Goal: Task Accomplishment & Management: Manage account settings

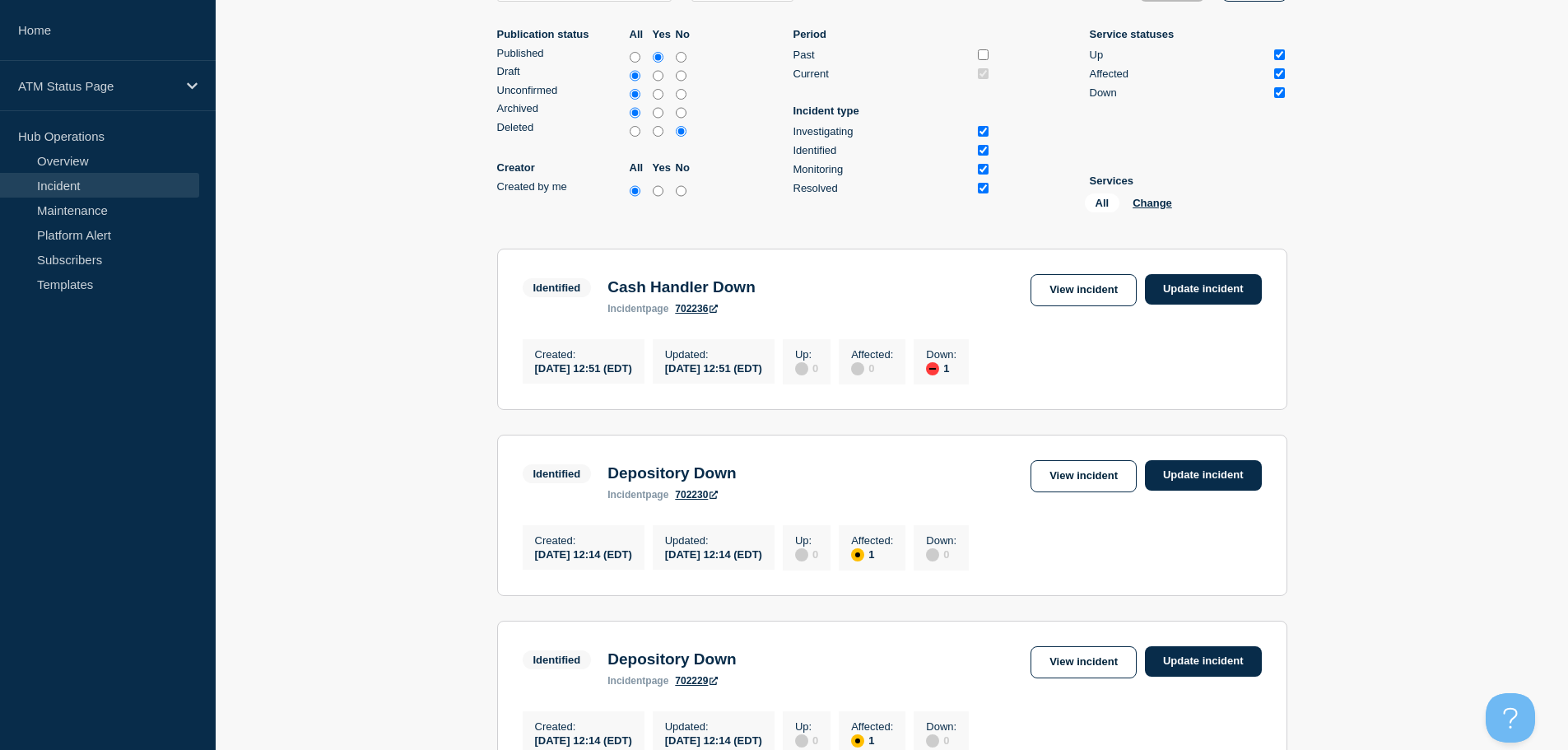
scroll to position [82, 0]
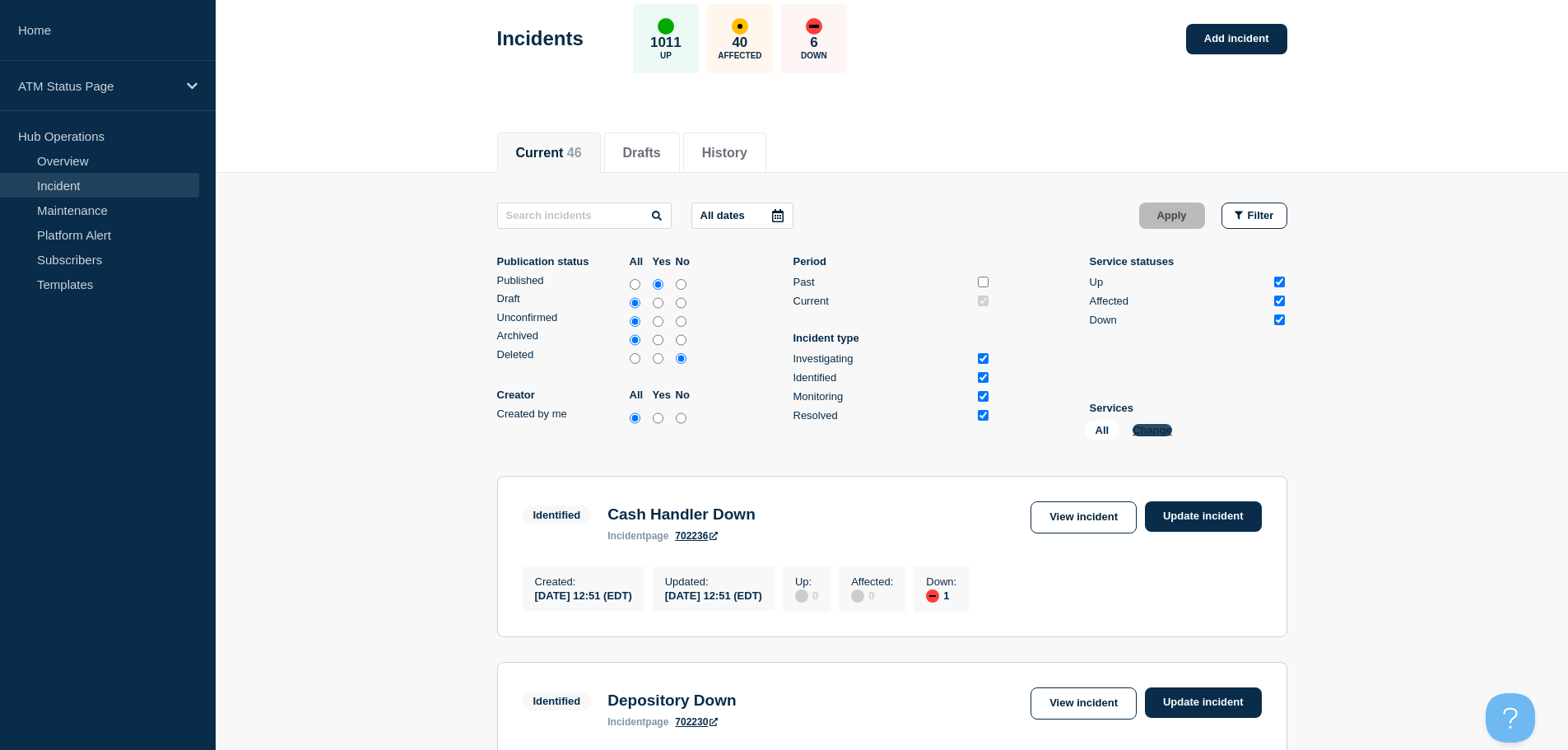
click at [1150, 427] on button "Change" at bounding box center [1152, 430] width 40 height 12
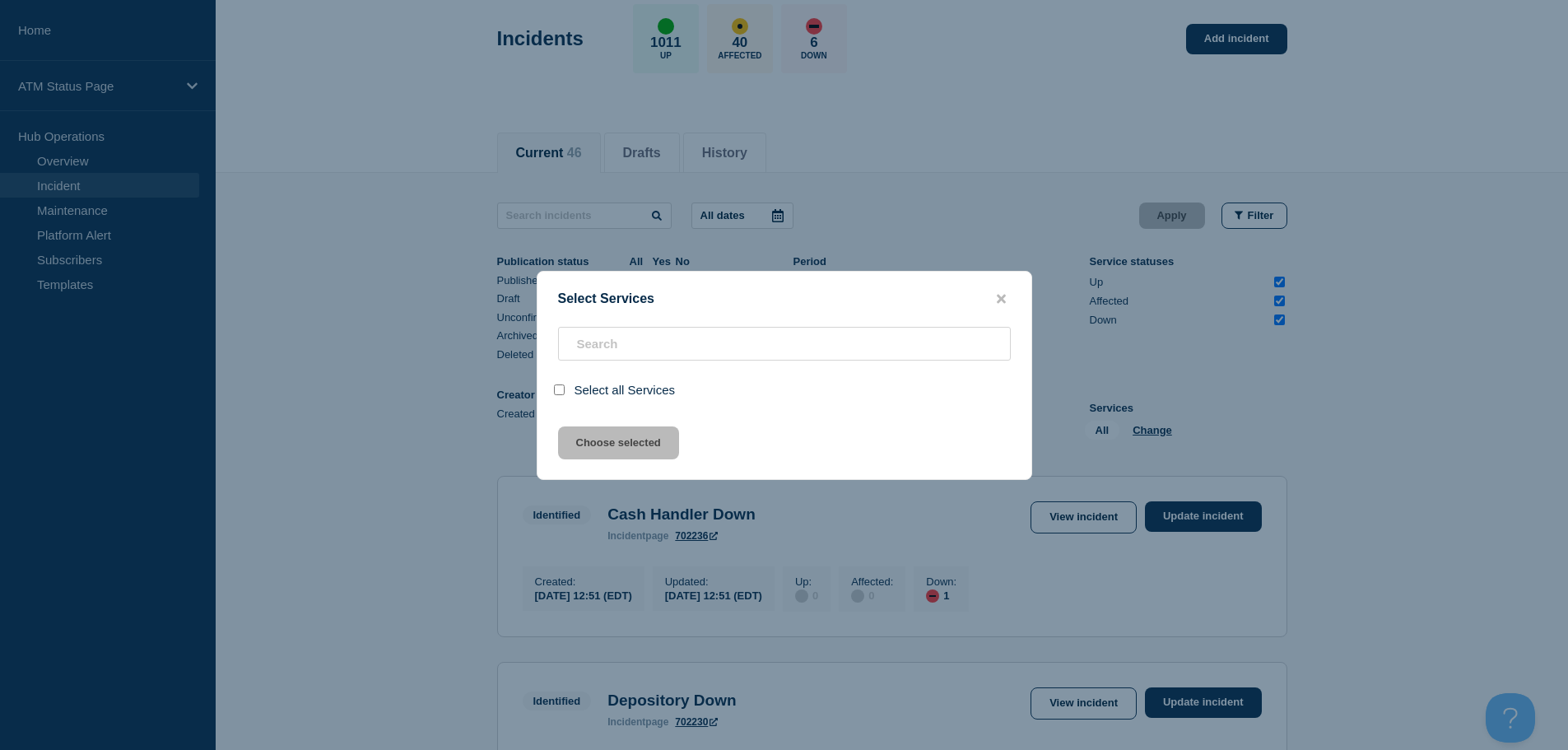
scroll to position [118, 0]
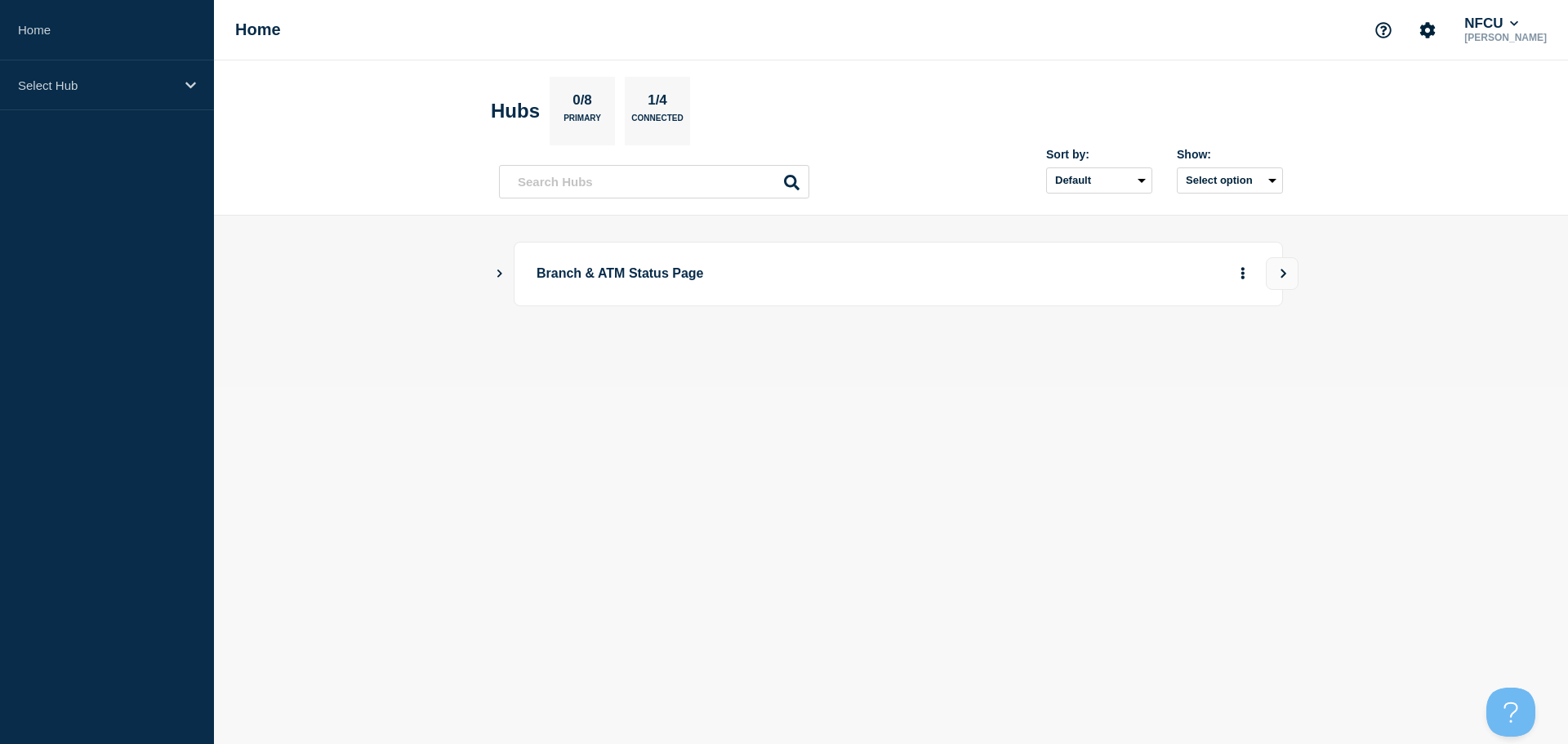
click at [497, 273] on icon "Show Connected Hubs" at bounding box center [499, 272] width 11 height 8
click at [1145, 340] on div "Create incident See overview" at bounding box center [1142, 355] width 235 height 32
click at [1163, 350] on button "See overview" at bounding box center [1185, 355] width 87 height 32
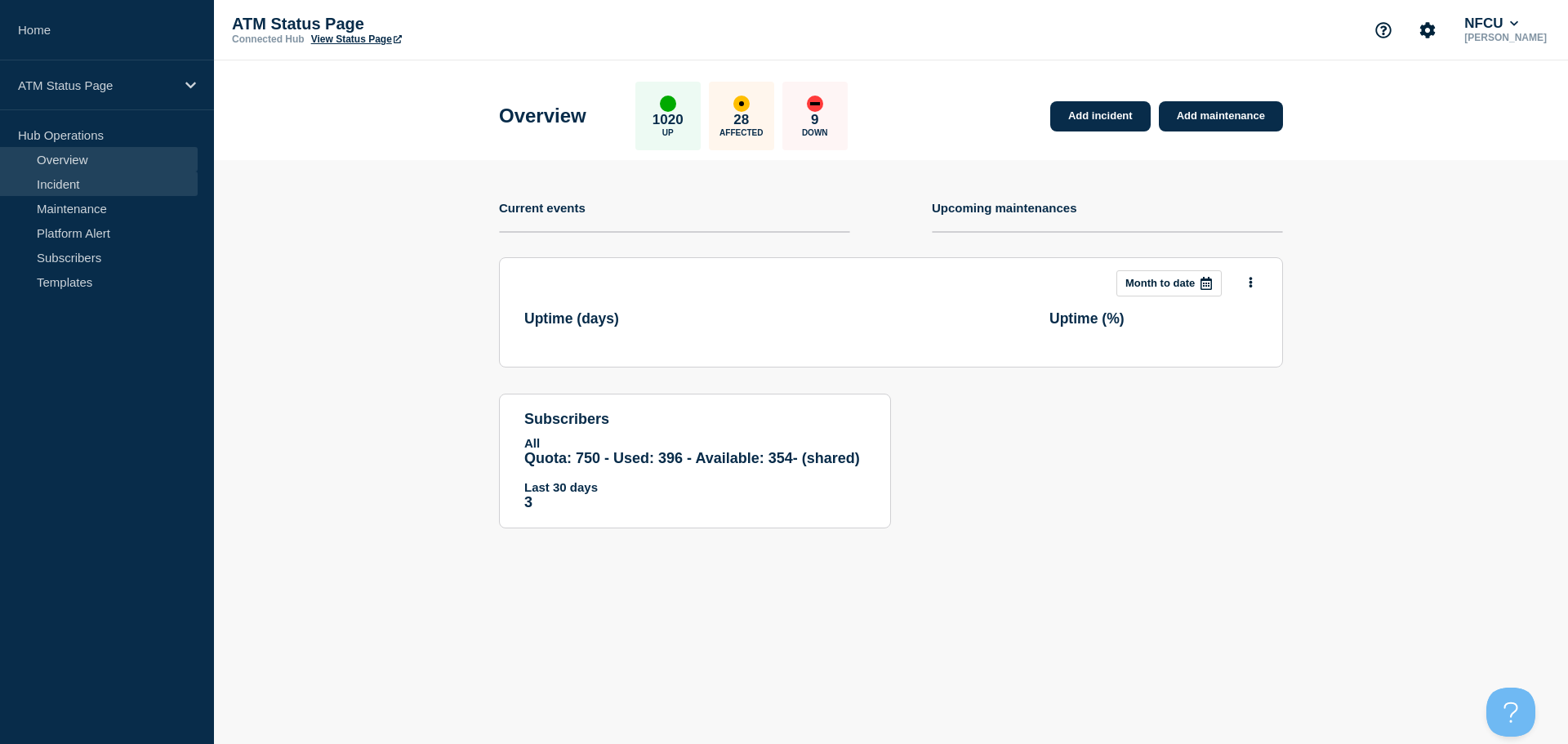
click at [75, 179] on link "Incident" at bounding box center [98, 183] width 197 height 25
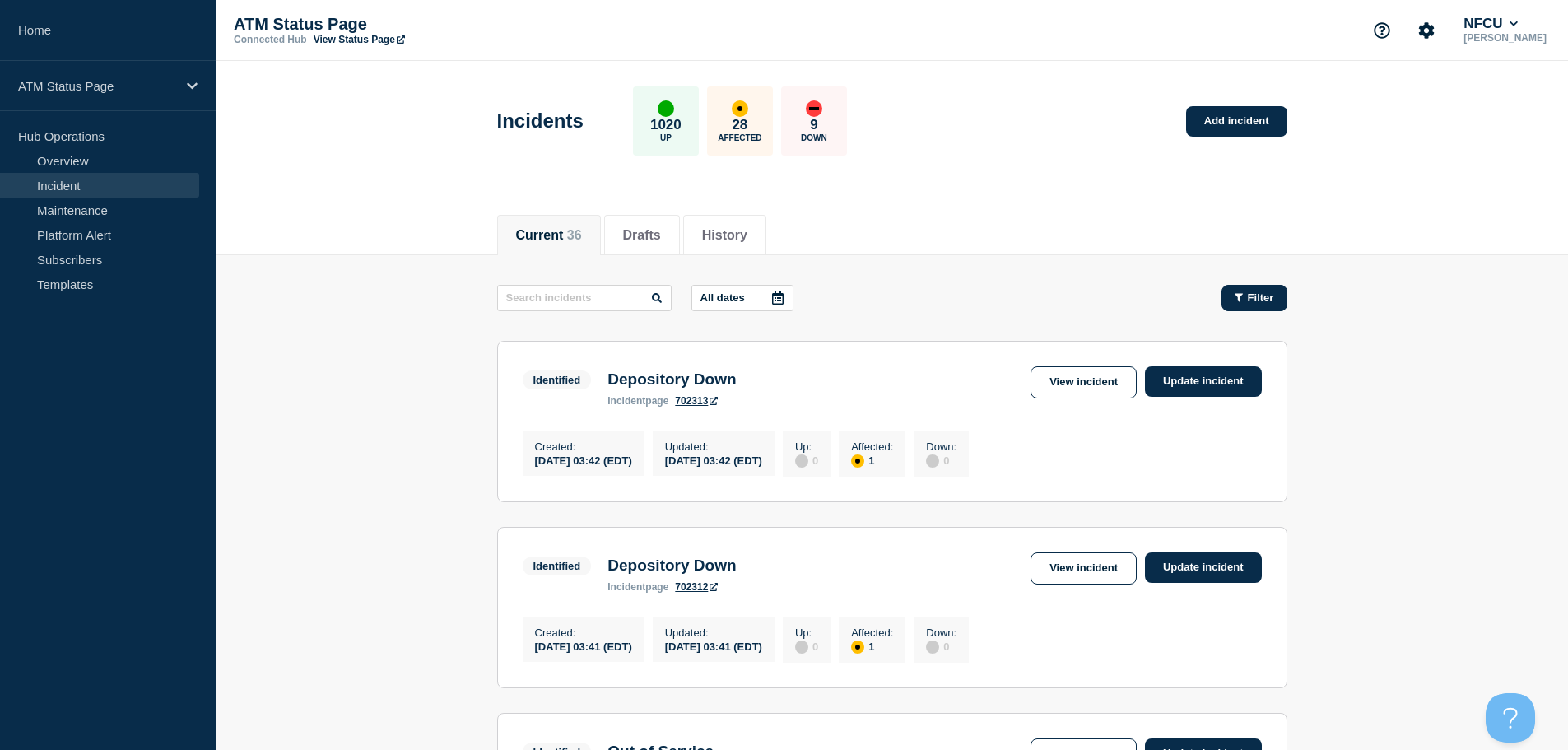
click at [1236, 298] on icon "button" at bounding box center [1238, 297] width 8 height 11
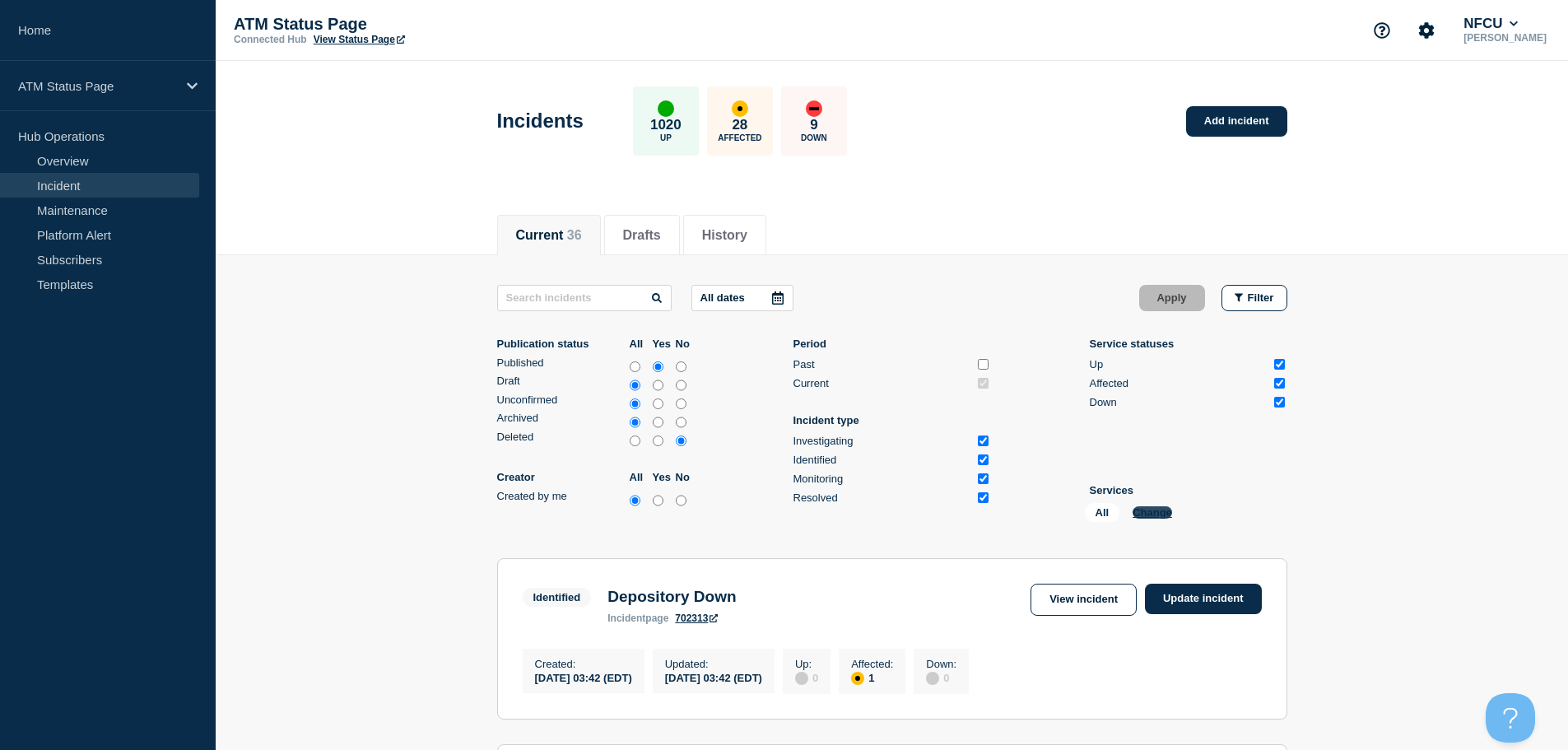
click at [1157, 515] on button "Change" at bounding box center [1152, 512] width 40 height 12
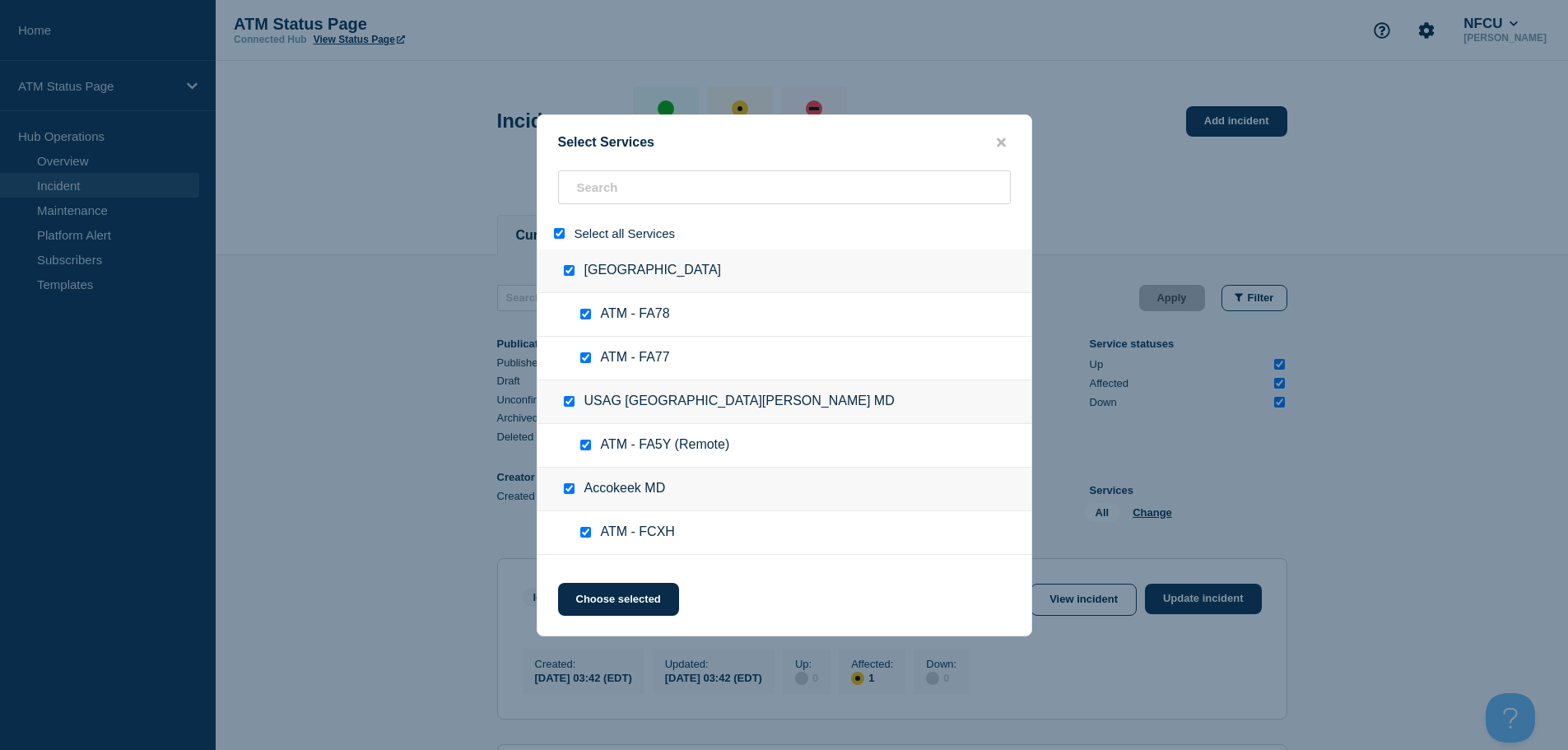
click at [561, 234] on input "select all" at bounding box center [559, 233] width 11 height 11
checkbox input "false"
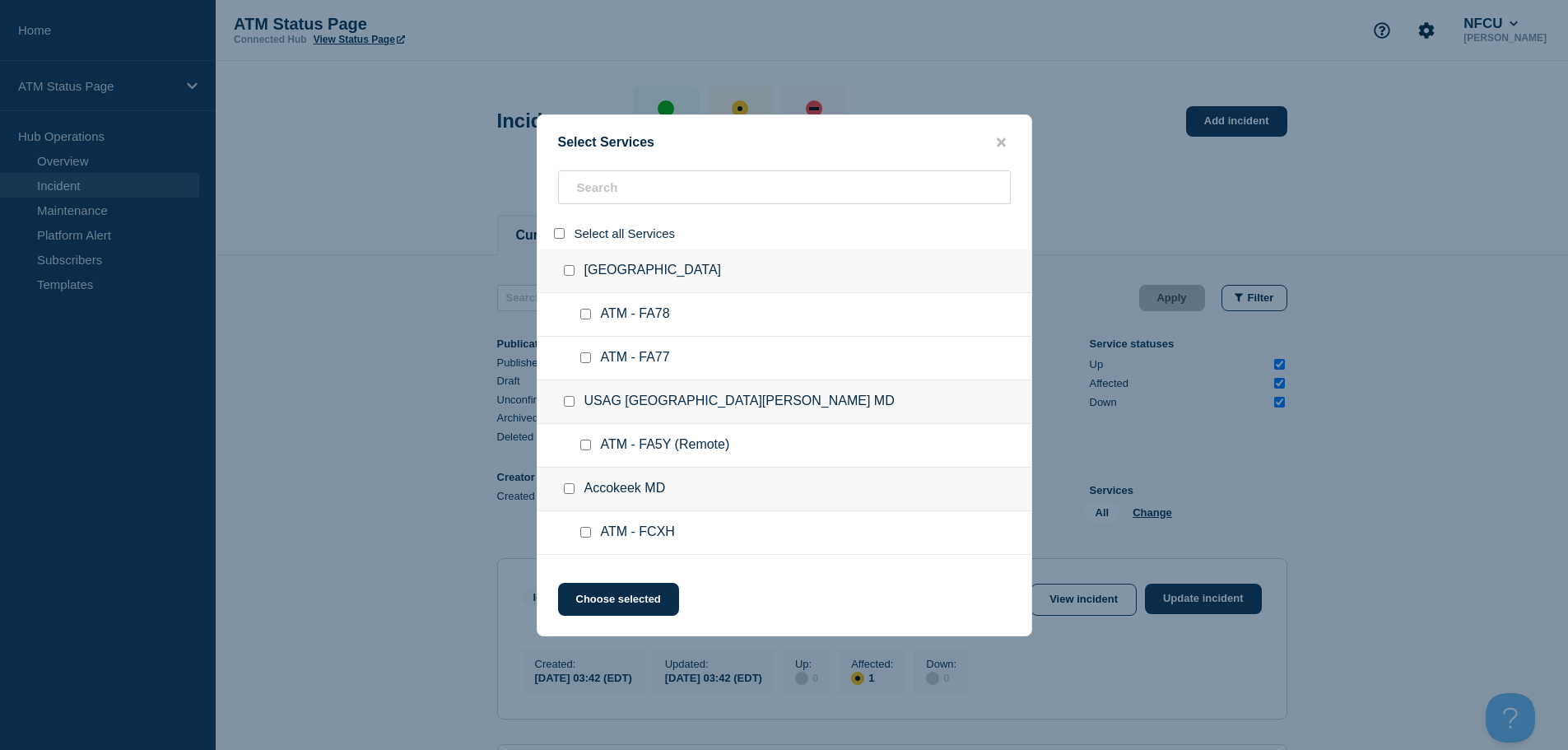
checkbox input "false"
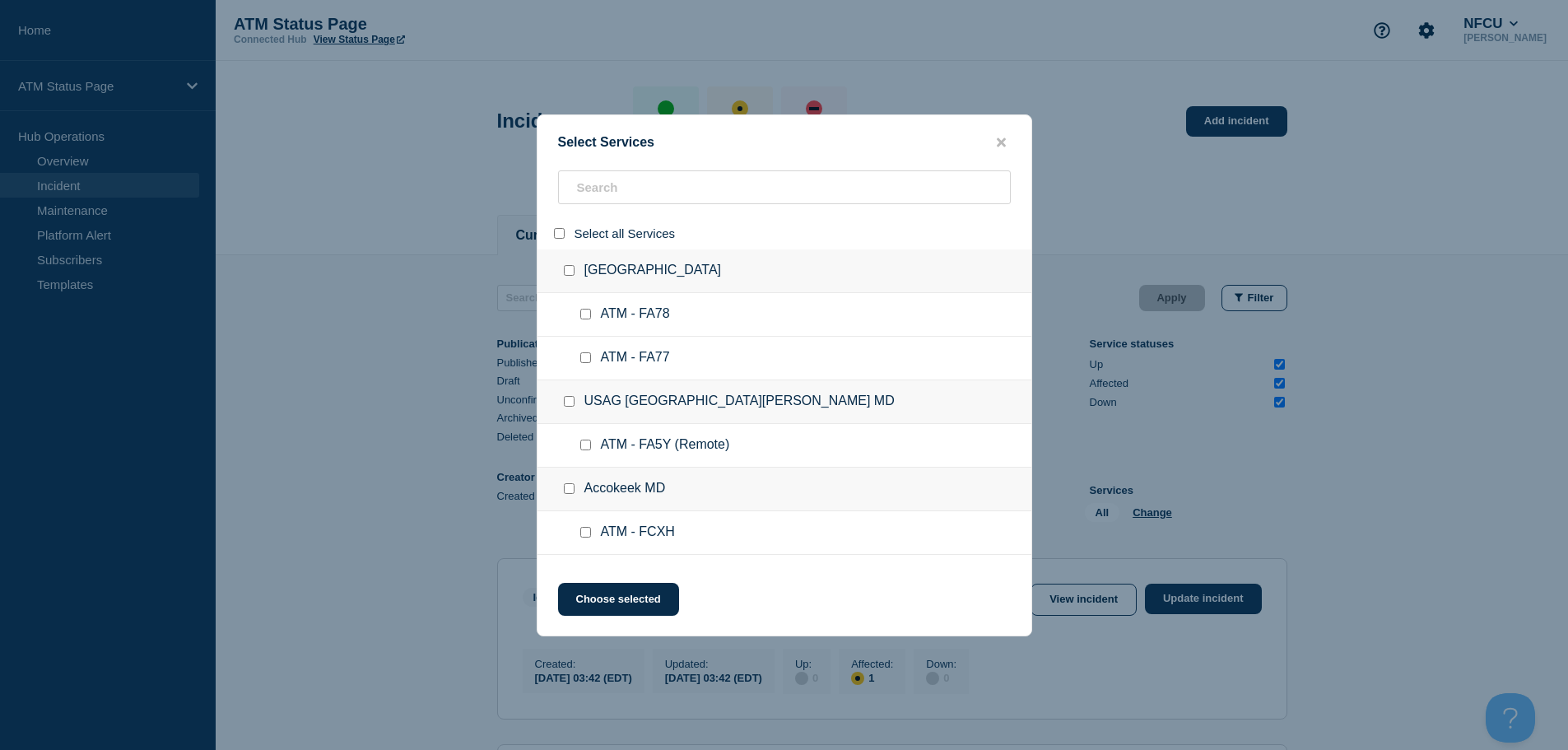
checkbox input "false"
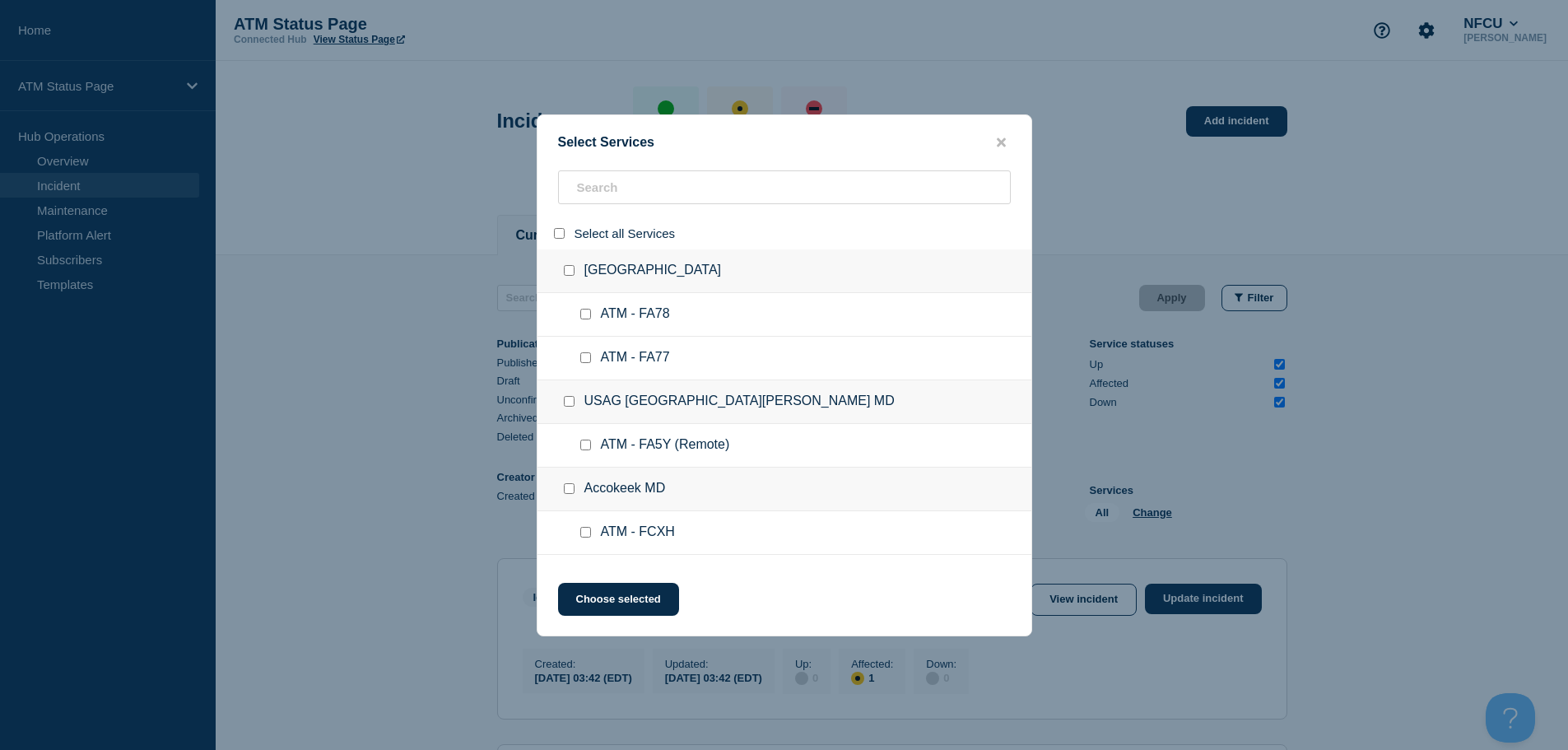
checkbox input "false"
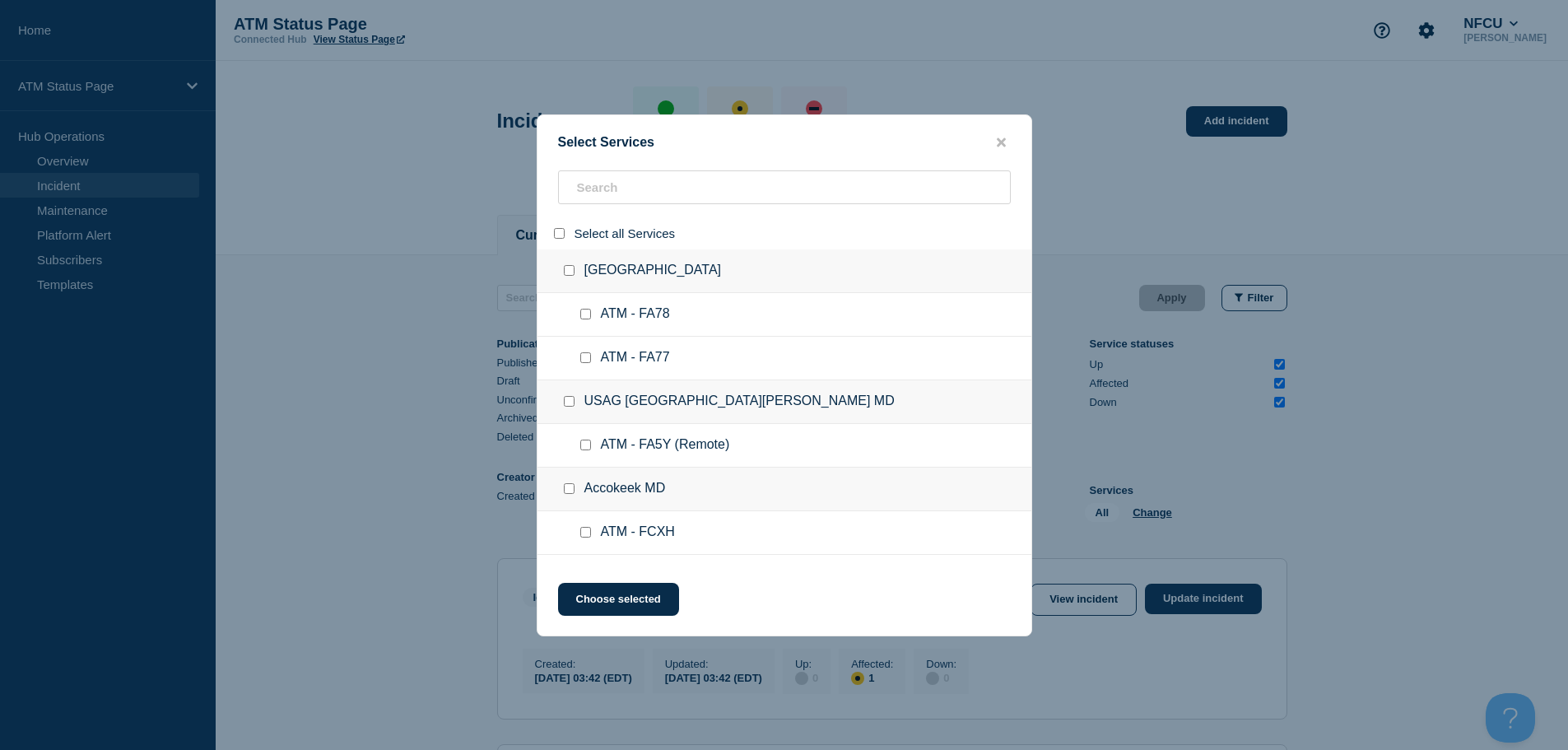
checkbox input "false"
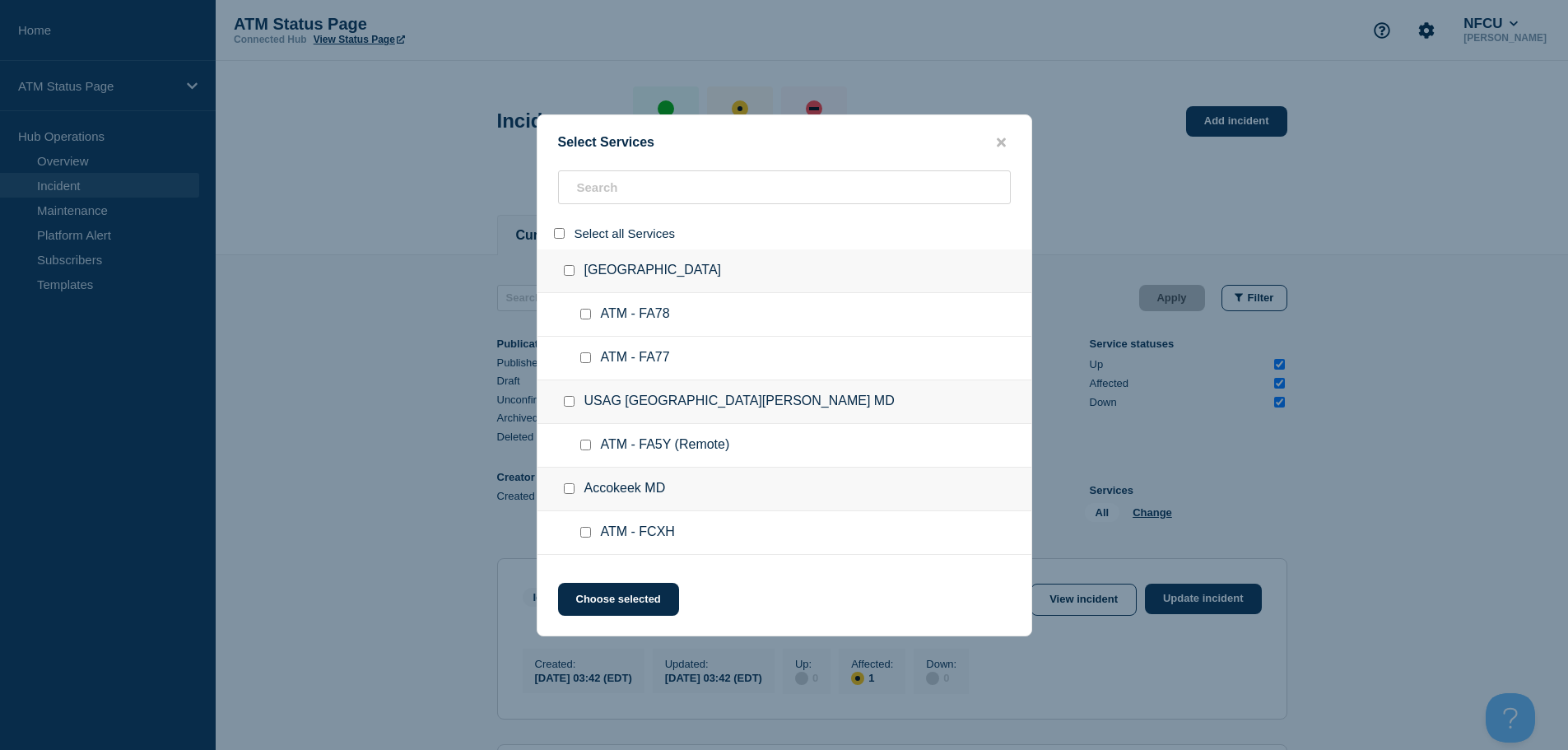
checkbox input "false"
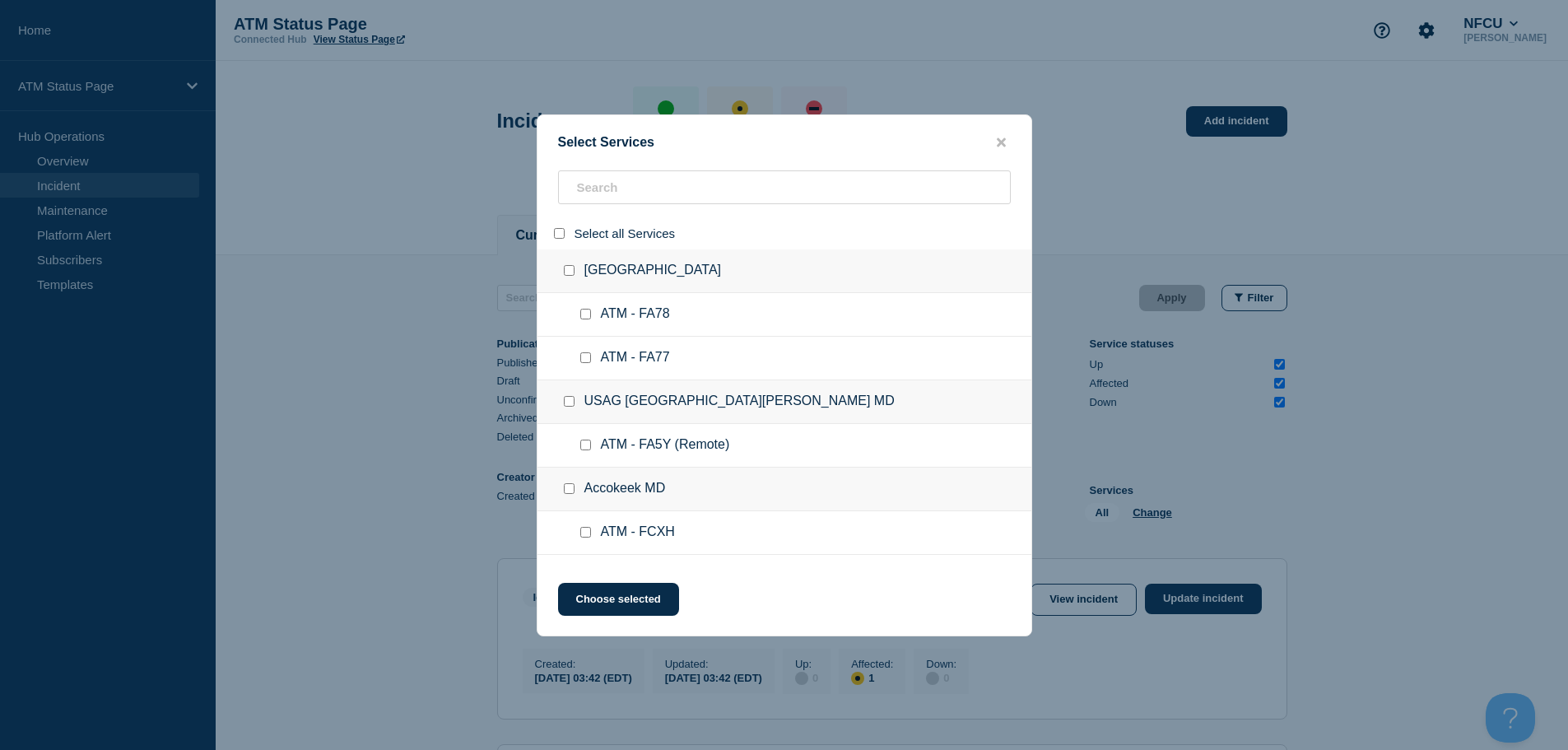
checkbox input "false"
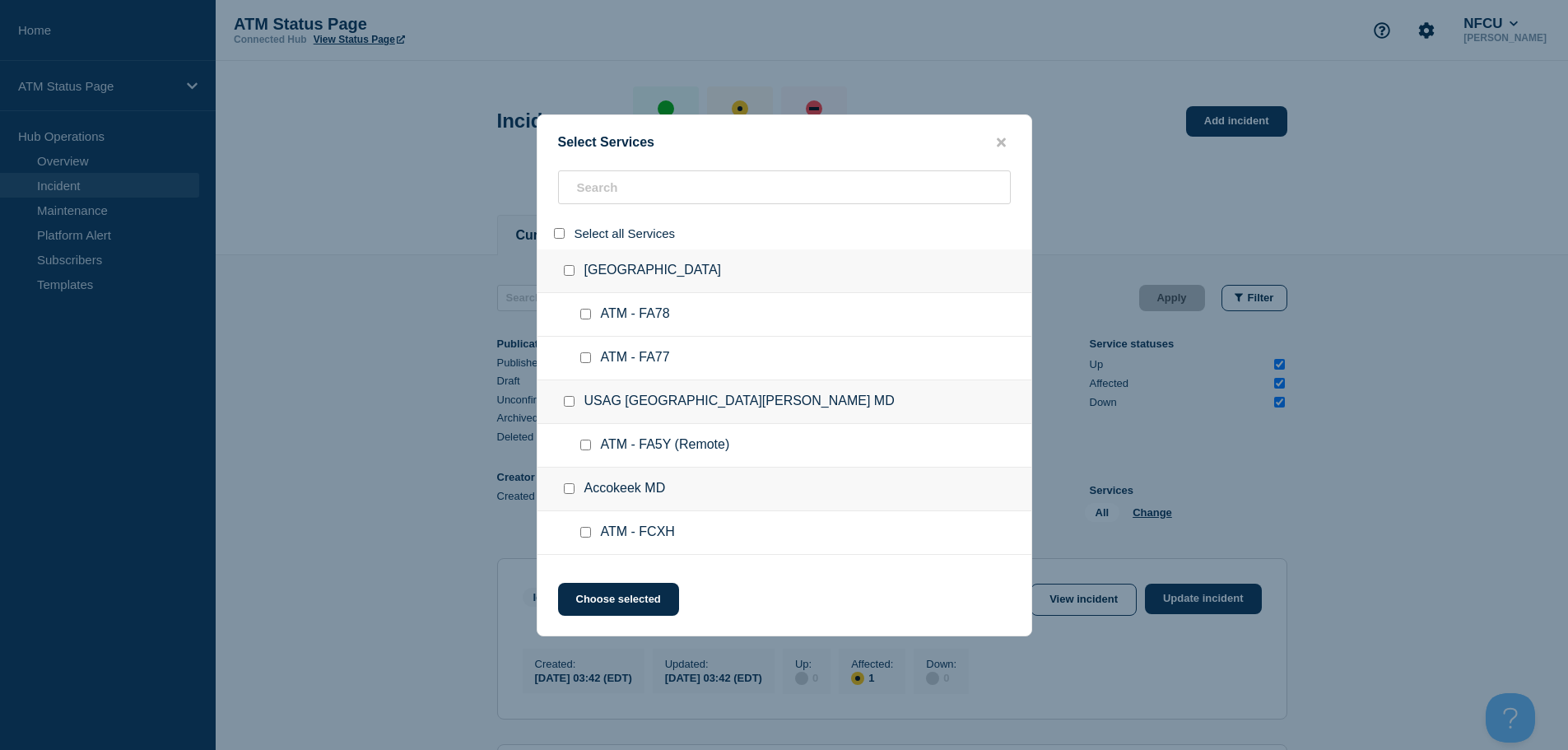
checkbox input "false"
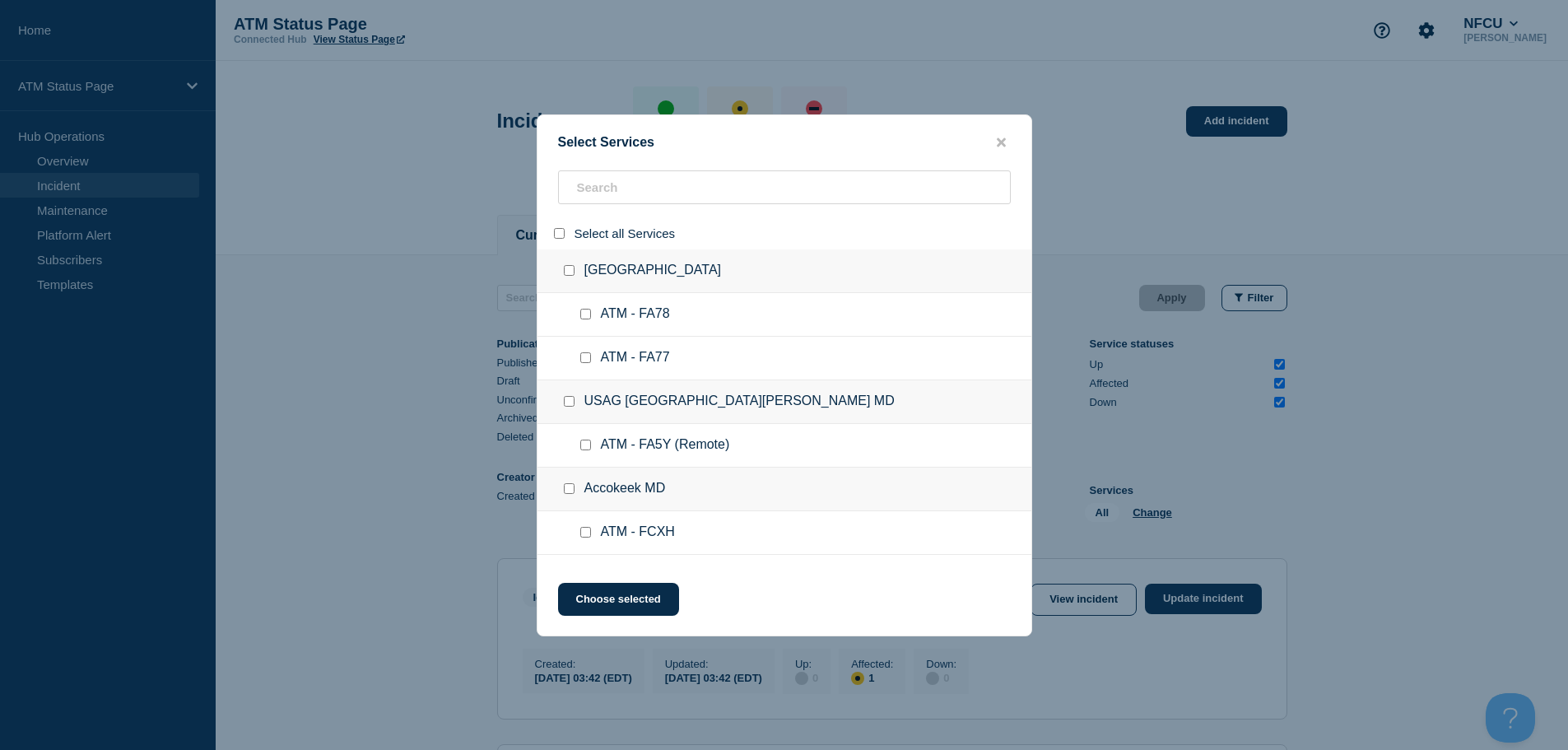
checkbox input "false"
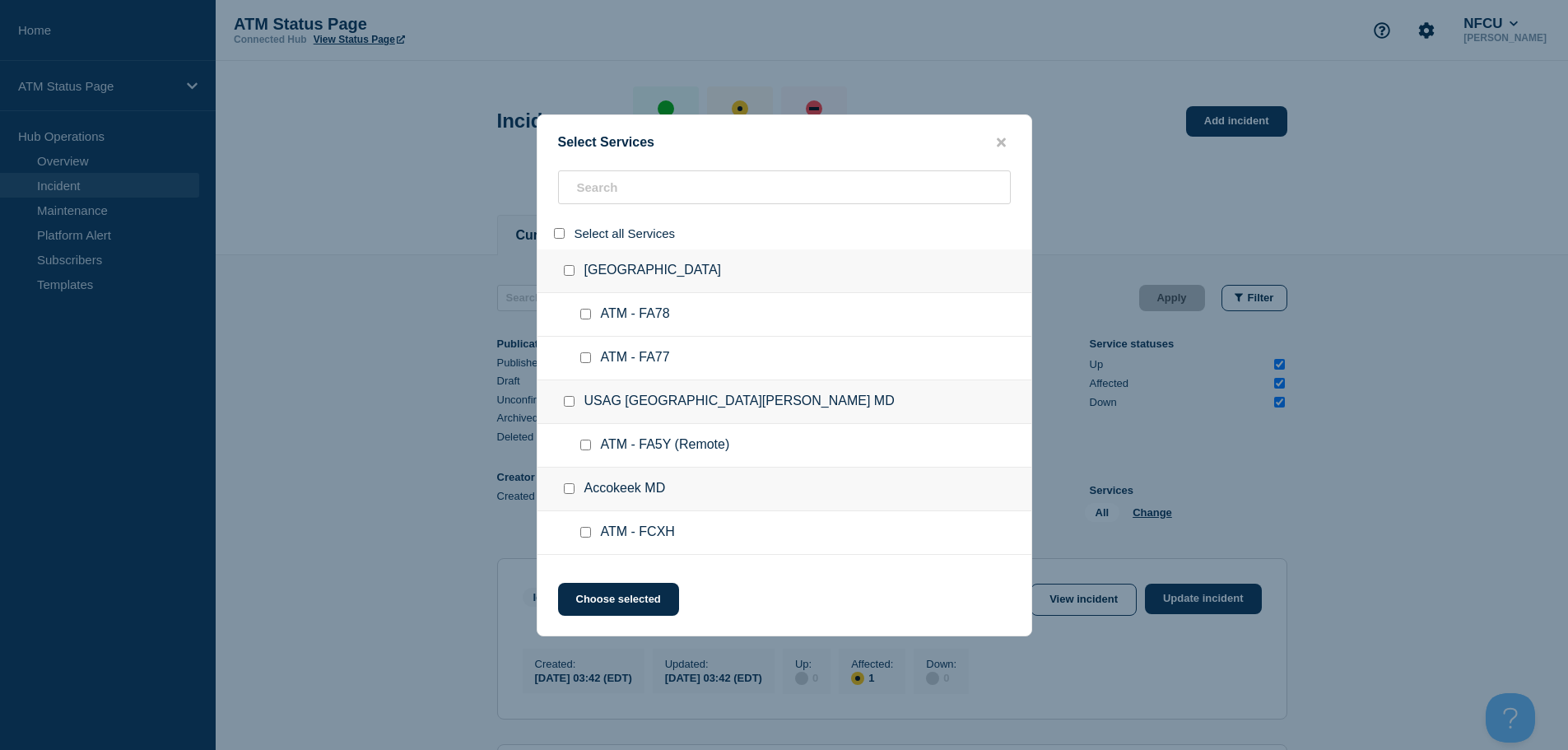
checkbox input "false"
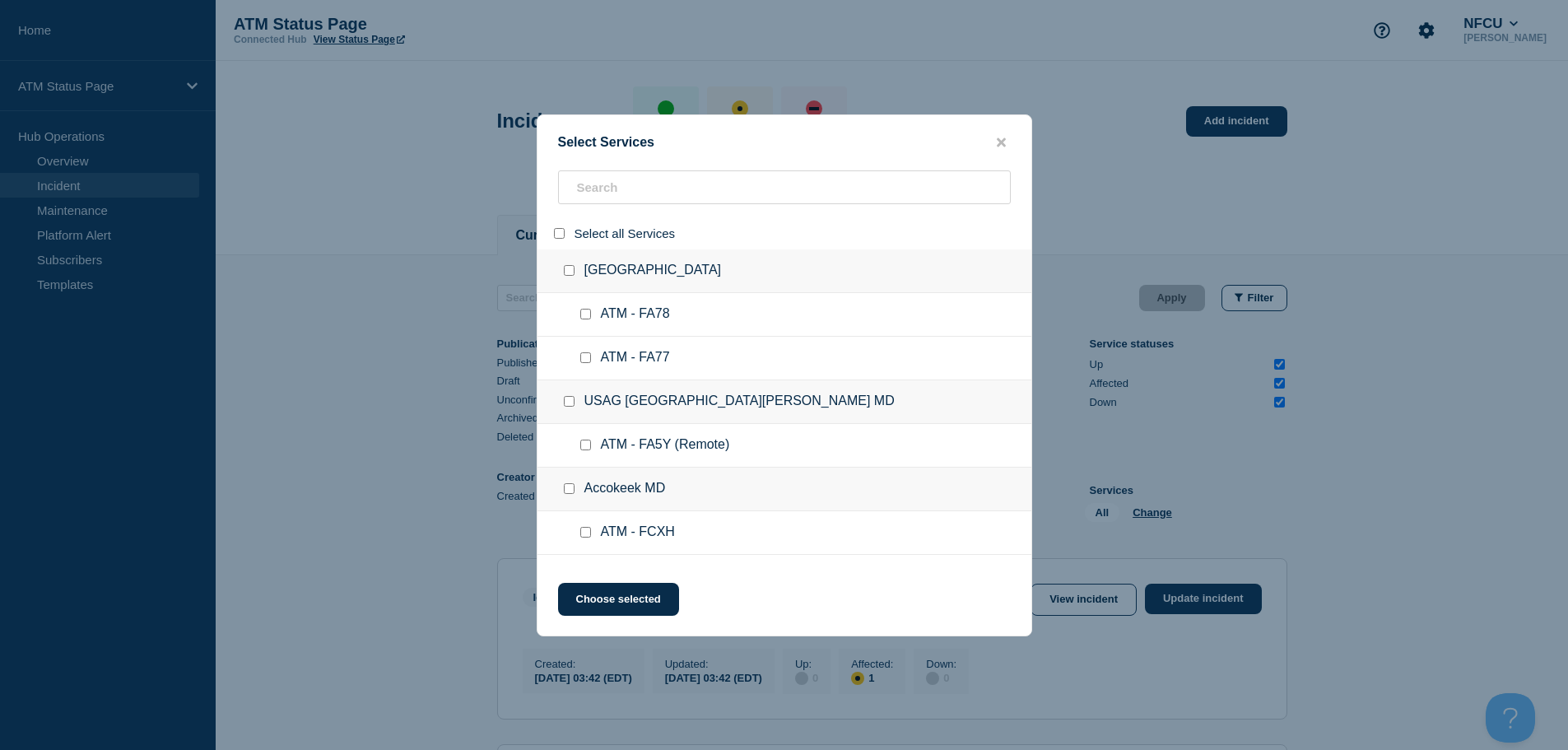
checkbox input "false"
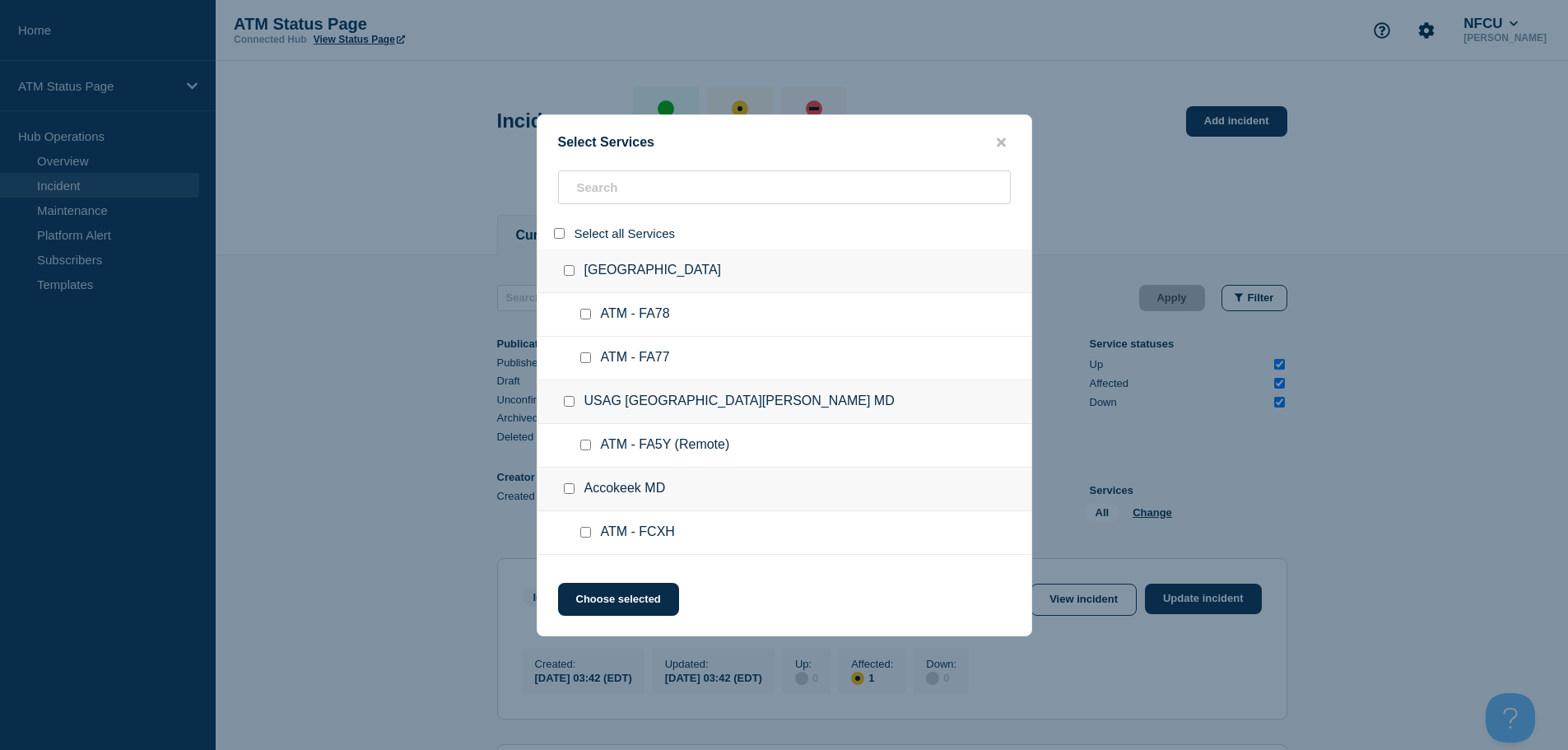
checkbox input "false"
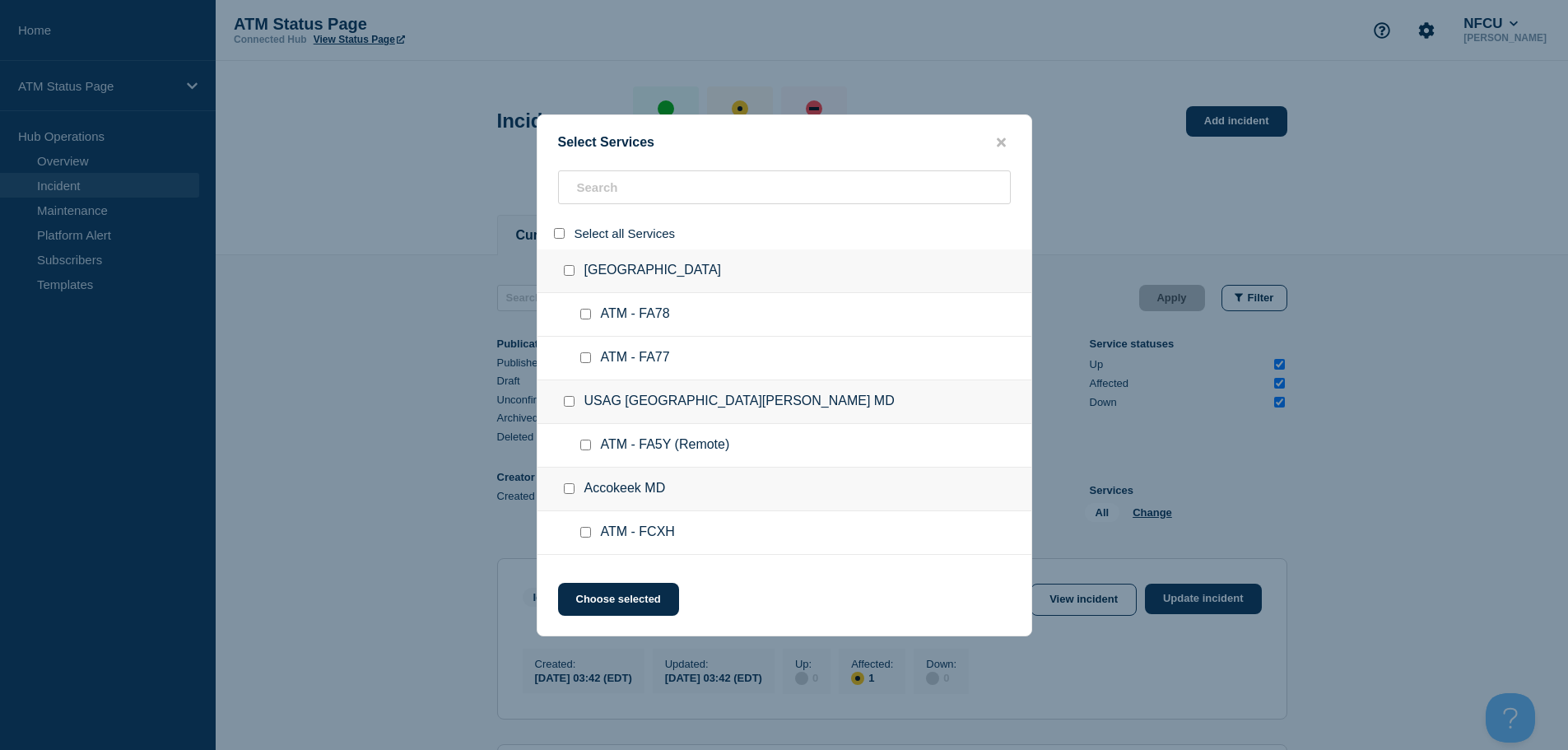
checkbox input "false"
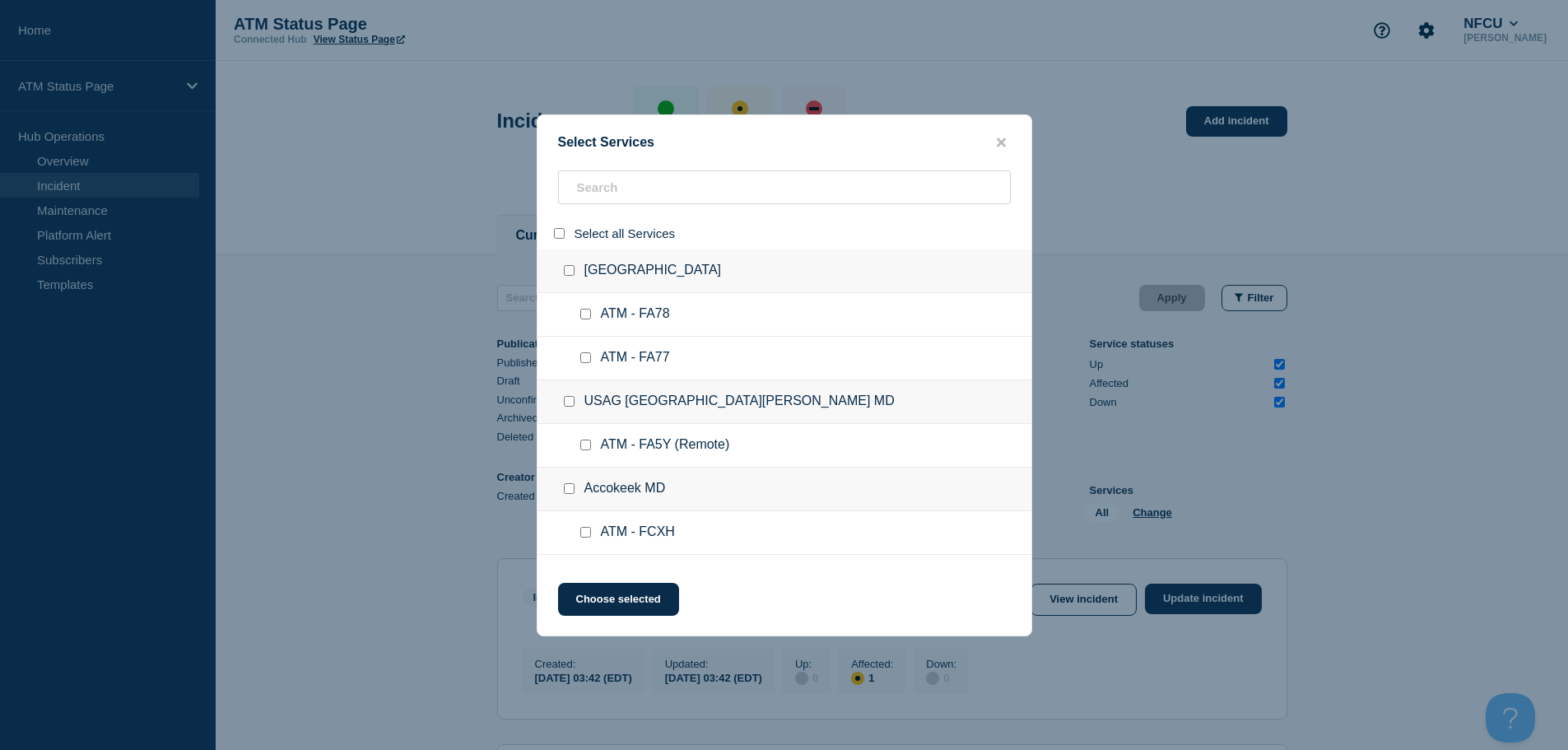
checkbox input "false"
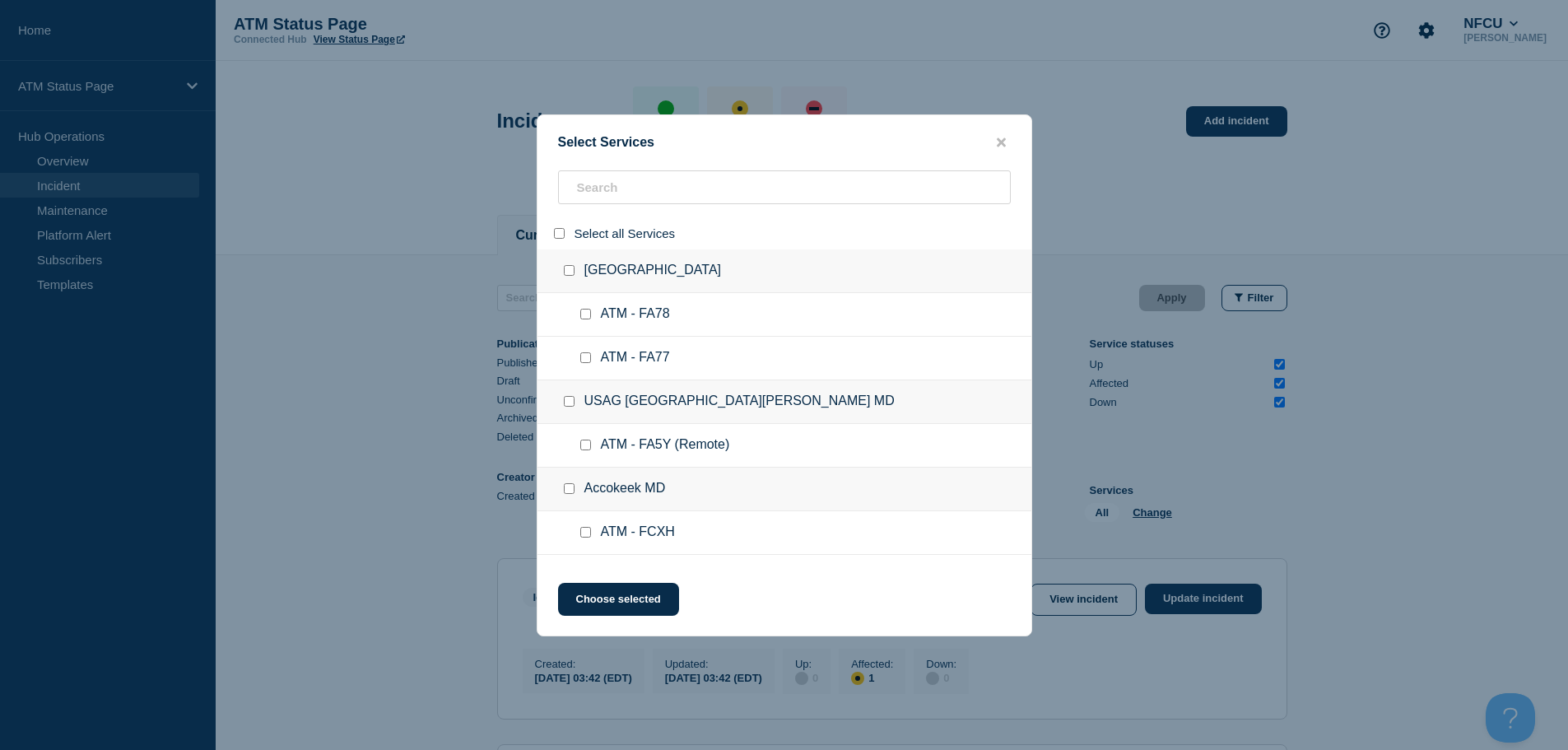
checkbox input "false"
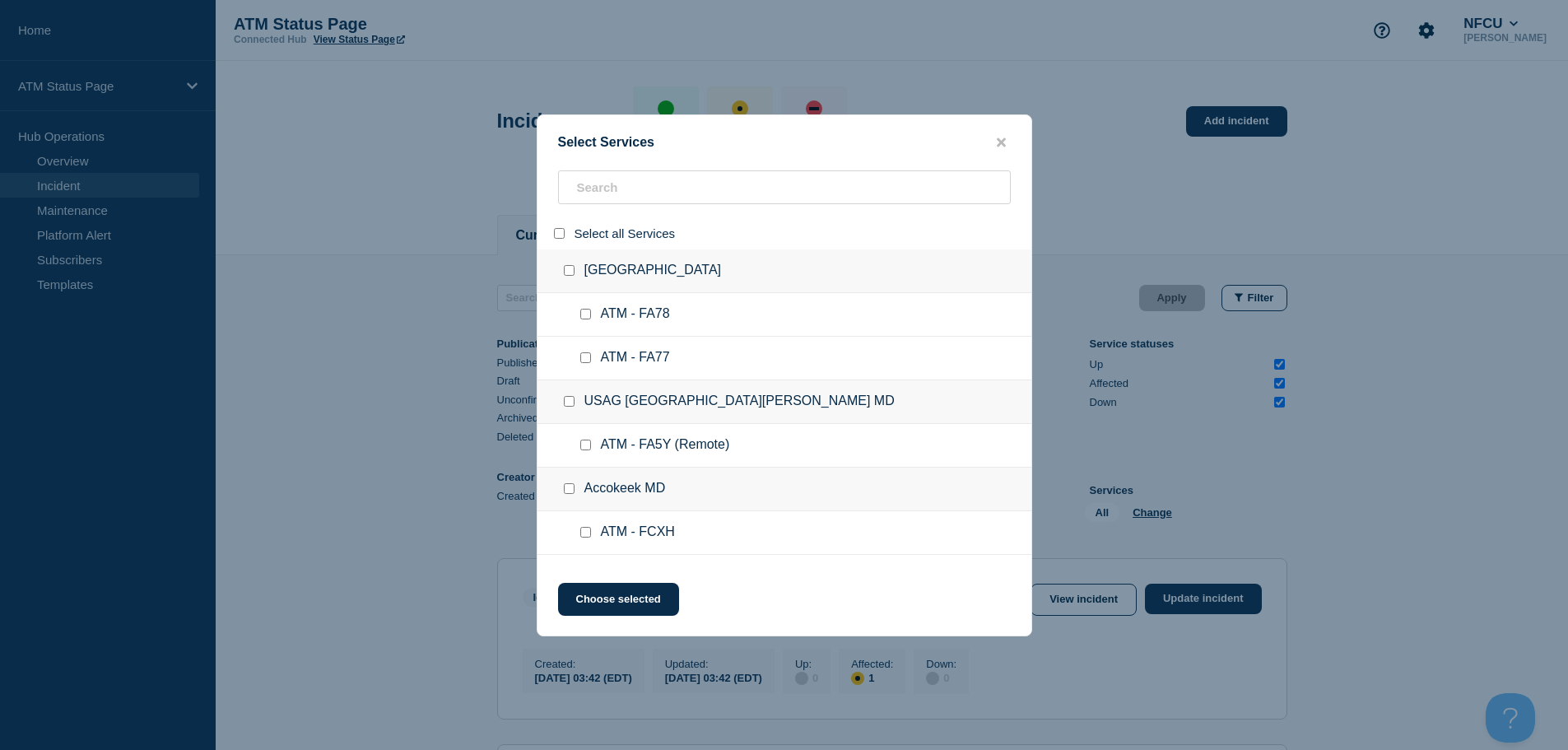
checkbox input "false"
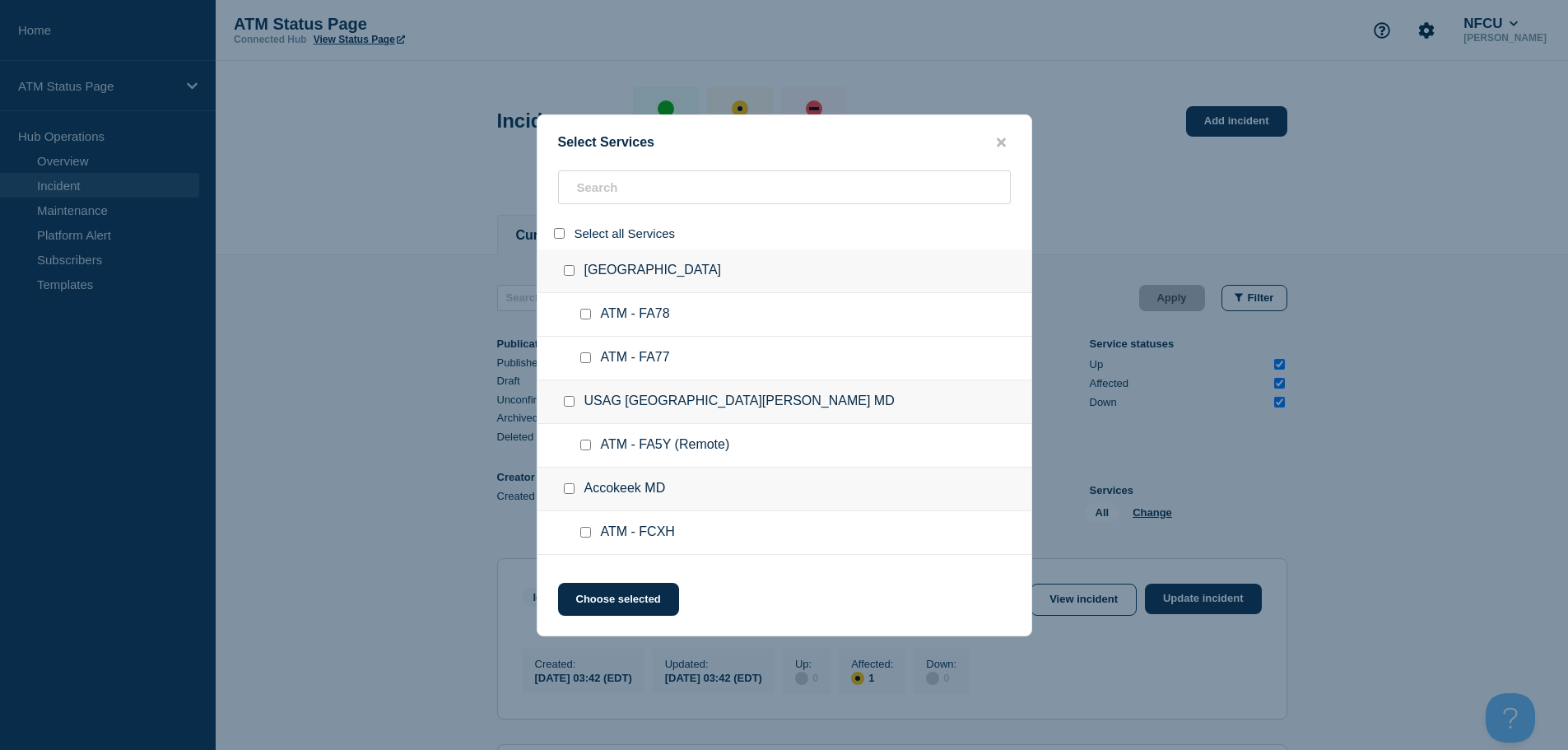
checkbox input "false"
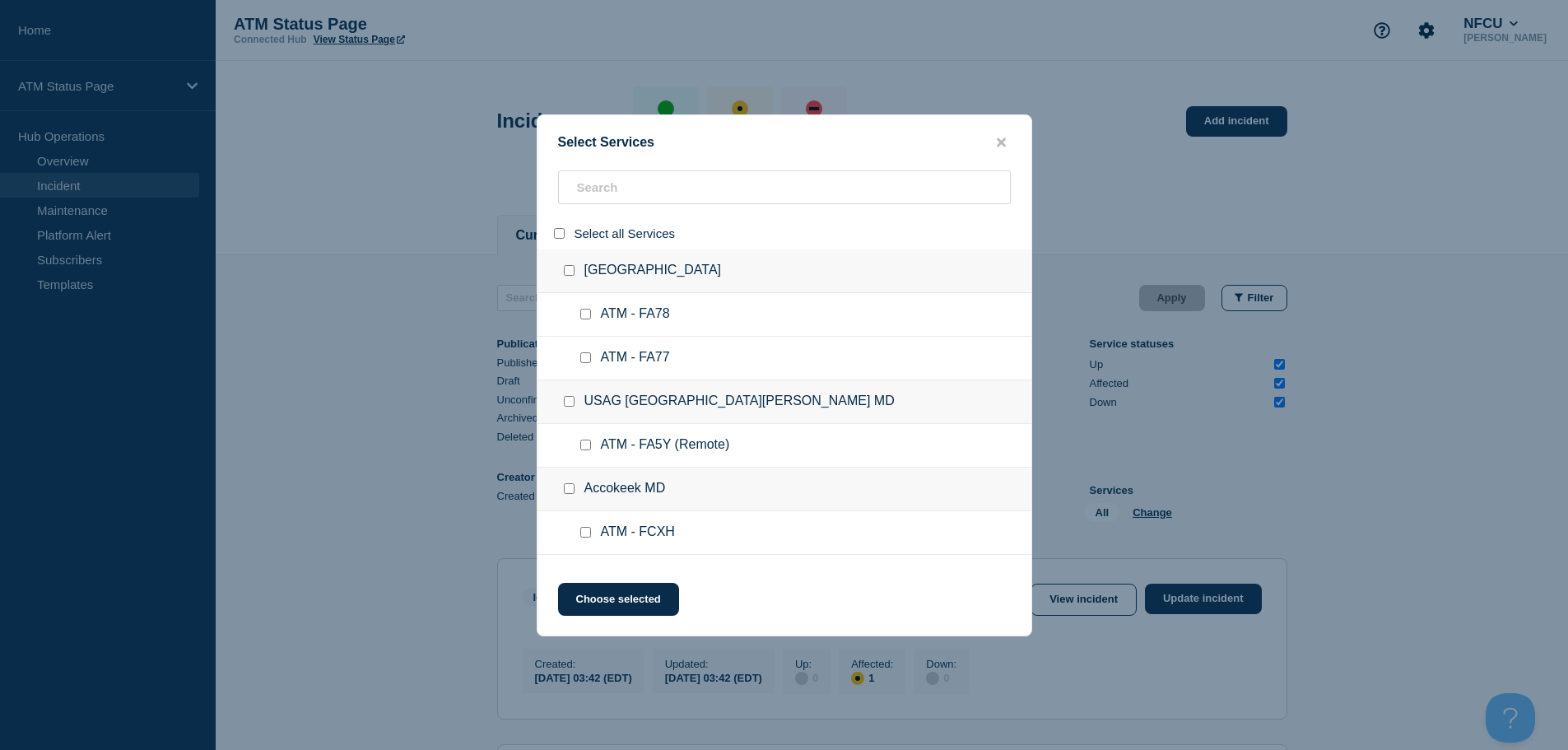
checkbox input "false"
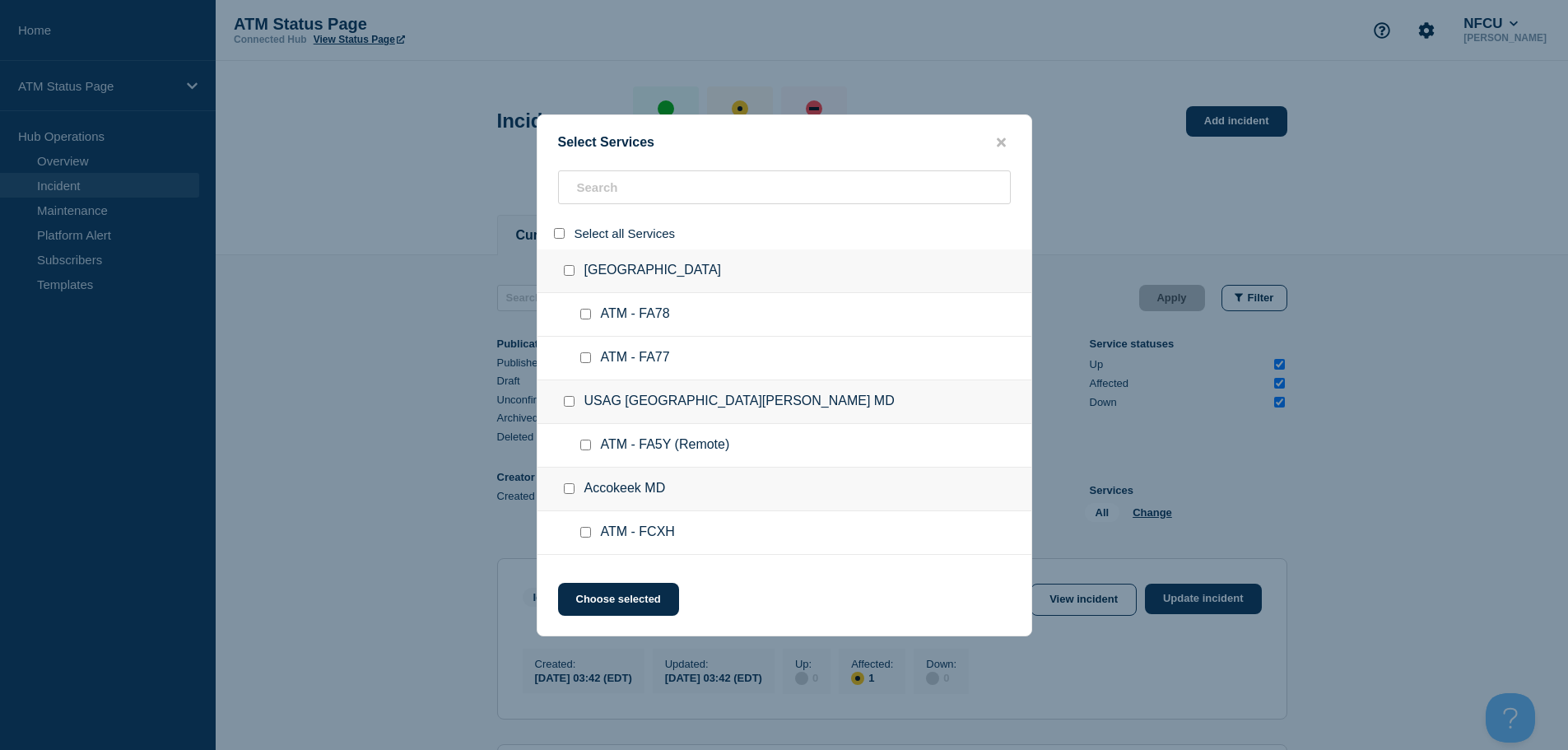
checkbox input "false"
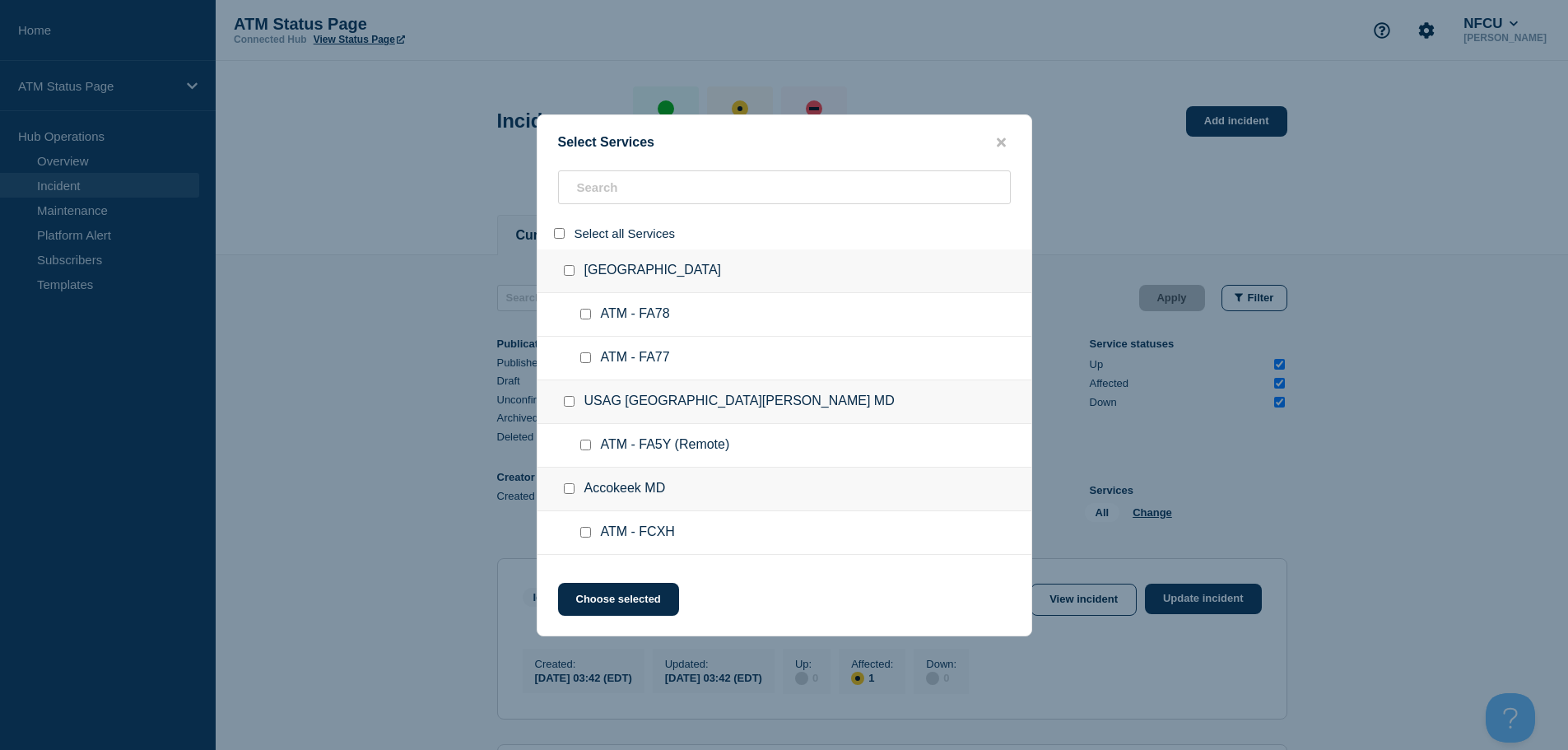
checkbox input "false"
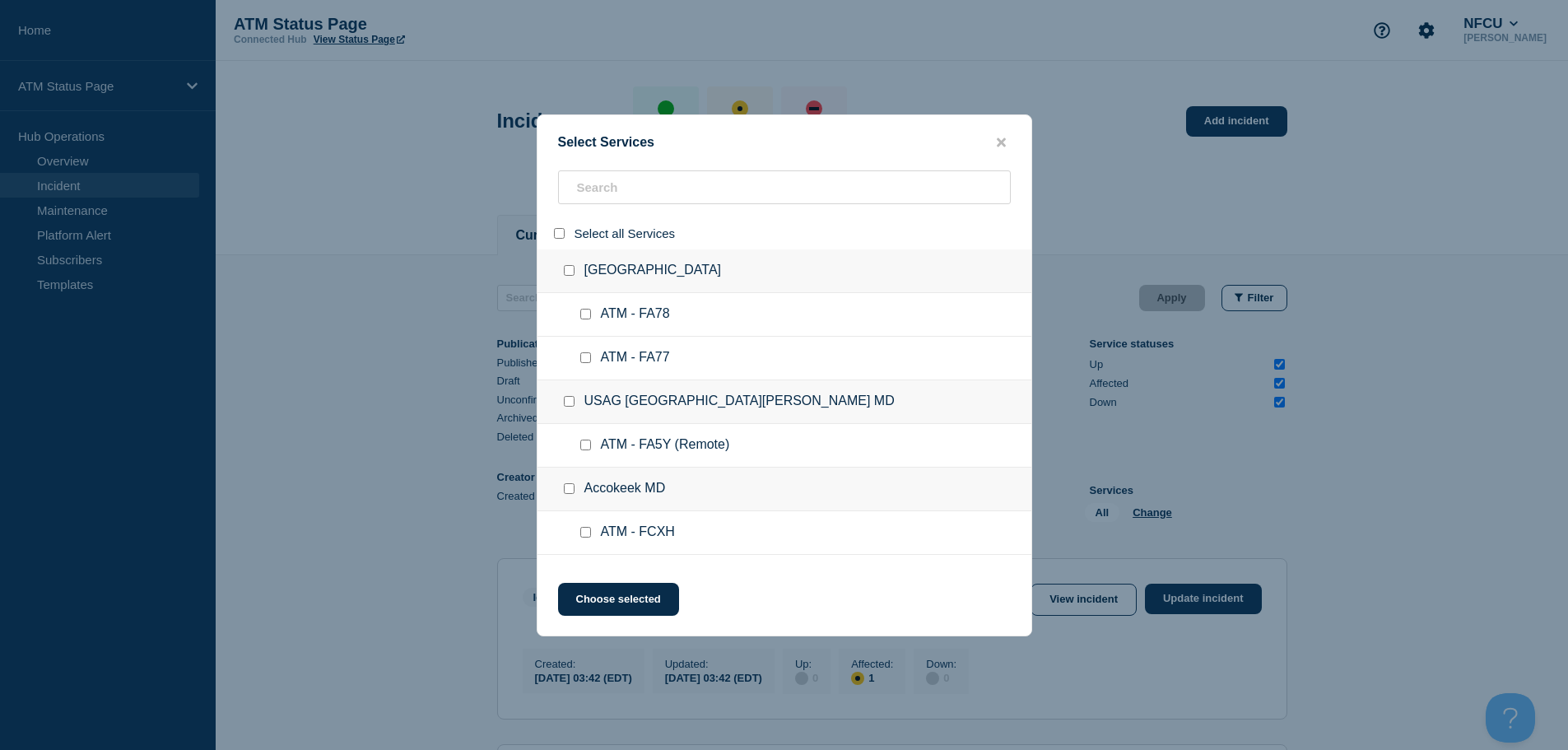
checkbox input "false"
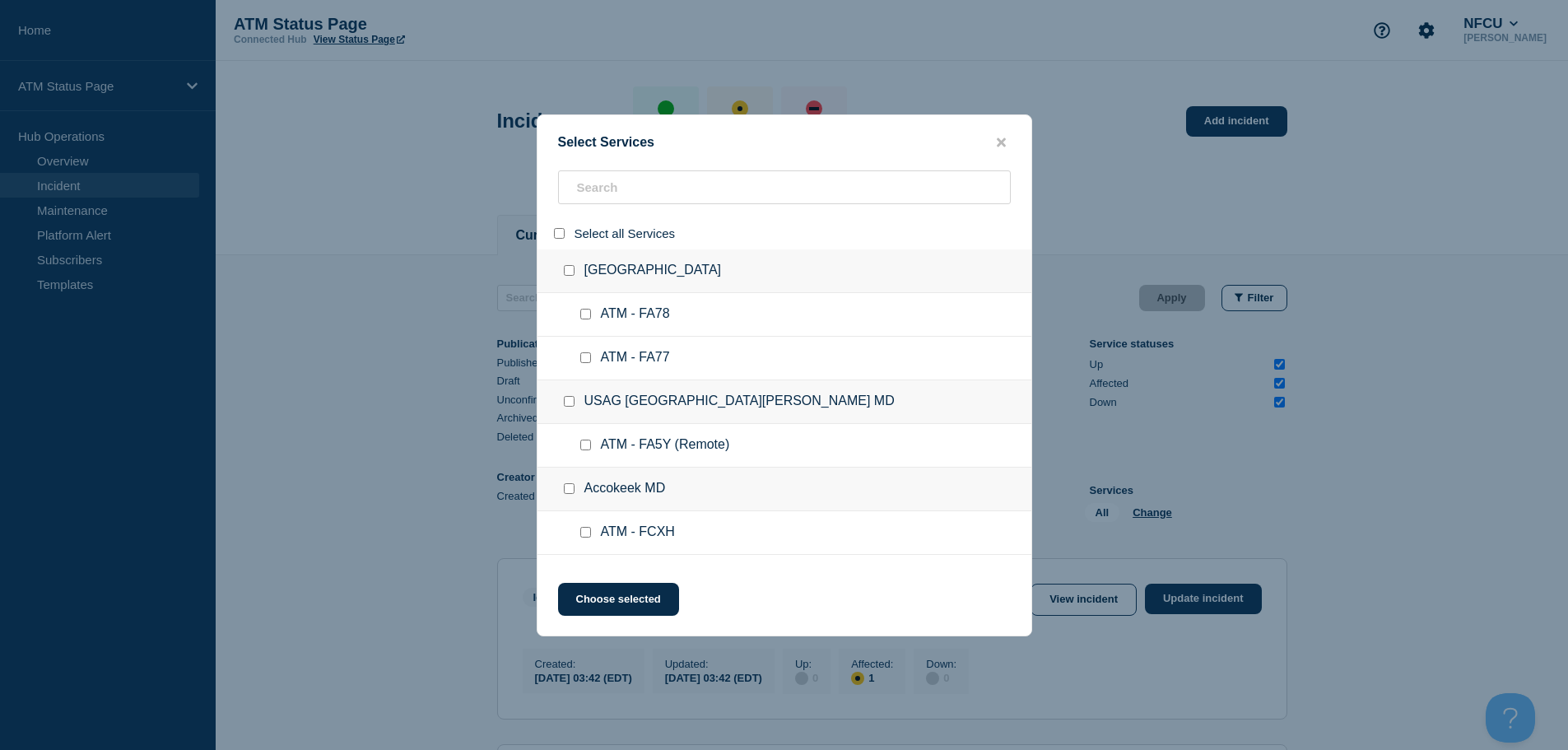
checkbox input "false"
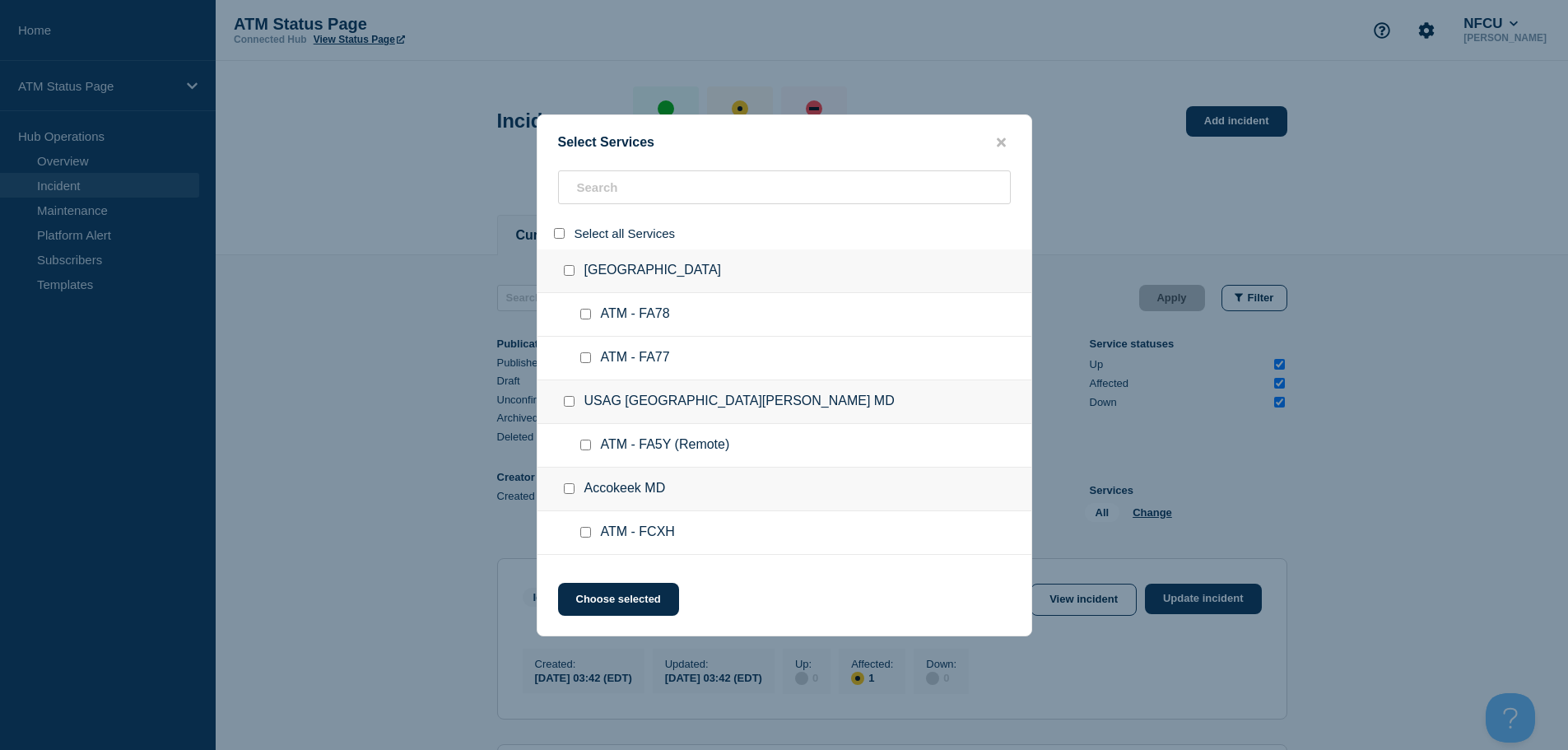
checkbox input "false"
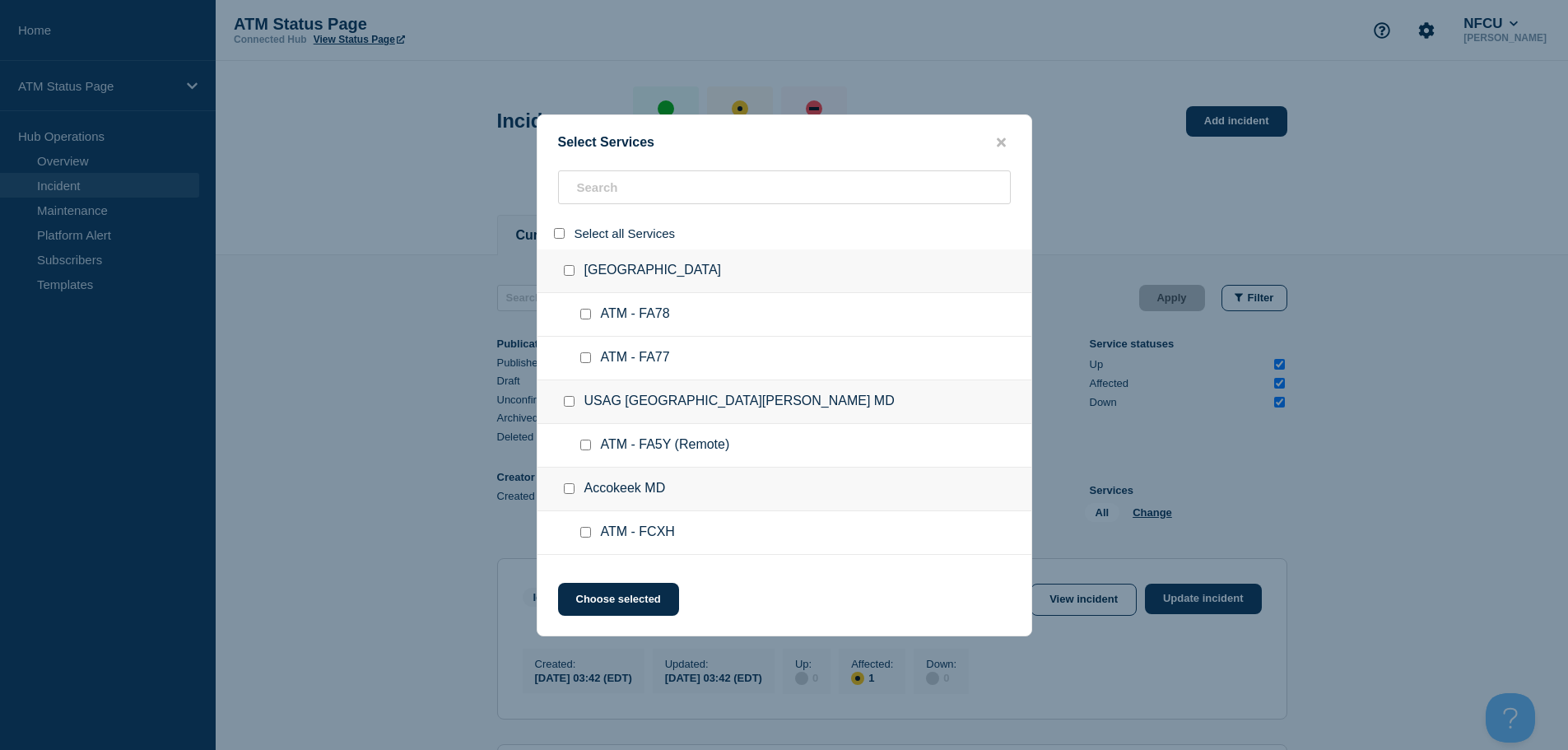
checkbox input "false"
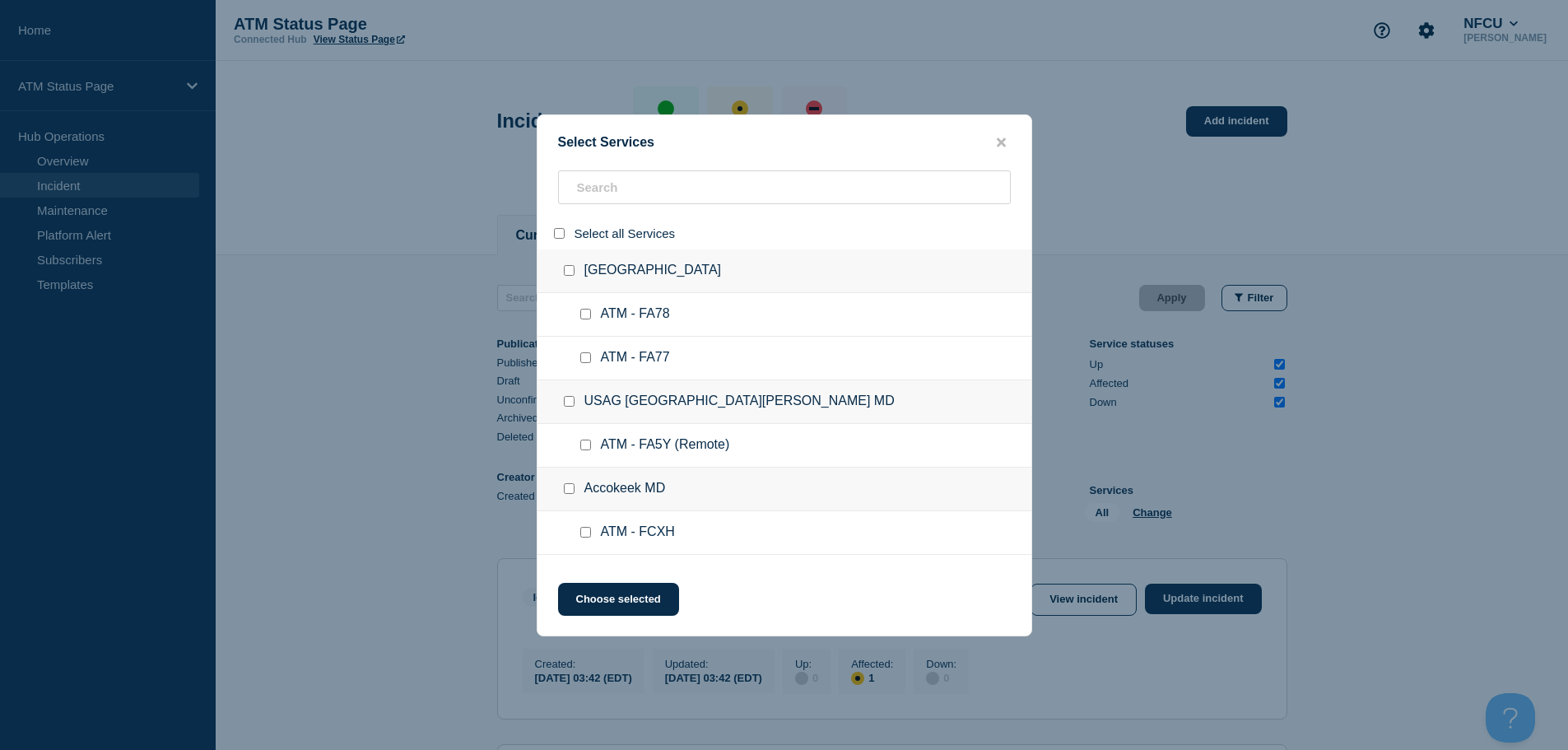
checkbox input "false"
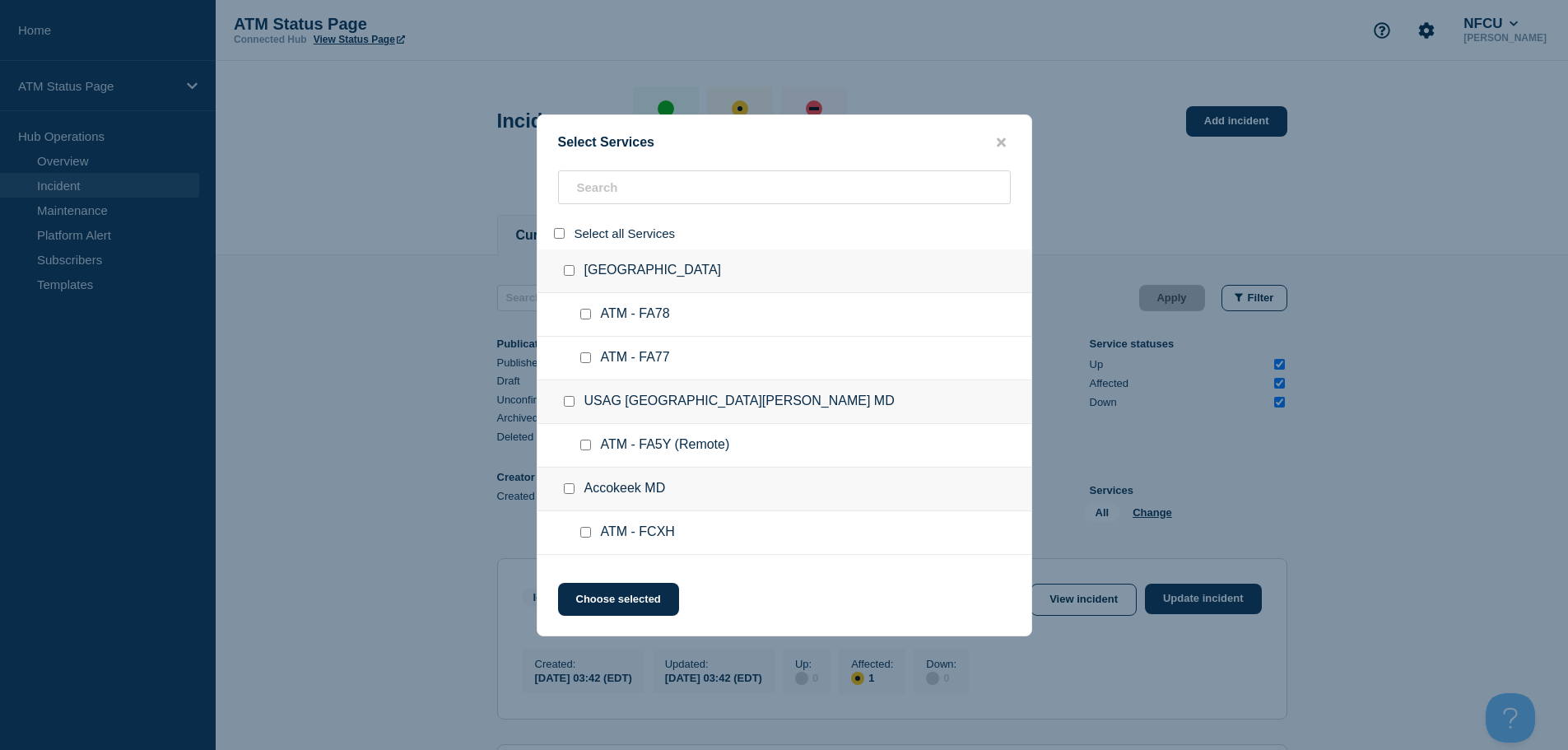
checkbox input "false"
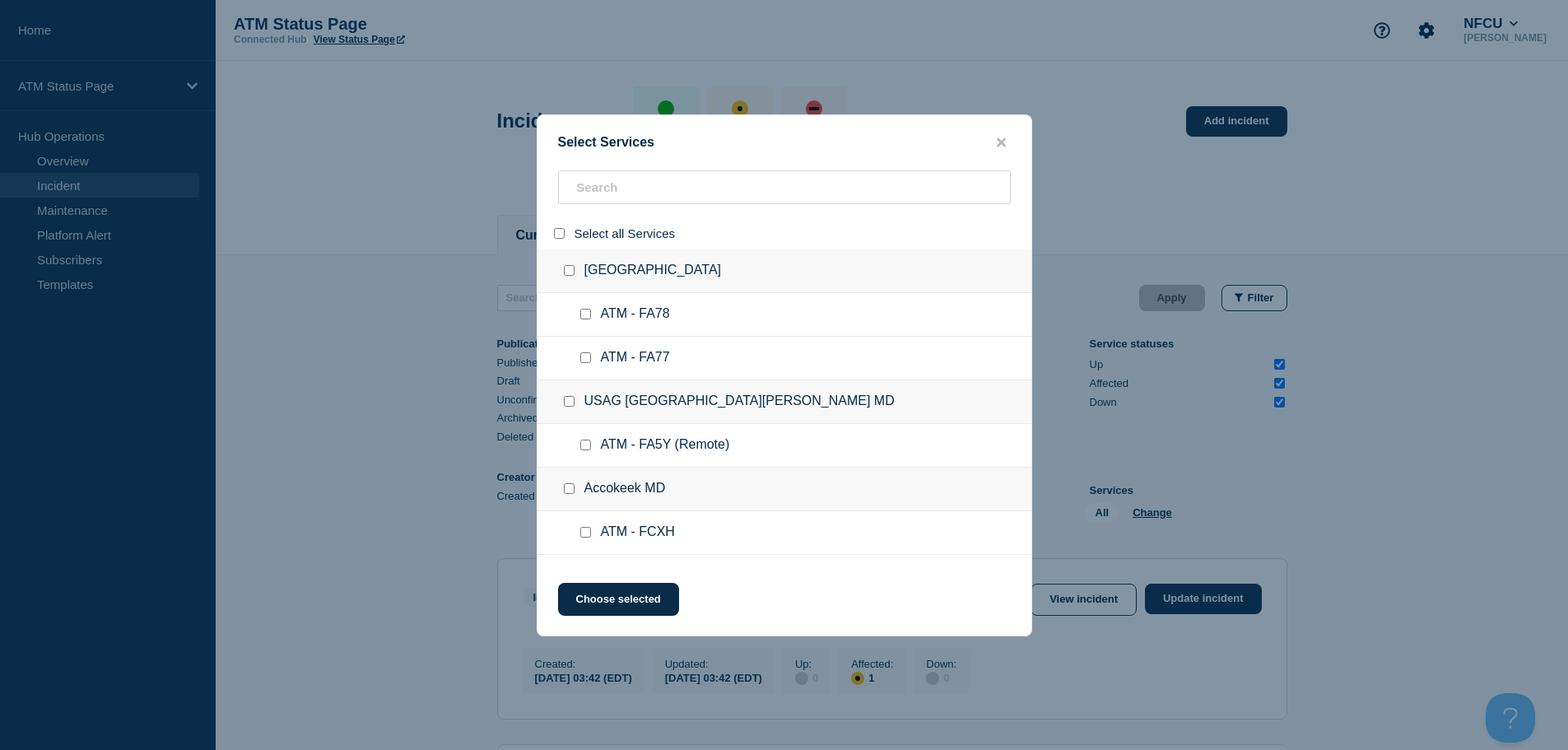
checkbox input "false"
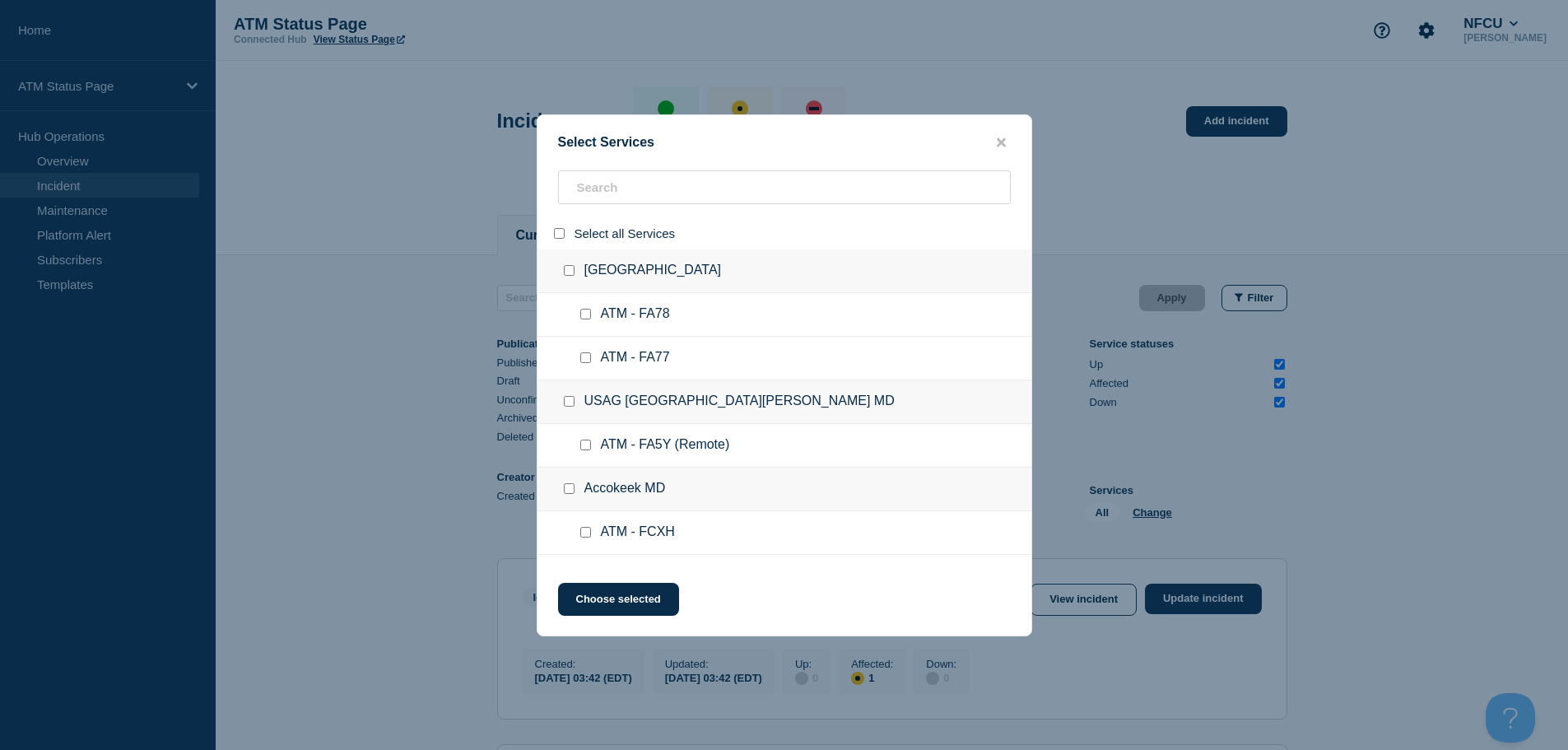
checkbox input "false"
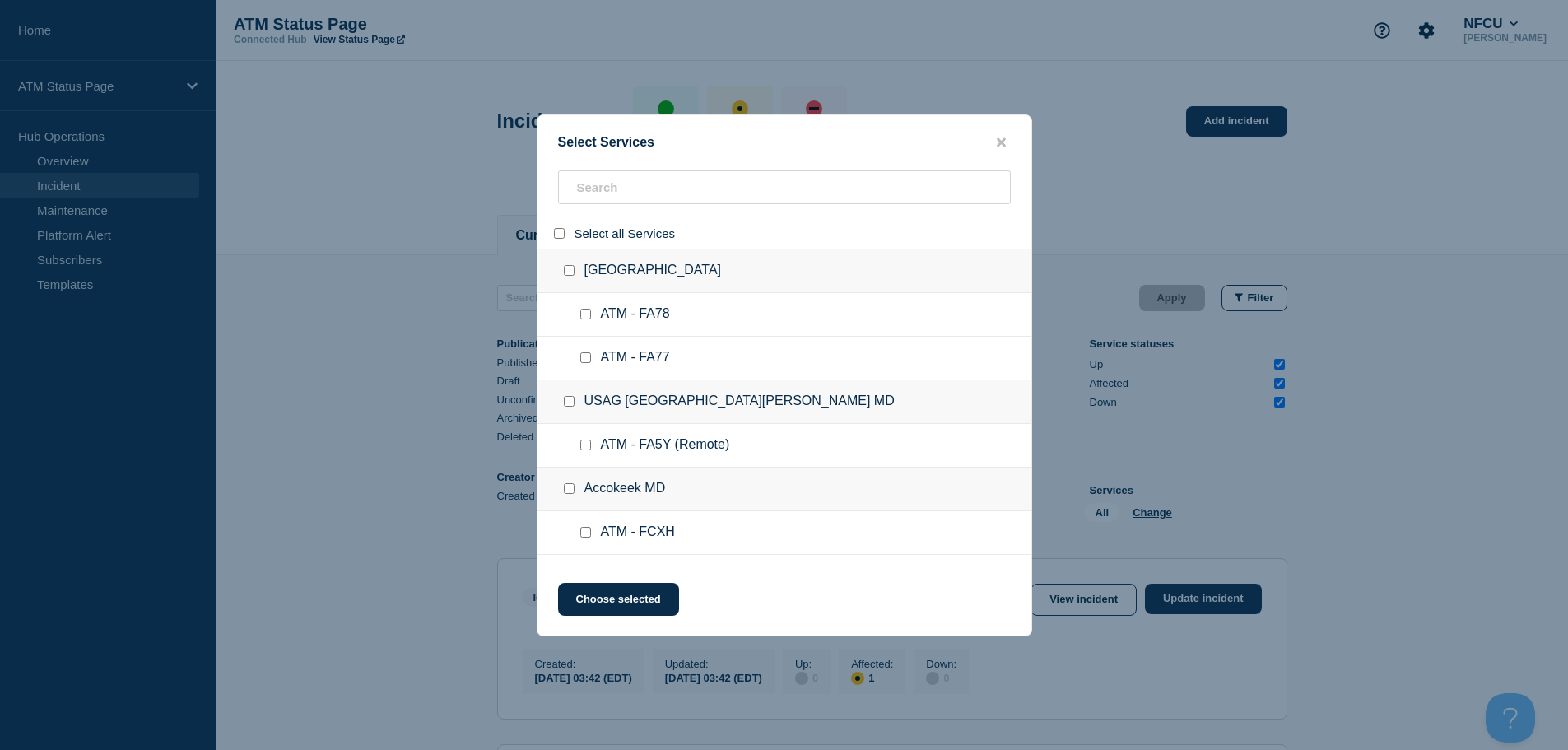
checkbox input "false"
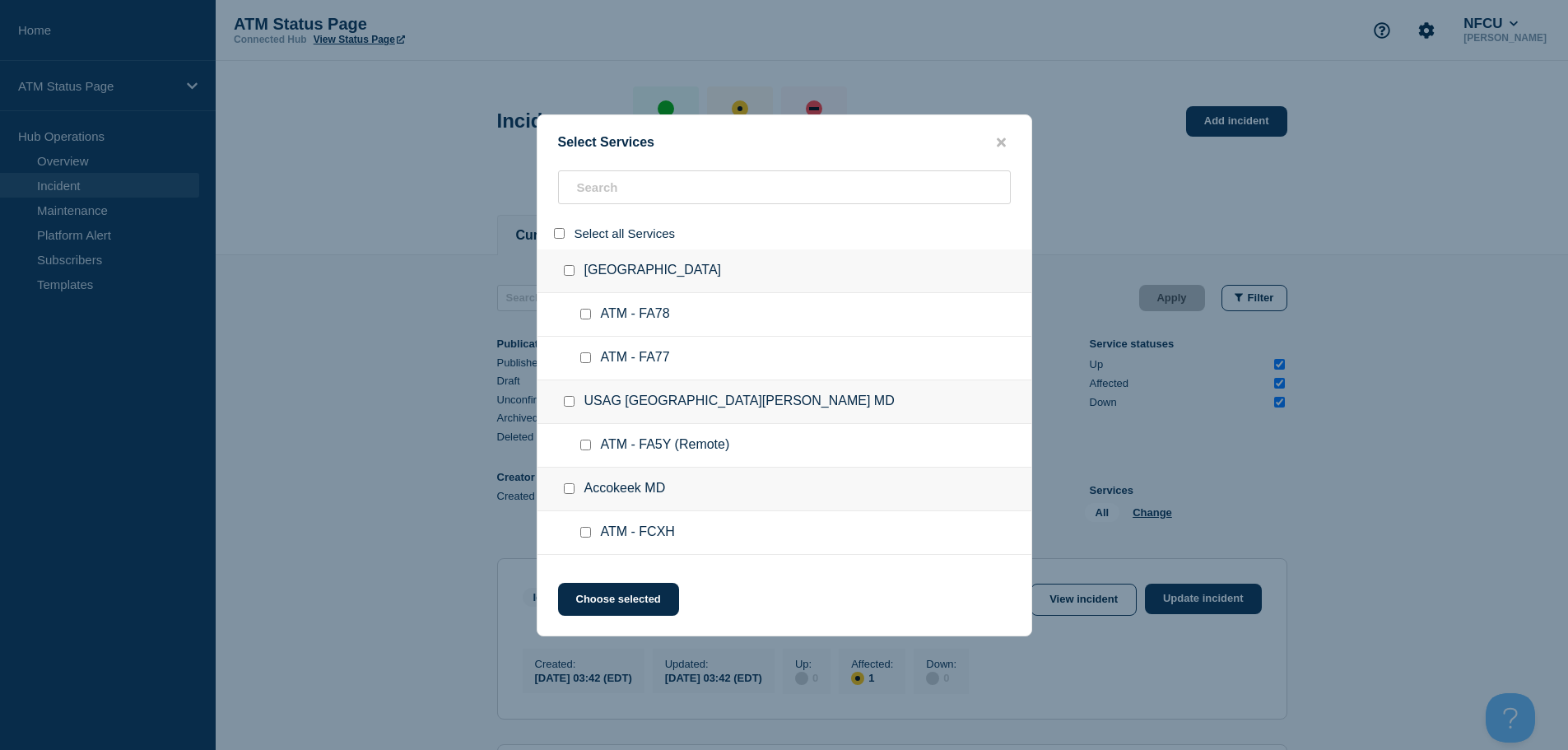
checkbox input "false"
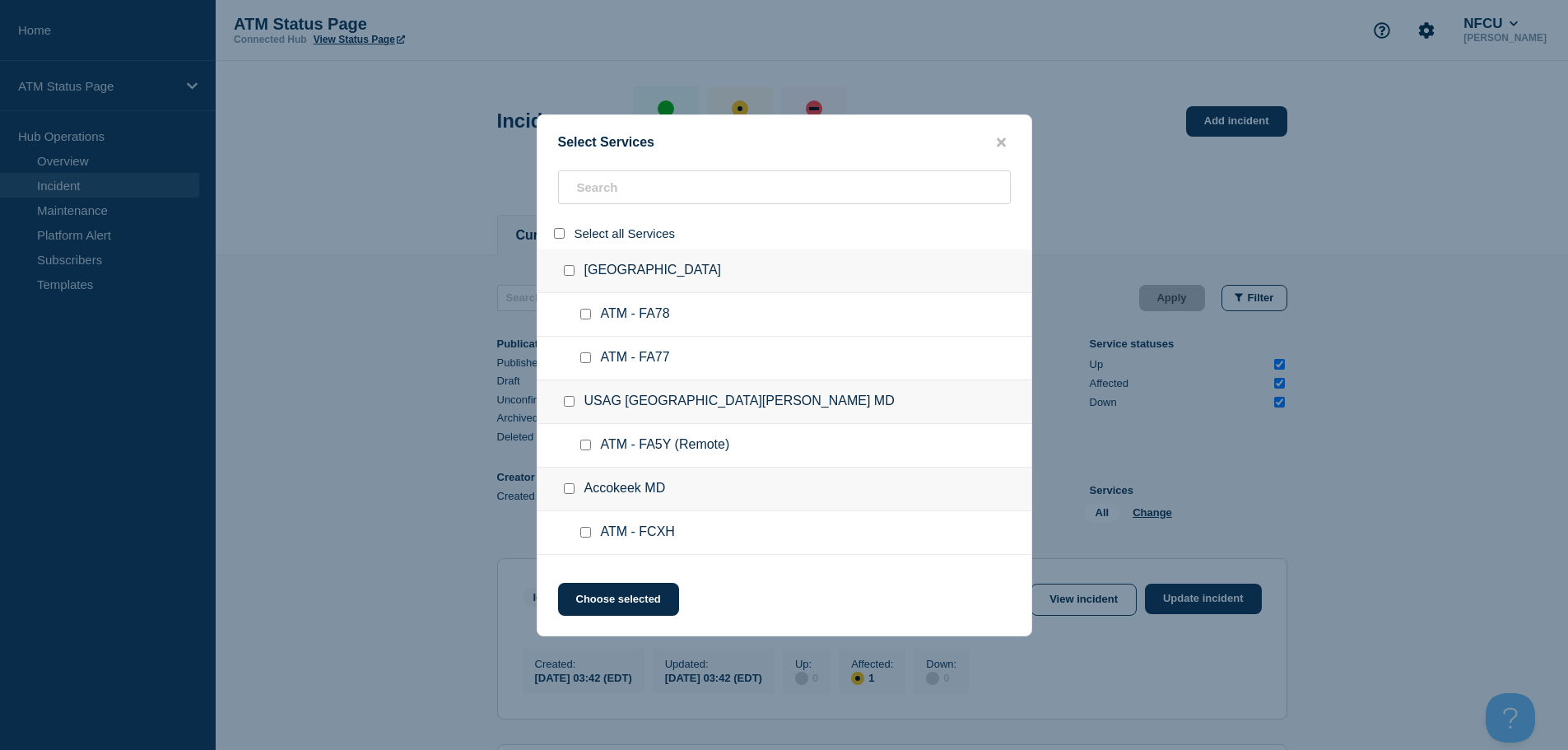
checkbox input "false"
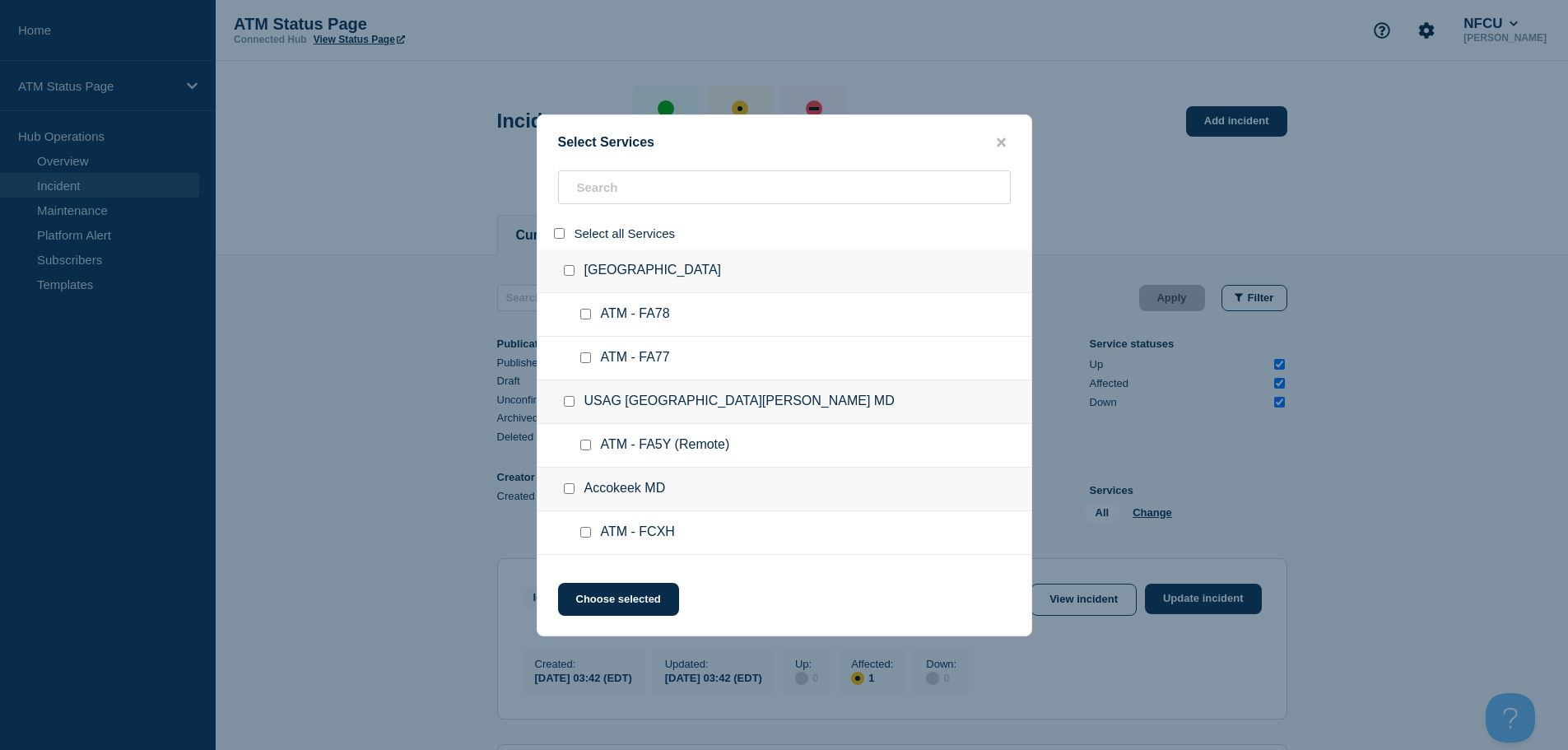
checkbox input "false"
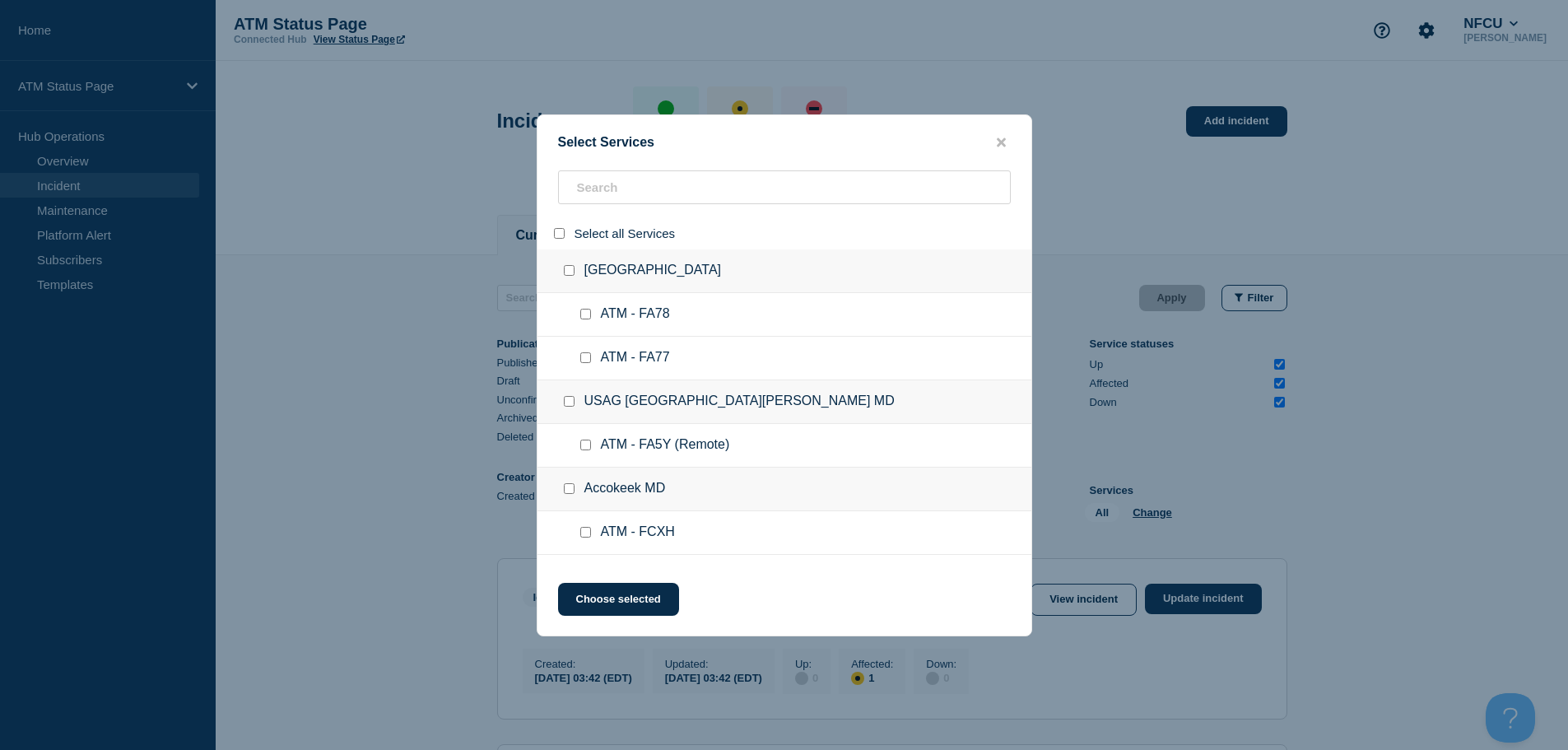
checkbox input "false"
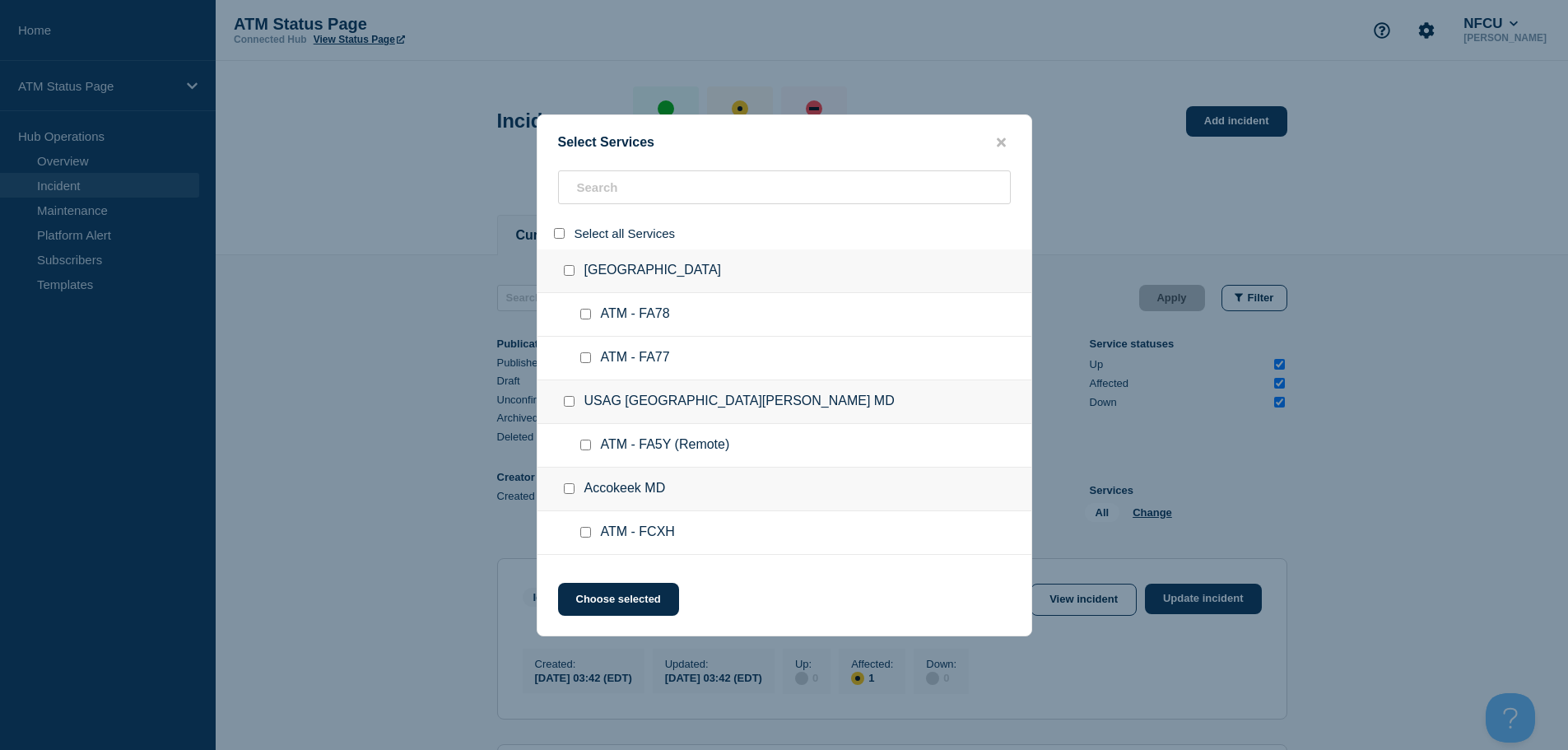
checkbox input "false"
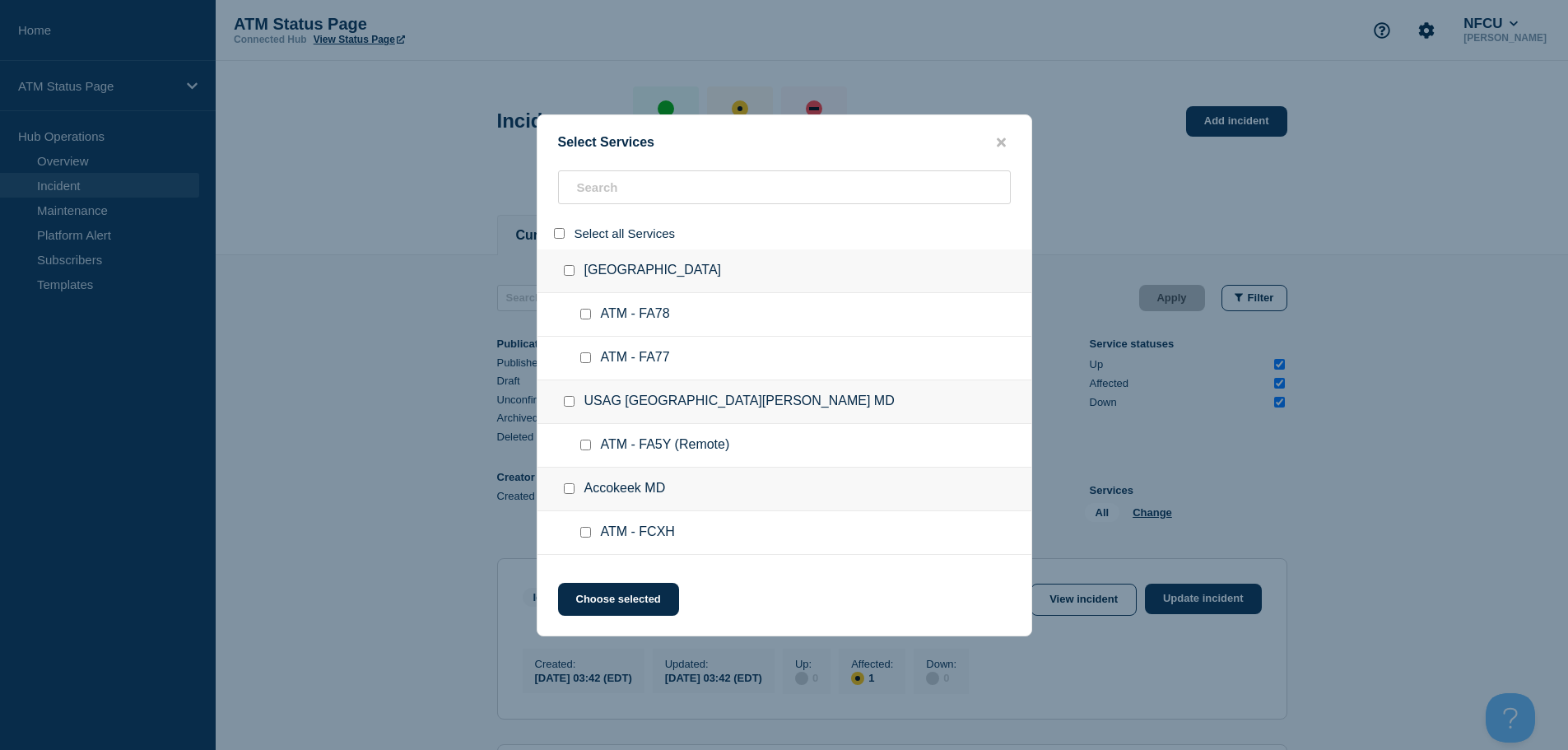
checkbox input "false"
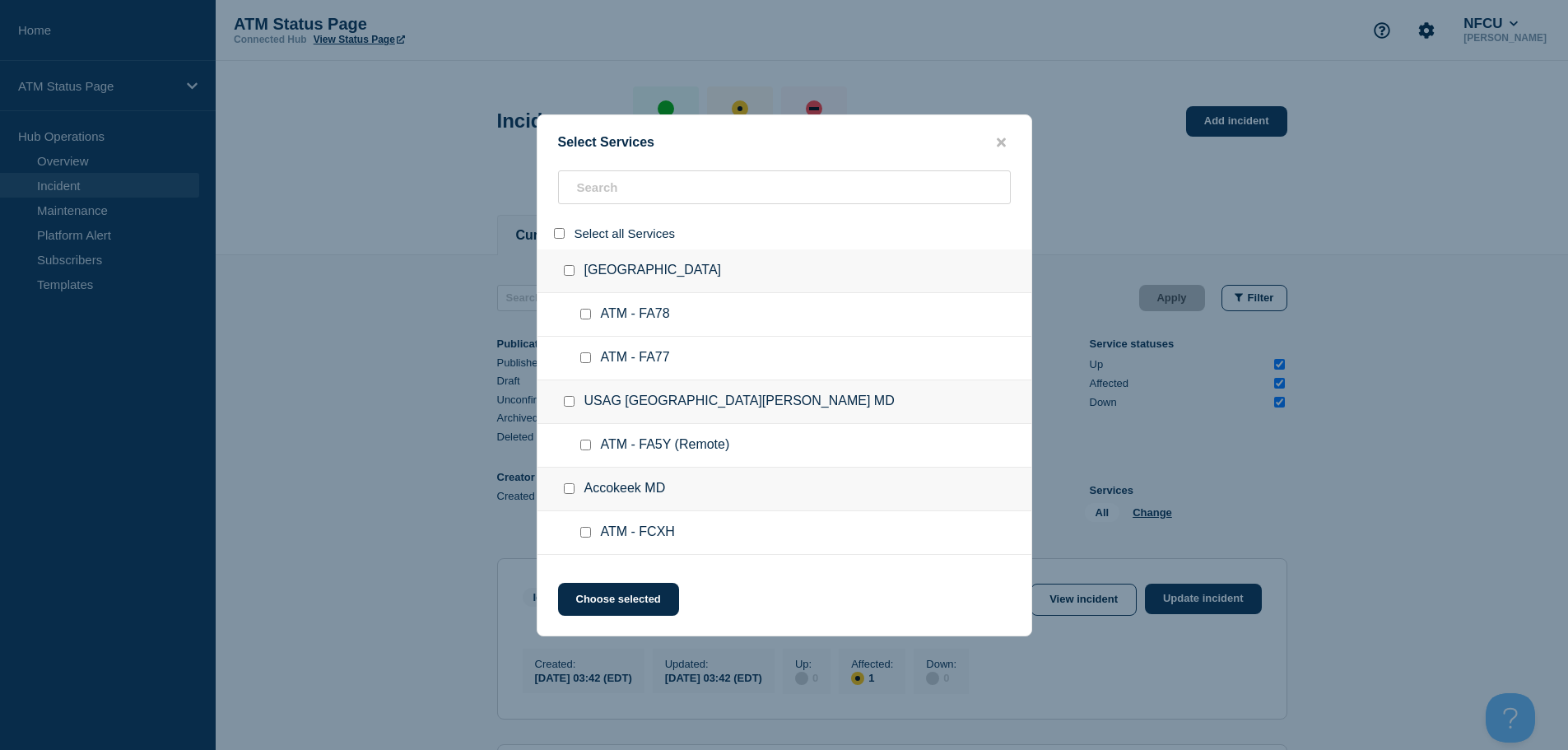
checkbox input "false"
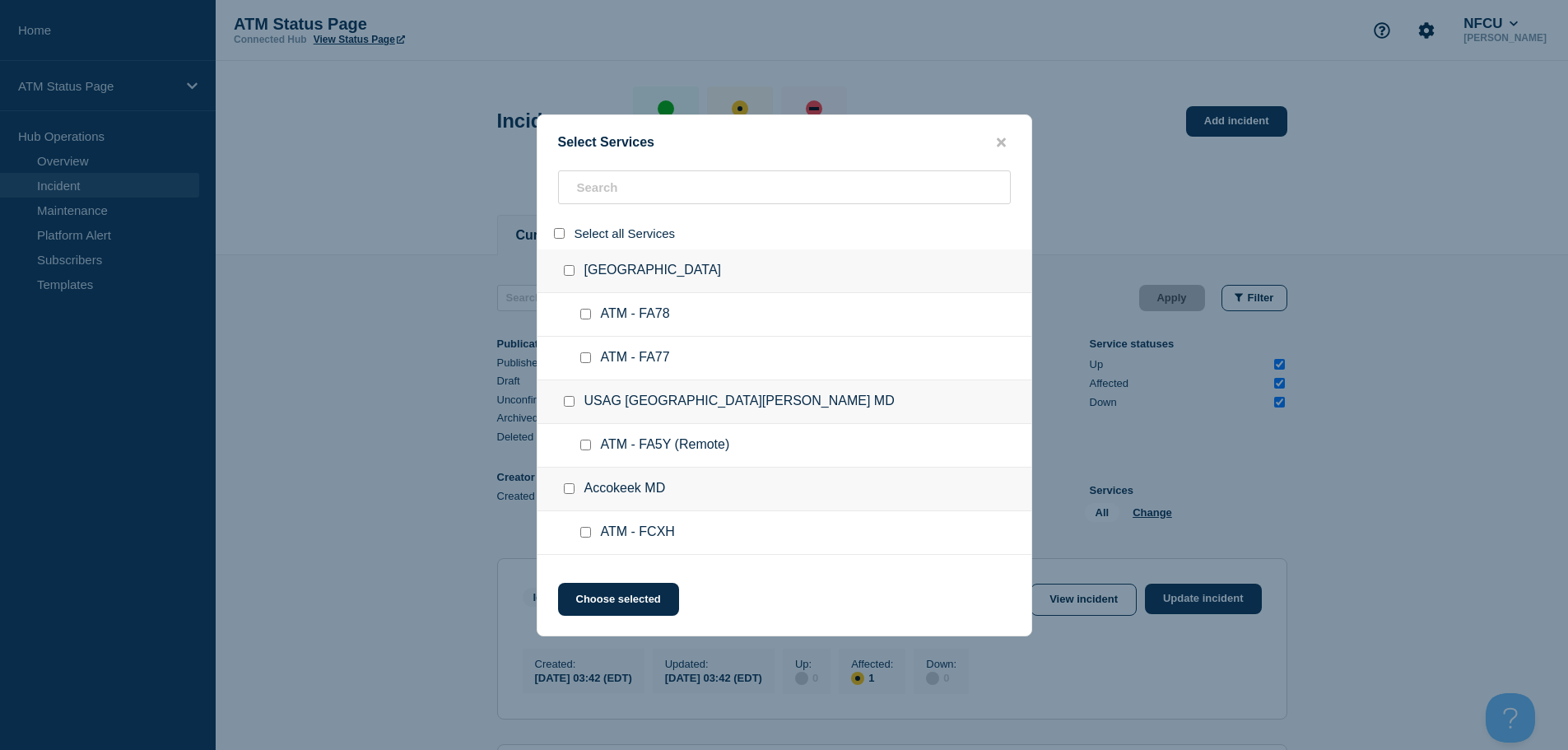
checkbox input "false"
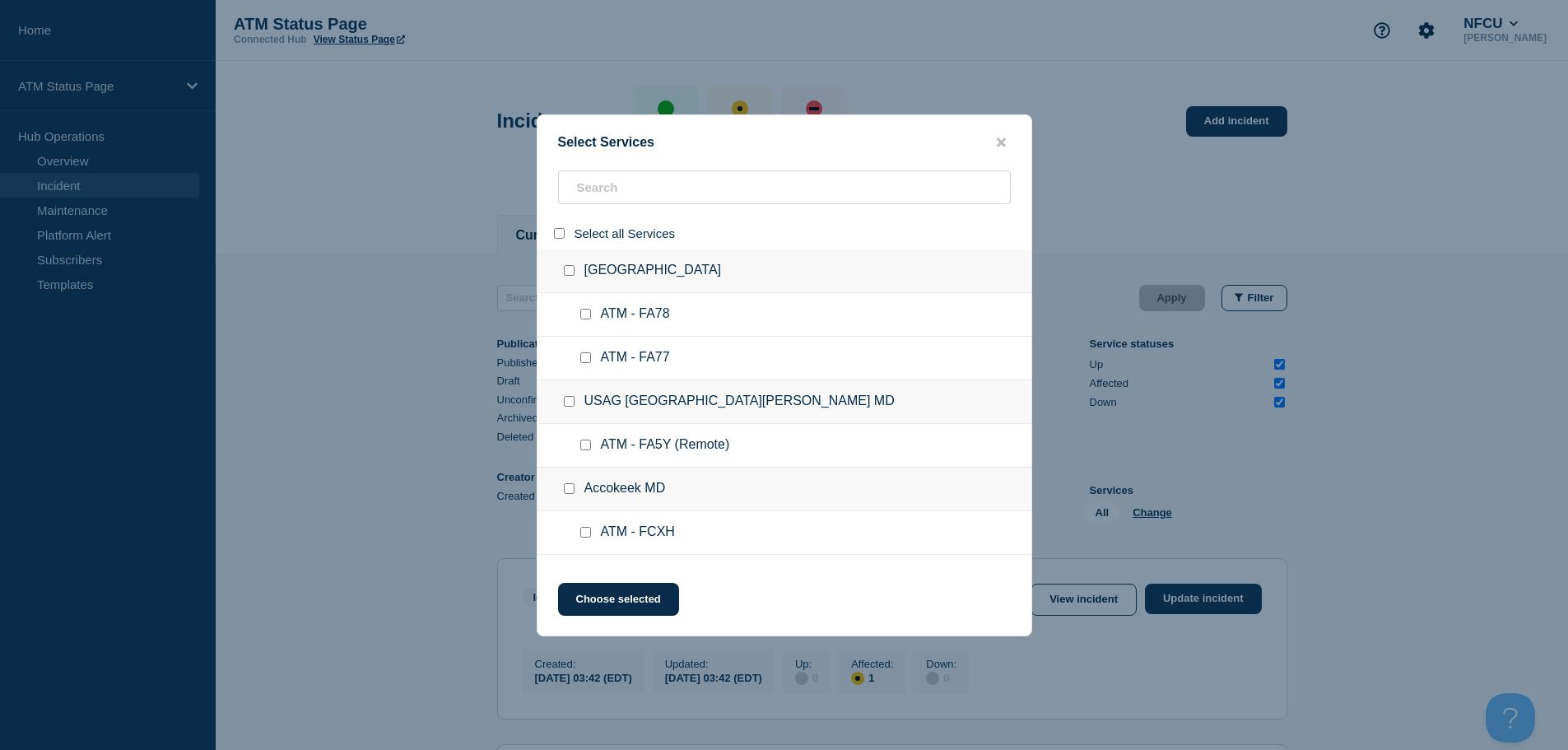
checkbox input "false"
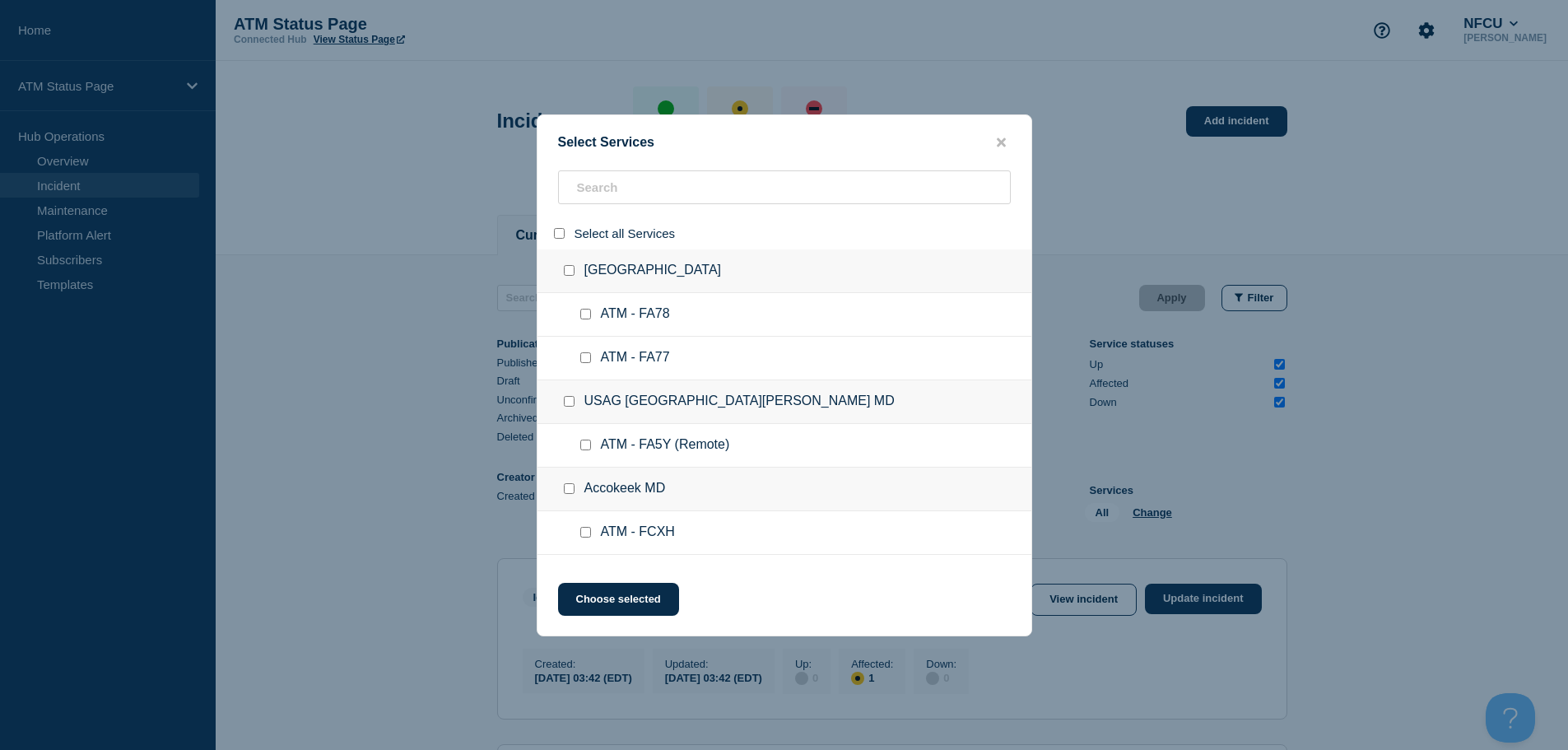
checkbox input "false"
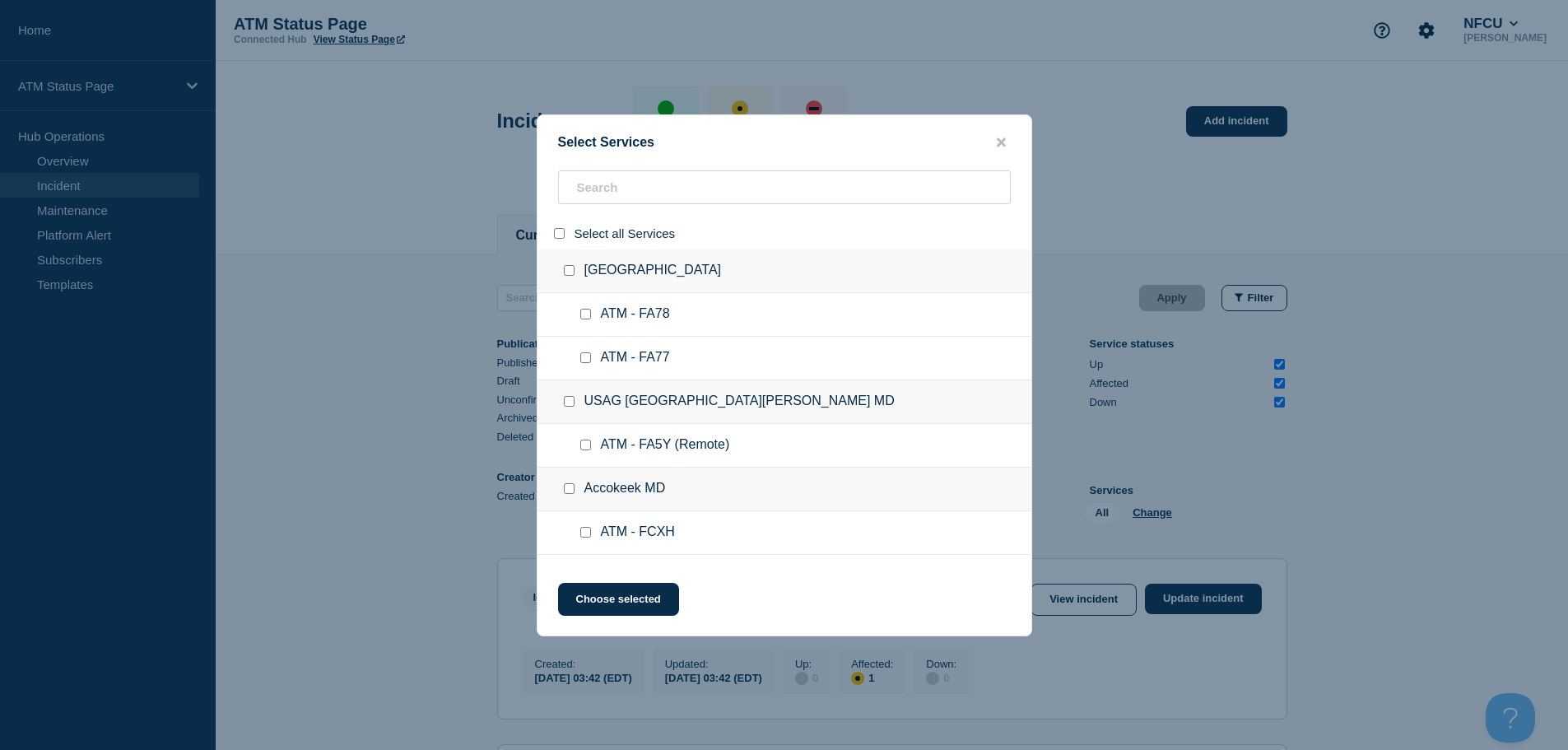
checkbox input "false"
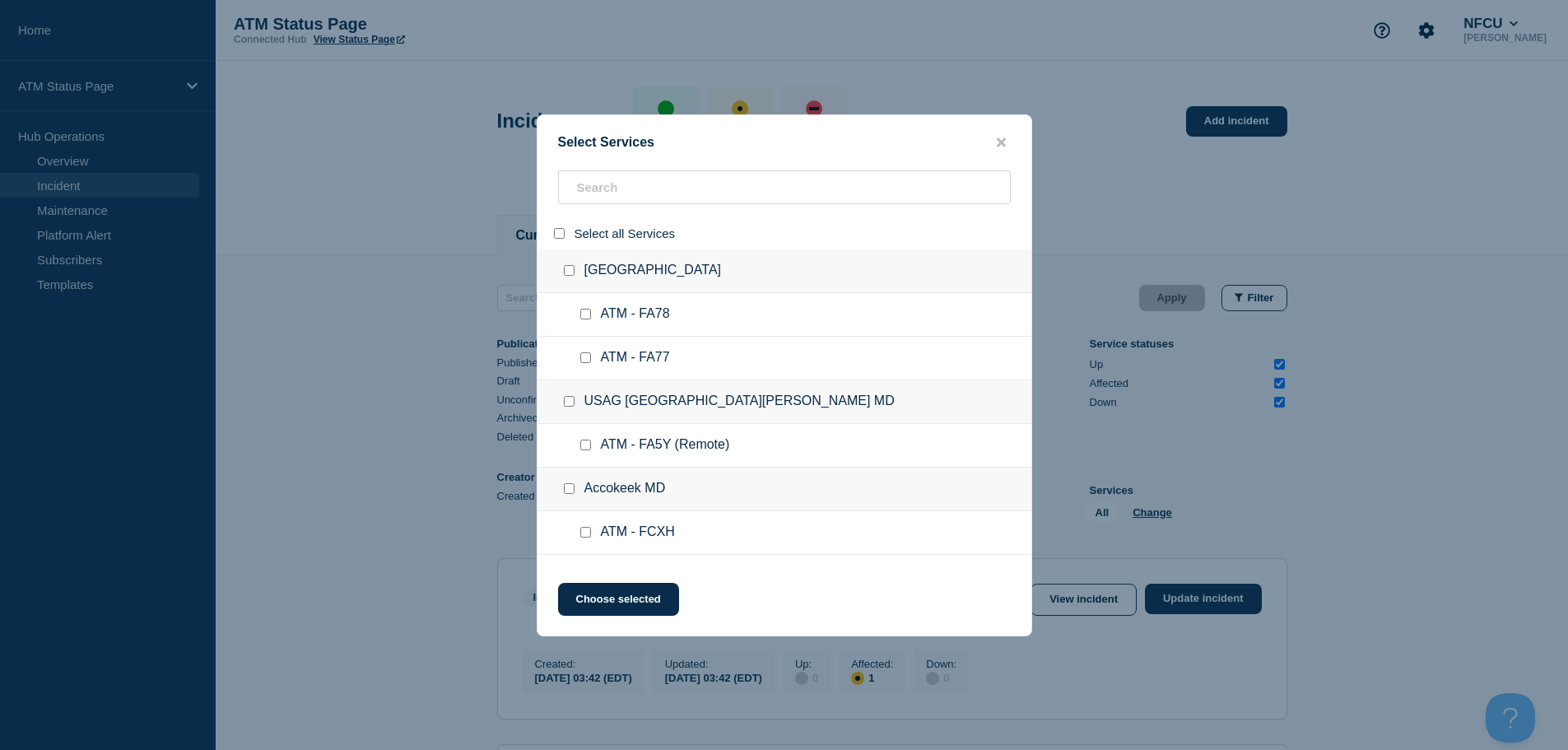
checkbox input "false"
click at [607, 185] on input "search" at bounding box center [784, 188] width 453 height 34
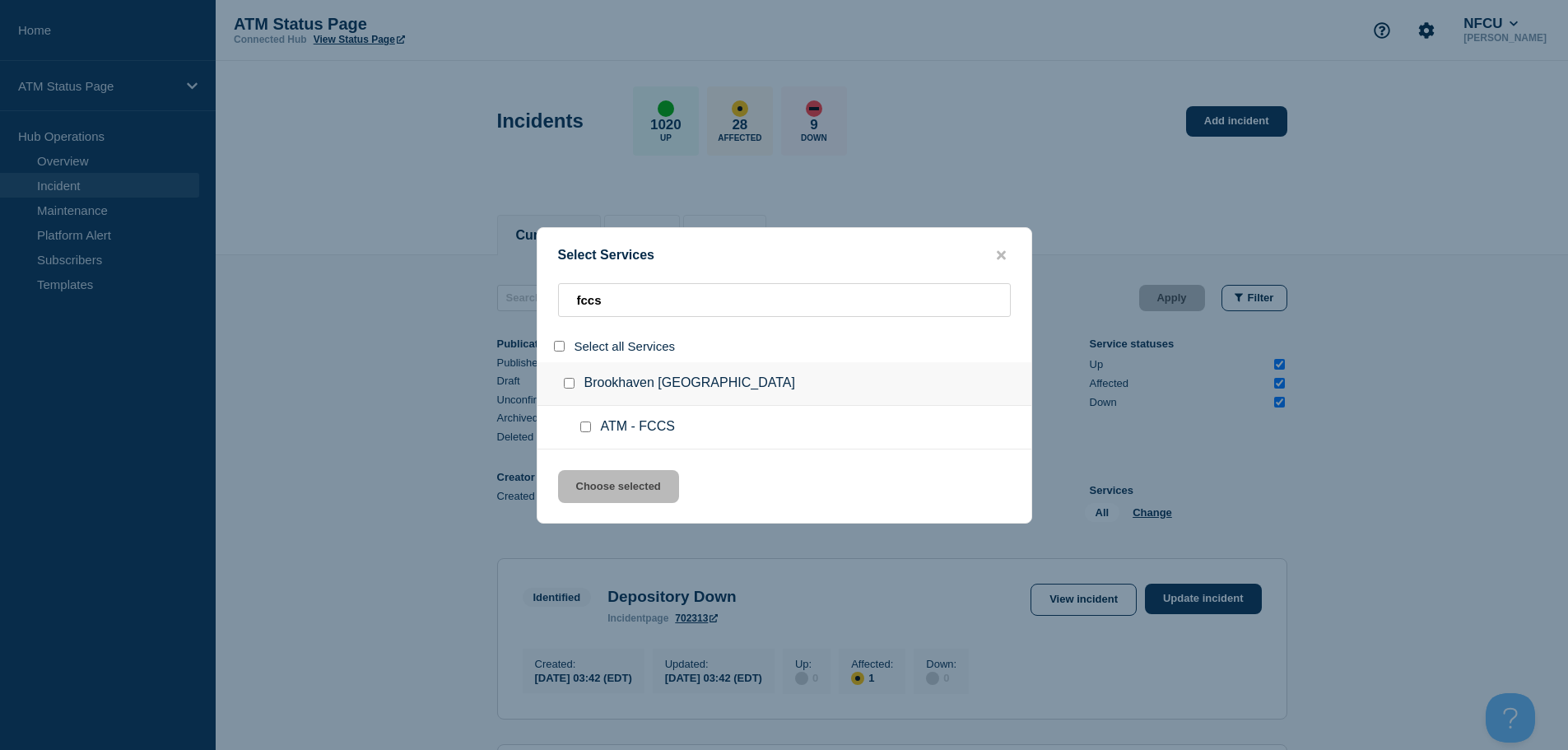
click at [586, 432] on input "service: ATM - FCCS" at bounding box center [585, 427] width 11 height 11
click at [594, 486] on button "Choose selected" at bounding box center [618, 486] width 121 height 33
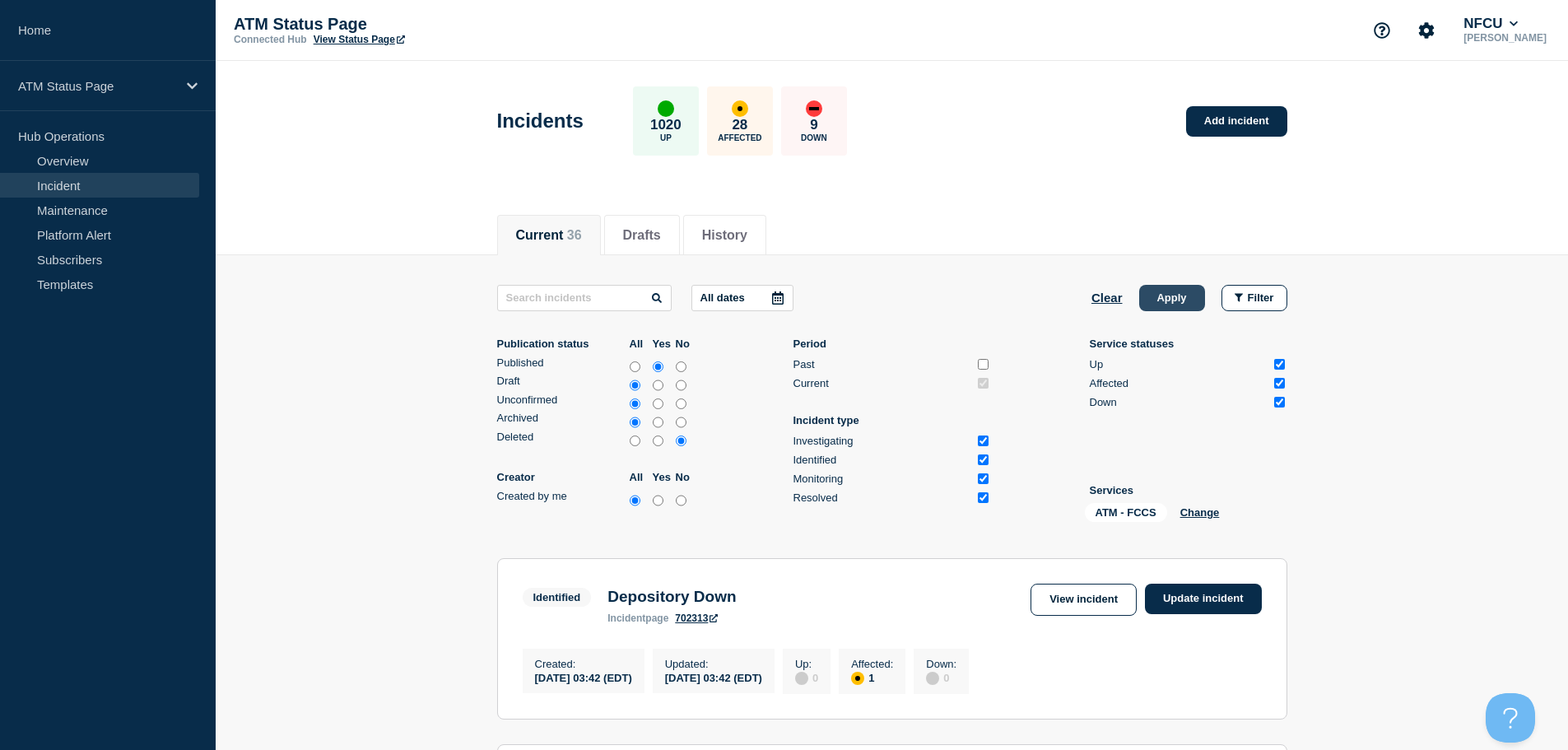
click at [1170, 300] on button "Apply" at bounding box center [1172, 298] width 65 height 27
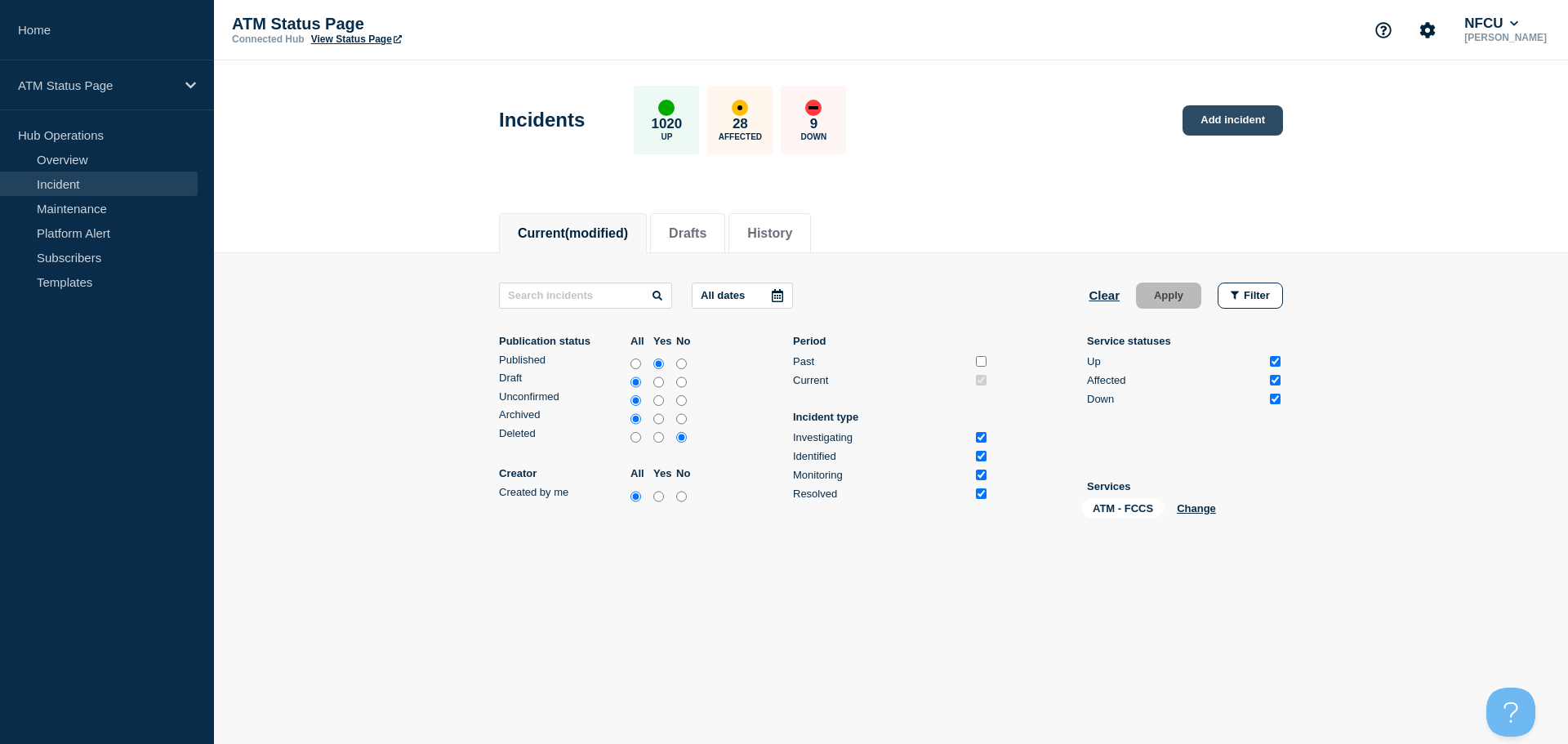
click at [1222, 112] on link "Add incident" at bounding box center [1233, 120] width 100 height 30
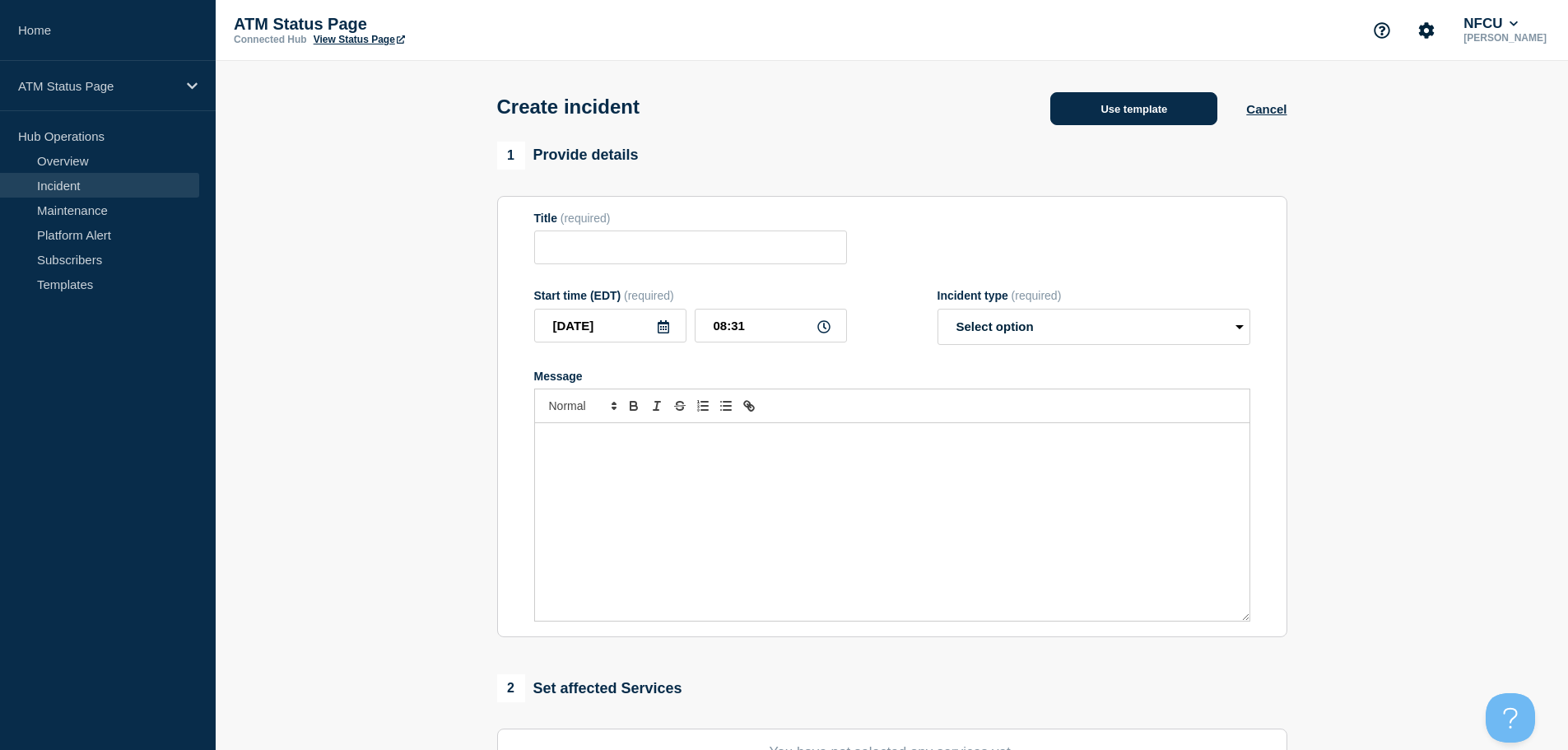
click at [1112, 106] on button "Use template" at bounding box center [1134, 108] width 167 height 33
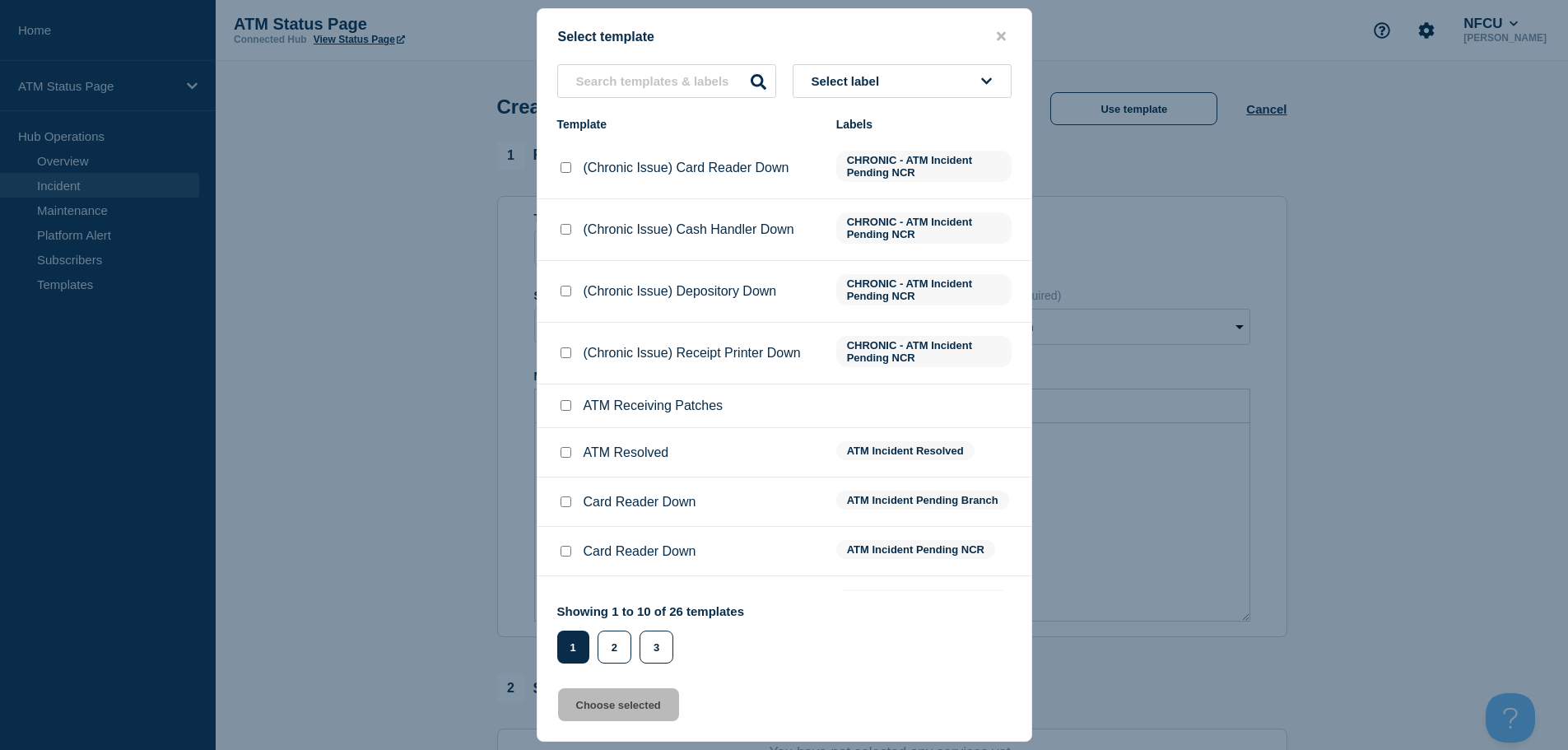
click at [1006, 35] on button "close button" at bounding box center [1001, 37] width 19 height 16
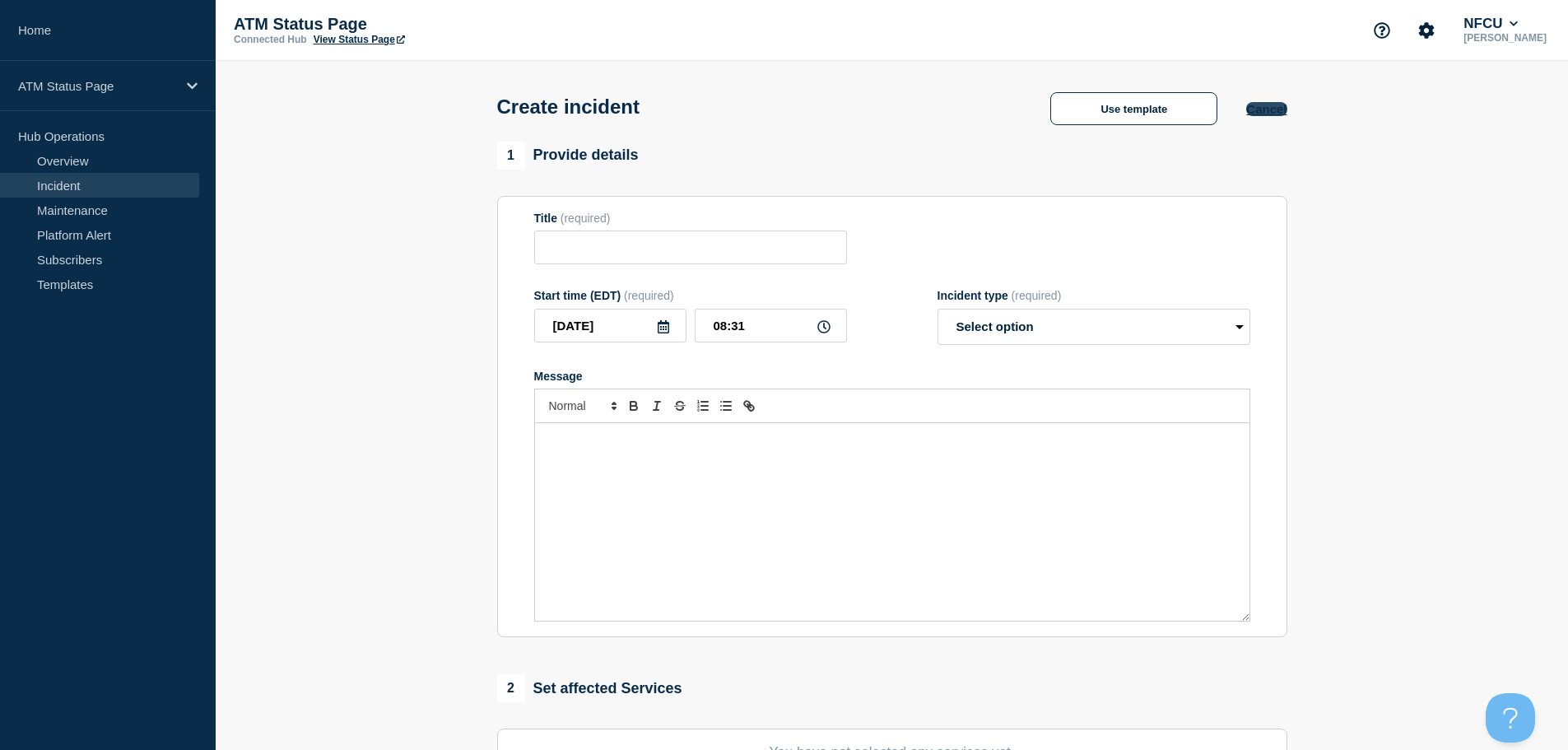
click at [1276, 116] on button "Cancel" at bounding box center [1266, 109] width 41 height 14
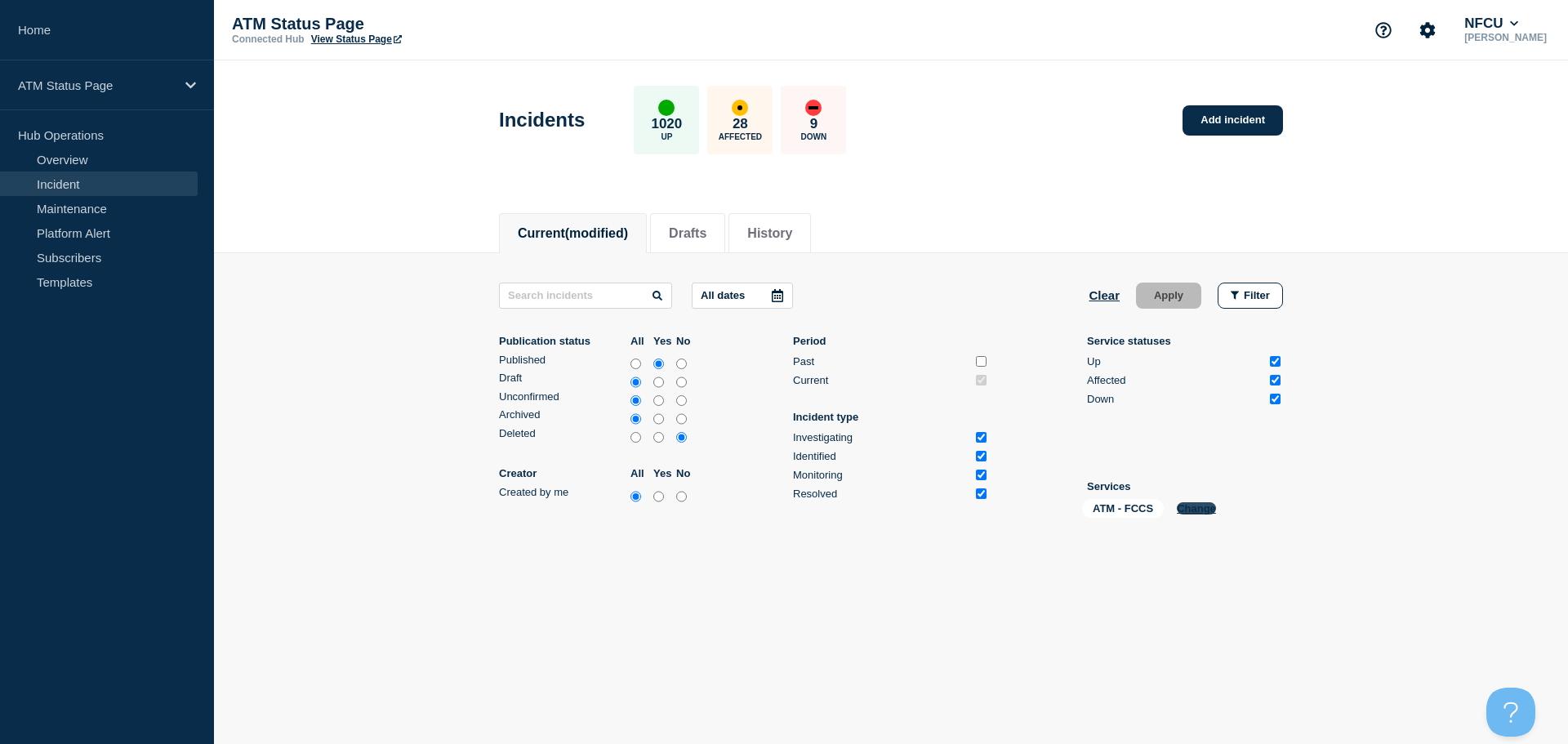
click at [1199, 502] on button "Change" at bounding box center [1196, 508] width 39 height 12
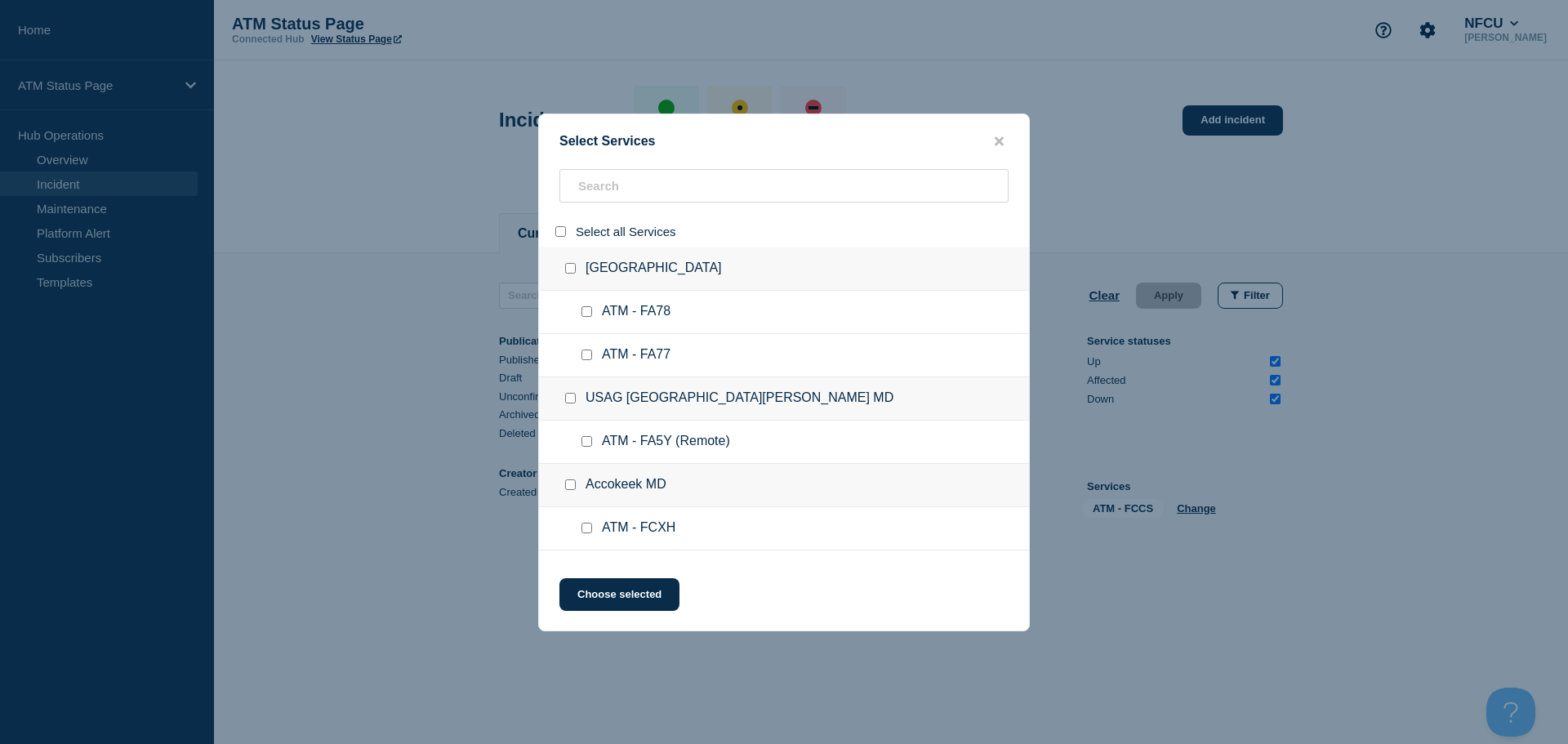
click at [562, 235] on input "select all" at bounding box center [561, 232] width 11 height 11
click at [611, 186] on input "search" at bounding box center [784, 186] width 449 height 33
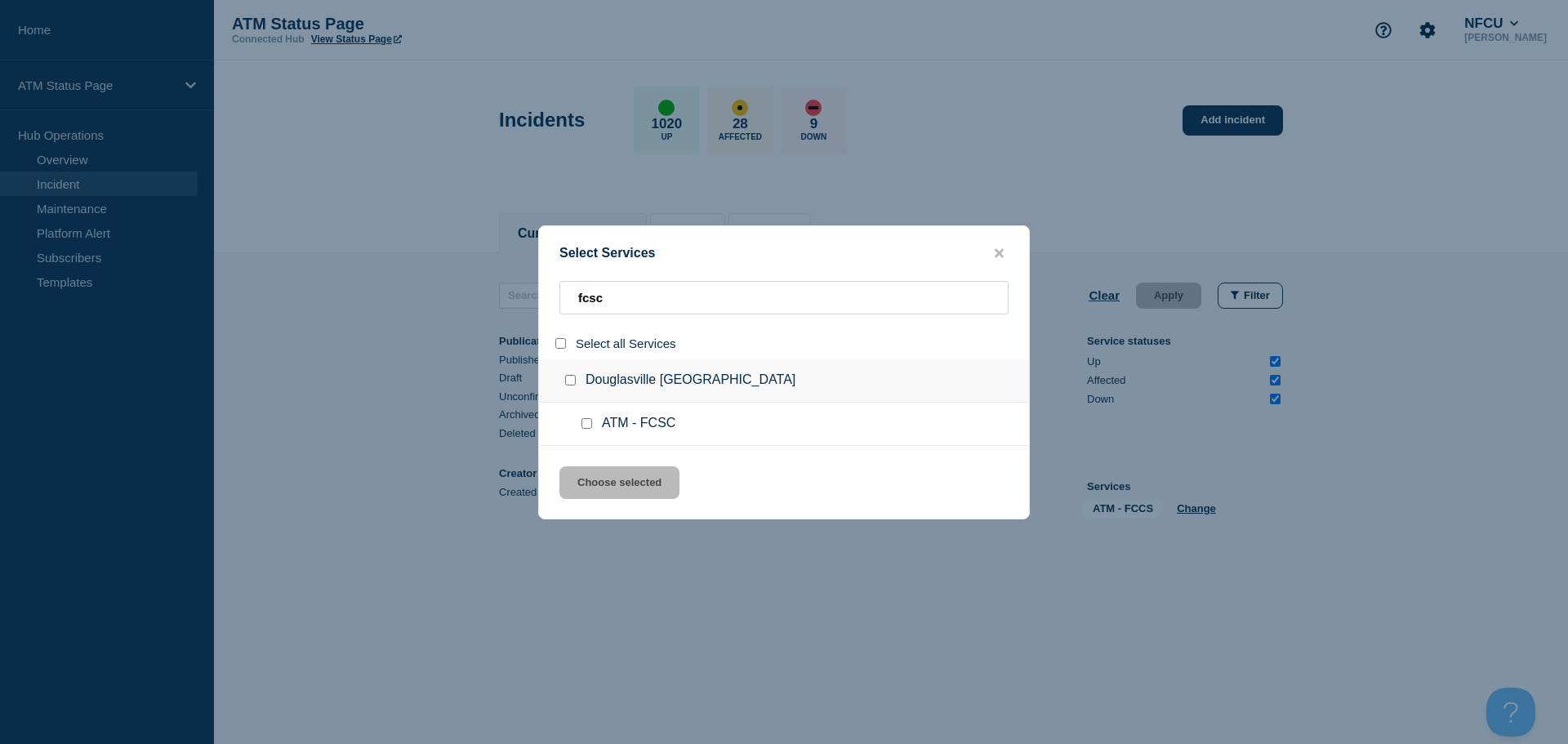
click at [580, 429] on div at bounding box center [590, 424] width 24 height 17
click at [586, 424] on input "service: ATM - FCSC" at bounding box center [587, 424] width 11 height 11
click at [615, 487] on button "Choose selected" at bounding box center [619, 483] width 120 height 32
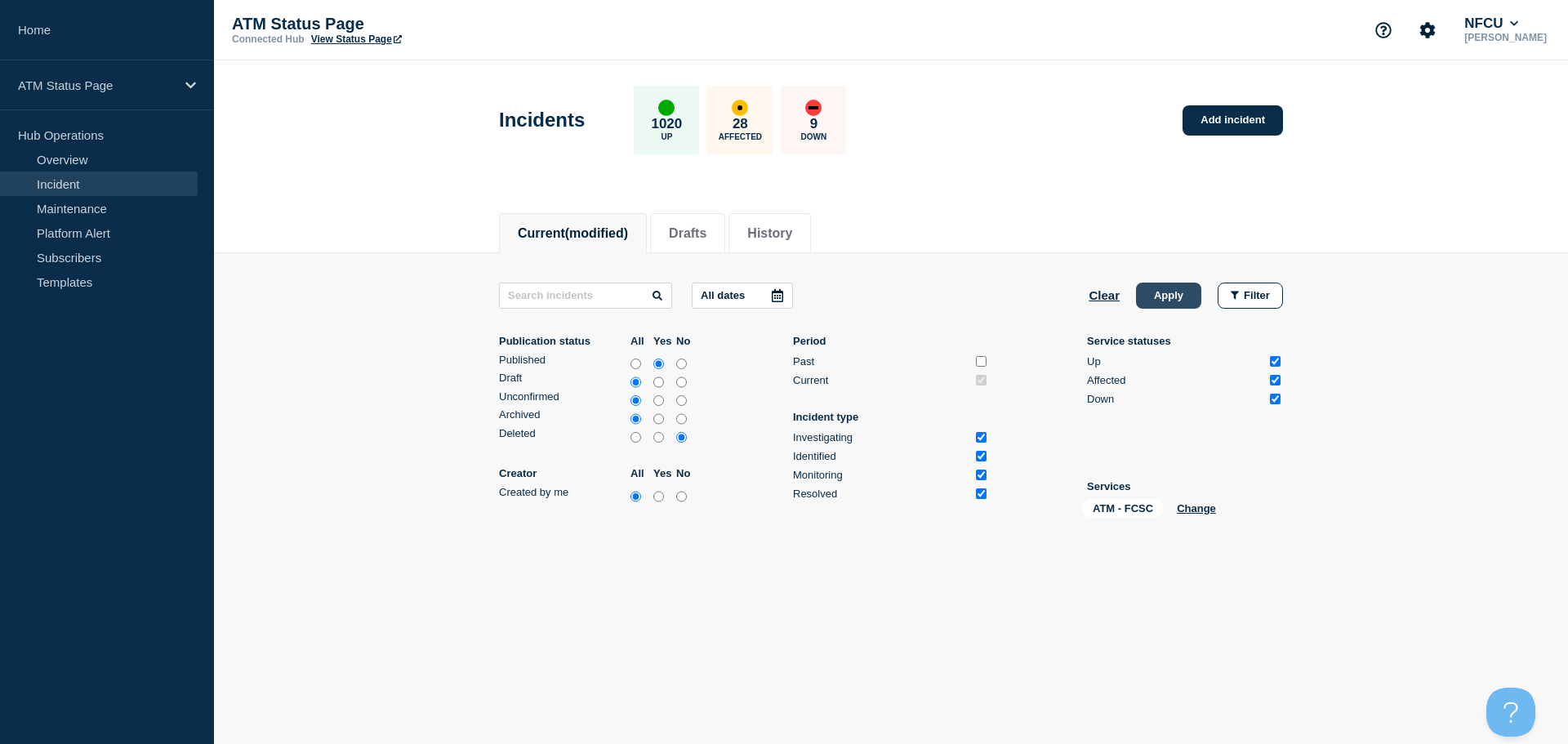
click at [1166, 301] on button "Apply" at bounding box center [1169, 296] width 65 height 26
click at [1234, 118] on link "Add incident" at bounding box center [1233, 120] width 100 height 30
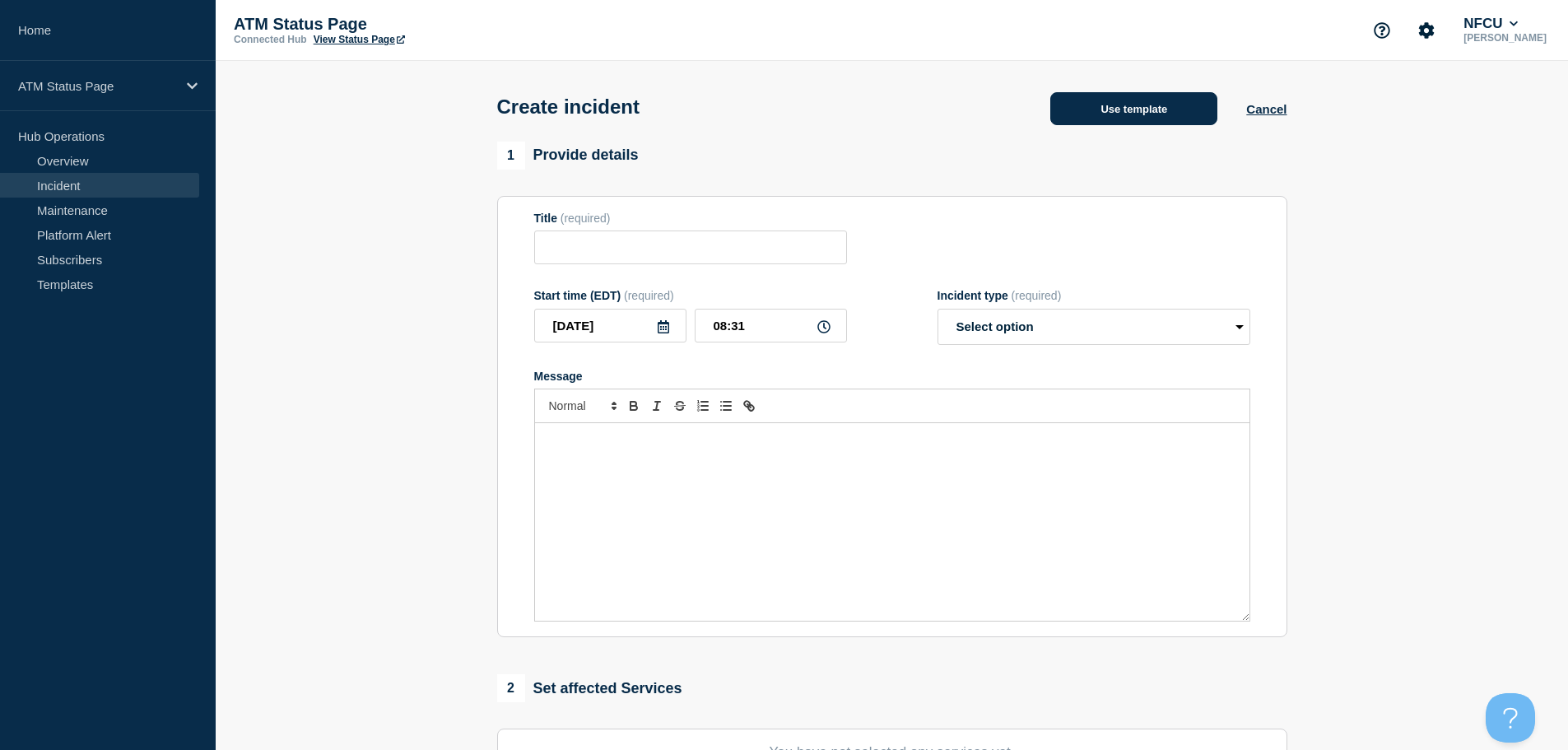
click at [1113, 115] on button "Use template" at bounding box center [1134, 108] width 167 height 33
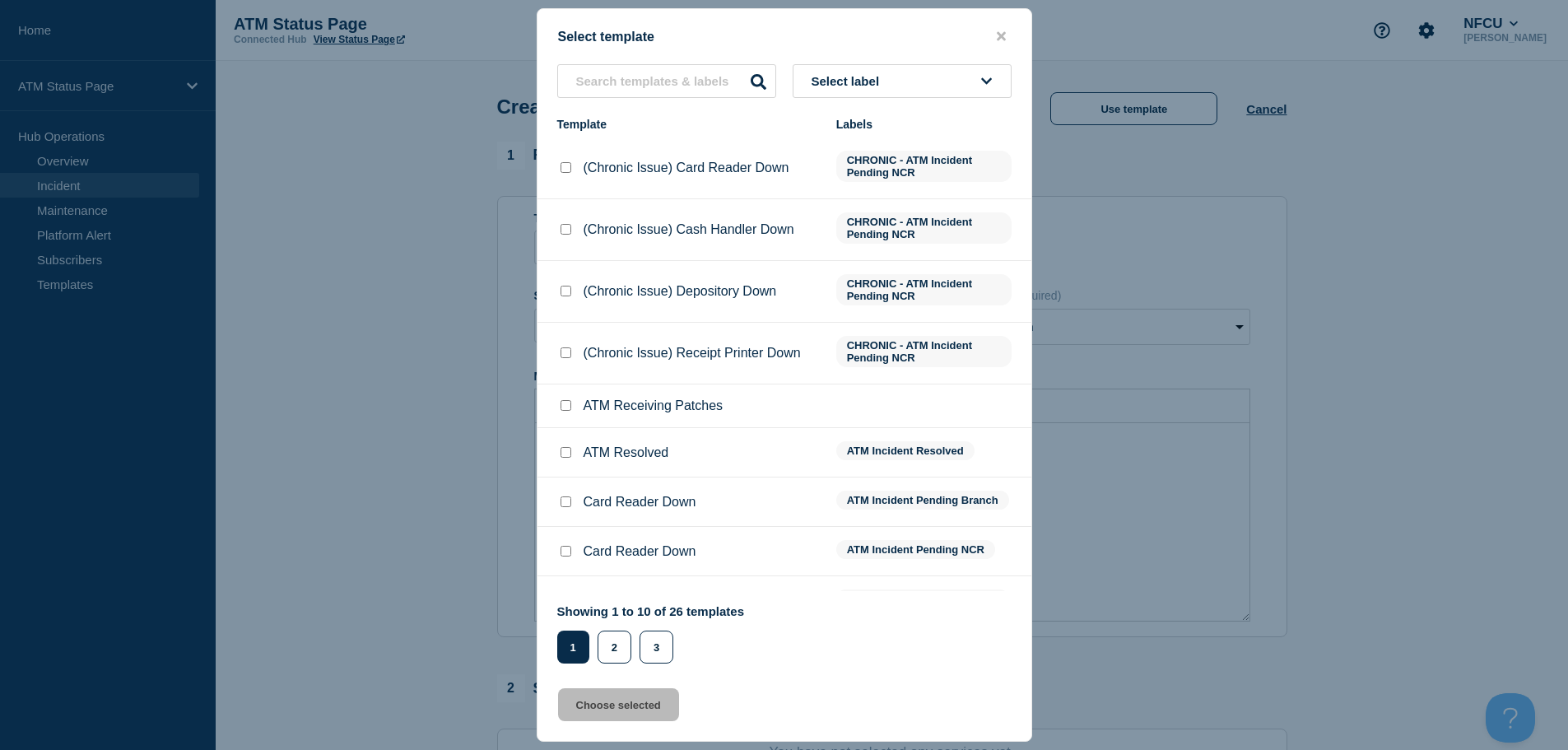
click at [914, 75] on button "Select label" at bounding box center [902, 81] width 219 height 34
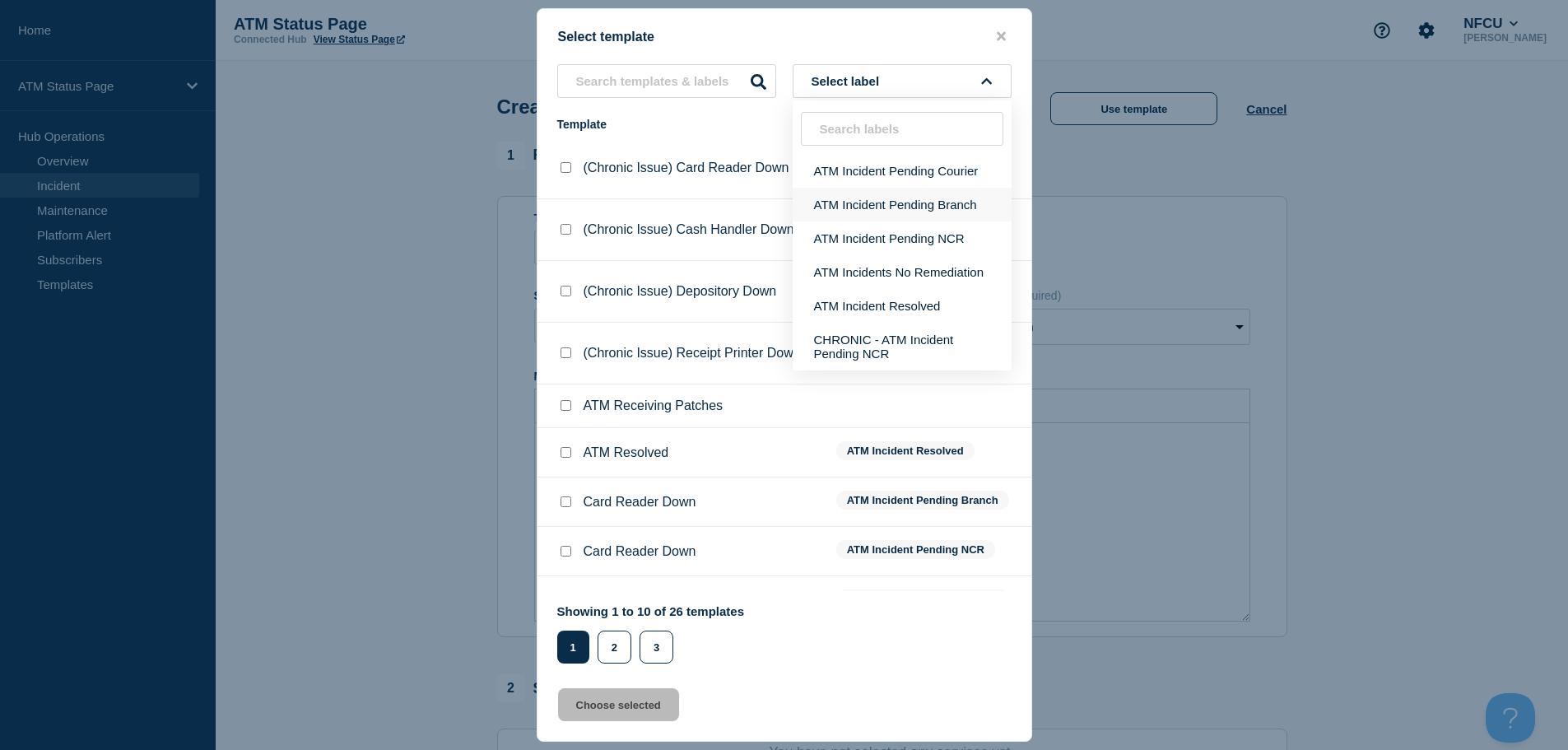
click at [929, 217] on button "ATM Incident Pending Branch" at bounding box center [902, 204] width 219 height 34
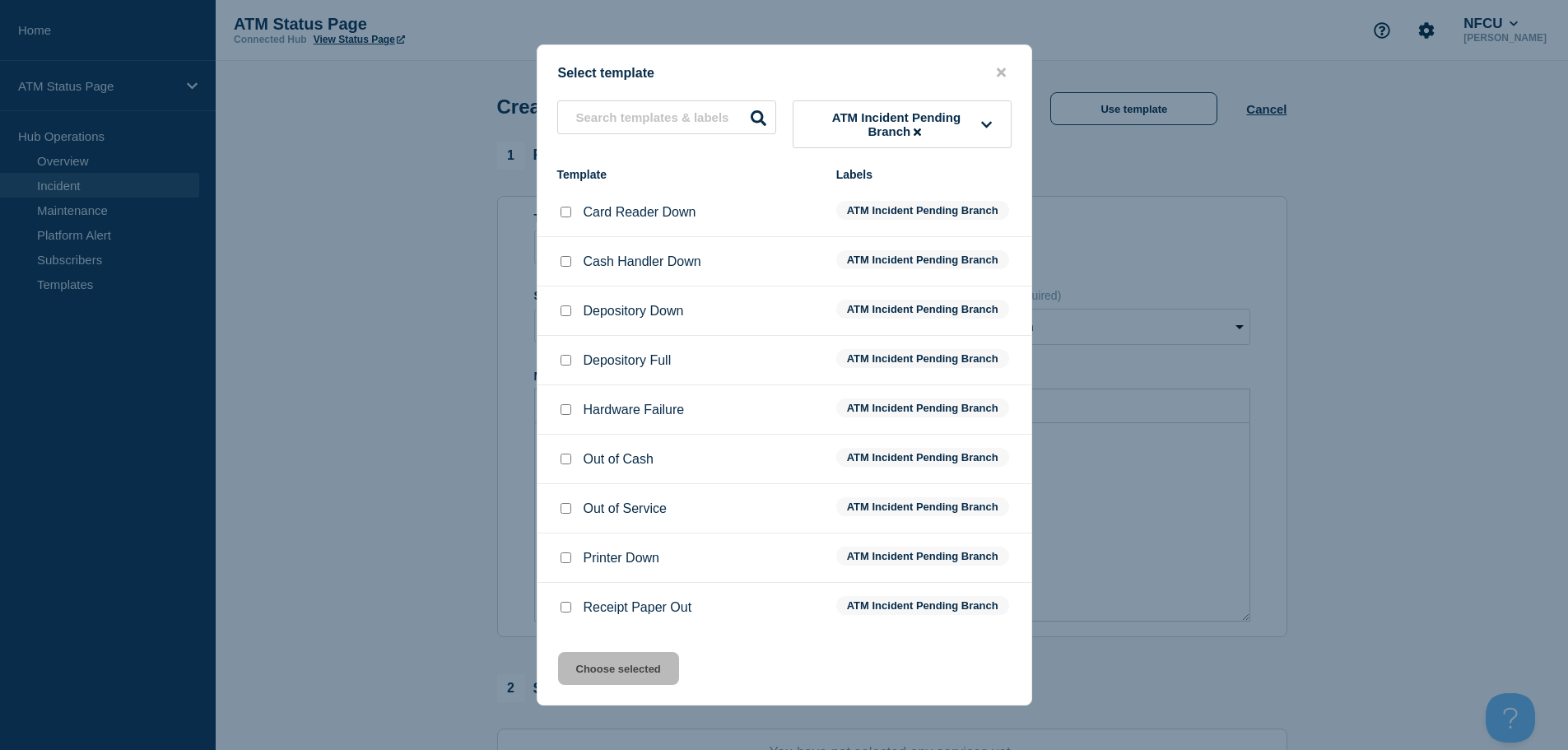
click at [569, 316] on input "Depository Down checkbox" at bounding box center [566, 310] width 11 height 11
click at [617, 663] on button "Choose selected" at bounding box center [618, 668] width 121 height 33
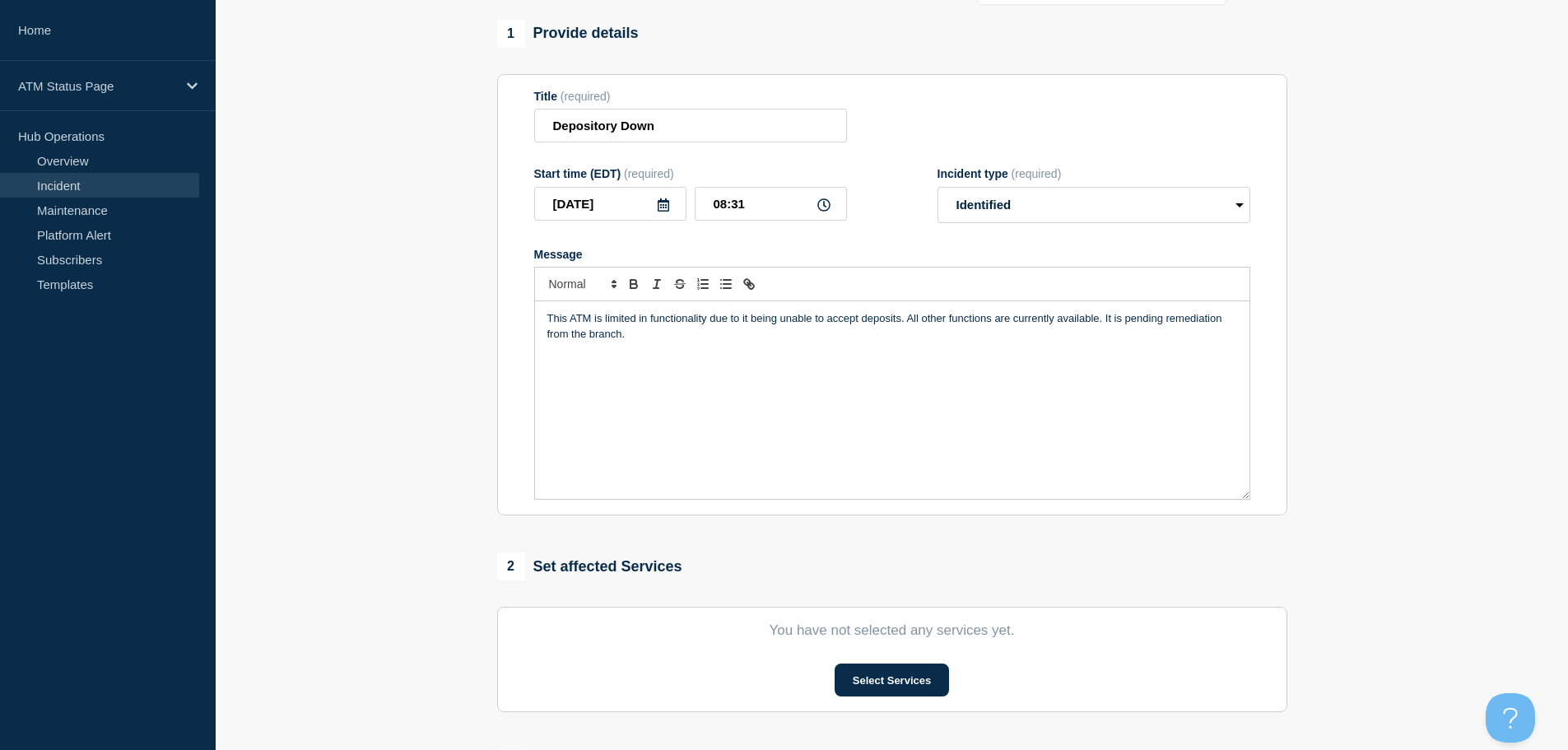
scroll to position [329, 0]
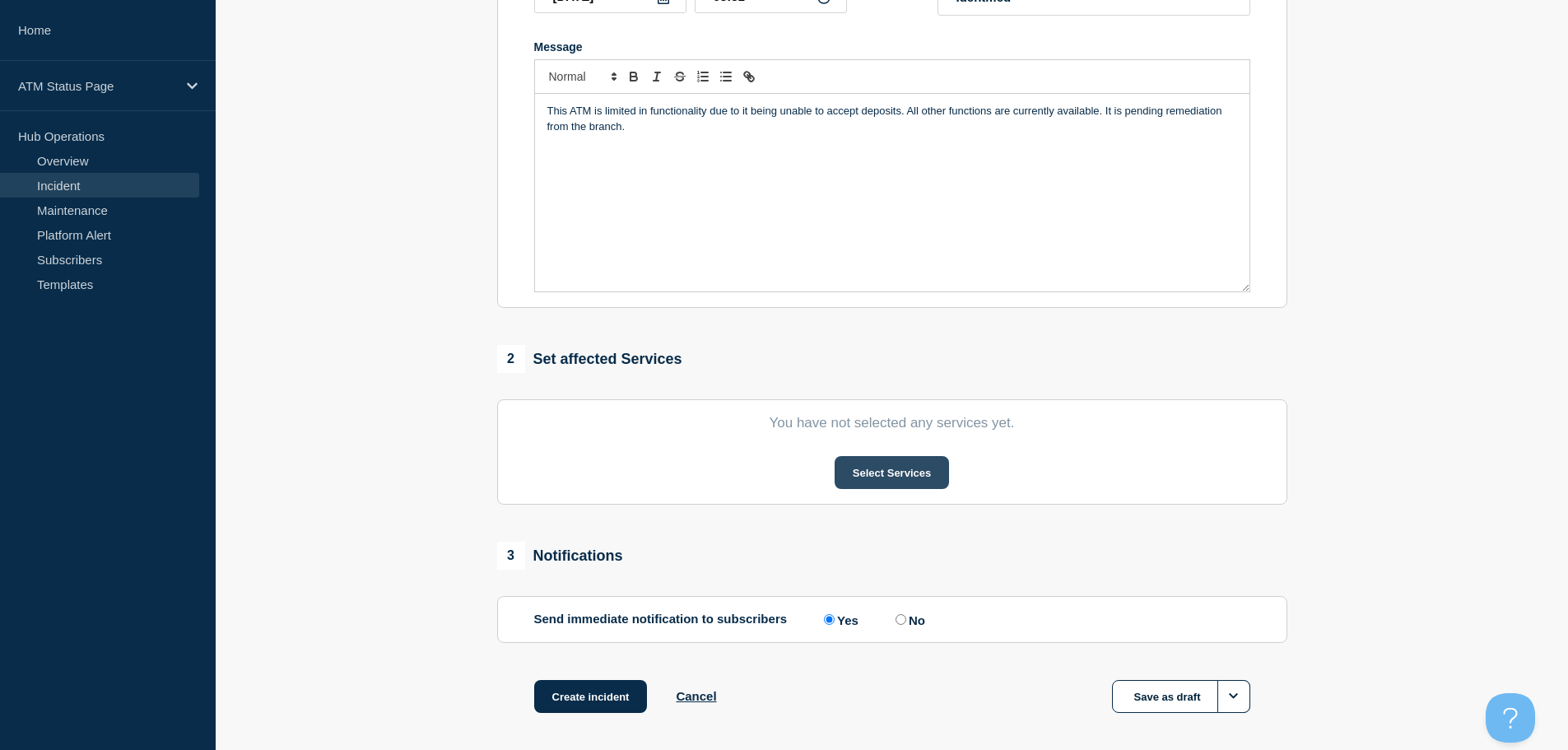
click at [872, 480] on button "Select Services" at bounding box center [891, 472] width 114 height 33
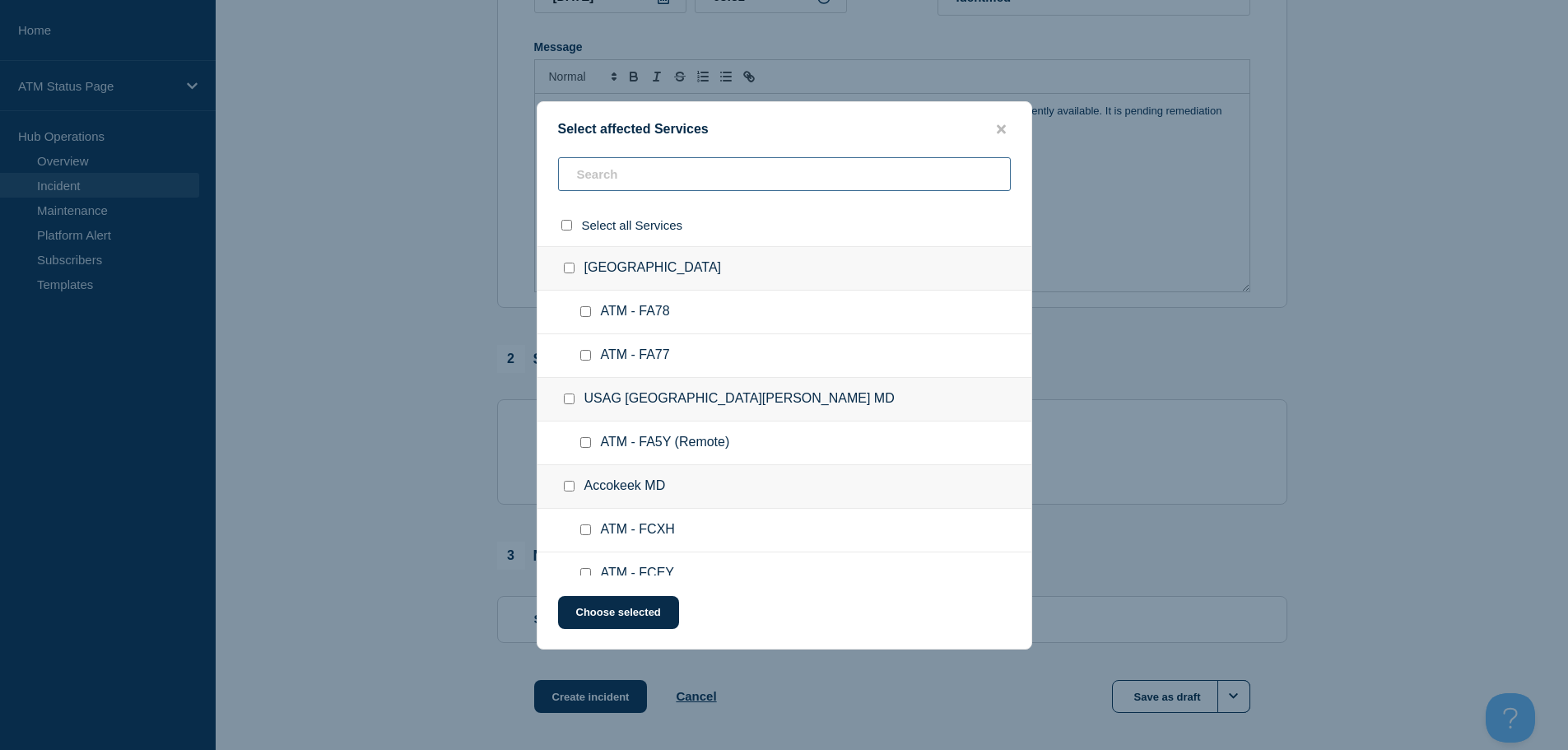
click at [769, 169] on input "text" at bounding box center [784, 174] width 453 height 34
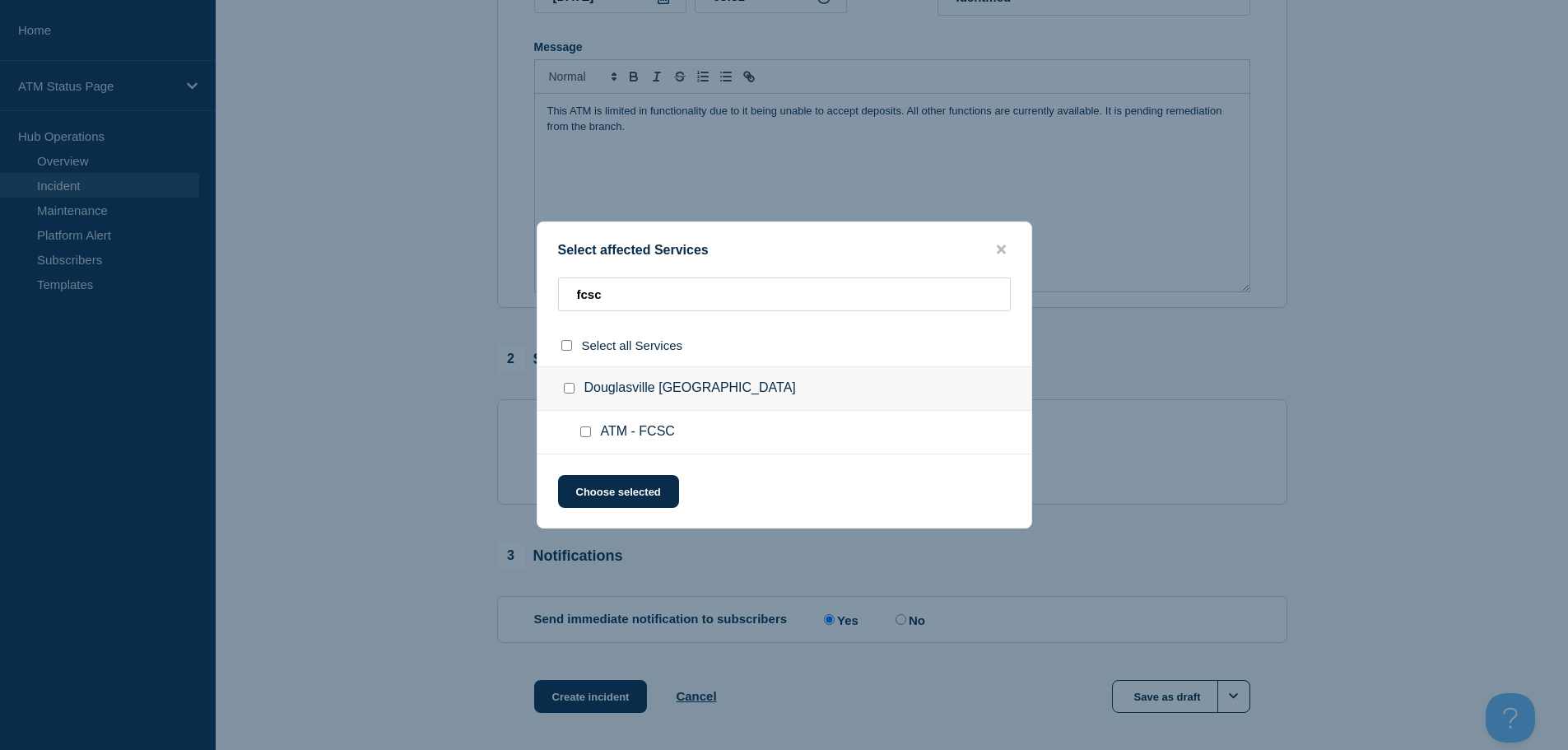
click at [586, 437] on input "ATM - FCSC checkbox" at bounding box center [585, 432] width 11 height 11
click at [608, 491] on button "Choose selected" at bounding box center [618, 491] width 121 height 33
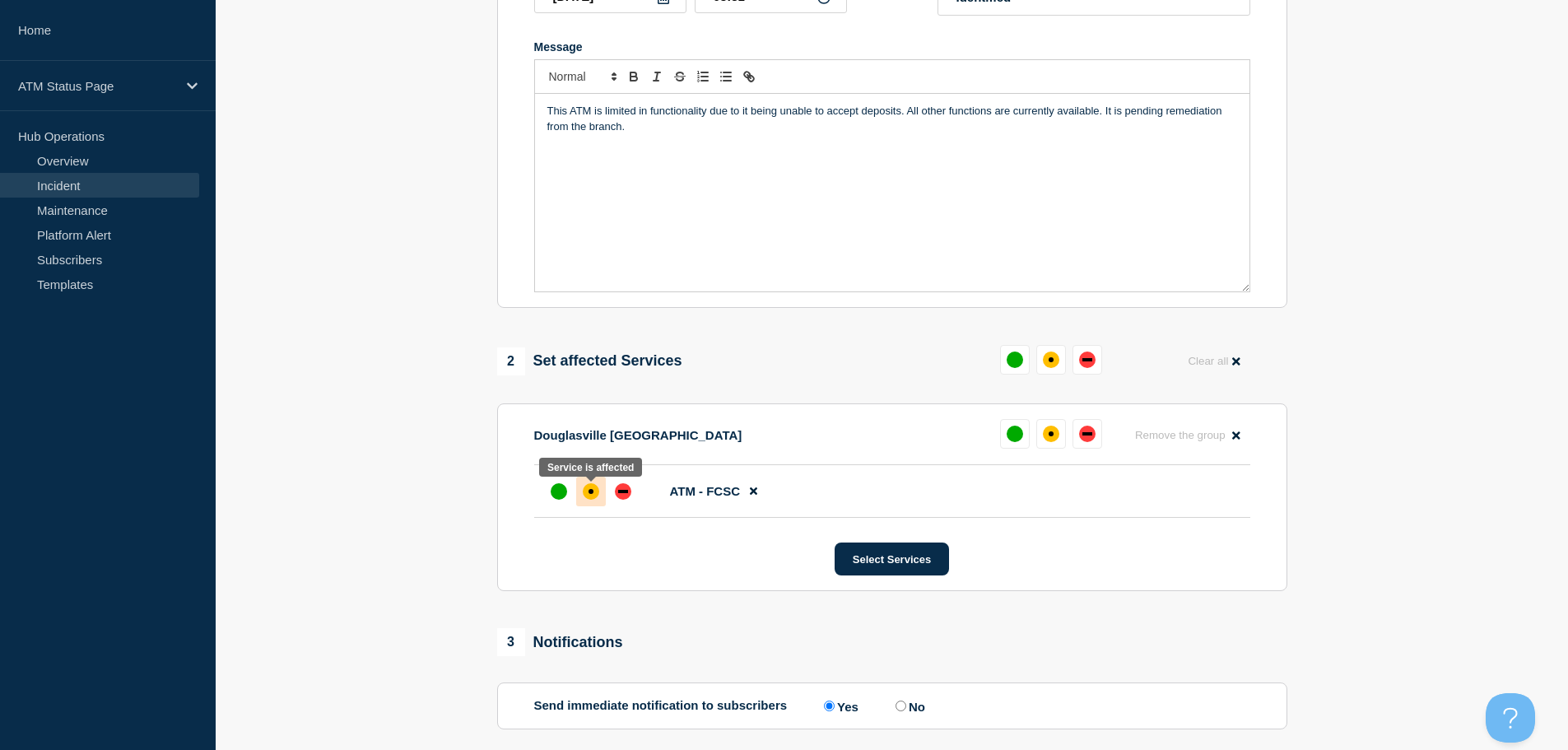
click at [596, 494] on div "affected" at bounding box center [591, 491] width 17 height 17
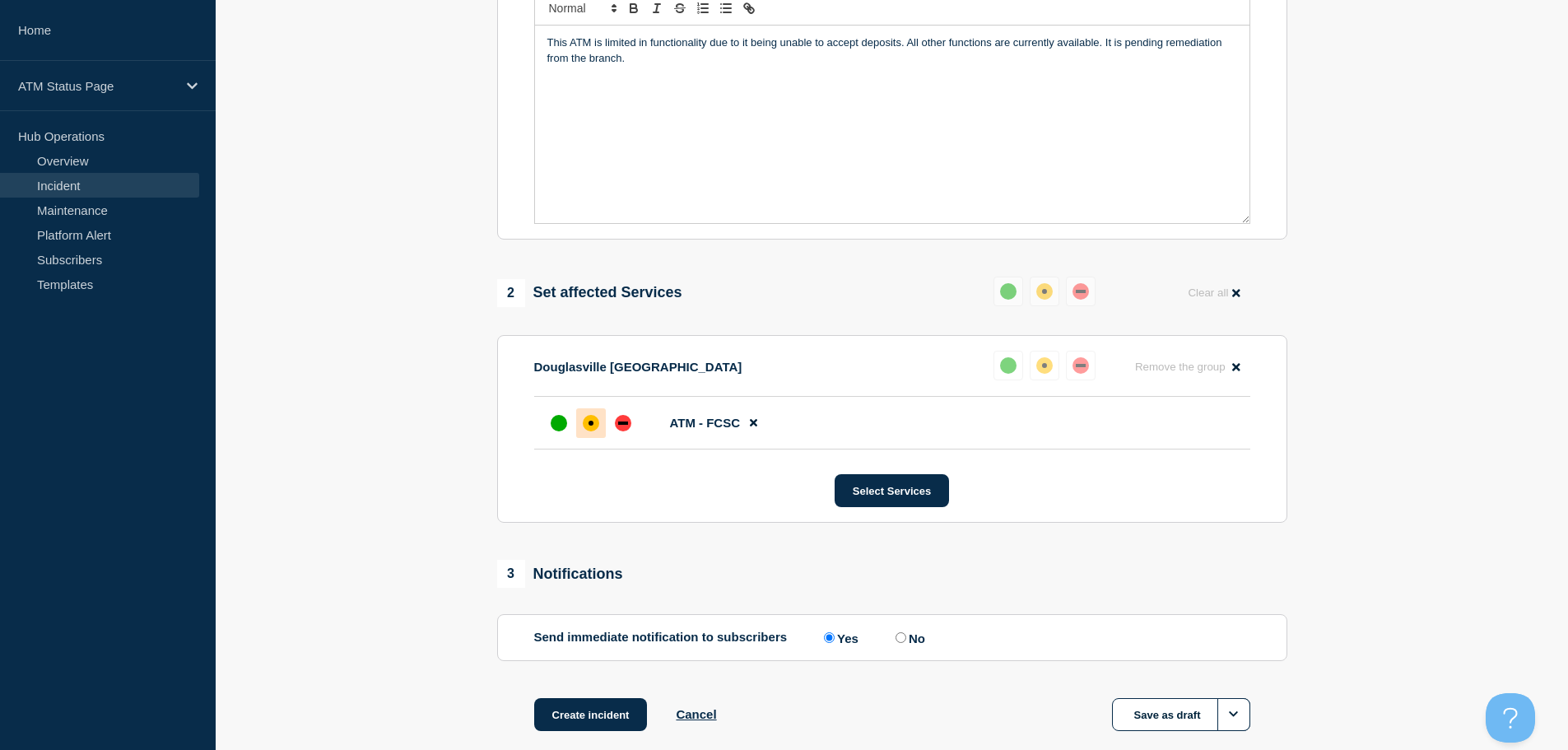
scroll to position [490, 0]
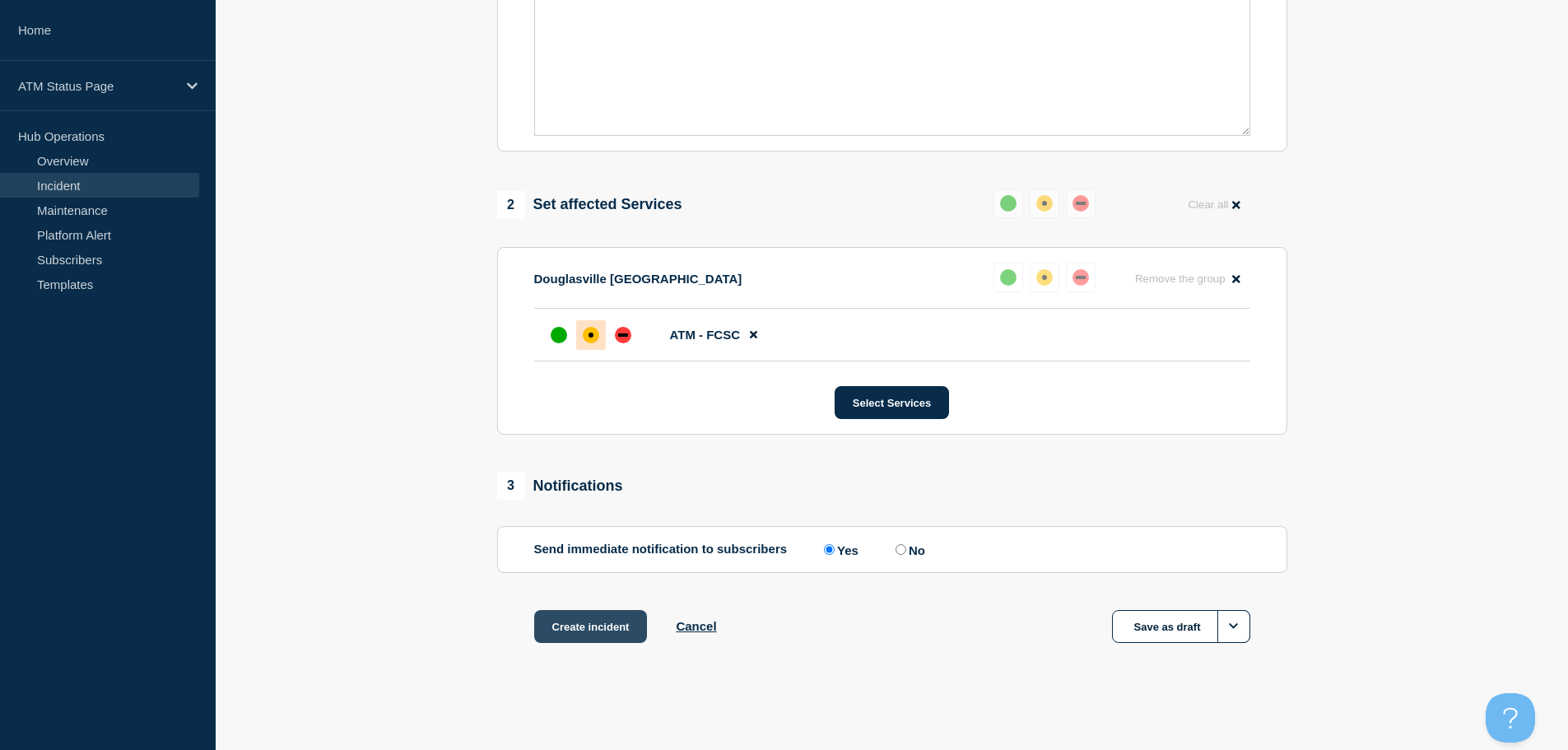
click at [590, 621] on button "Create incident" at bounding box center [591, 626] width 113 height 33
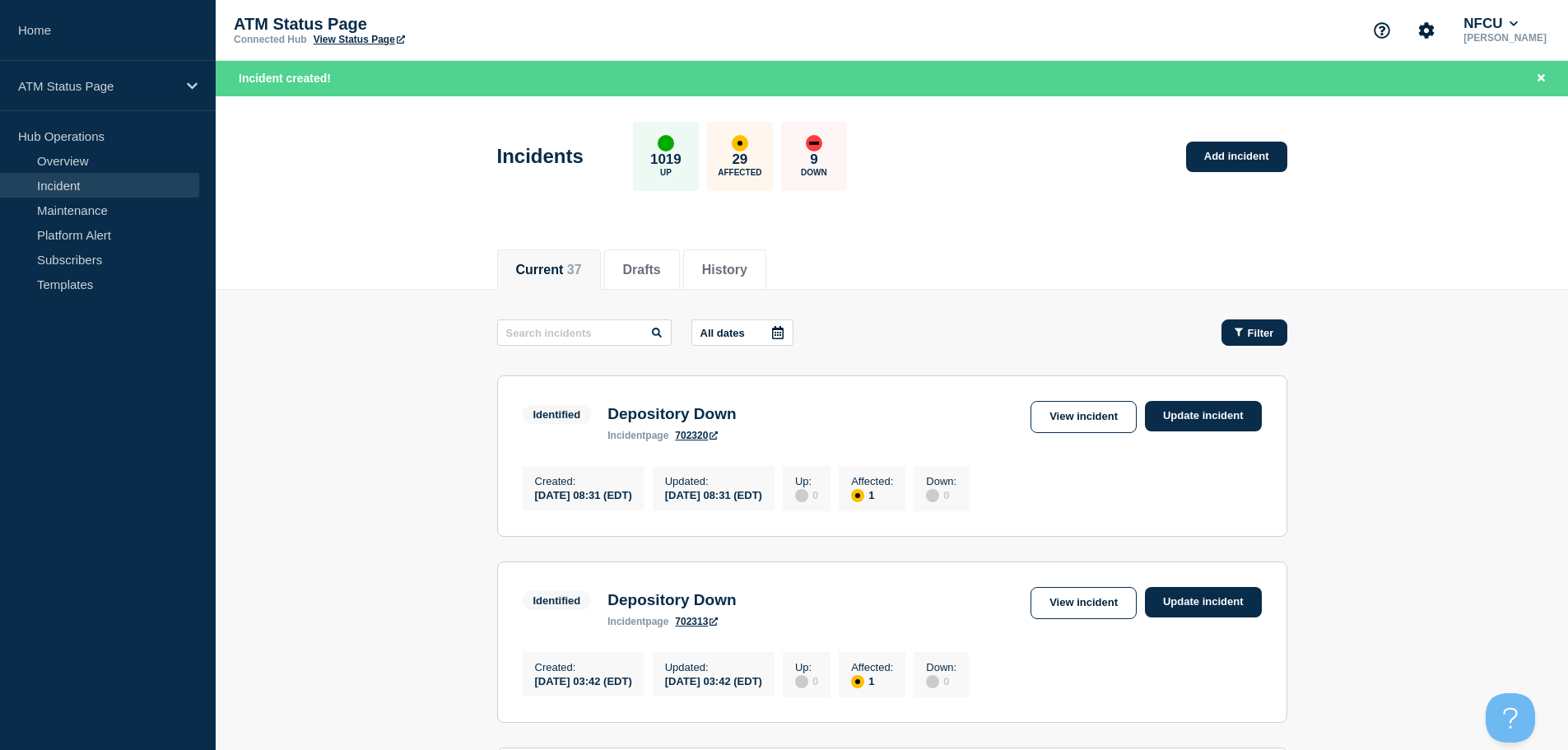
click at [1255, 333] on span "Filter" at bounding box center [1261, 333] width 27 height 12
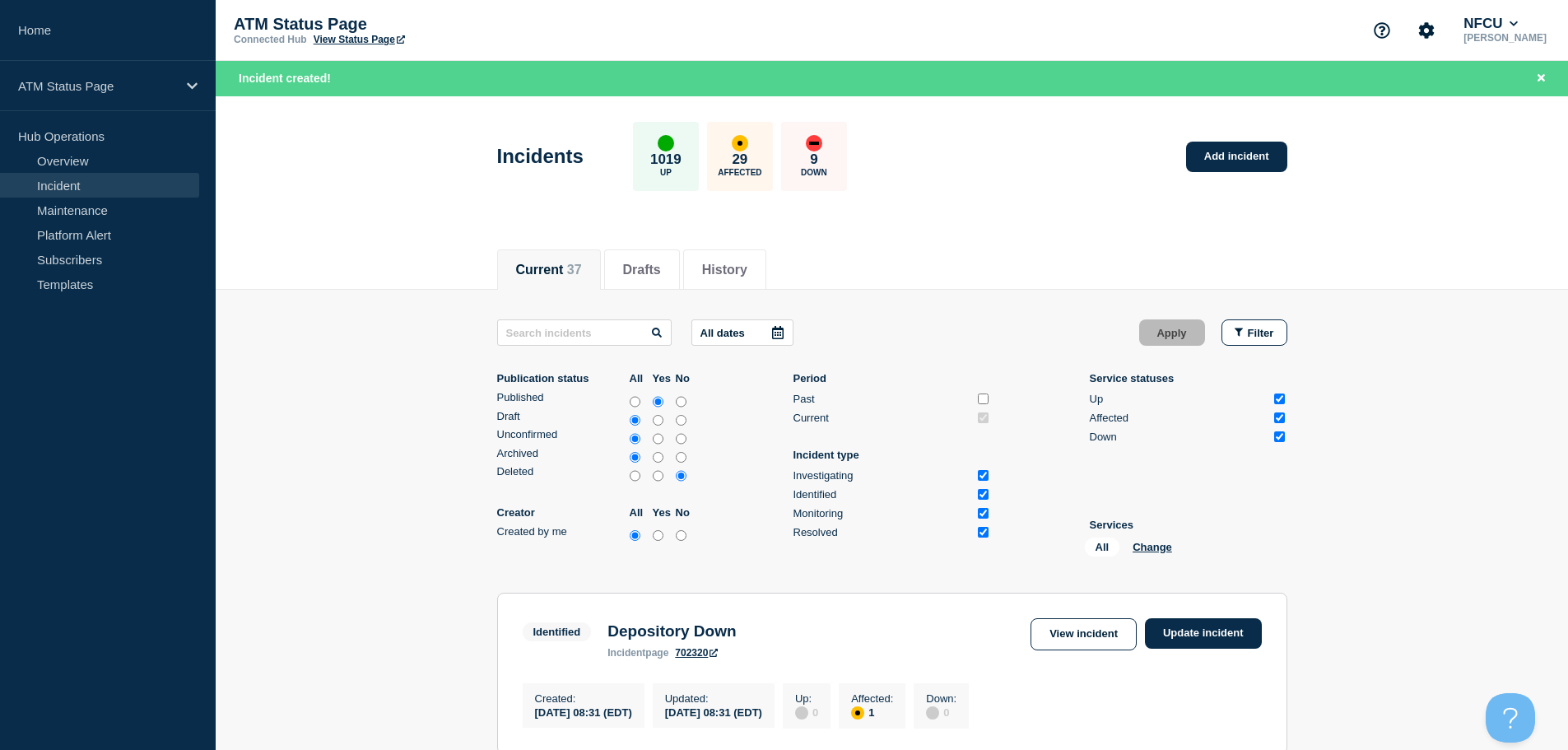
click at [1140, 539] on div "All Change" at bounding box center [1167, 550] width 164 height 26
click at [1142, 547] on button "Change" at bounding box center [1152, 547] width 40 height 12
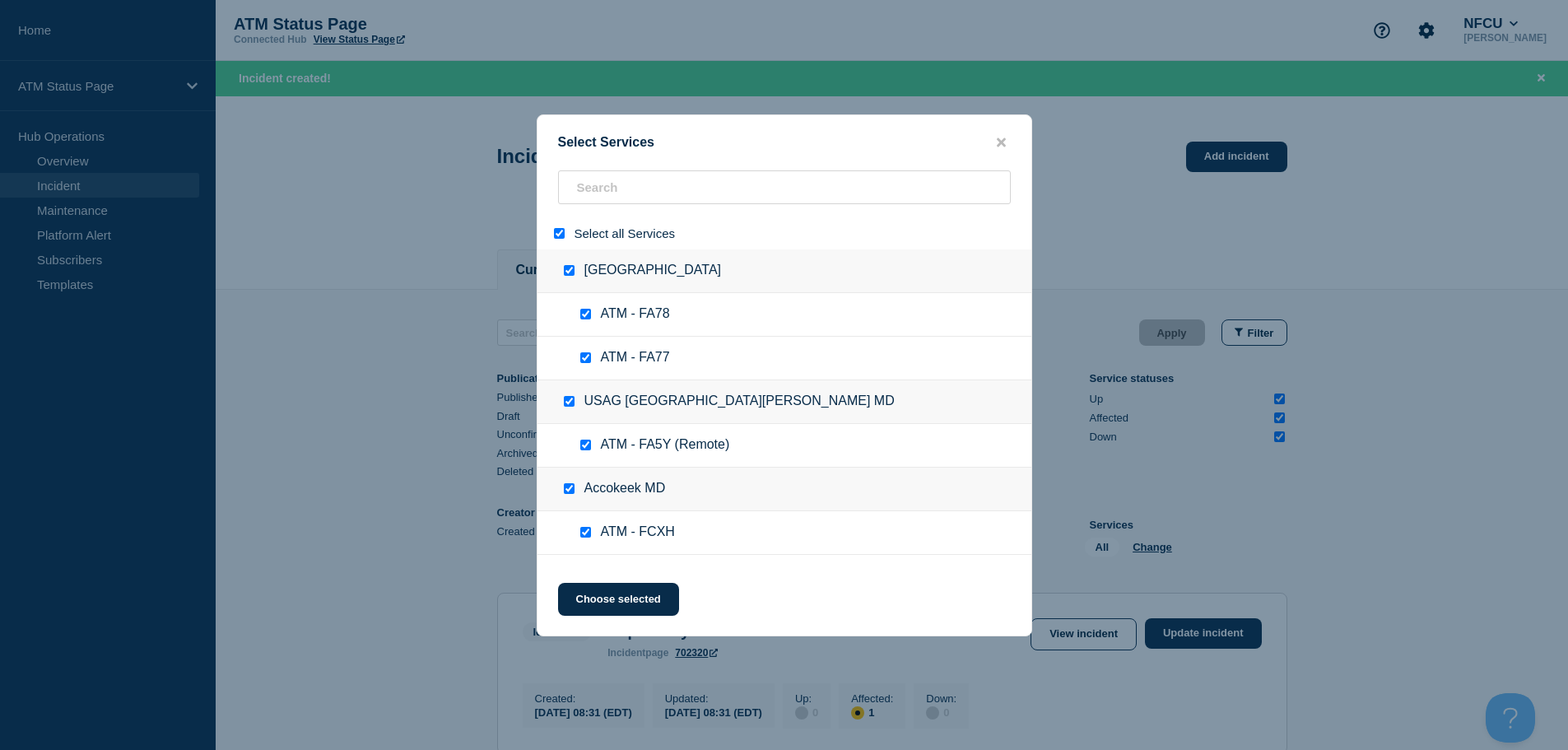
click at [560, 230] on input "select all" at bounding box center [559, 233] width 11 height 11
click at [626, 188] on input "search" at bounding box center [784, 188] width 453 height 34
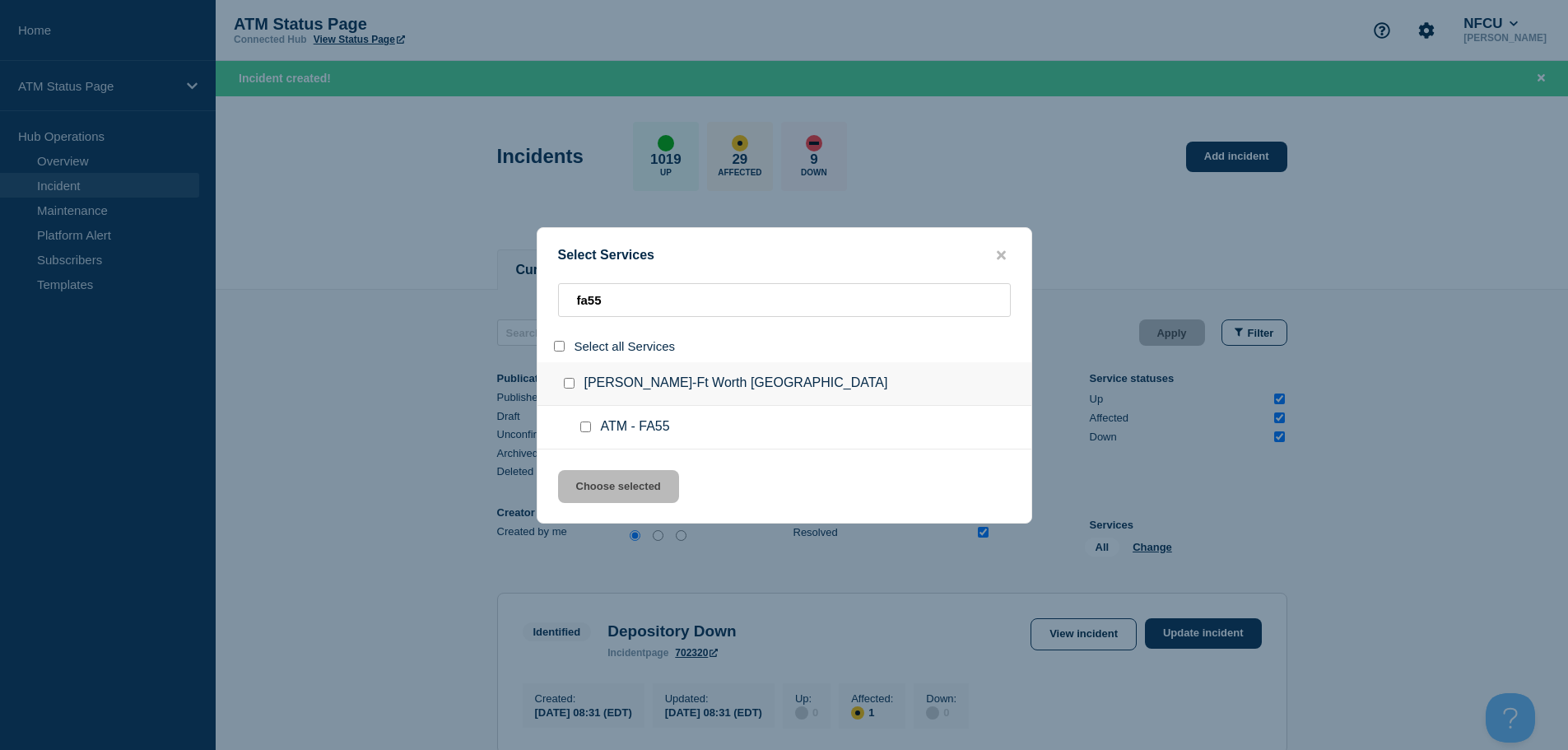
click at [587, 429] on input "service: ATM - FA55" at bounding box center [585, 427] width 11 height 11
click at [605, 501] on button "Choose selected" at bounding box center [618, 486] width 121 height 33
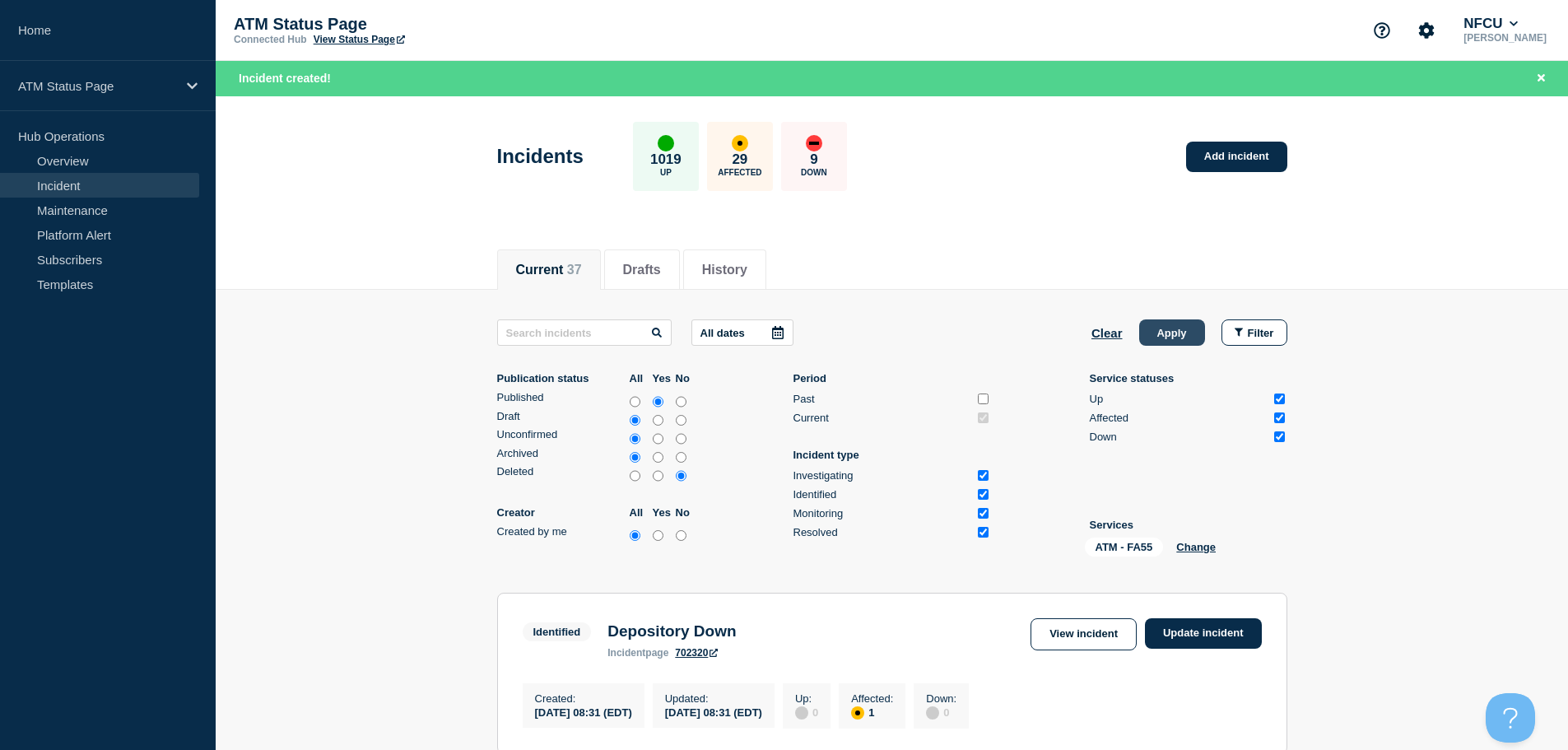
click at [1185, 330] on button "Apply" at bounding box center [1172, 333] width 65 height 27
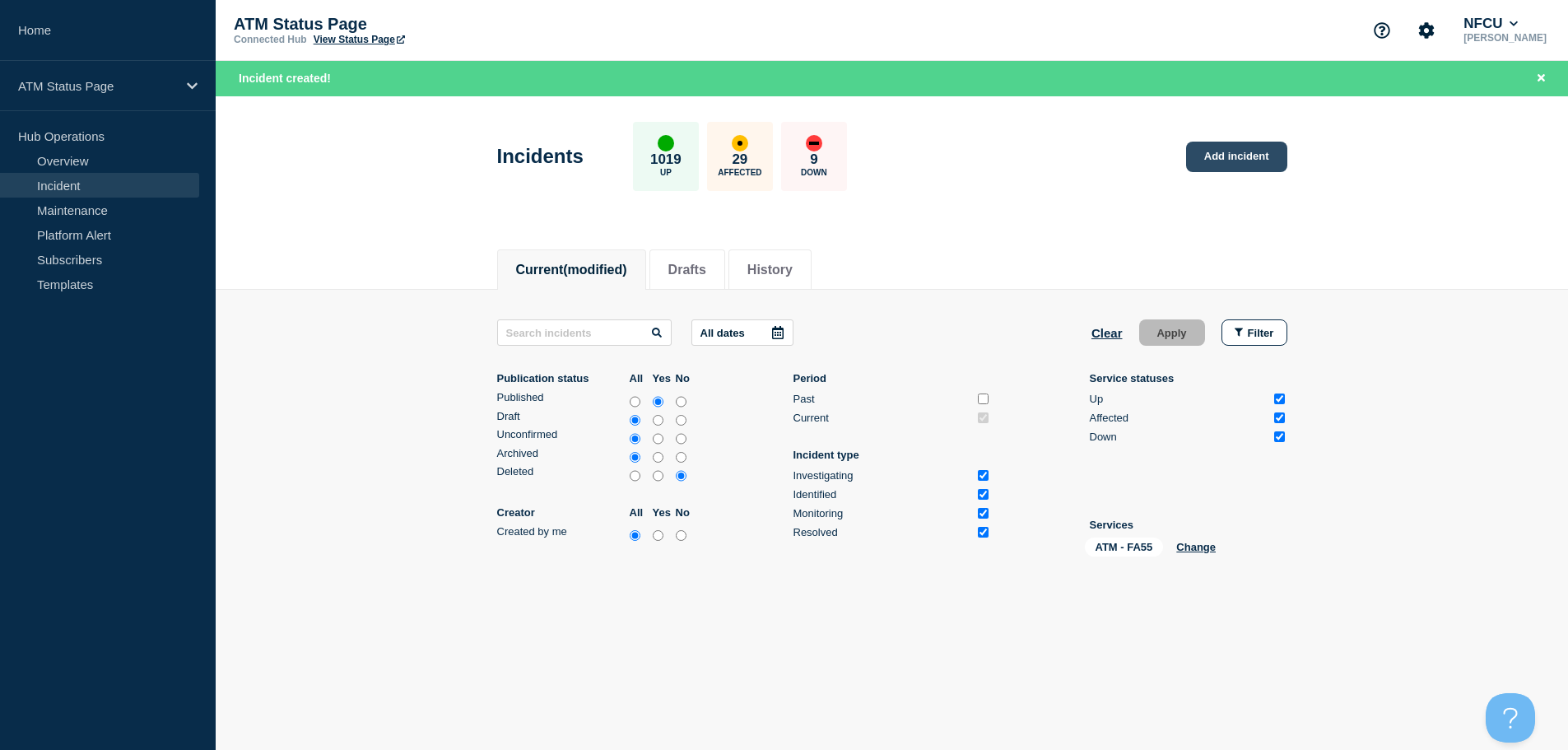
click at [1235, 149] on link "Add incident" at bounding box center [1236, 157] width 101 height 30
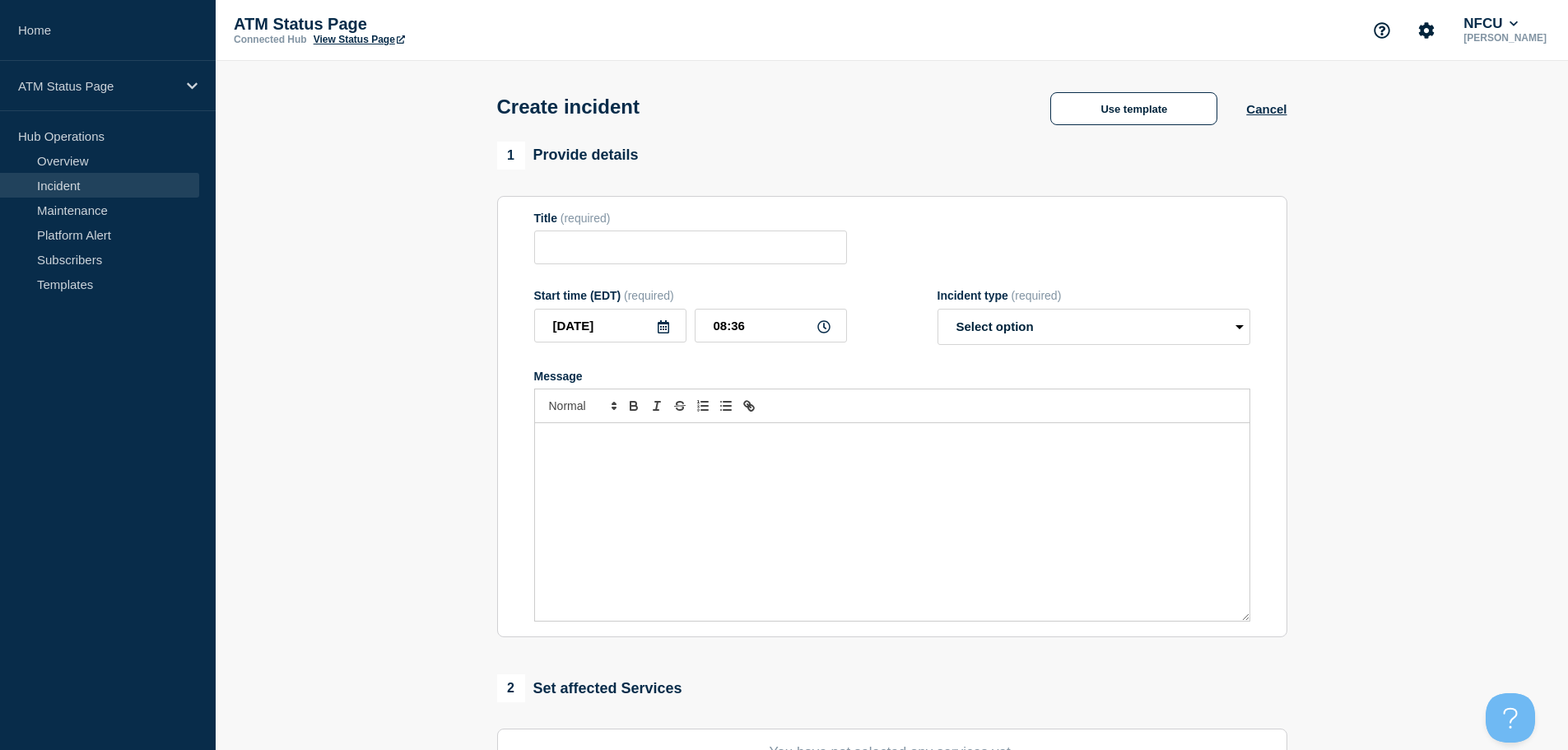
click at [1166, 137] on div "Create incident Use template Cancel" at bounding box center [892, 101] width 828 height 80
click at [1160, 113] on button "Use template" at bounding box center [1134, 108] width 167 height 33
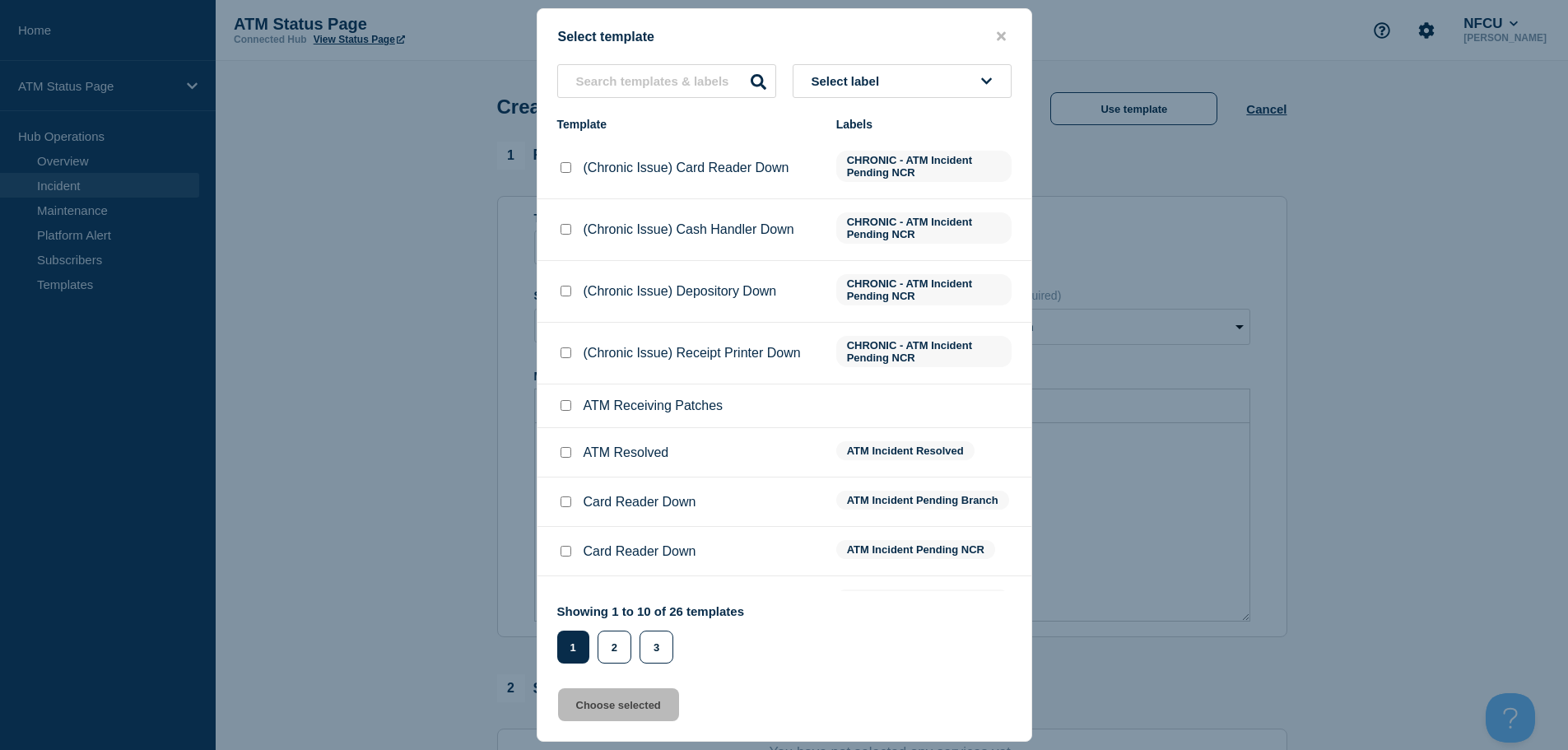
click at [974, 89] on button "Select label" at bounding box center [902, 81] width 219 height 34
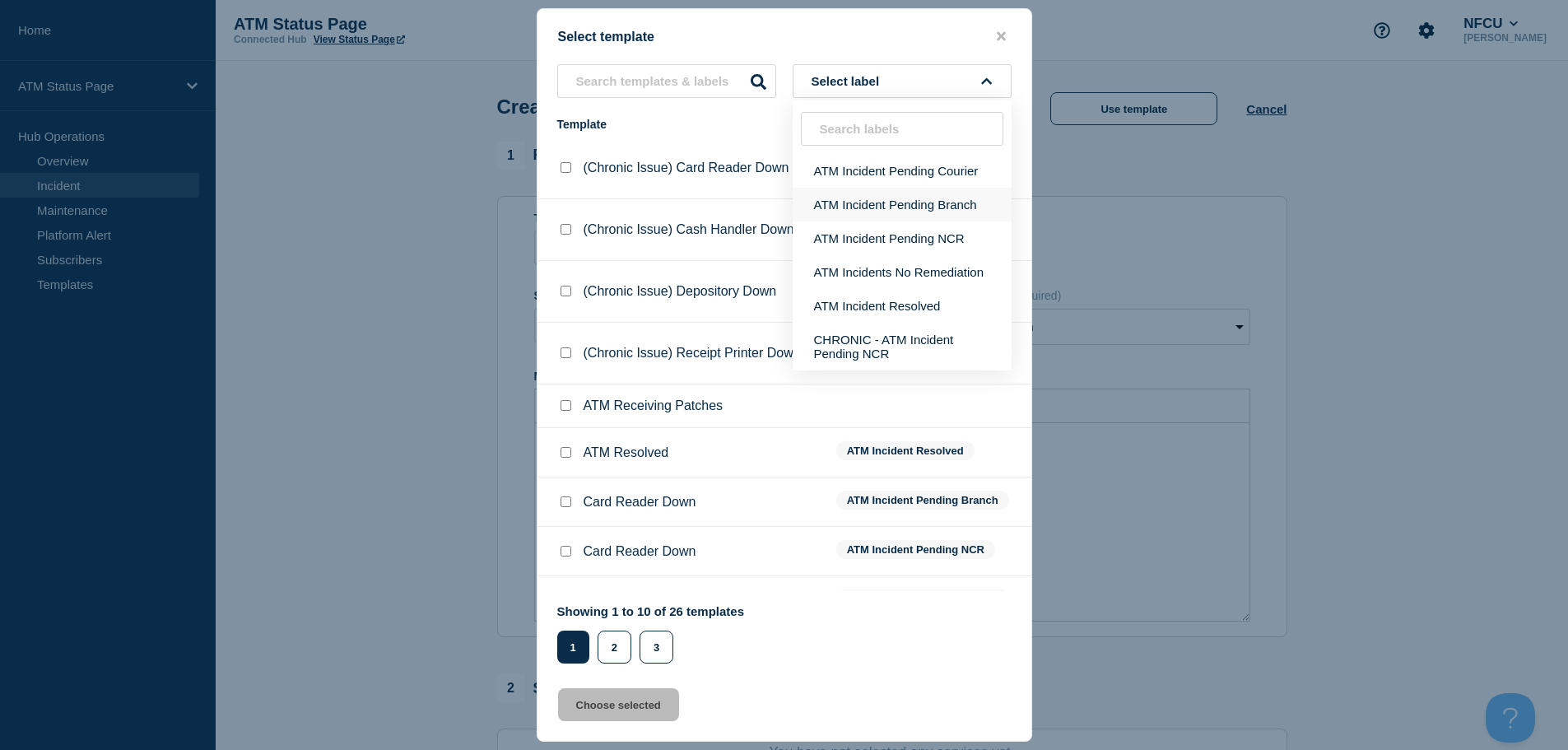
click at [955, 203] on button "ATM Incident Pending Branch" at bounding box center [902, 204] width 219 height 34
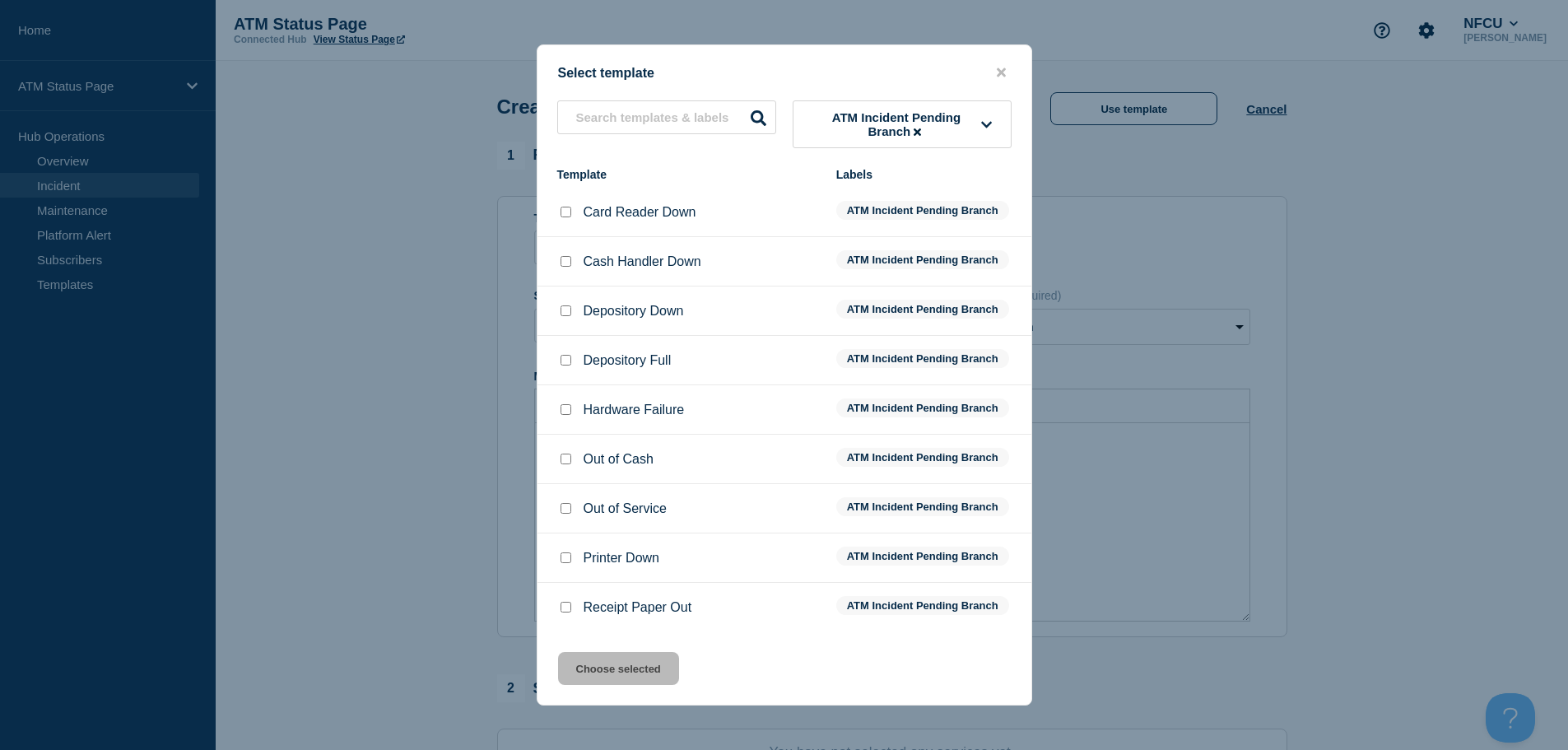
click at [567, 305] on div at bounding box center [565, 311] width 17 height 17
click at [566, 313] on input "Depository Down checkbox" at bounding box center [566, 310] width 11 height 11
click at [597, 672] on button "Choose selected" at bounding box center [618, 668] width 121 height 33
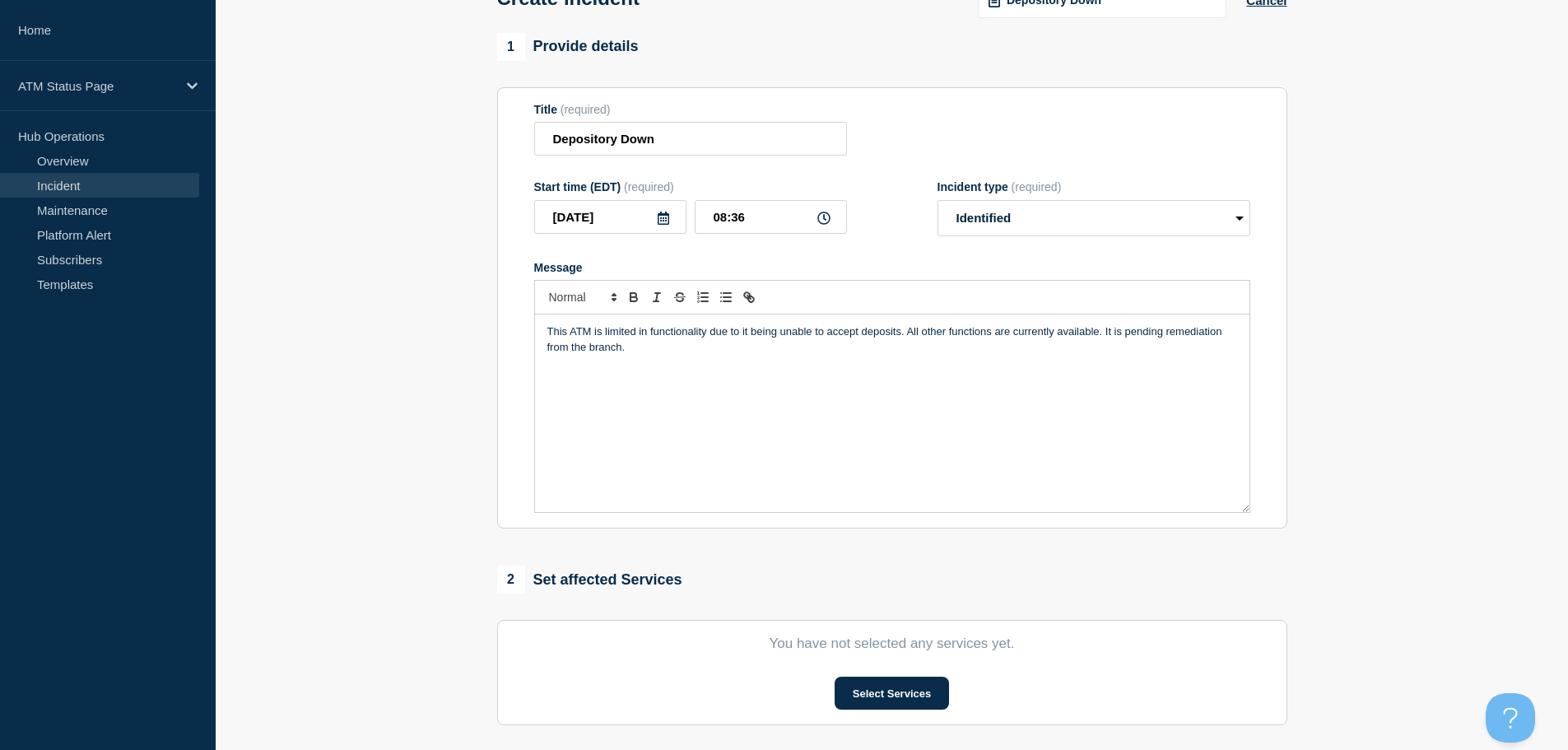
scroll to position [247, 0]
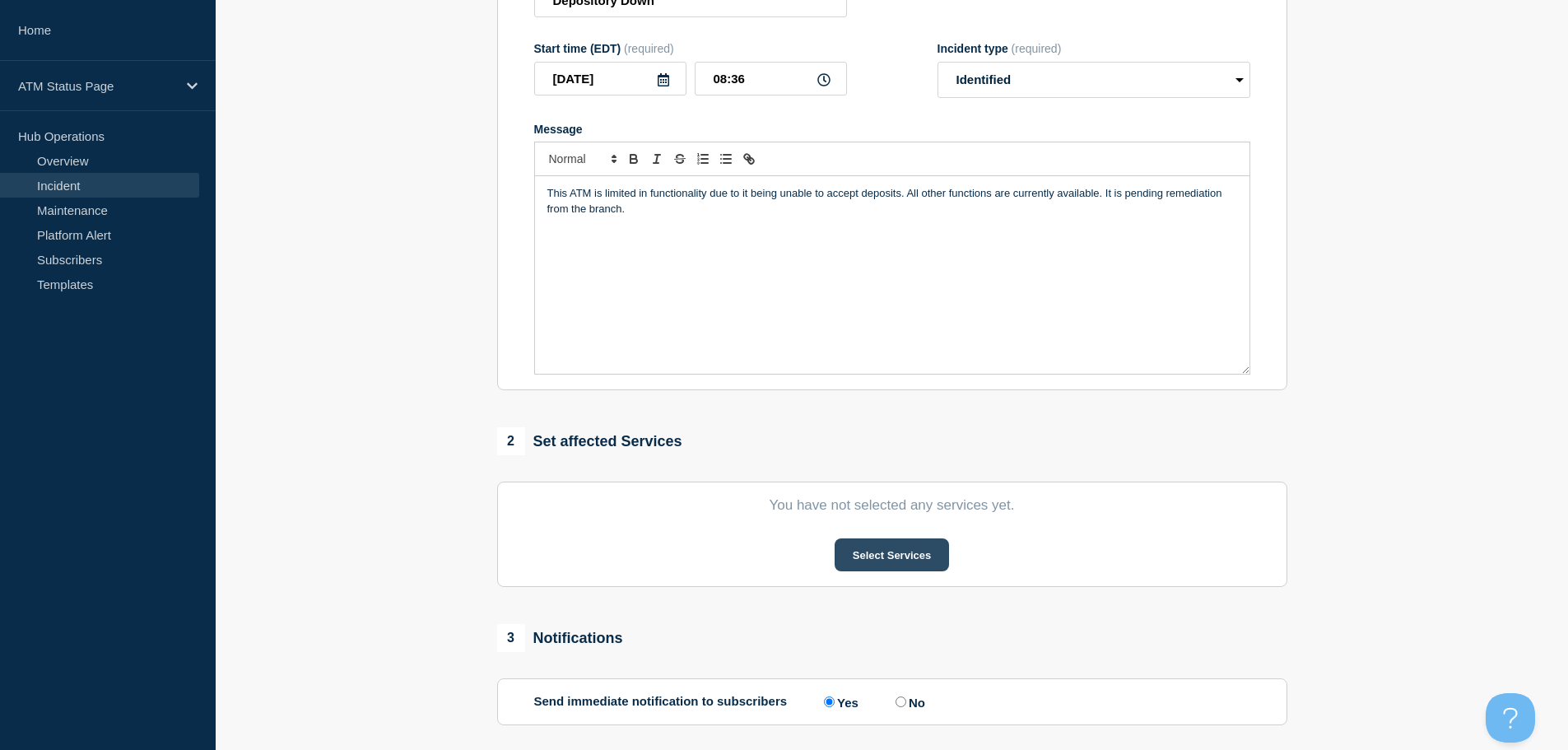
click at [864, 566] on button "Select Services" at bounding box center [891, 555] width 114 height 33
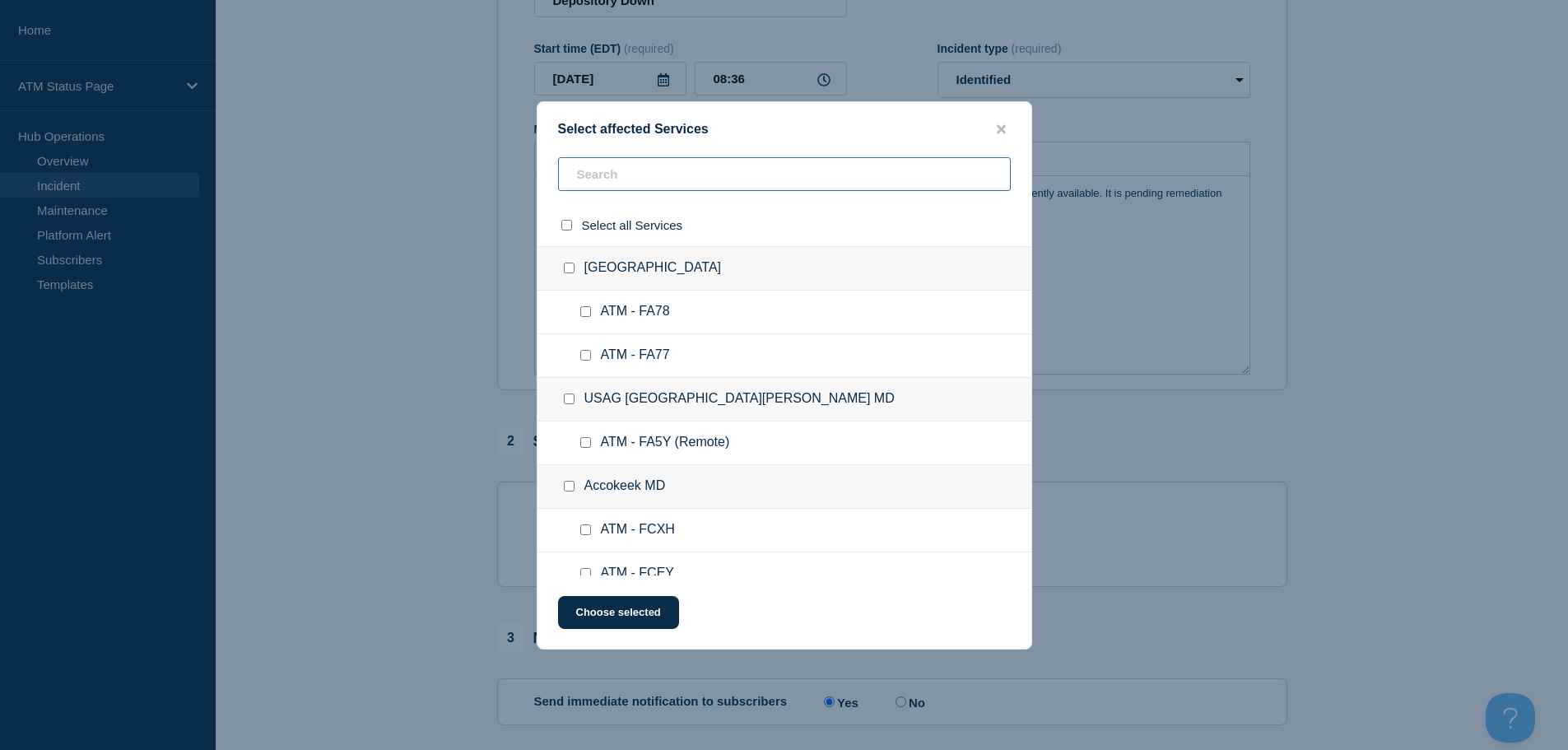
click at [712, 178] on input "text" at bounding box center [784, 174] width 453 height 34
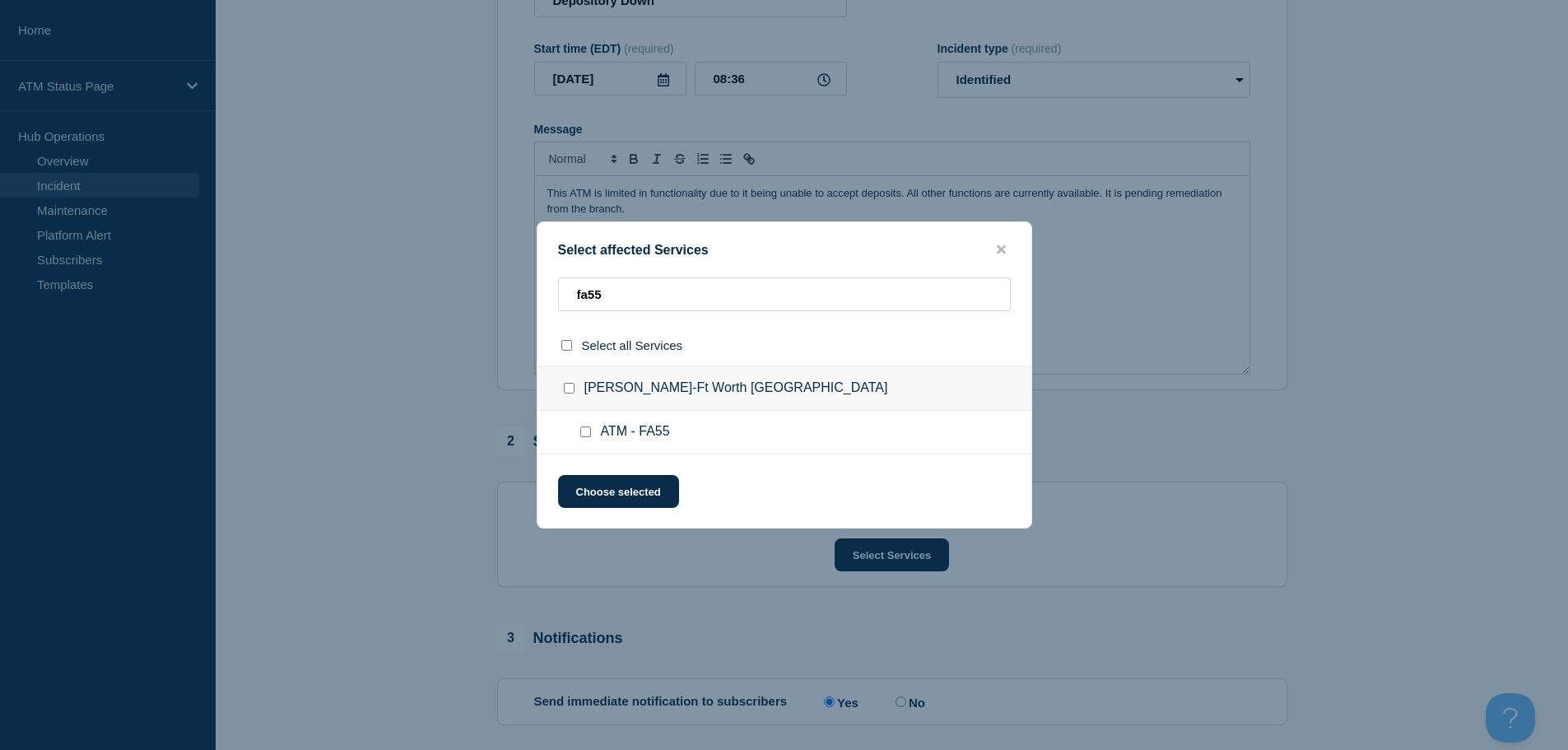
click at [585, 433] on input "ATM - FA55 checkbox" at bounding box center [585, 432] width 11 height 11
click at [601, 489] on button "Choose selected" at bounding box center [618, 491] width 121 height 33
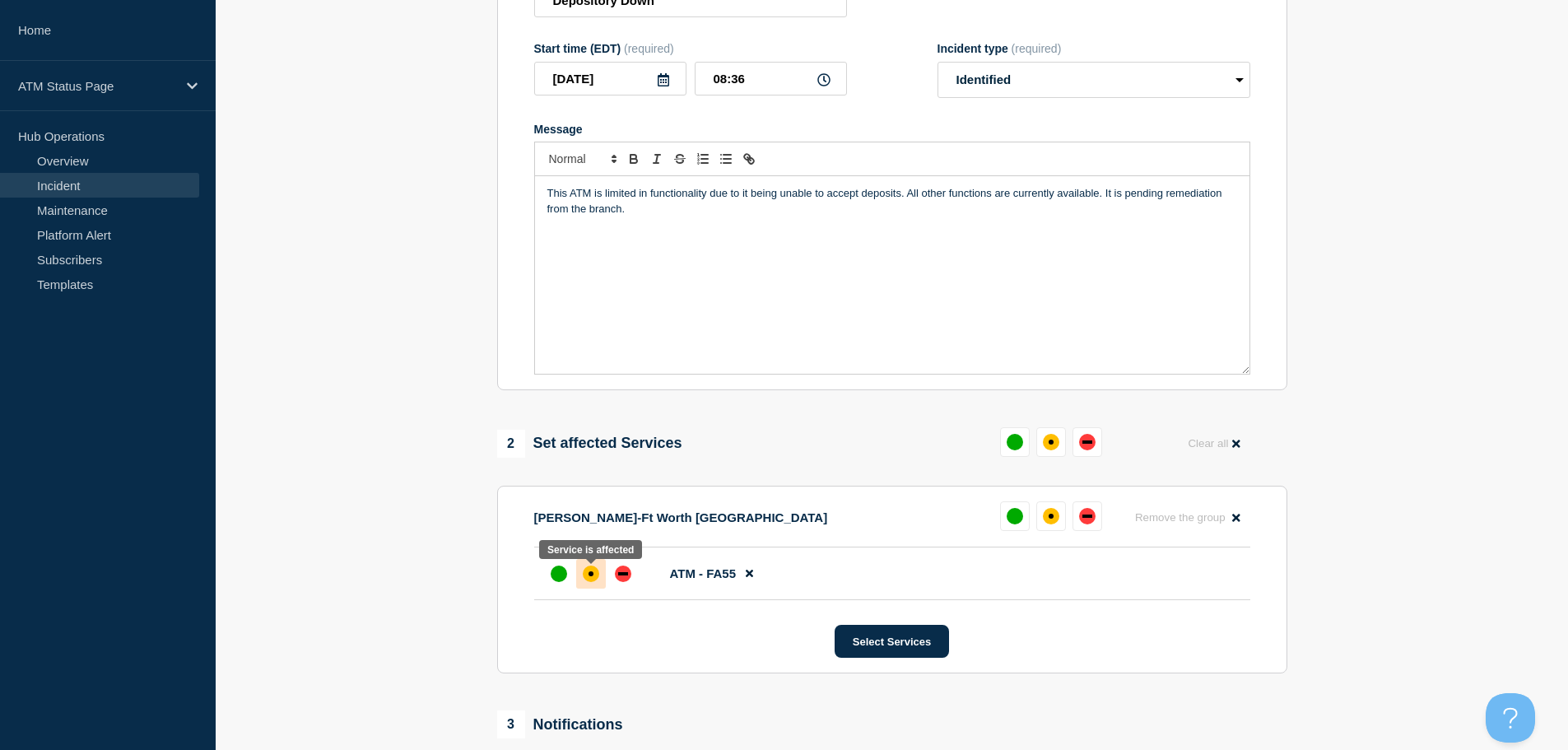
click at [590, 588] on div at bounding box center [592, 574] width 30 height 30
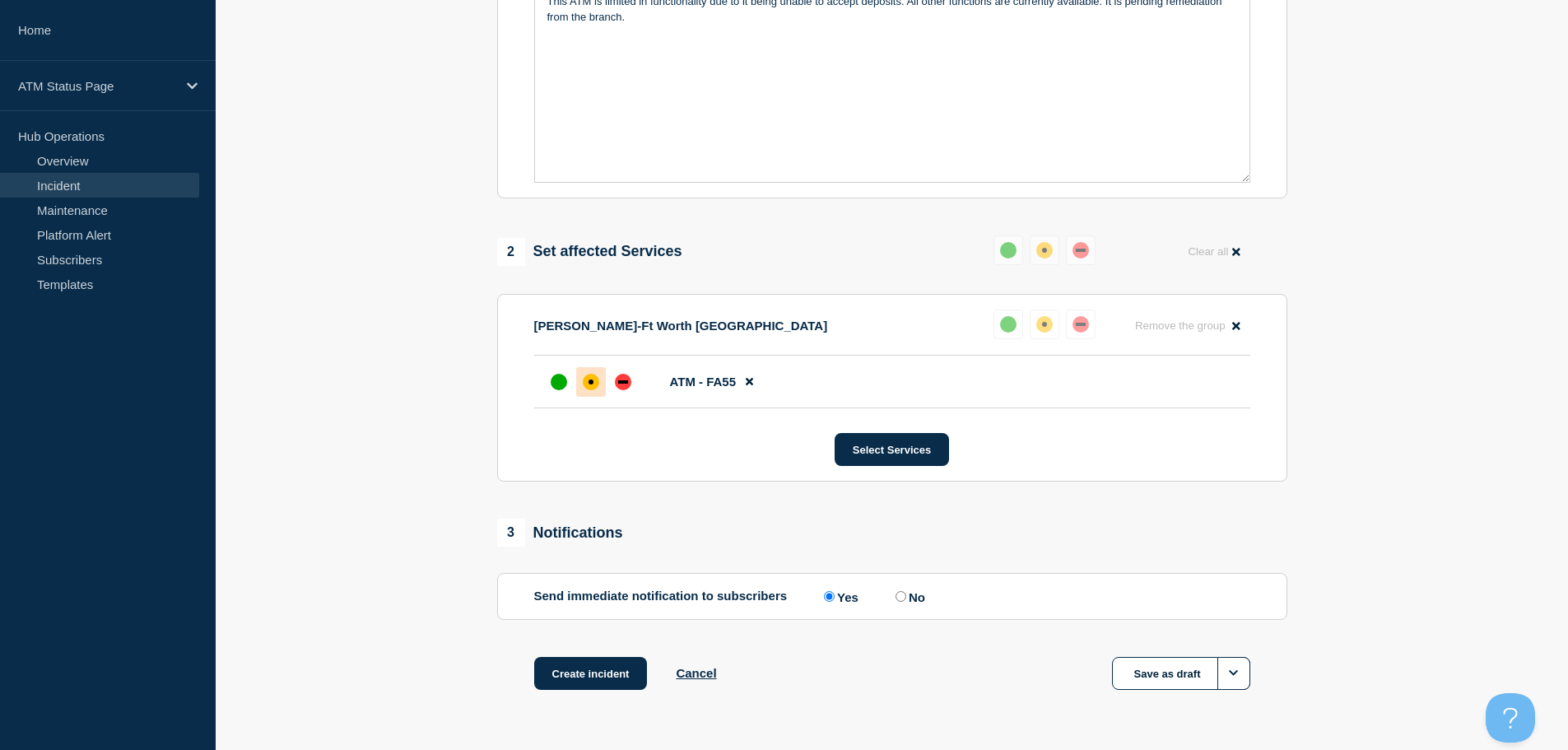
scroll to position [490, 0]
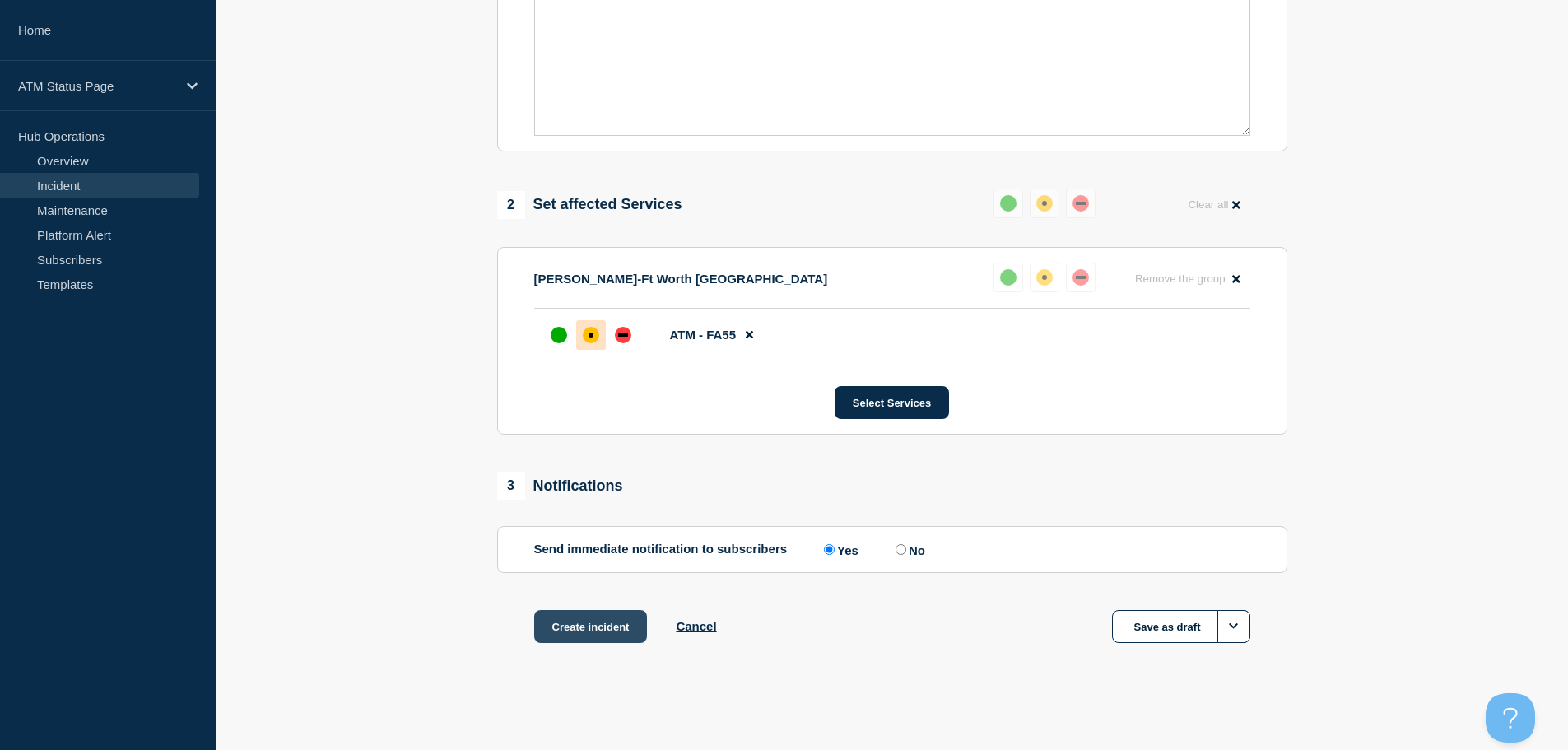
click at [596, 628] on button "Create incident" at bounding box center [591, 626] width 113 height 33
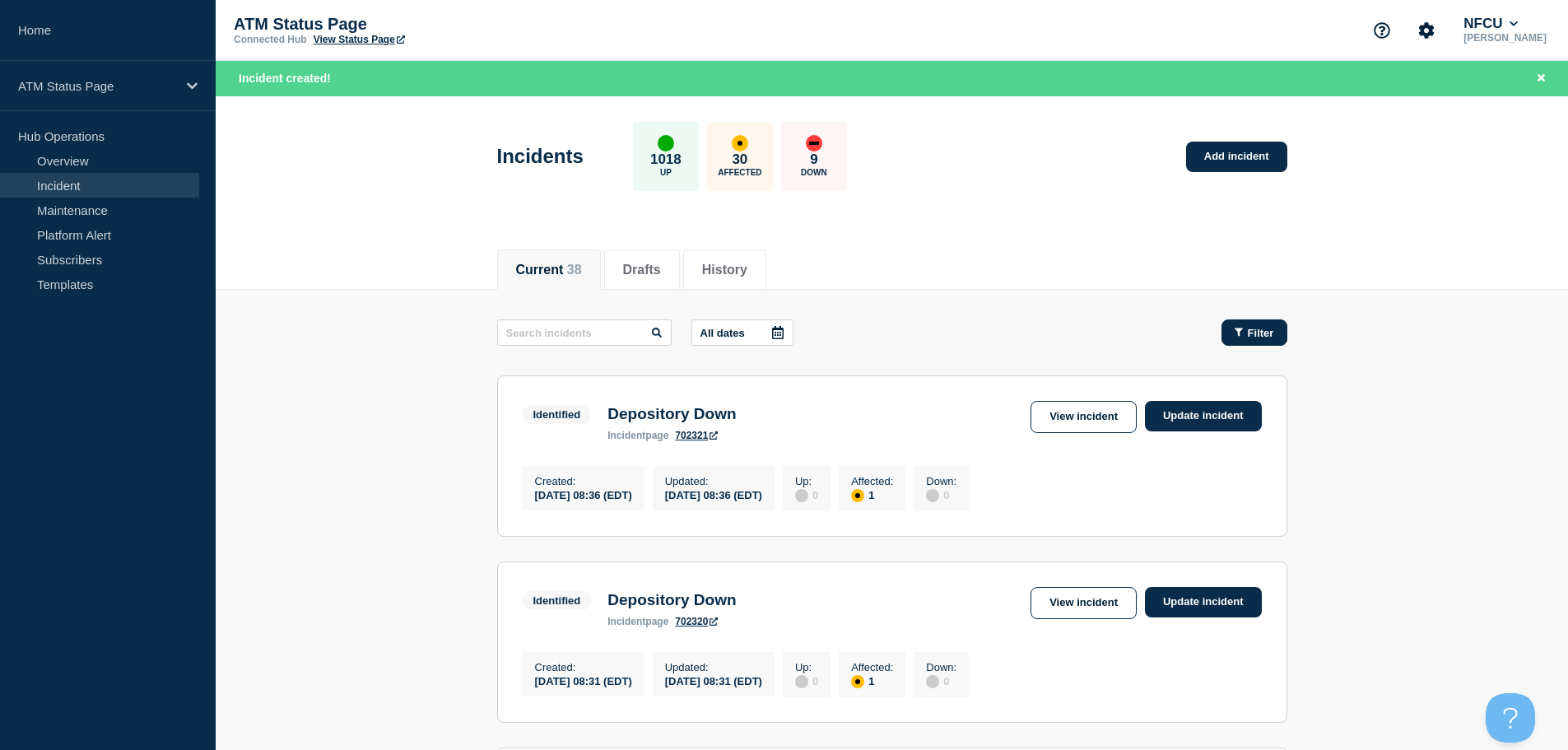
click at [1257, 333] on span "Filter" at bounding box center [1261, 333] width 27 height 12
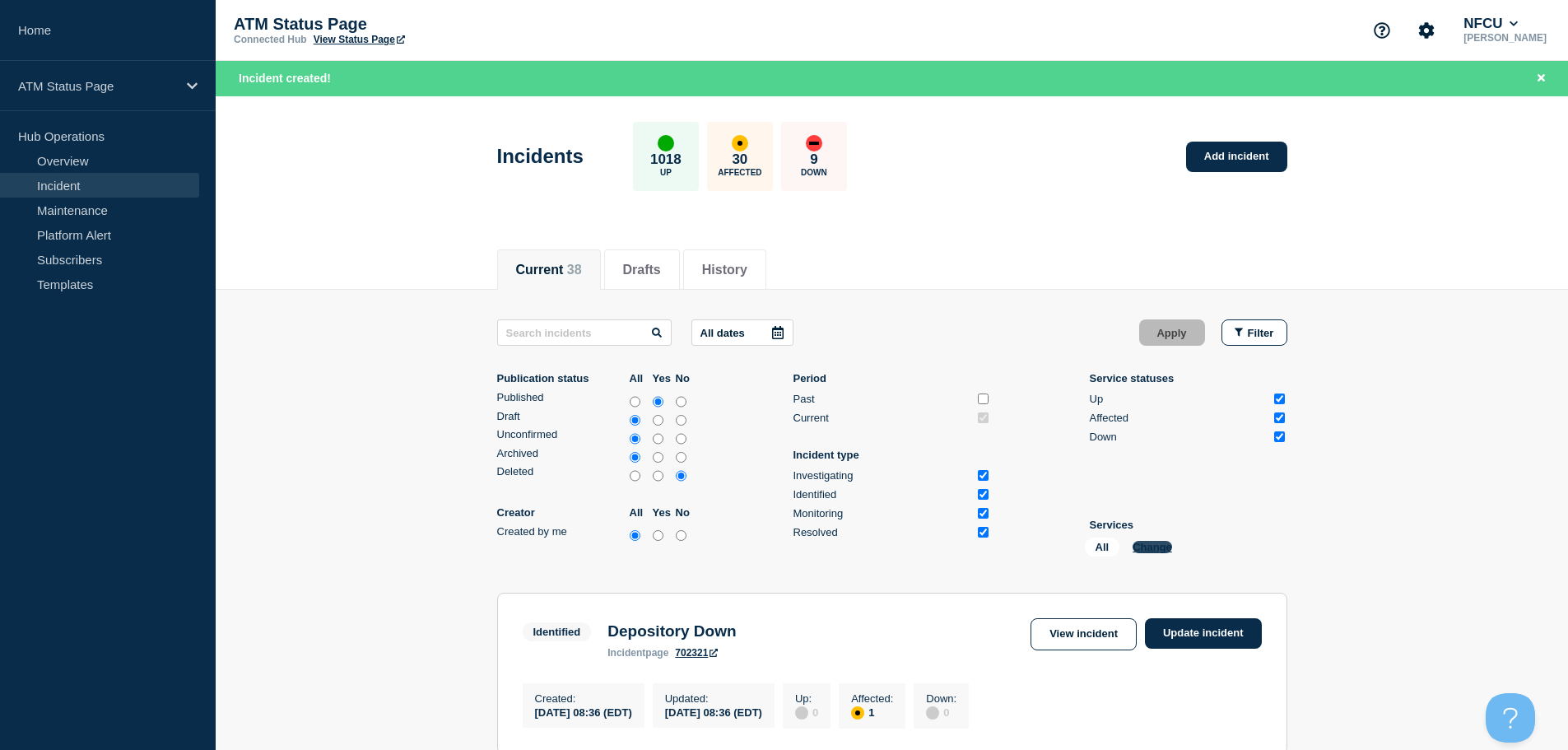
click at [1148, 542] on button "Change" at bounding box center [1152, 547] width 40 height 12
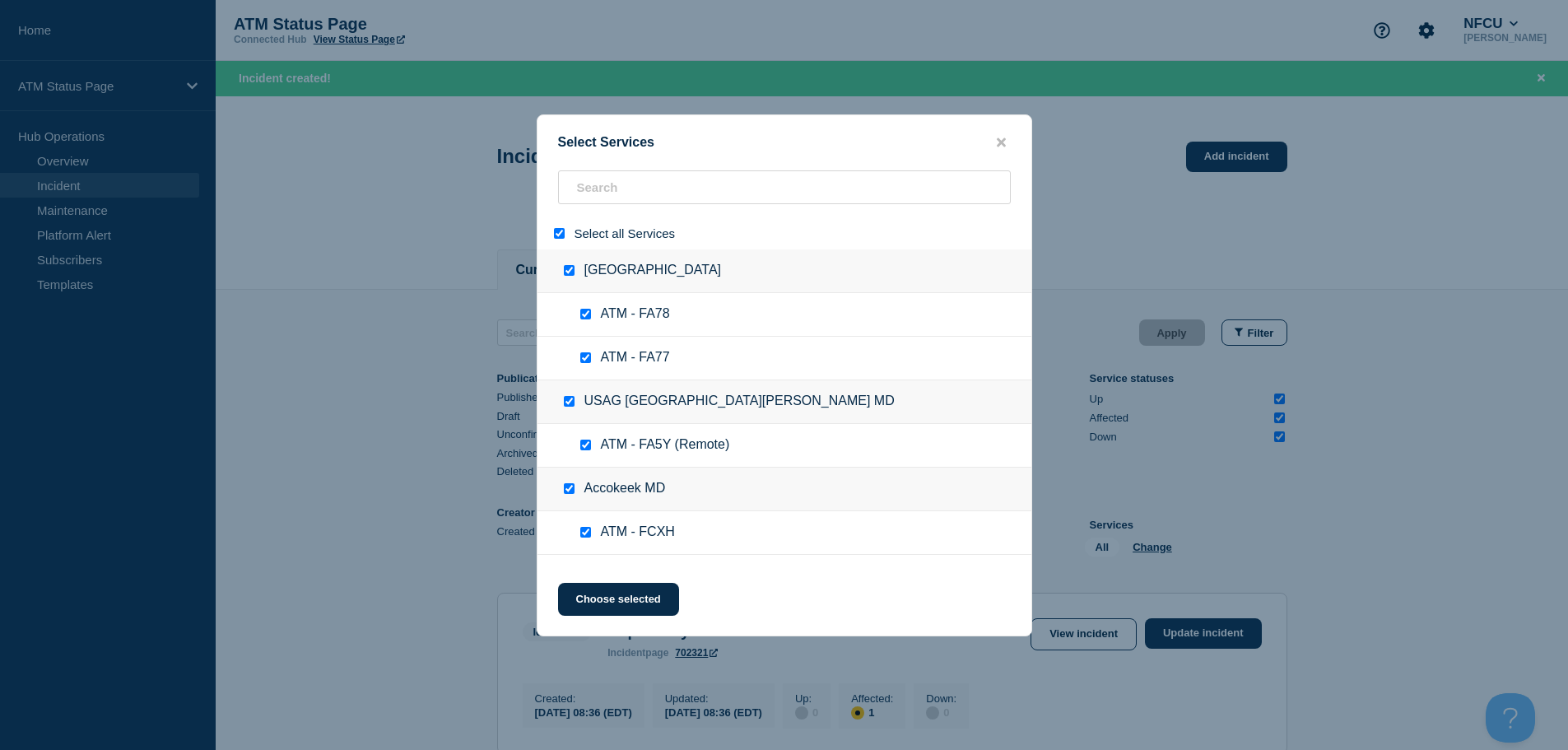
click at [557, 233] on input "select all" at bounding box center [559, 233] width 11 height 11
click at [622, 190] on input "search" at bounding box center [784, 188] width 453 height 34
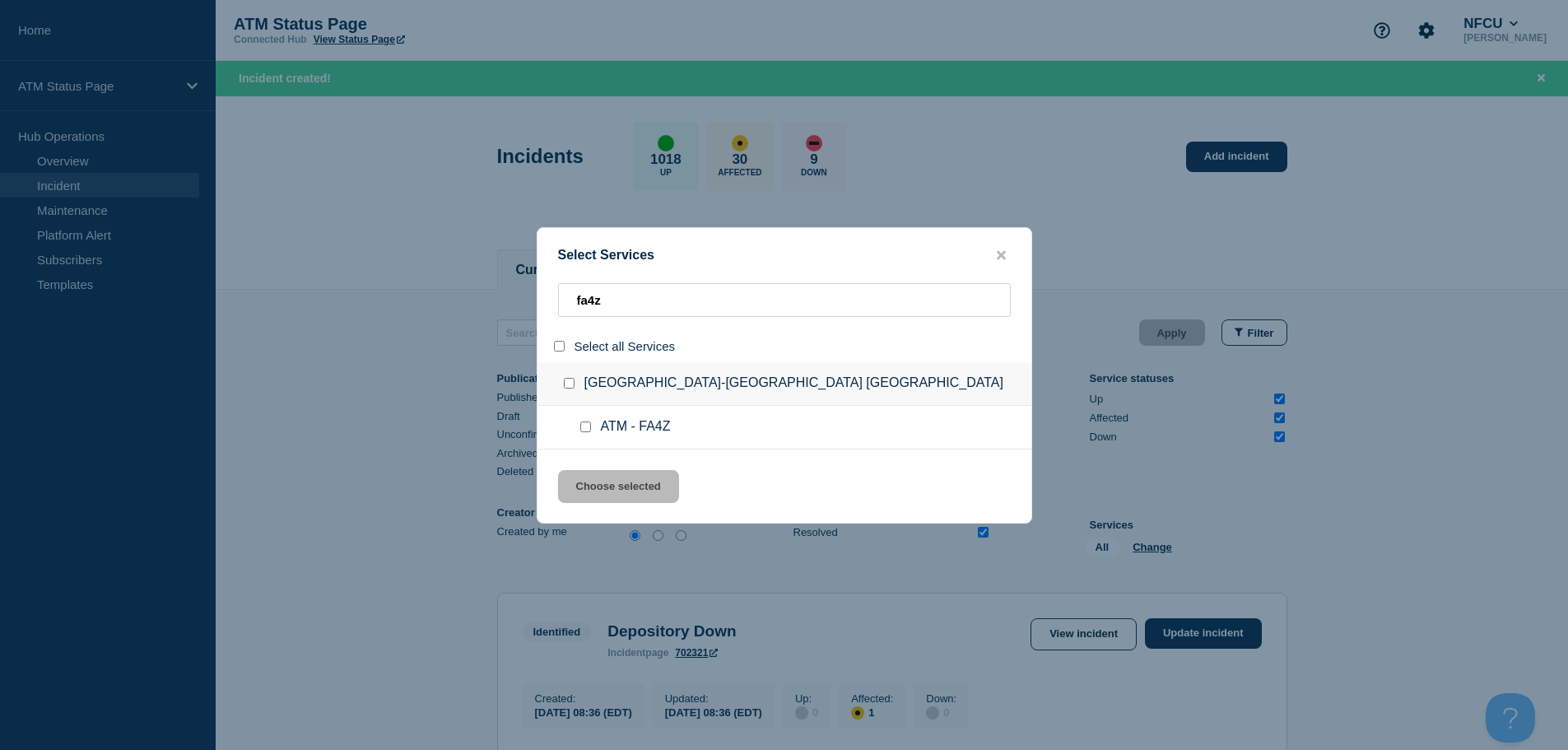
click at [586, 432] on input "service: ATM - FA4Z" at bounding box center [585, 427] width 11 height 11
click at [608, 488] on button "Choose selected" at bounding box center [618, 486] width 121 height 33
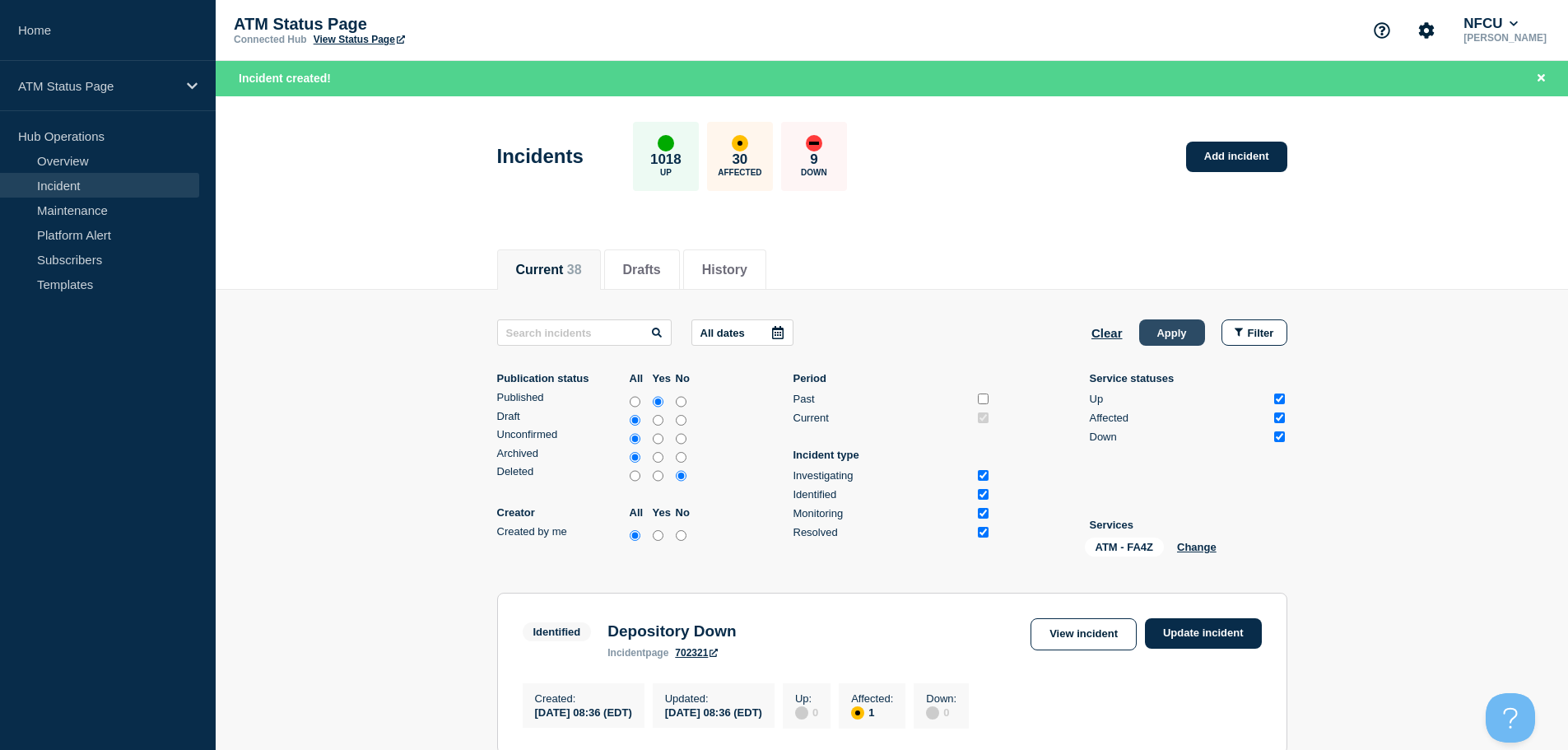
click at [1168, 326] on button "Apply" at bounding box center [1172, 333] width 65 height 27
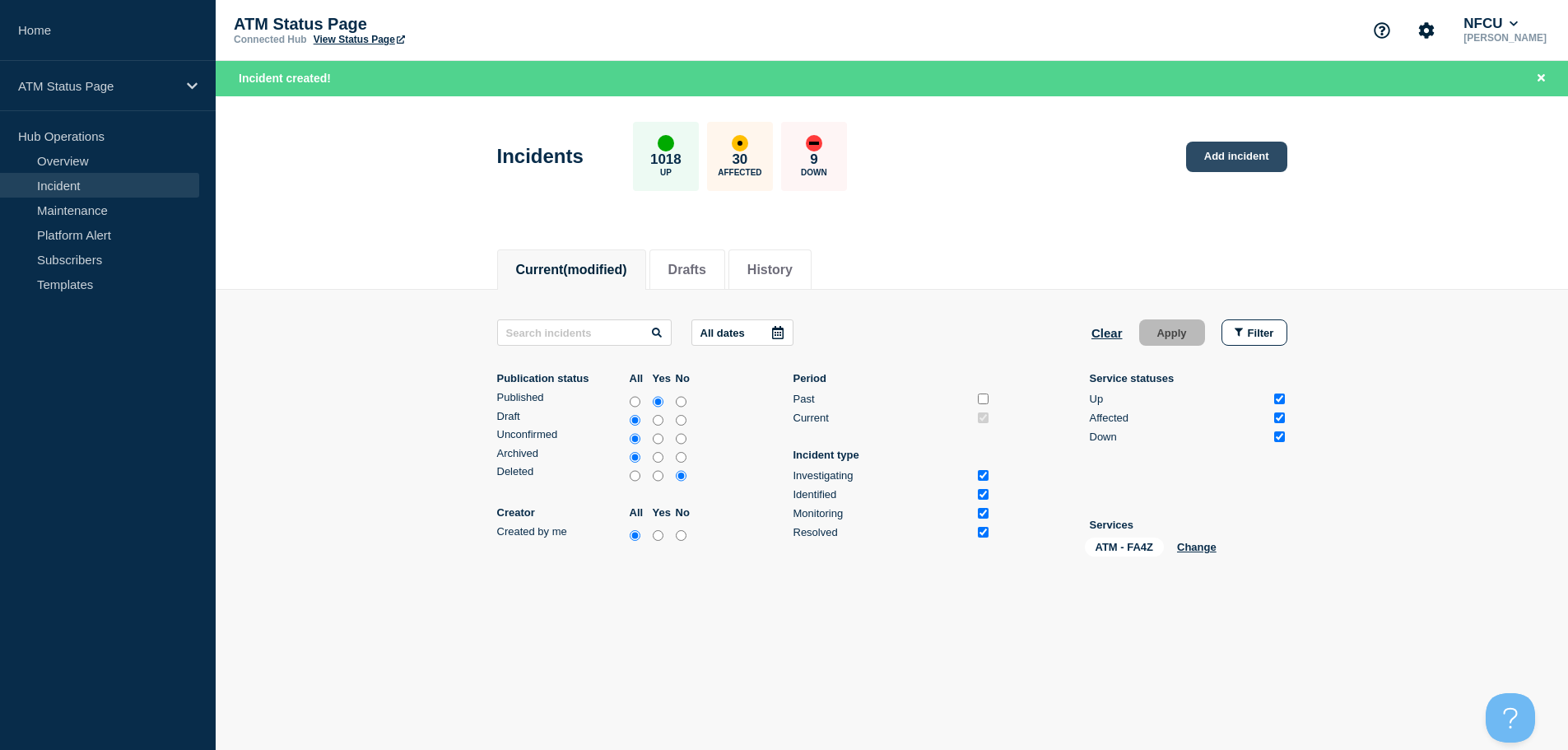
click at [1225, 149] on link "Add incident" at bounding box center [1236, 157] width 101 height 30
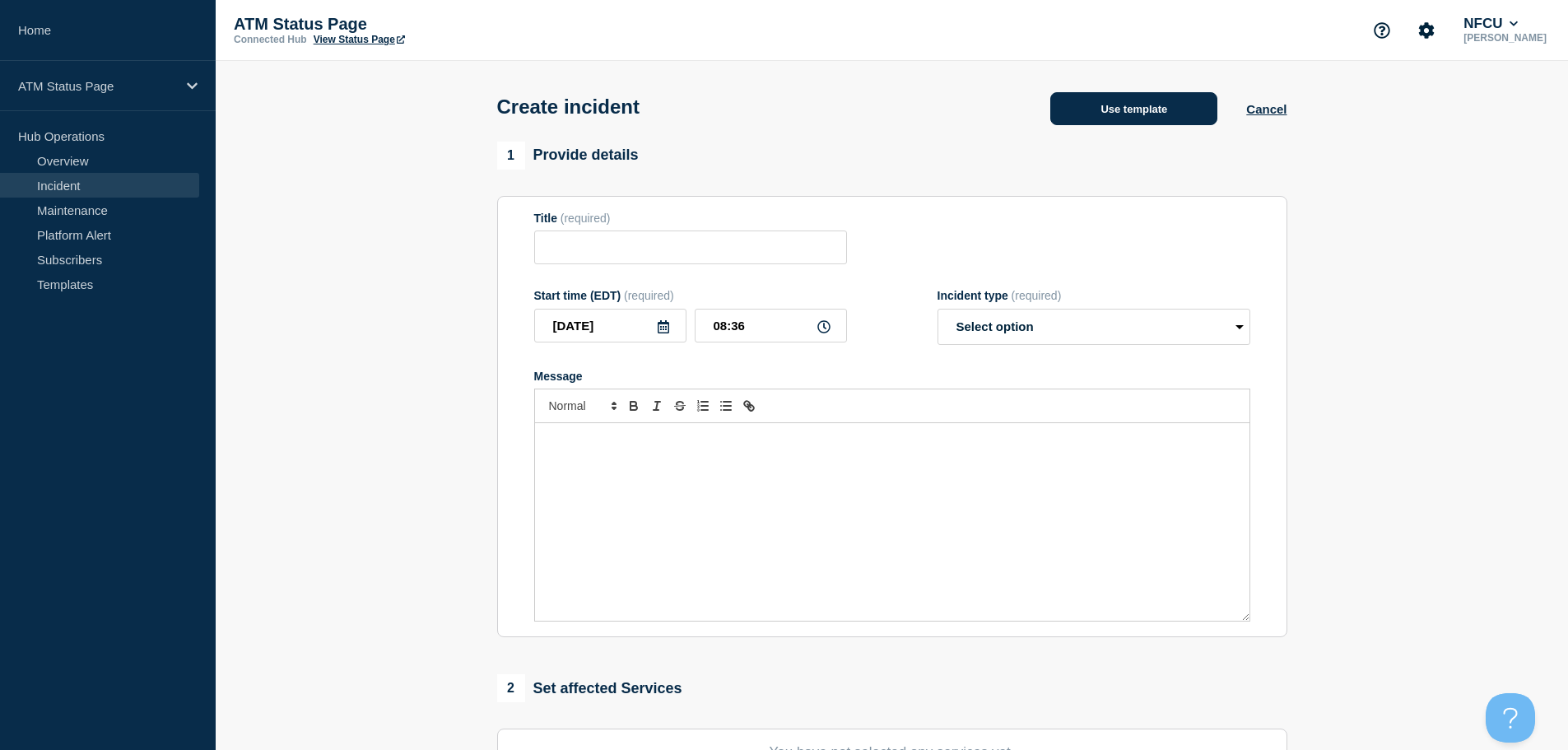
click at [1100, 112] on button "Use template" at bounding box center [1134, 108] width 167 height 33
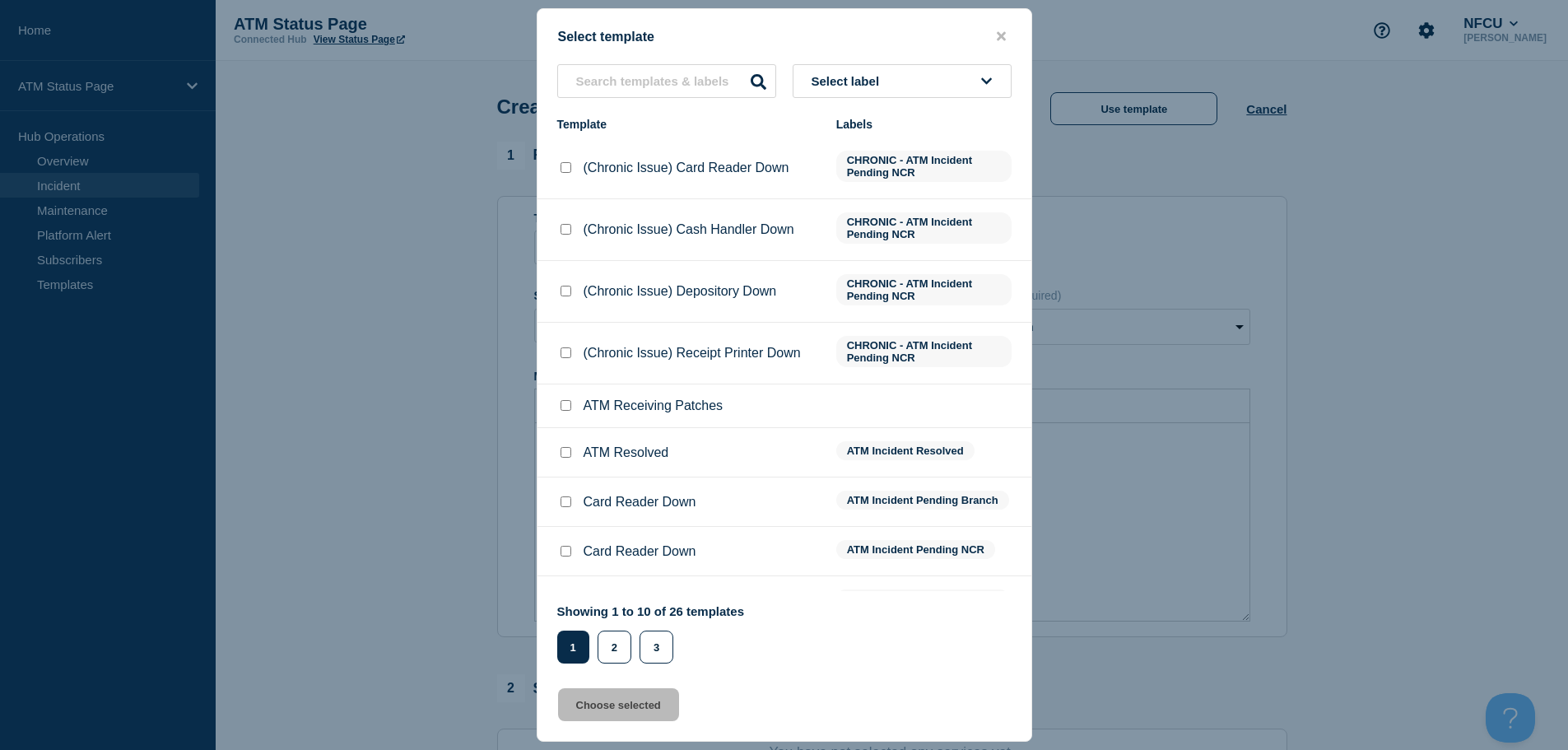
click at [939, 86] on button "Select label" at bounding box center [902, 81] width 219 height 34
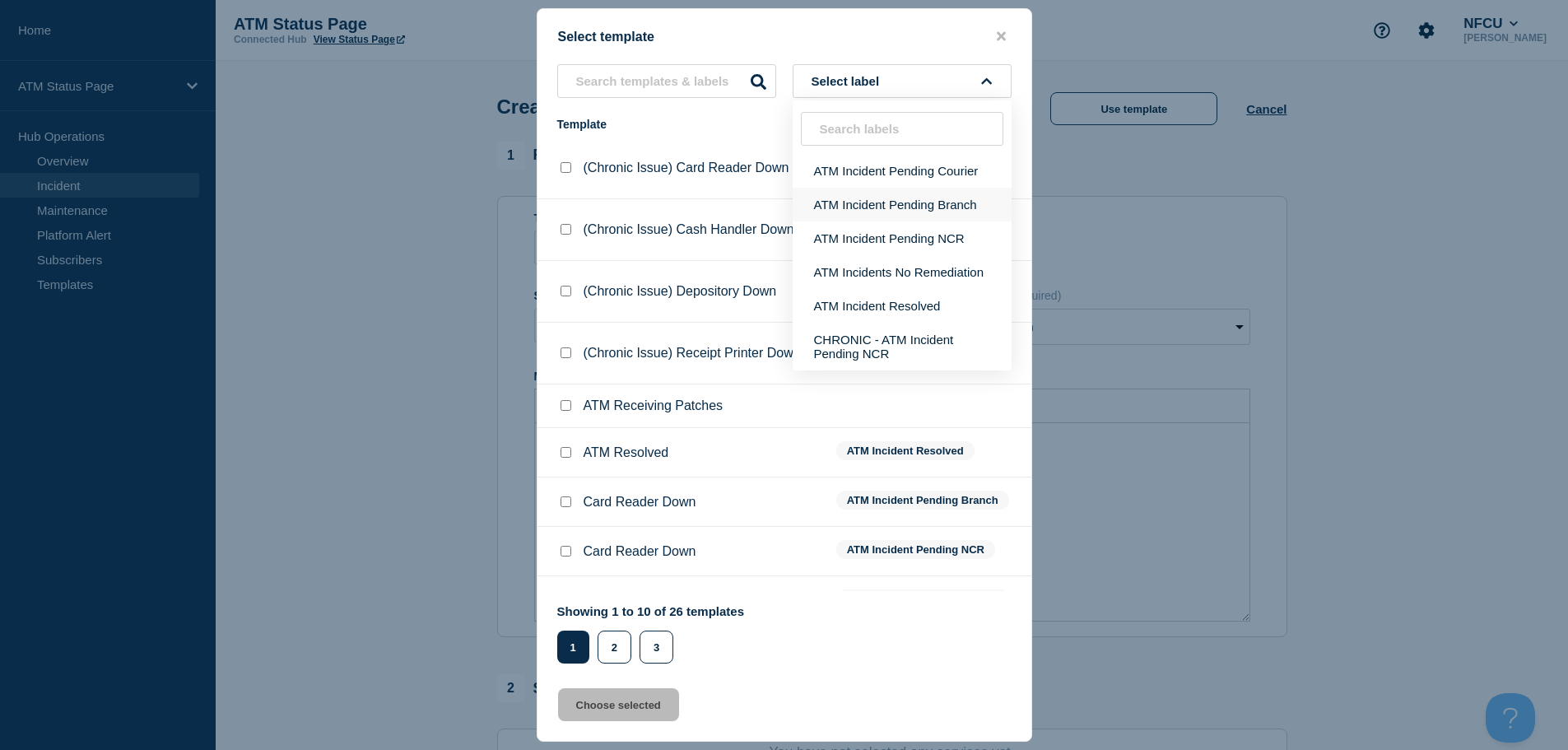
click at [902, 199] on button "ATM Incident Pending Branch" at bounding box center [902, 204] width 219 height 34
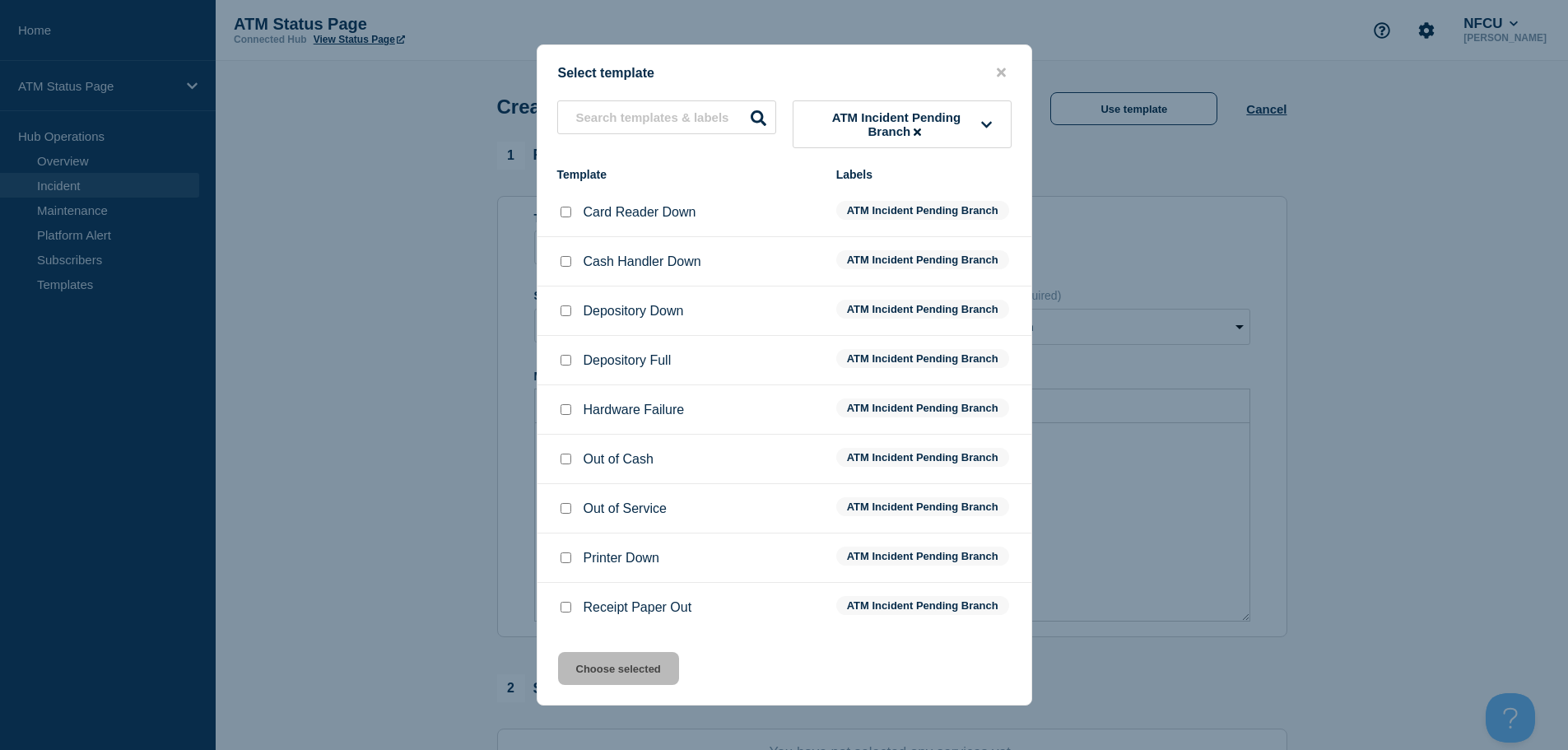
click at [563, 307] on div at bounding box center [565, 311] width 17 height 17
click at [563, 309] on input "Depository Down checkbox" at bounding box center [566, 310] width 11 height 11
click at [610, 673] on button "Choose selected" at bounding box center [618, 668] width 121 height 33
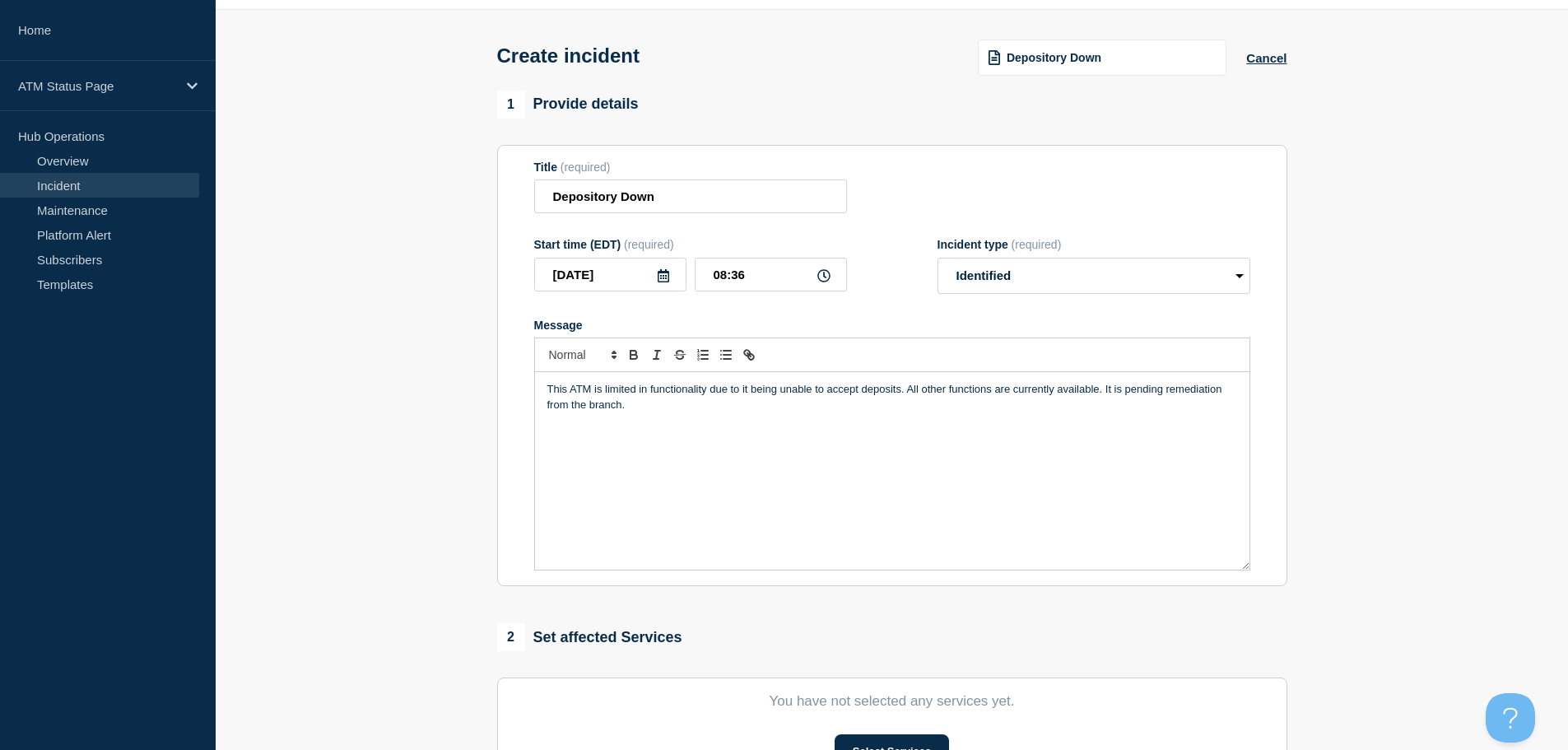
scroll to position [247, 0]
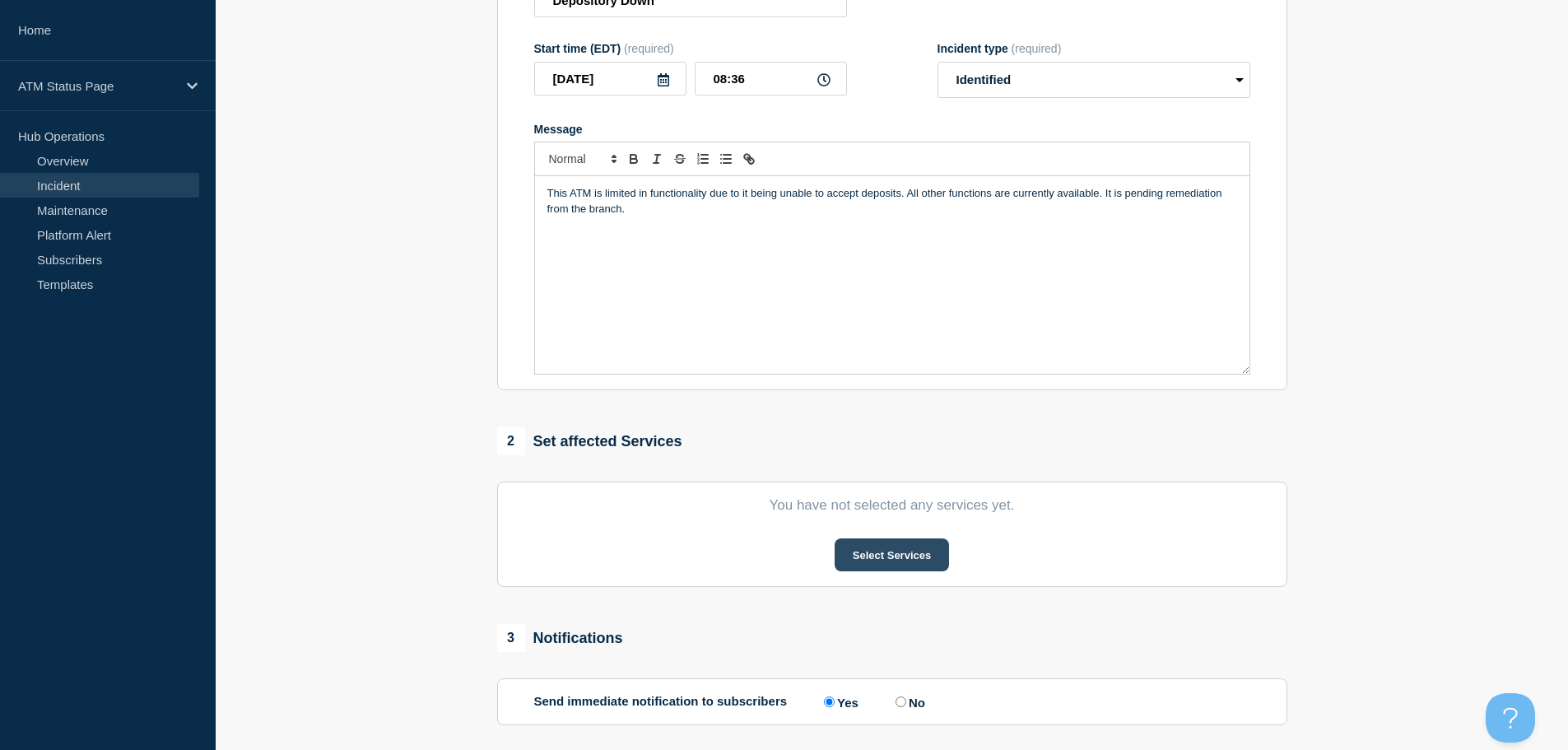
click at [859, 555] on button "Select Services" at bounding box center [891, 555] width 114 height 33
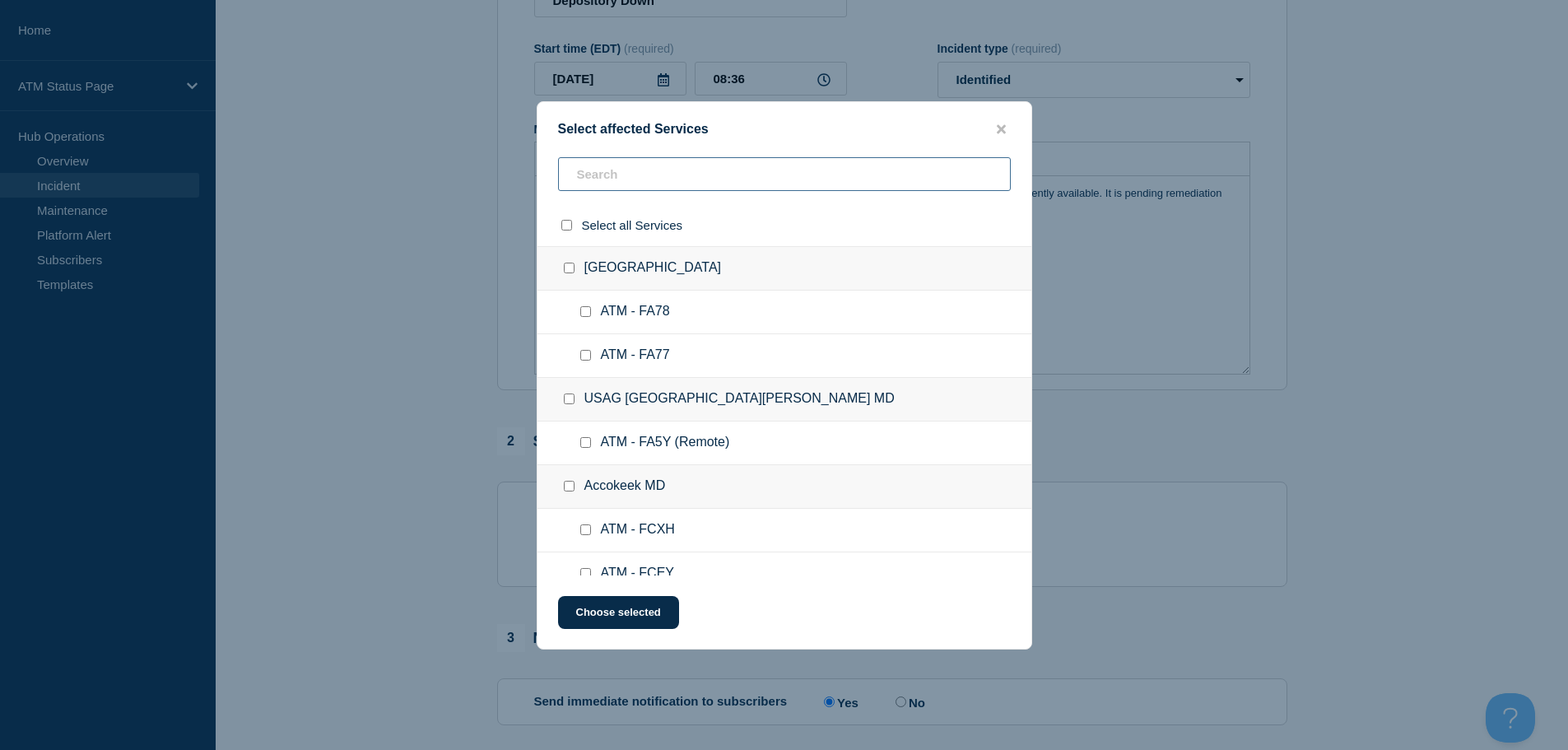
click at [700, 174] on input "text" at bounding box center [784, 174] width 453 height 34
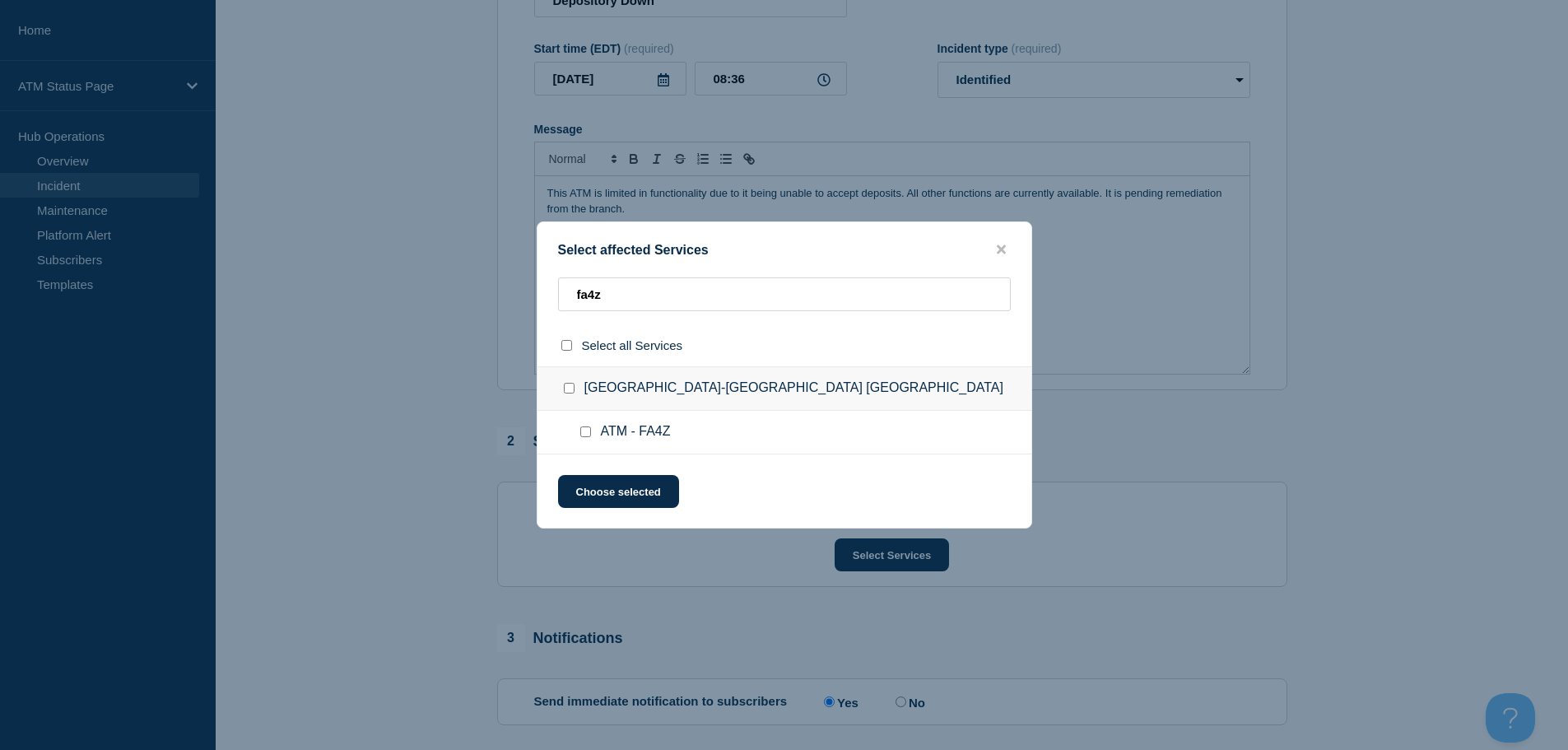
click at [585, 432] on input "ATM - FA4Z checkbox" at bounding box center [585, 432] width 11 height 11
click at [607, 484] on button "Choose selected" at bounding box center [618, 491] width 121 height 33
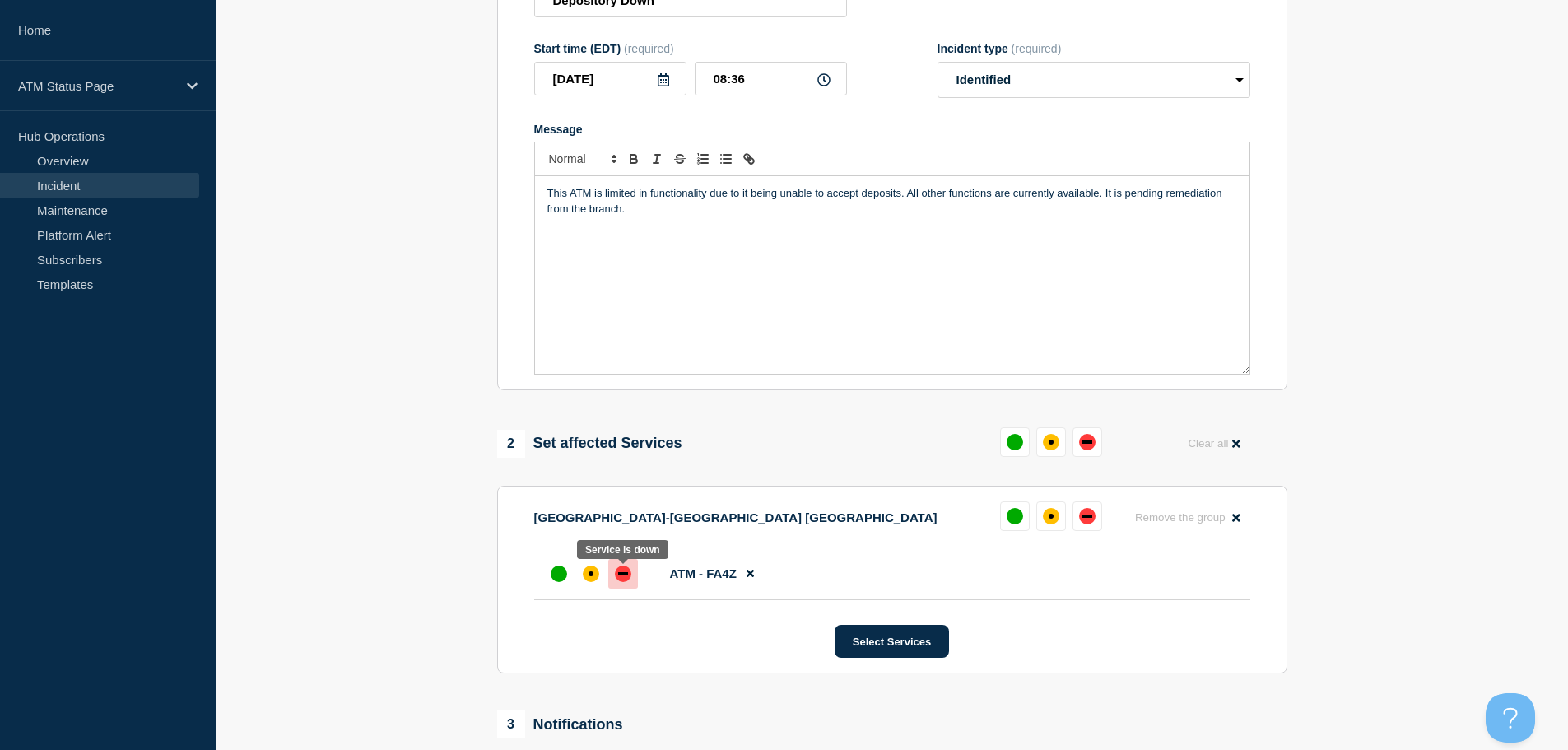
click at [621, 576] on div "down" at bounding box center [623, 574] width 10 height 4
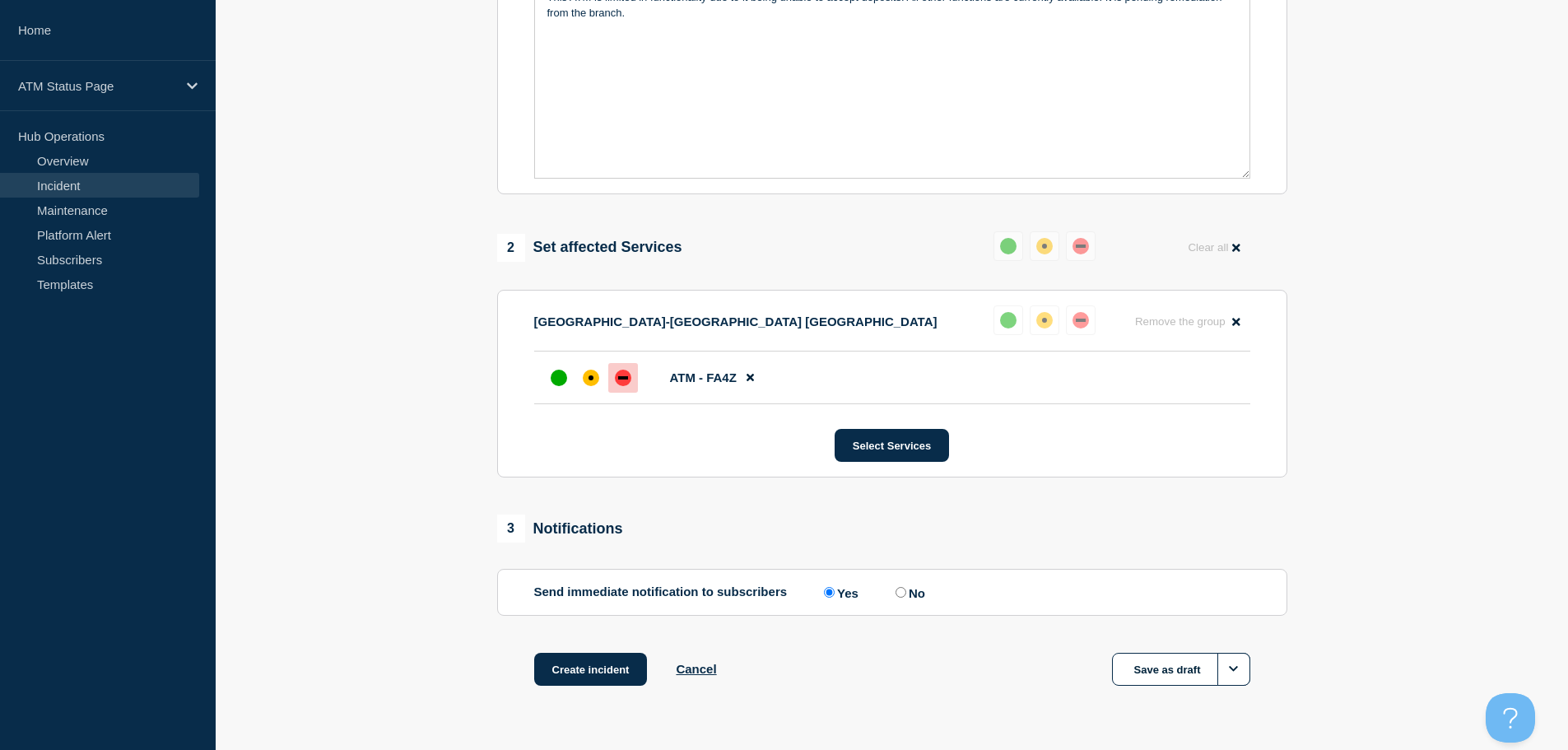
scroll to position [490, 0]
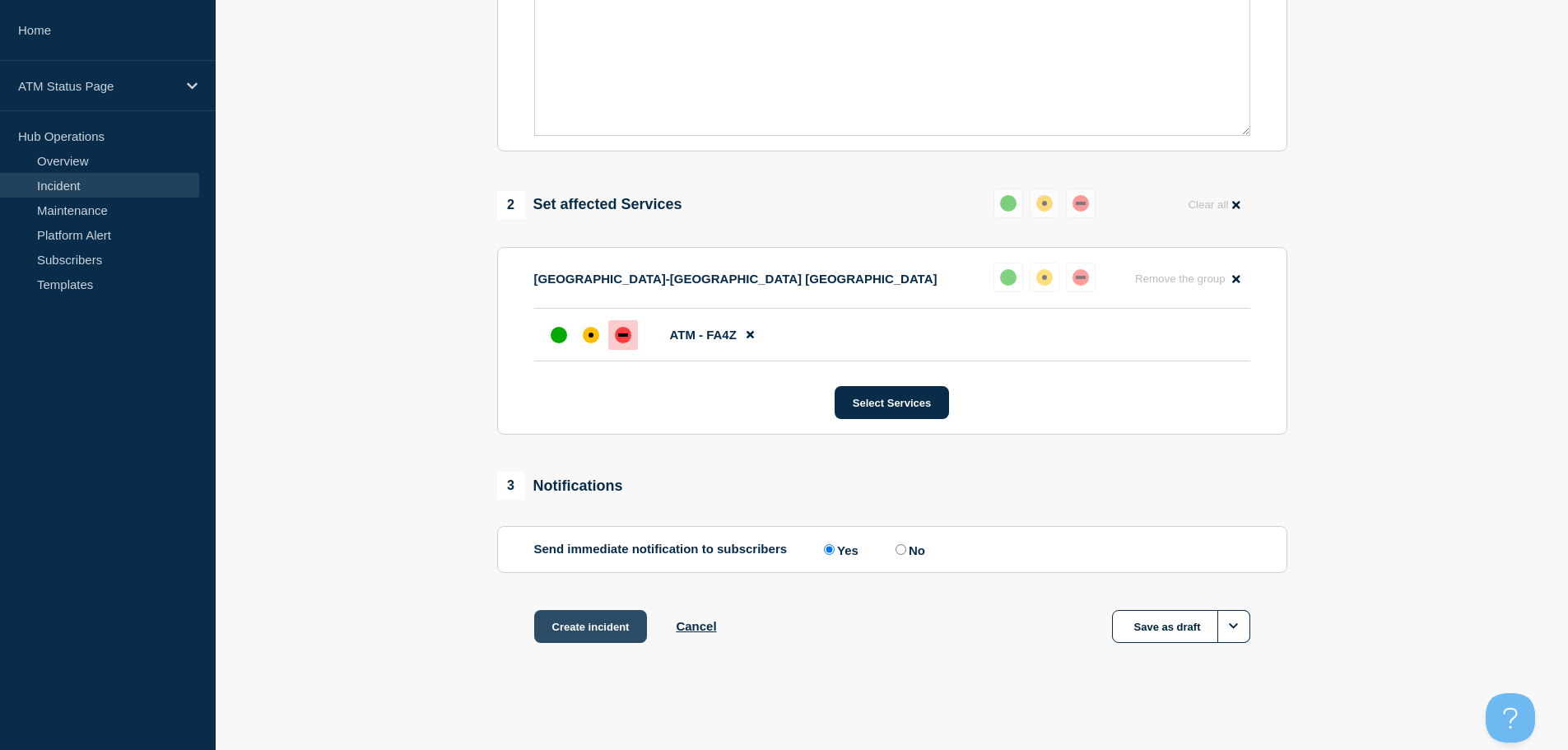
click at [597, 628] on button "Create incident" at bounding box center [591, 626] width 113 height 33
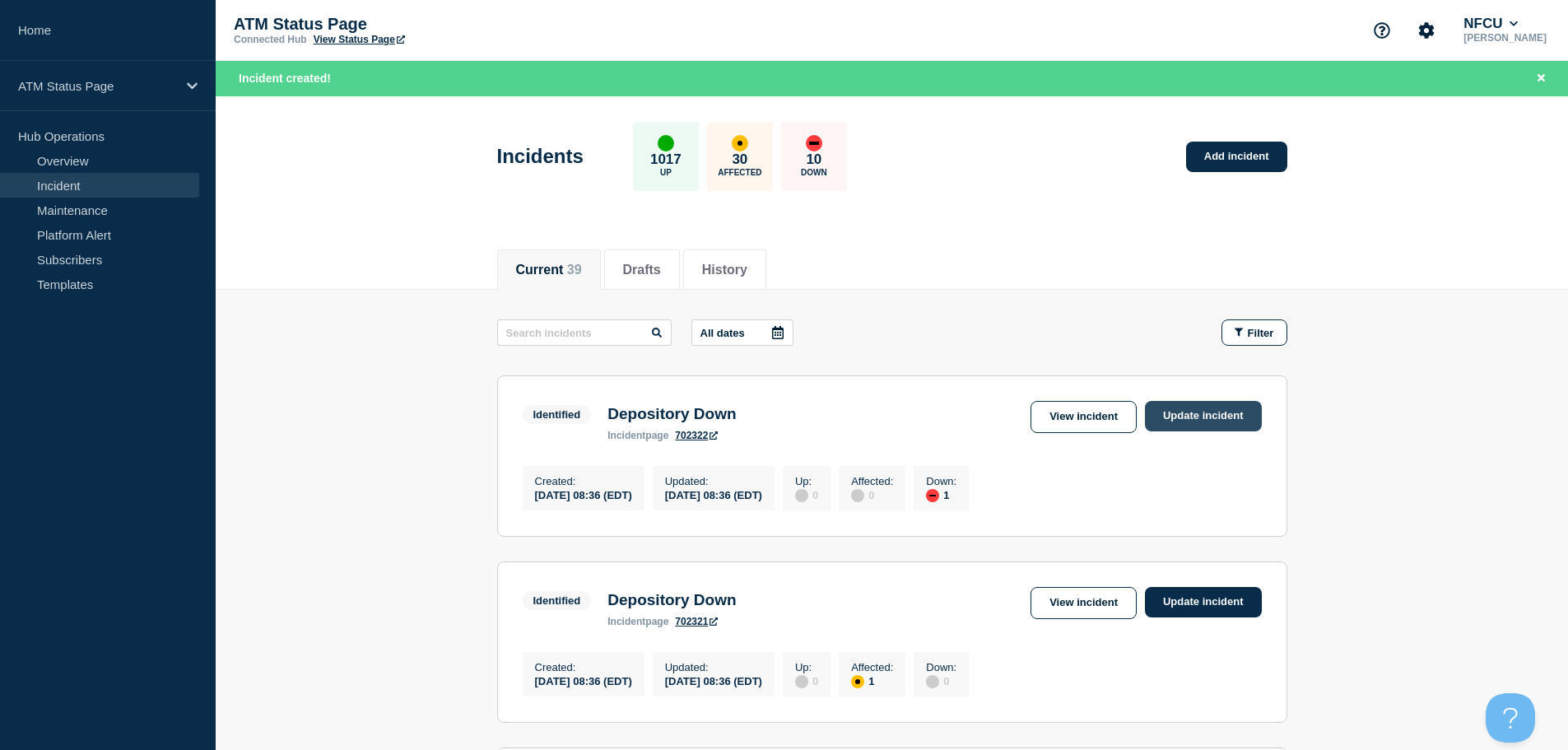
click at [1203, 425] on link "Update incident" at bounding box center [1204, 416] width 117 height 30
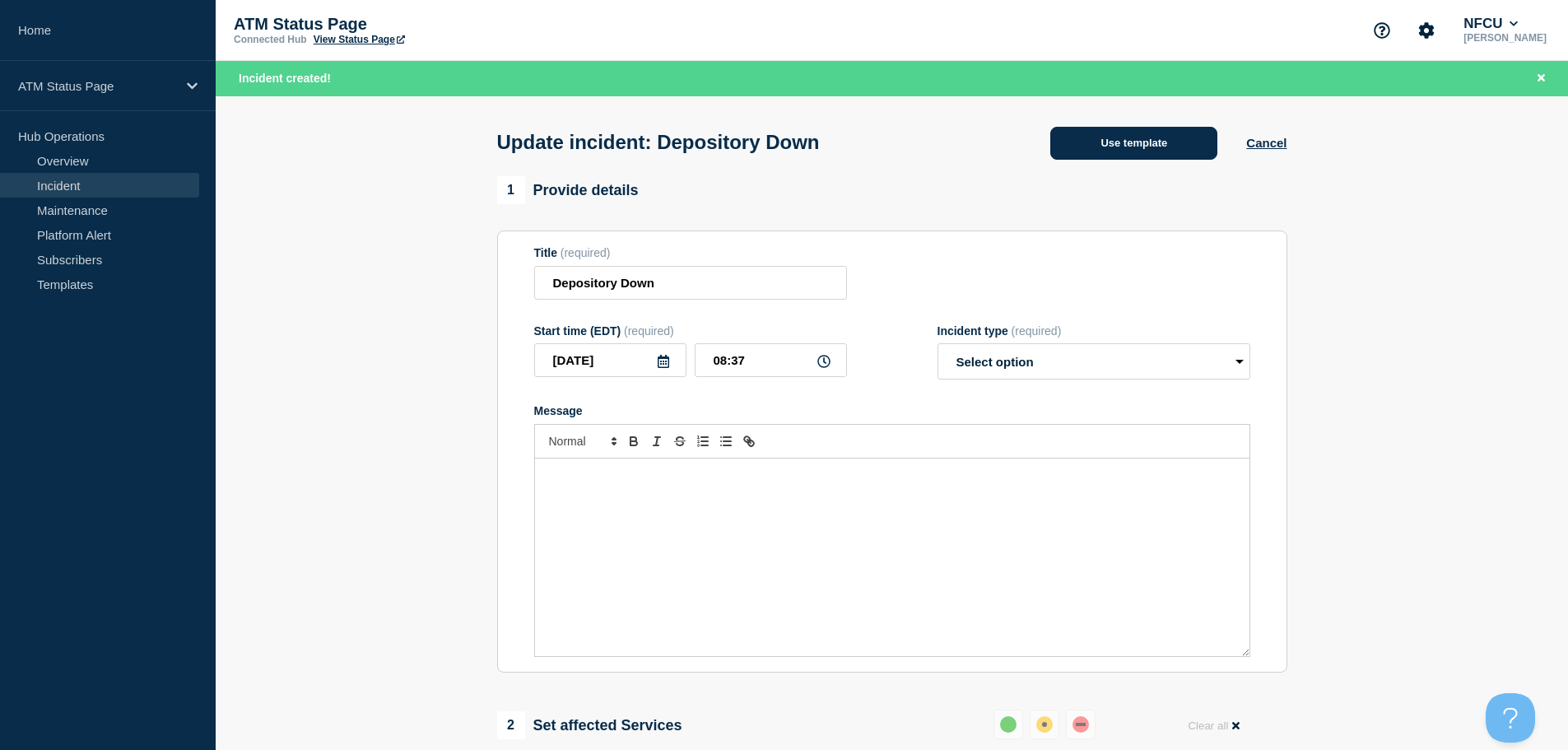
click at [1151, 144] on button "Use template" at bounding box center [1134, 142] width 167 height 33
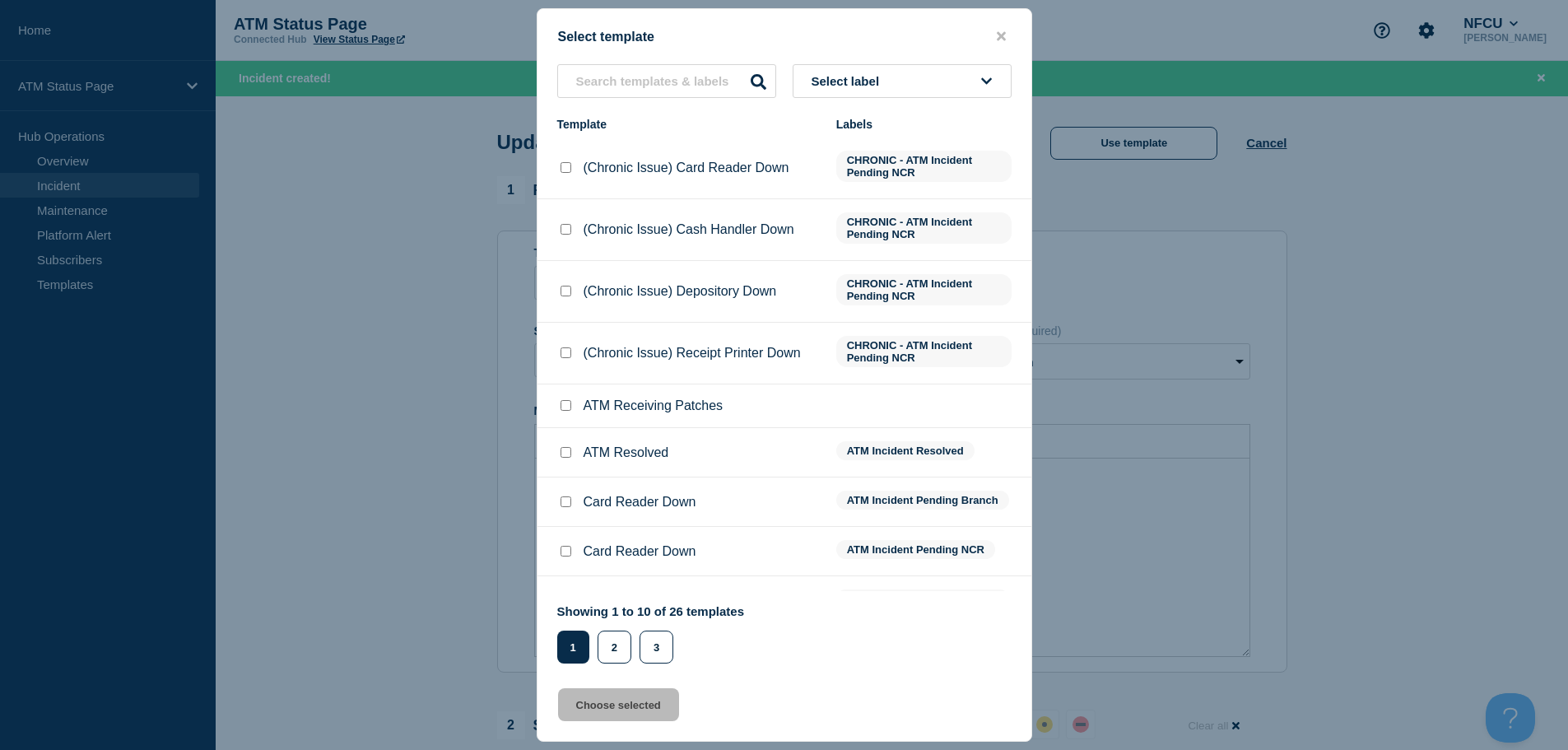
click at [877, 84] on span "Select label" at bounding box center [849, 81] width 75 height 14
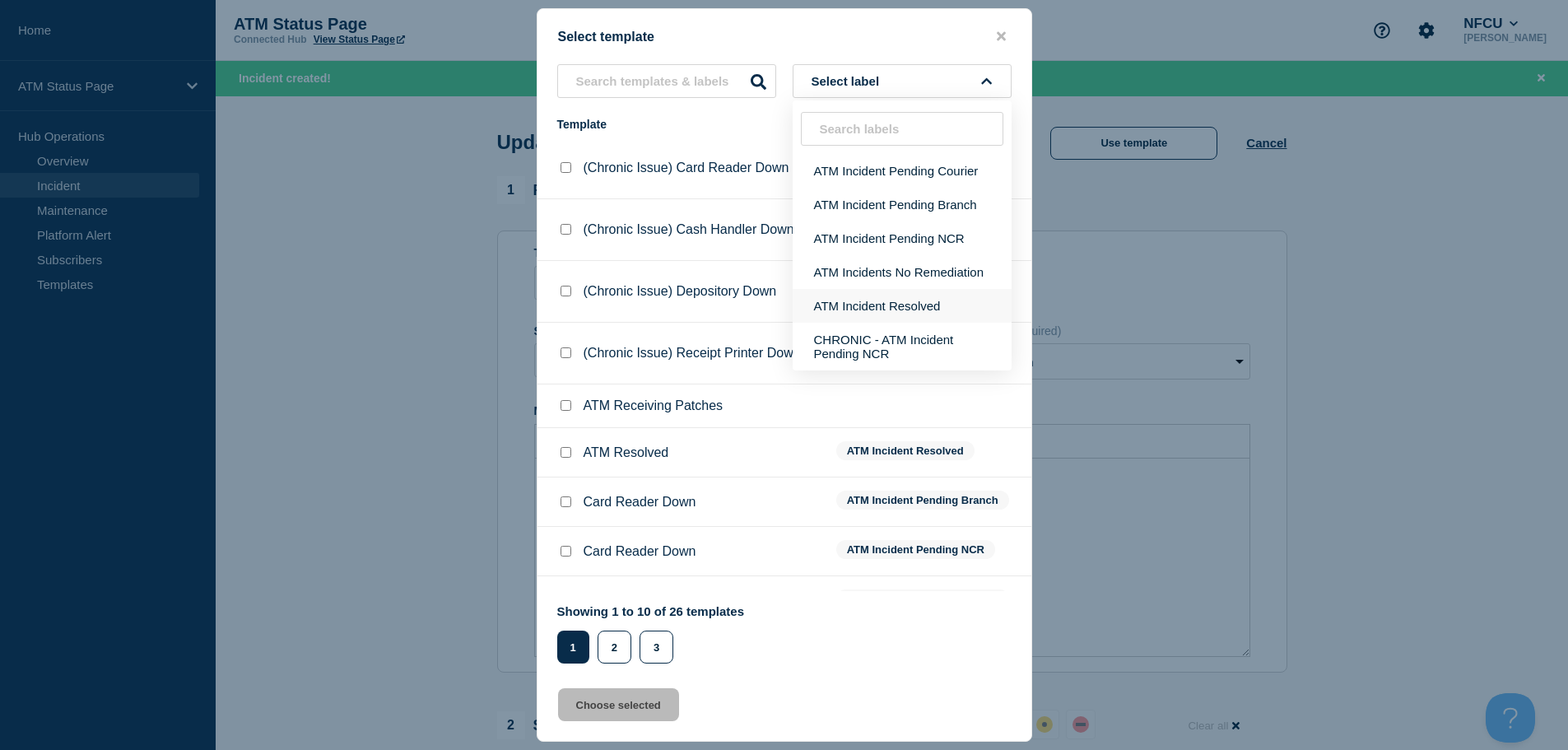
click at [933, 310] on button "ATM Incident Resolved" at bounding box center [902, 306] width 219 height 34
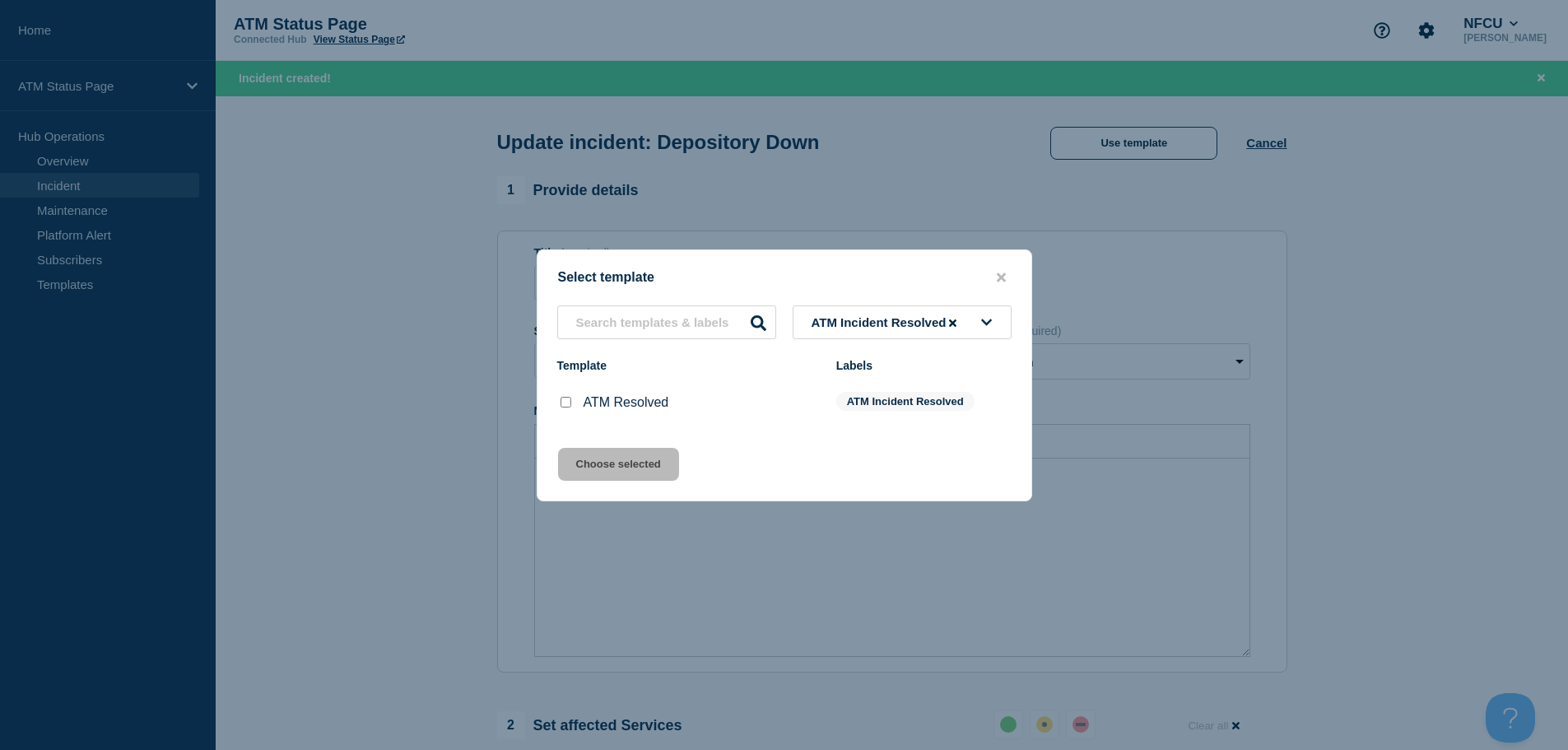
click at [567, 404] on input "ATM Resolved checkbox" at bounding box center [566, 402] width 11 height 11
click at [615, 469] on button "Choose selected" at bounding box center [618, 463] width 121 height 33
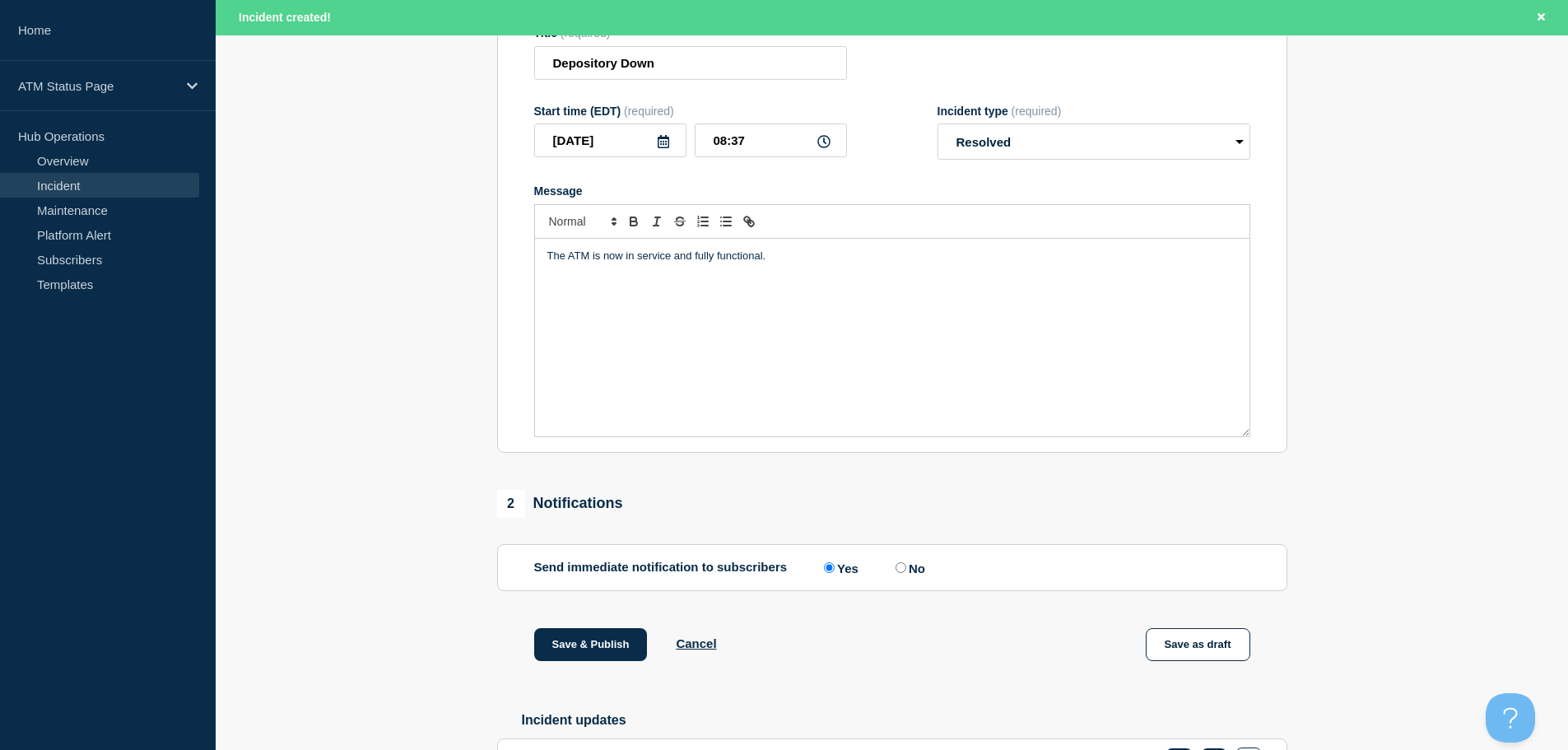
scroll to position [339, 0]
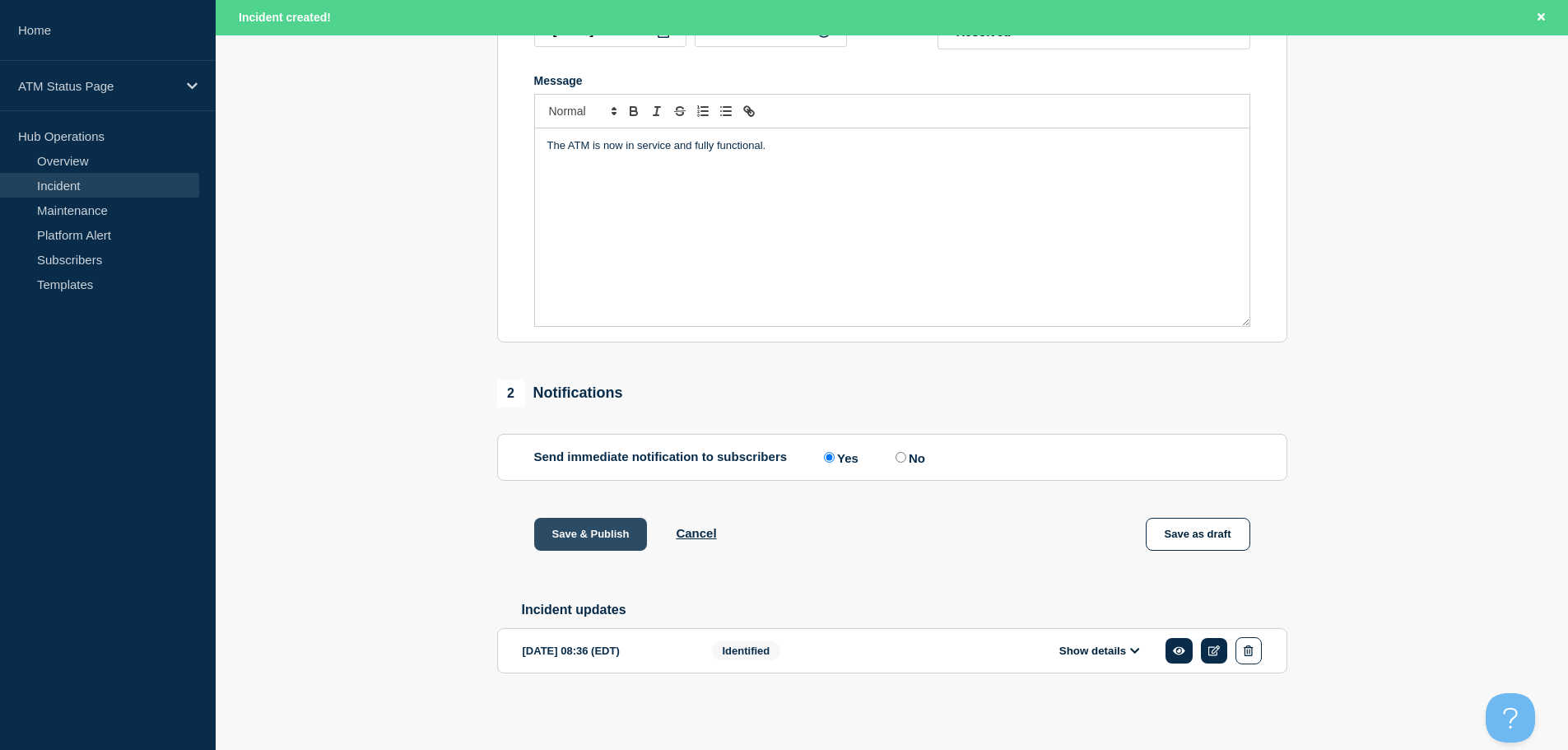
click at [577, 532] on button "Save & Publish" at bounding box center [591, 534] width 113 height 33
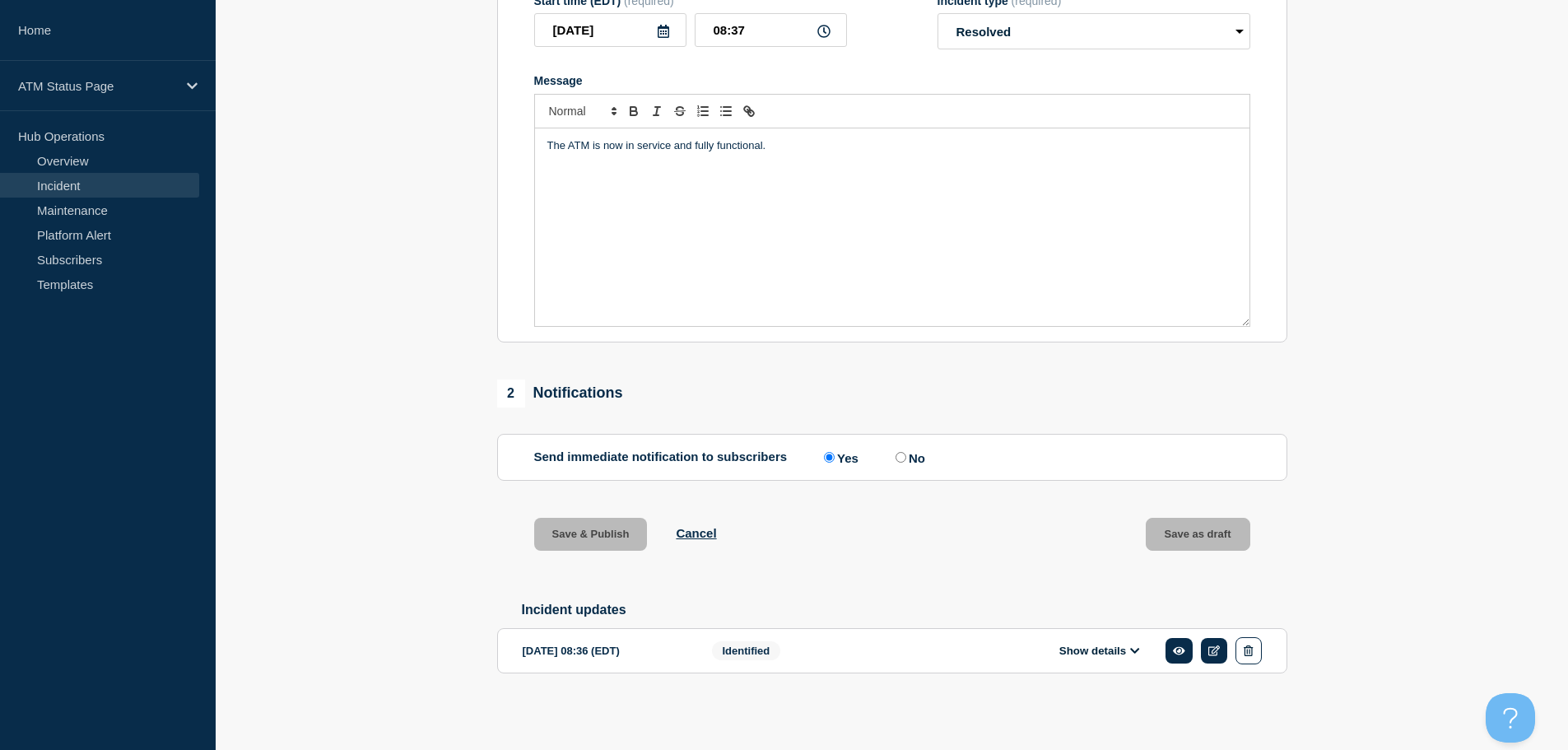
scroll to position [303, 0]
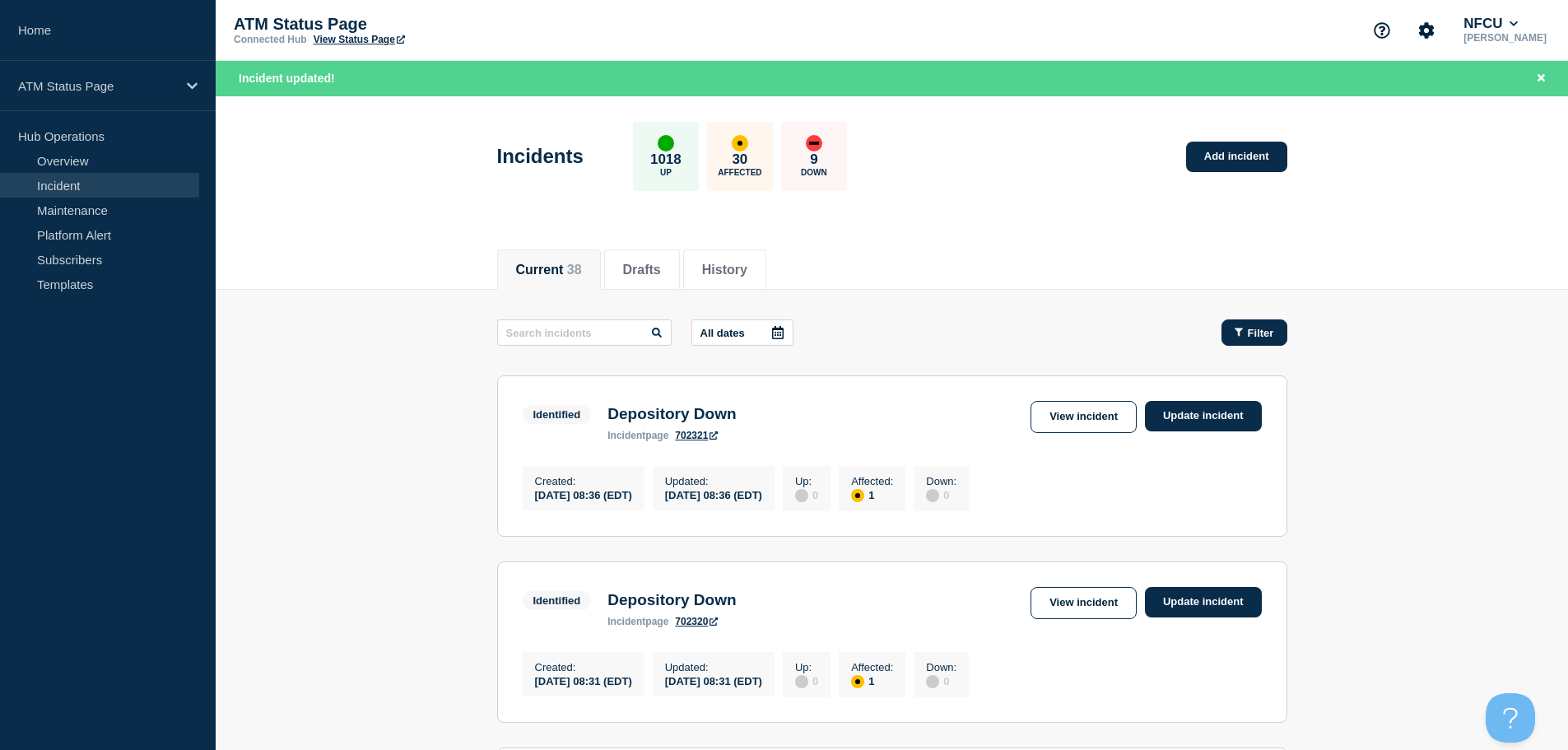
click at [1255, 330] on span "Filter" at bounding box center [1261, 333] width 27 height 12
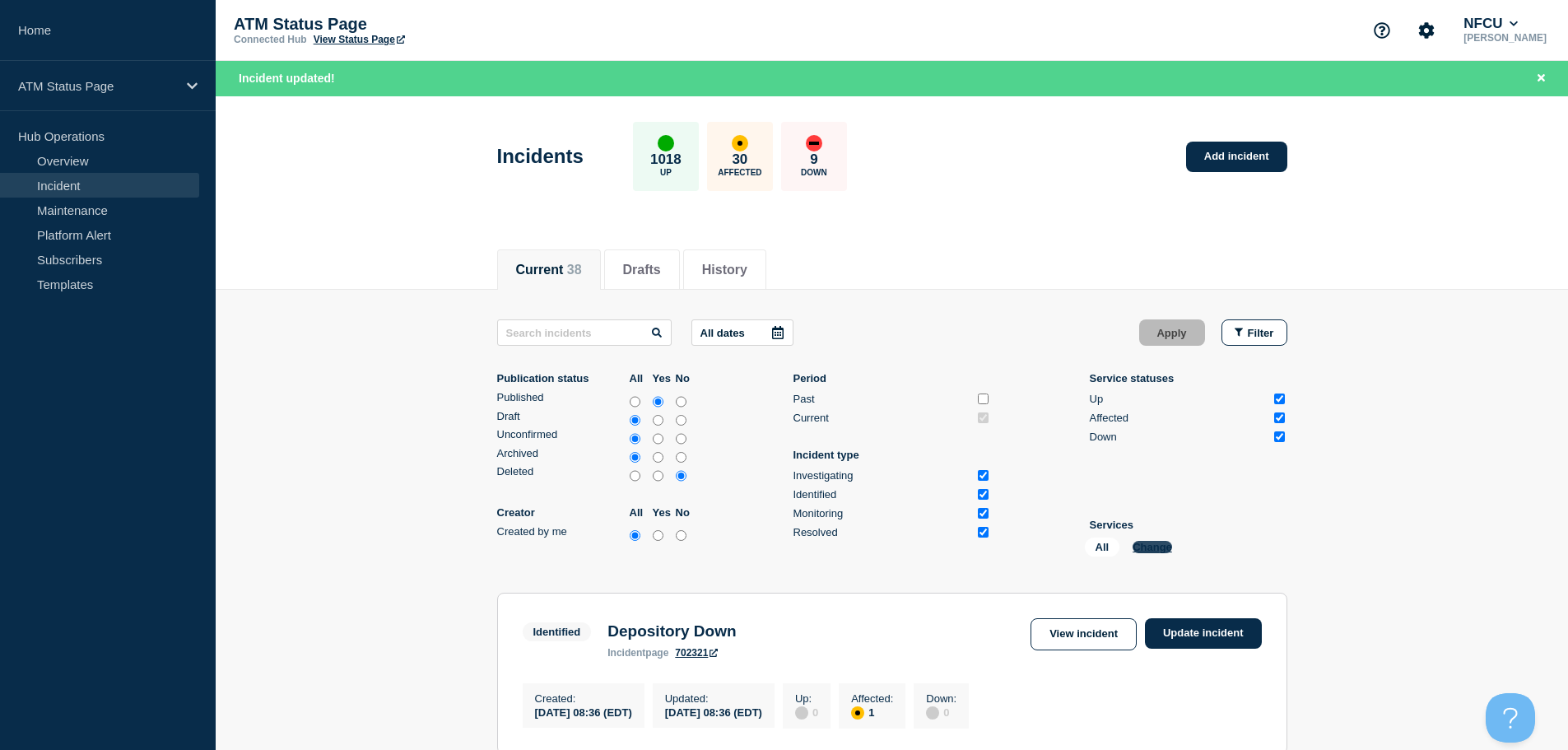
click at [1148, 543] on button "Change" at bounding box center [1152, 547] width 40 height 12
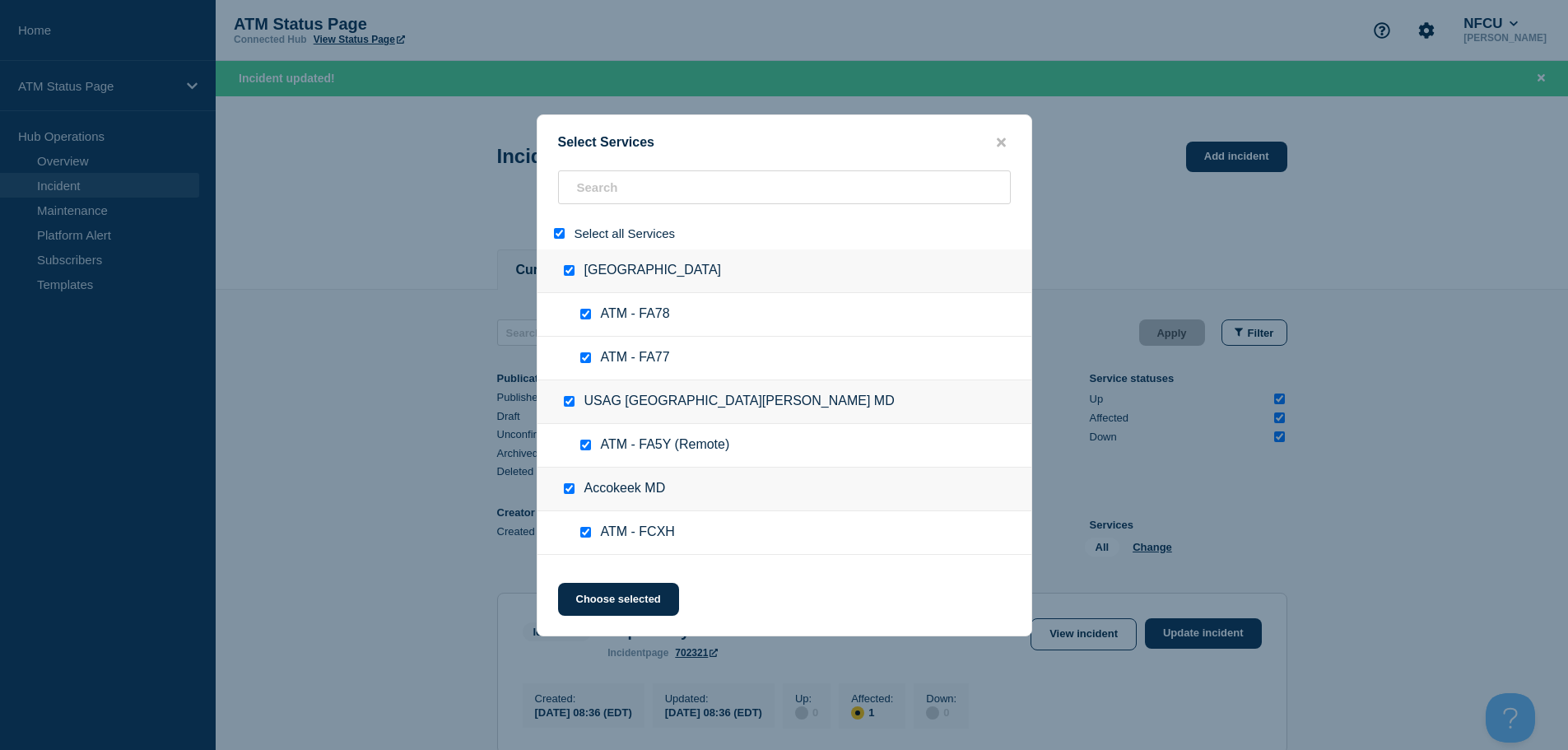
click at [988, 142] on div "Select Services" at bounding box center [784, 143] width 494 height 16
click at [1008, 142] on button "close button" at bounding box center [1001, 143] width 19 height 16
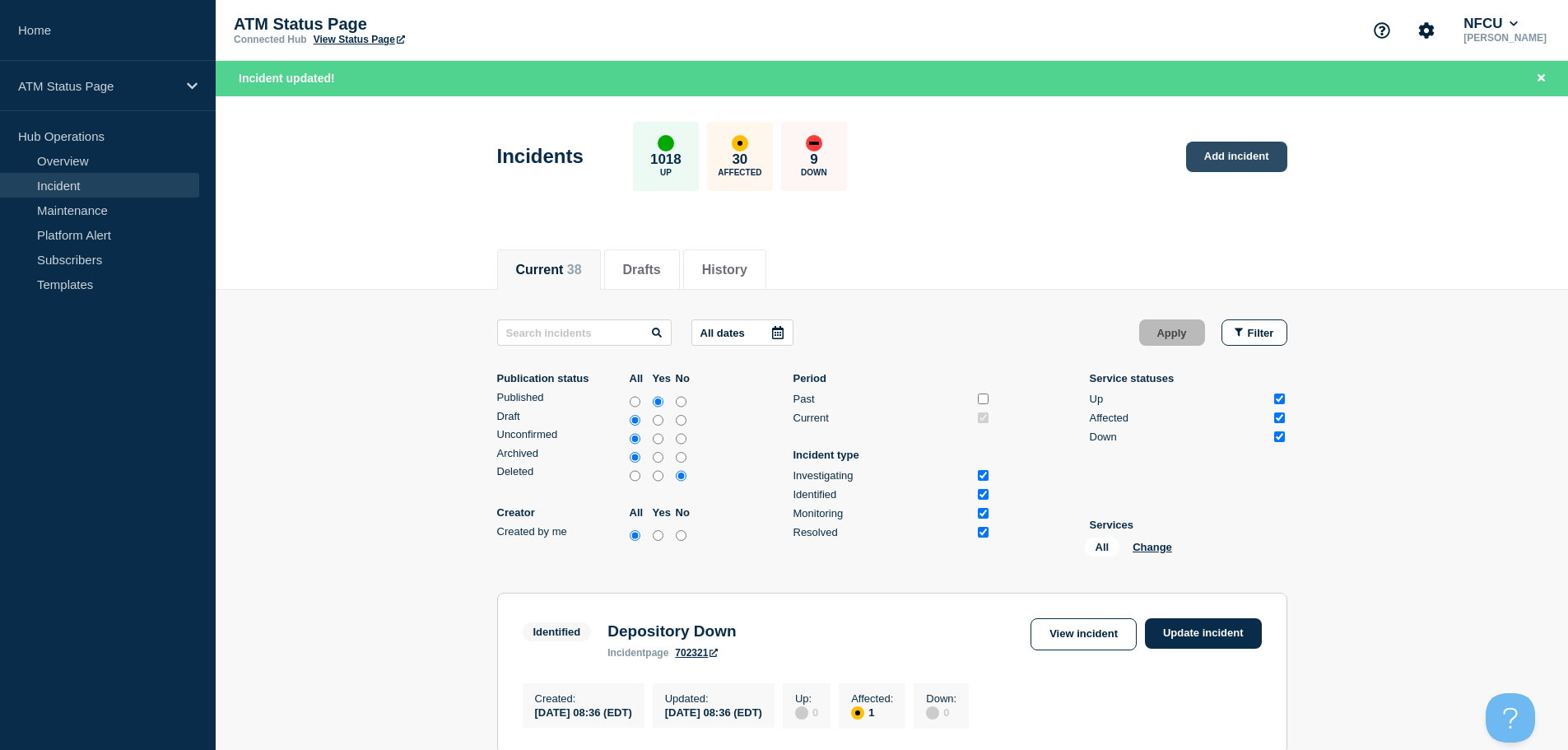
click at [1238, 159] on link "Add incident" at bounding box center [1236, 157] width 101 height 30
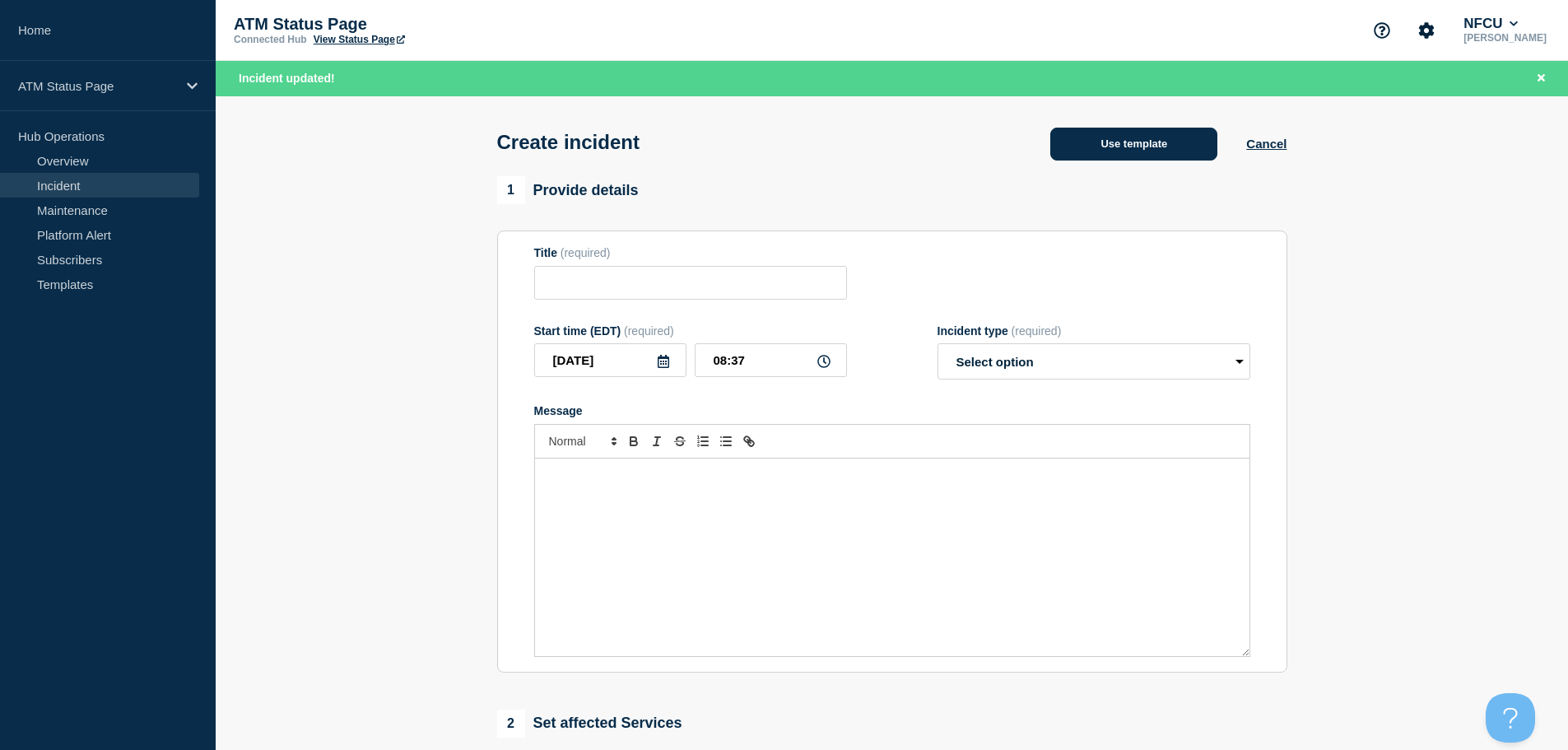
click at [1076, 134] on button "Use template" at bounding box center [1134, 143] width 167 height 33
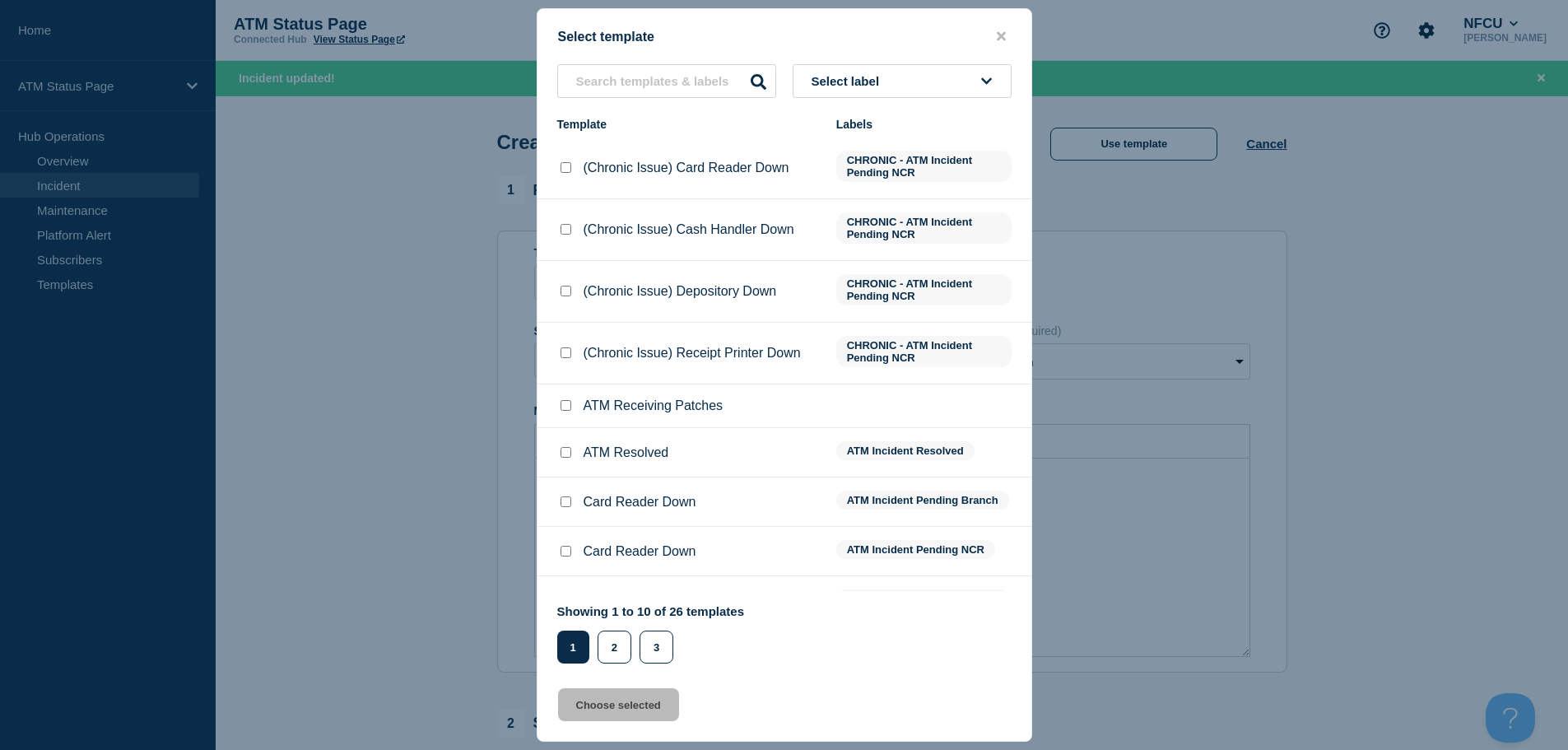
click at [859, 86] on span "Select label" at bounding box center [849, 81] width 75 height 14
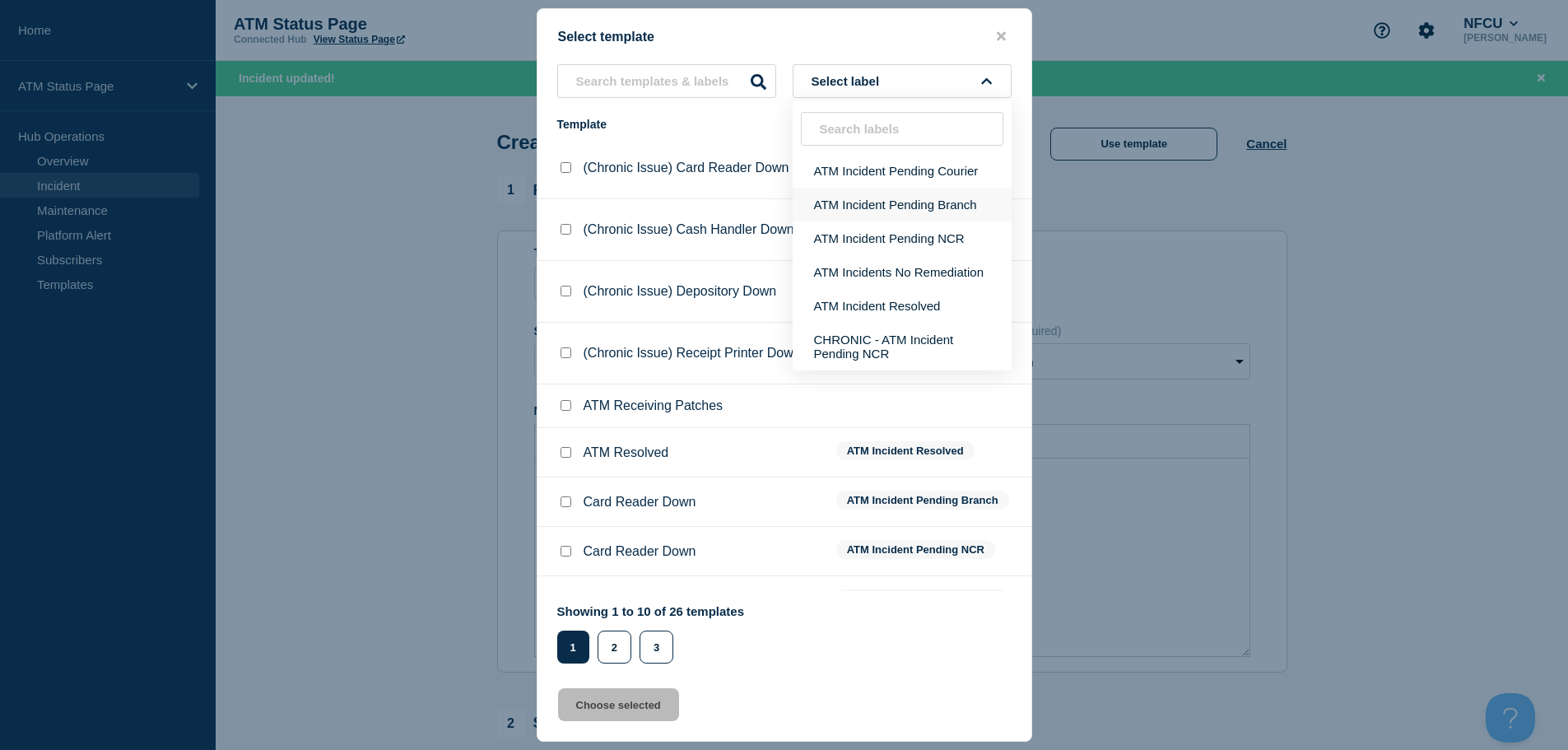
click at [914, 210] on button "ATM Incident Pending Branch" at bounding box center [902, 204] width 219 height 34
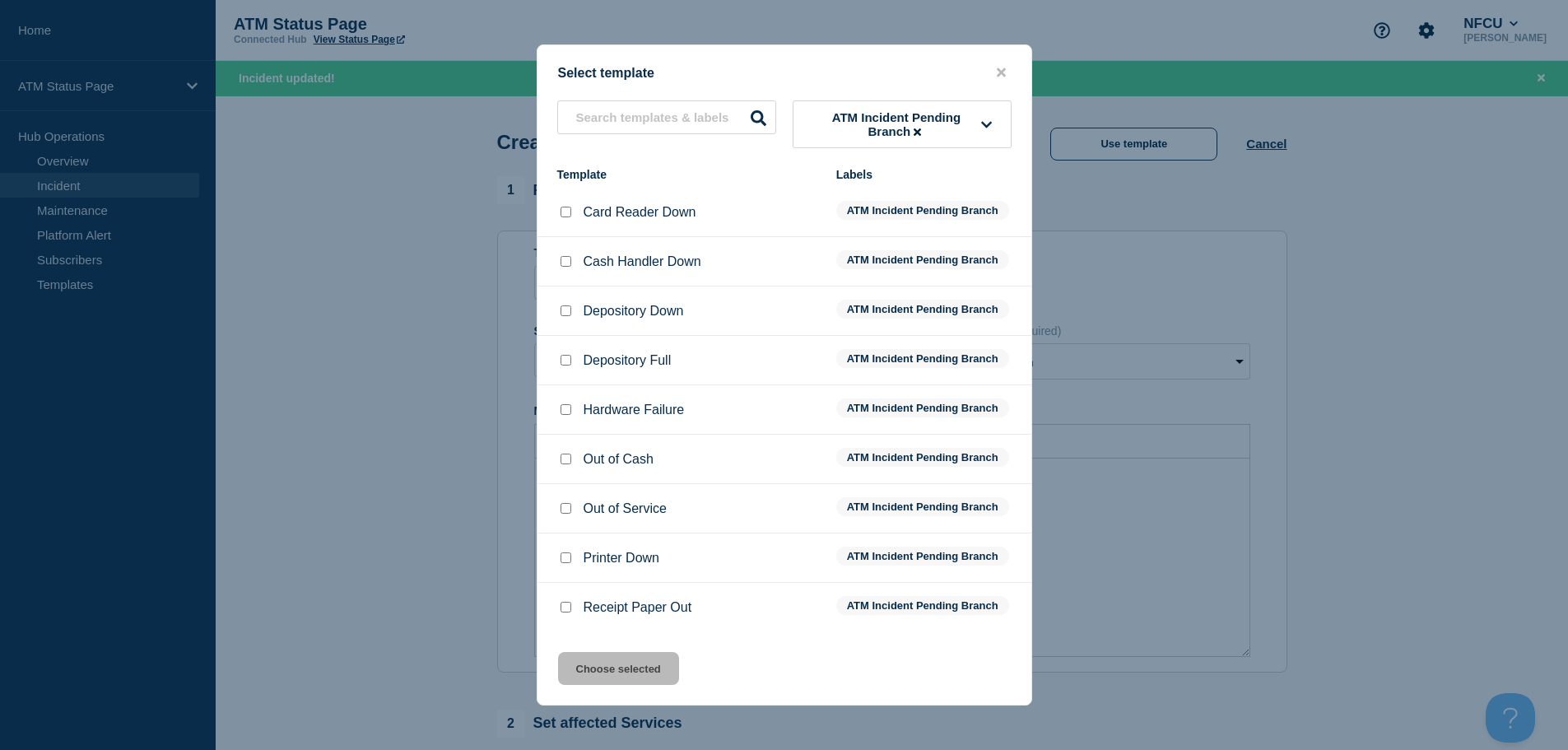
click at [565, 266] on input "Cash Handler Down checkbox" at bounding box center [566, 262] width 11 height 11
click at [594, 670] on button "Choose selected" at bounding box center [618, 668] width 121 height 33
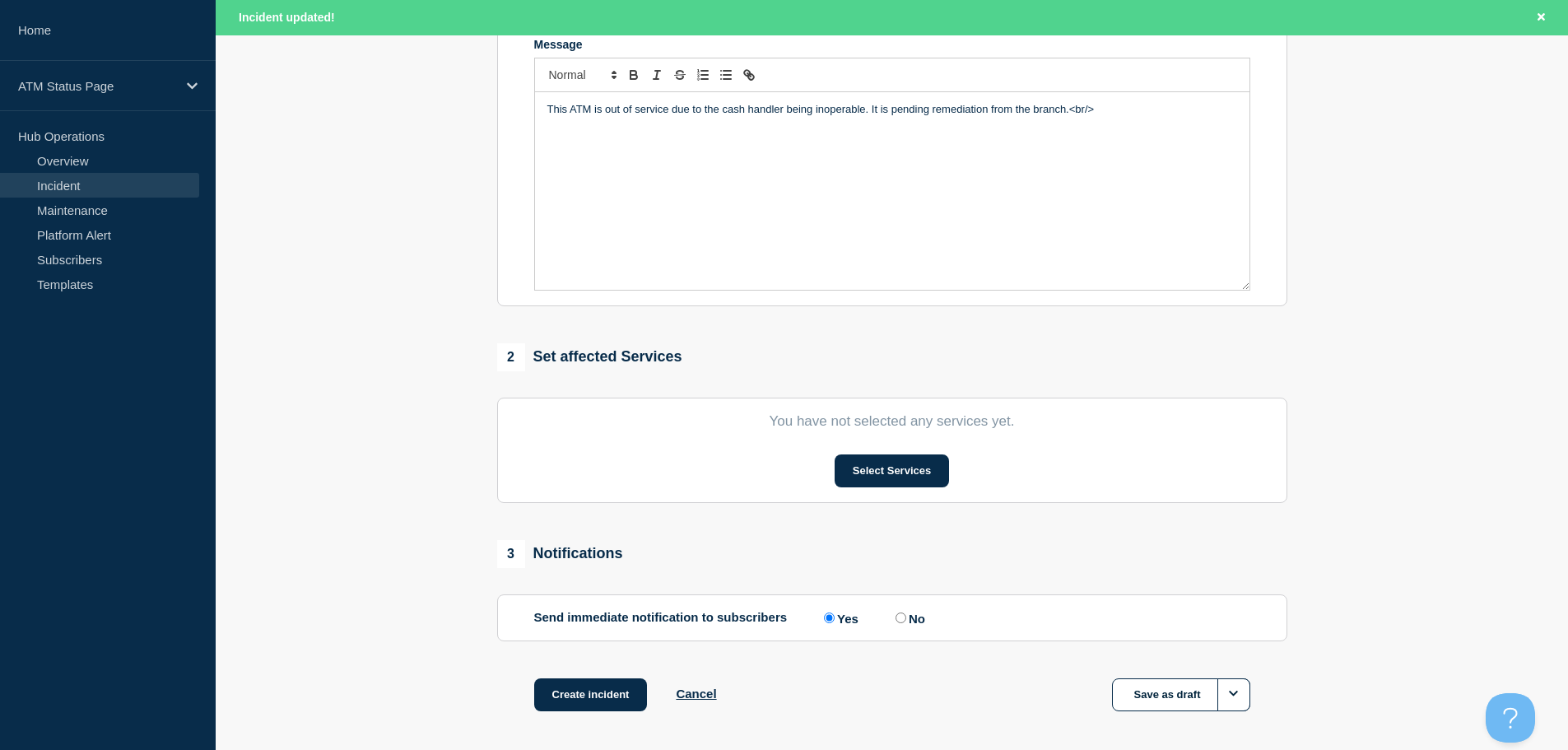
scroll to position [411, 0]
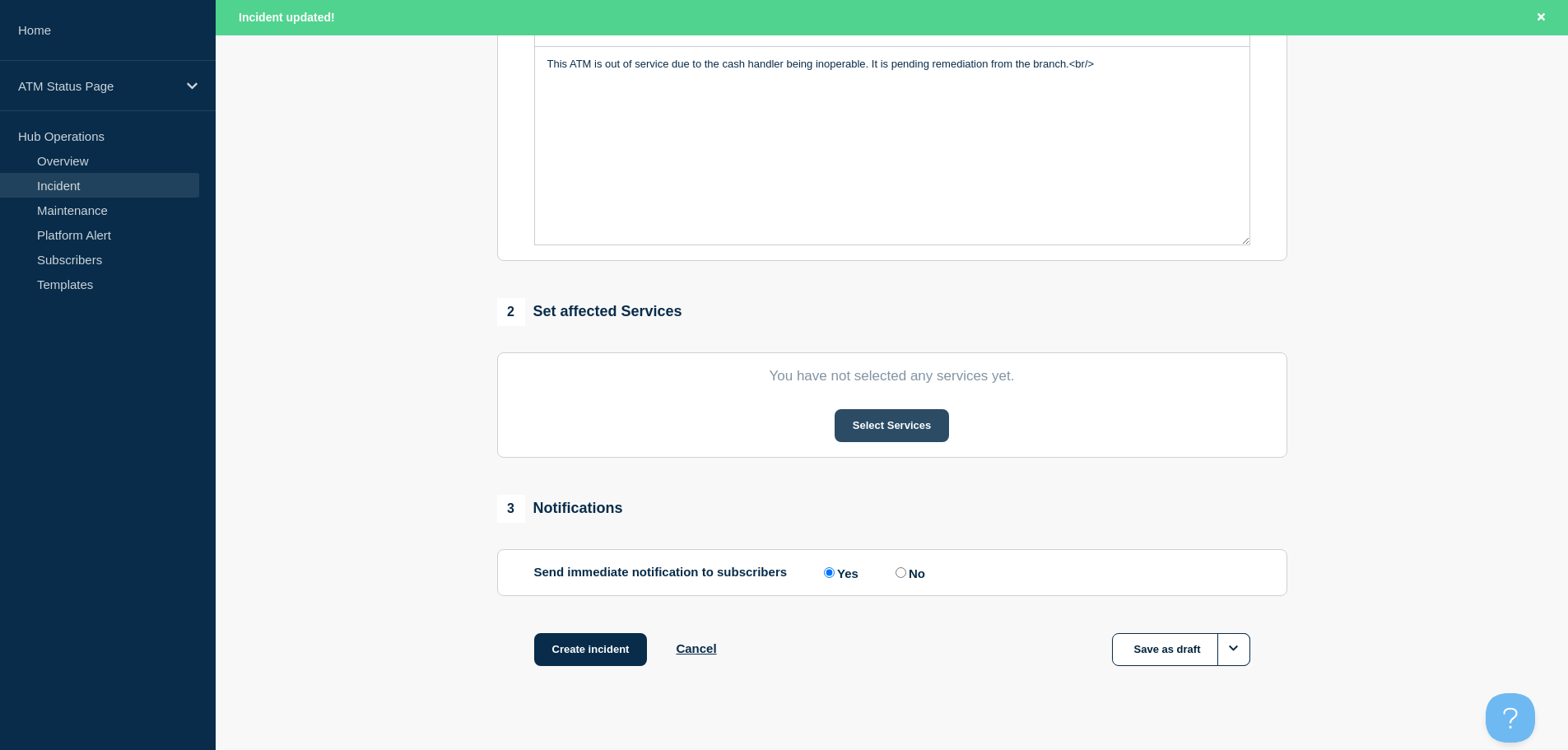
click at [912, 435] on button "Select Services" at bounding box center [891, 425] width 114 height 33
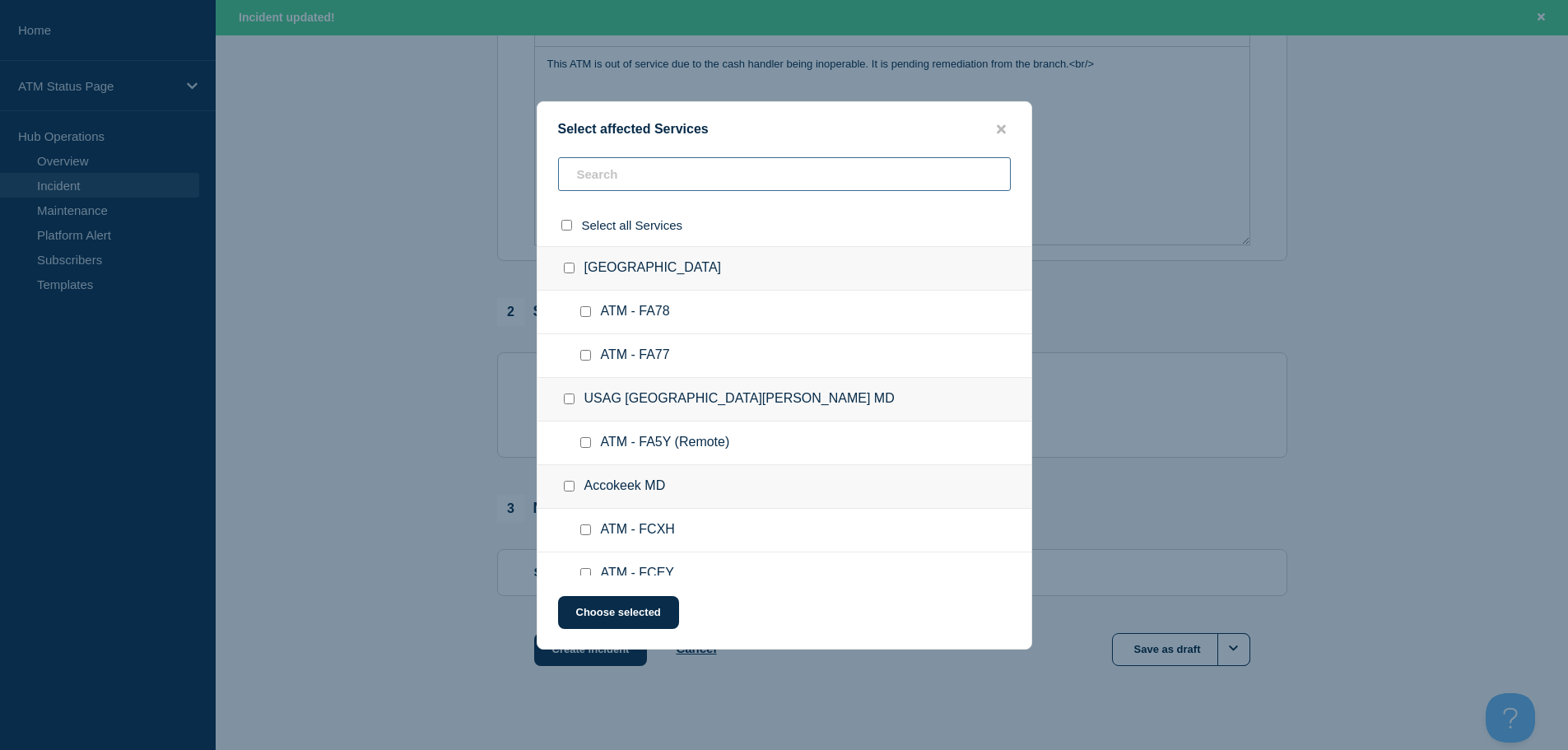
click at [746, 163] on input "text" at bounding box center [784, 174] width 453 height 34
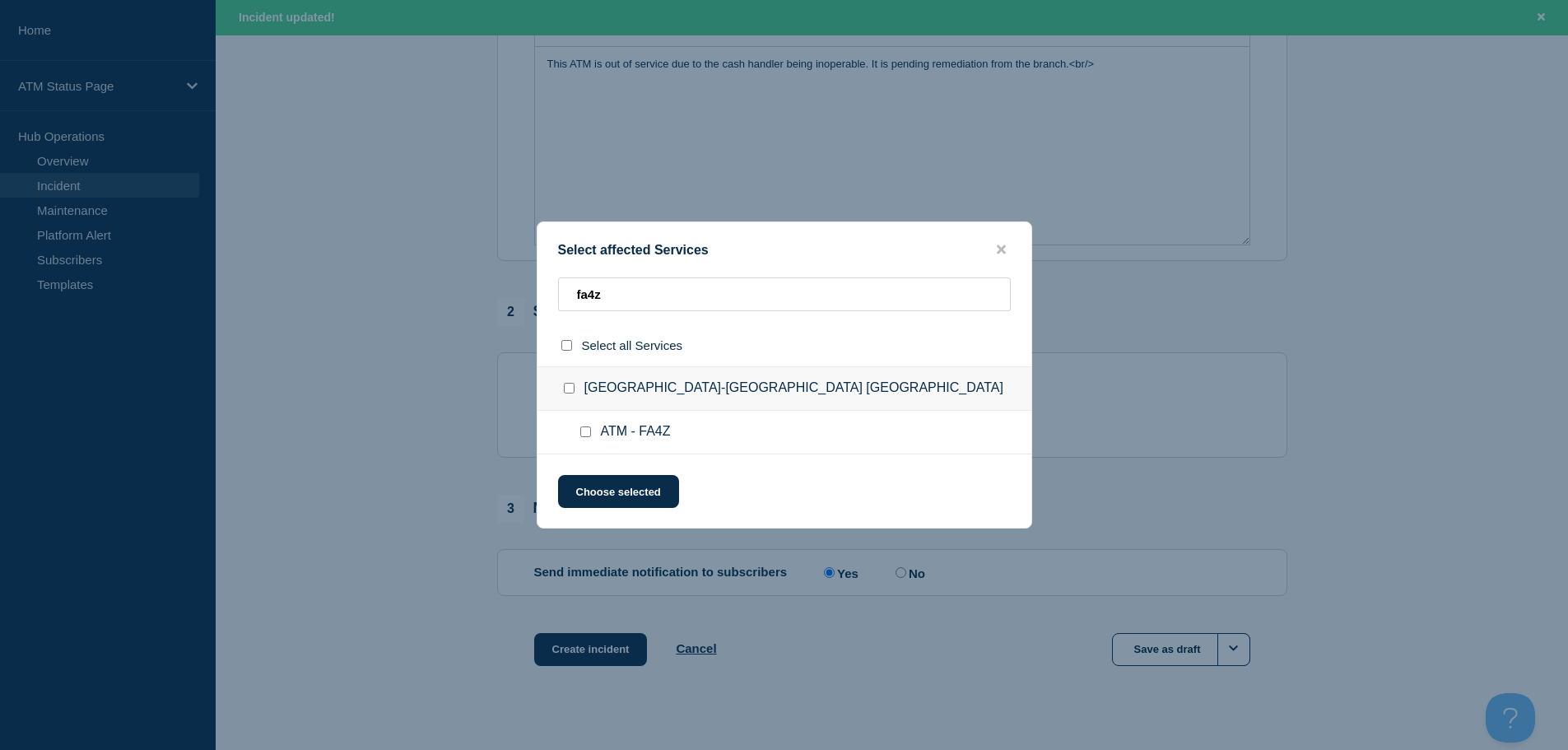
click at [585, 435] on input "ATM - FA4Z checkbox" at bounding box center [585, 432] width 11 height 11
click at [609, 497] on button "Choose selected" at bounding box center [618, 491] width 121 height 33
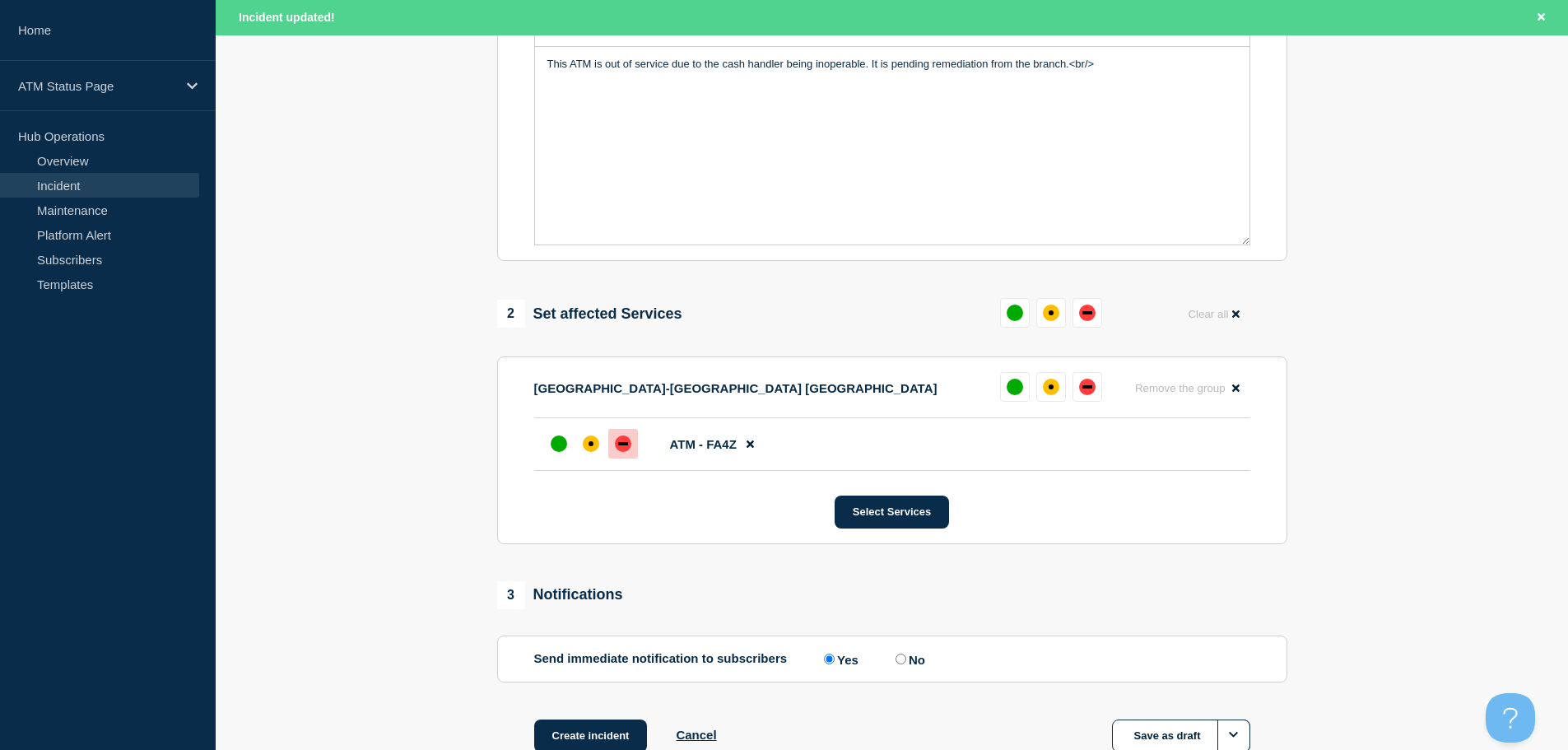
click at [615, 449] on div "down" at bounding box center [623, 443] width 17 height 17
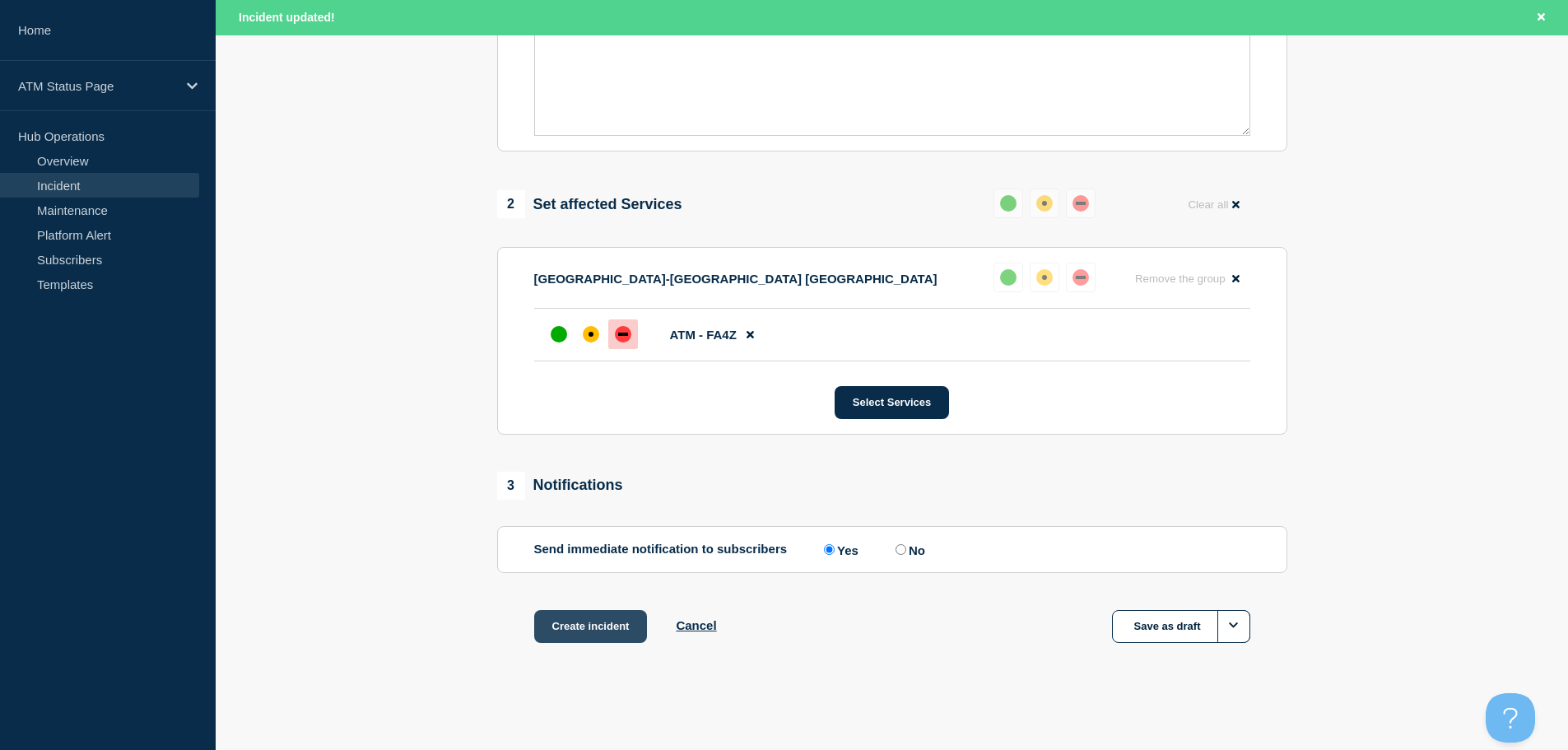
click at [610, 635] on button "Create incident" at bounding box center [591, 626] width 113 height 33
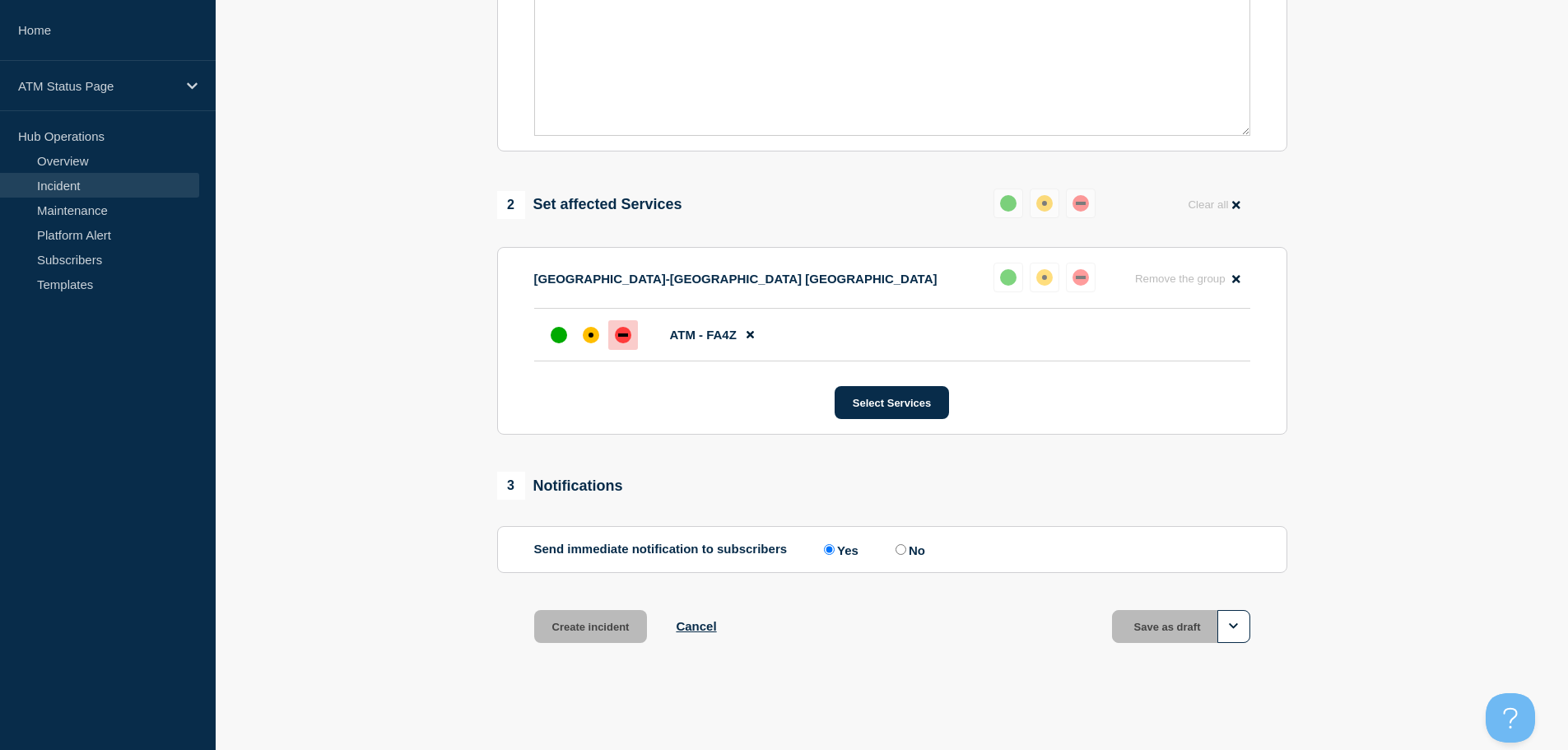
scroll to position [490, 0]
